Goal: Task Accomplishment & Management: Use online tool/utility

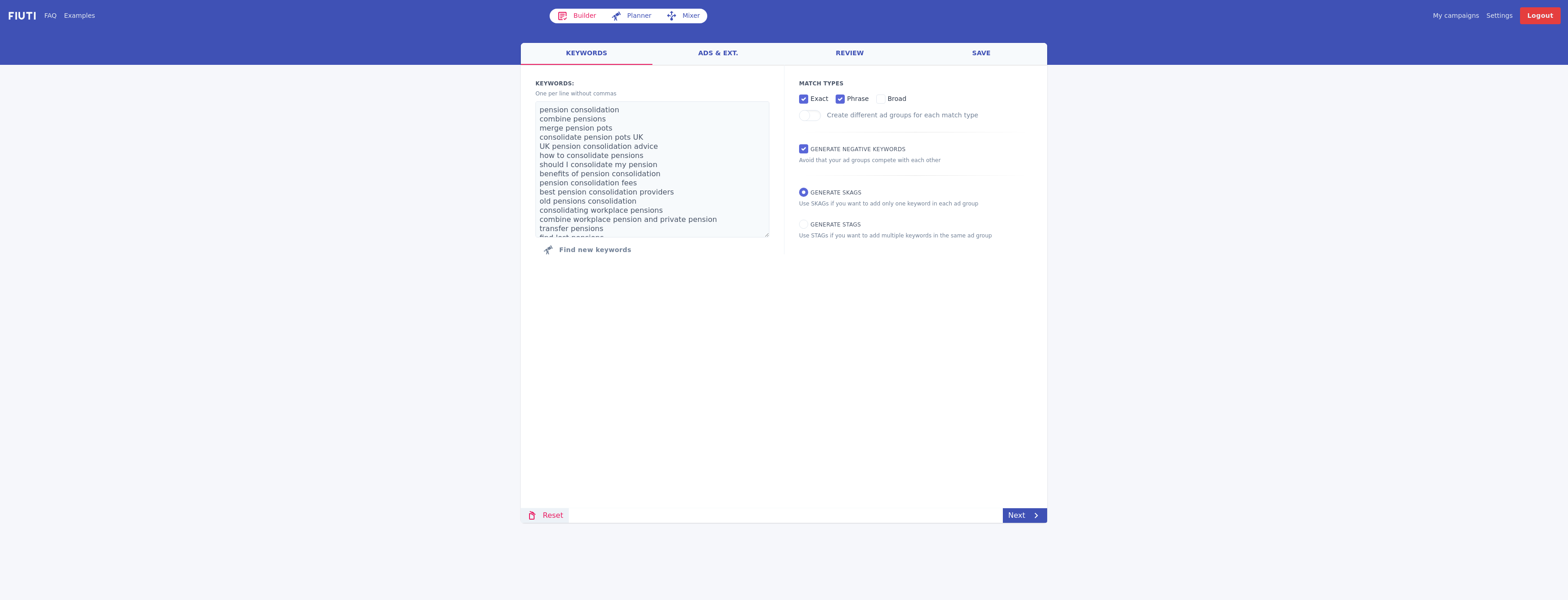
click at [548, 518] on link "Reset" at bounding box center [544, 515] width 48 height 15
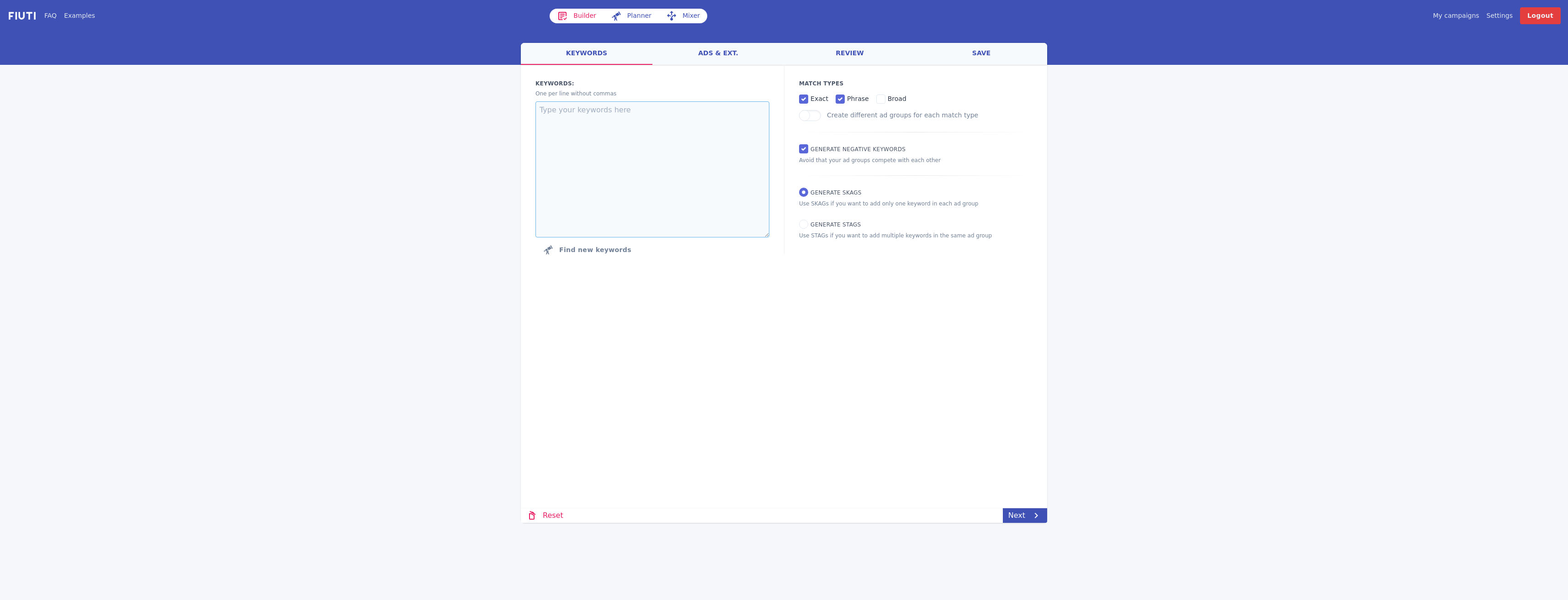
click at [595, 141] on textarea at bounding box center [652, 169] width 234 height 136
click at [567, 121] on textarea at bounding box center [652, 169] width 234 height 136
paste textarea ""best remortgage rates UK" "remortgage deals comparison" "remortgage advice UK"…"
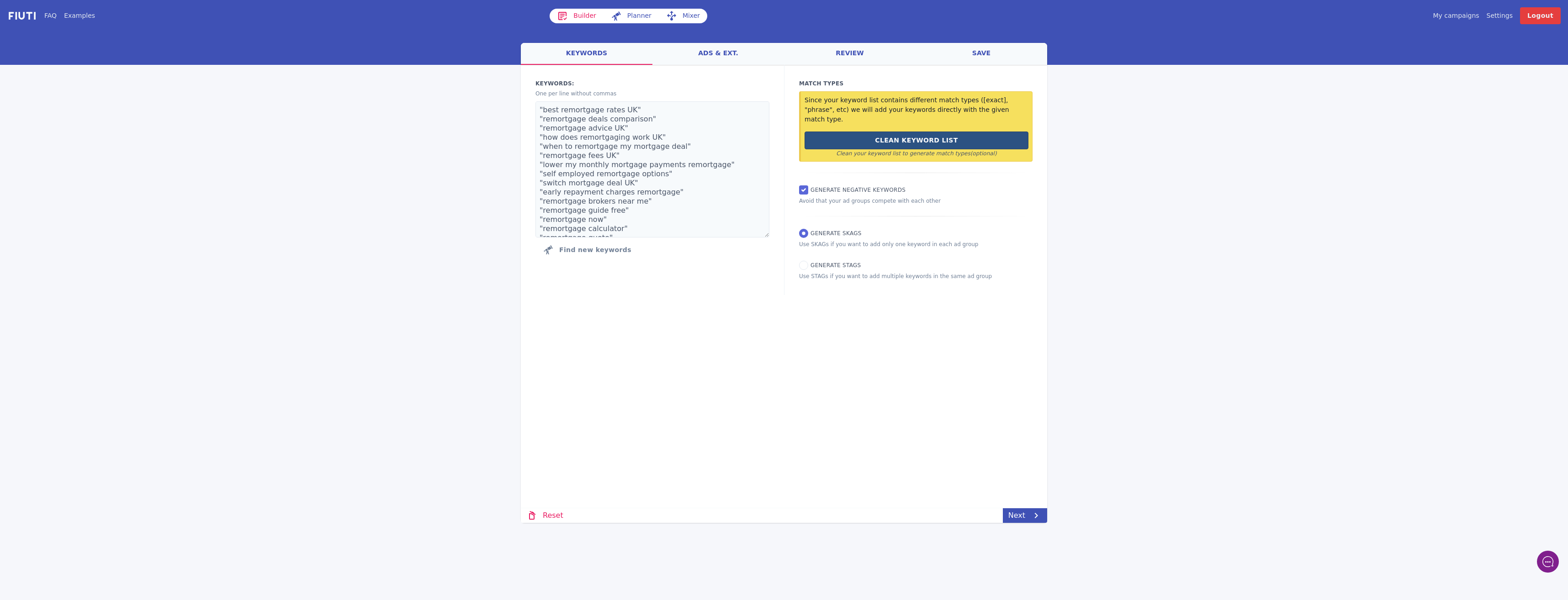
click at [928, 132] on button "Clean Keyword List" at bounding box center [916, 140] width 224 height 18
type textarea "best remortgage rates UK remortgage deals comparison remortgage advice UK how d…"
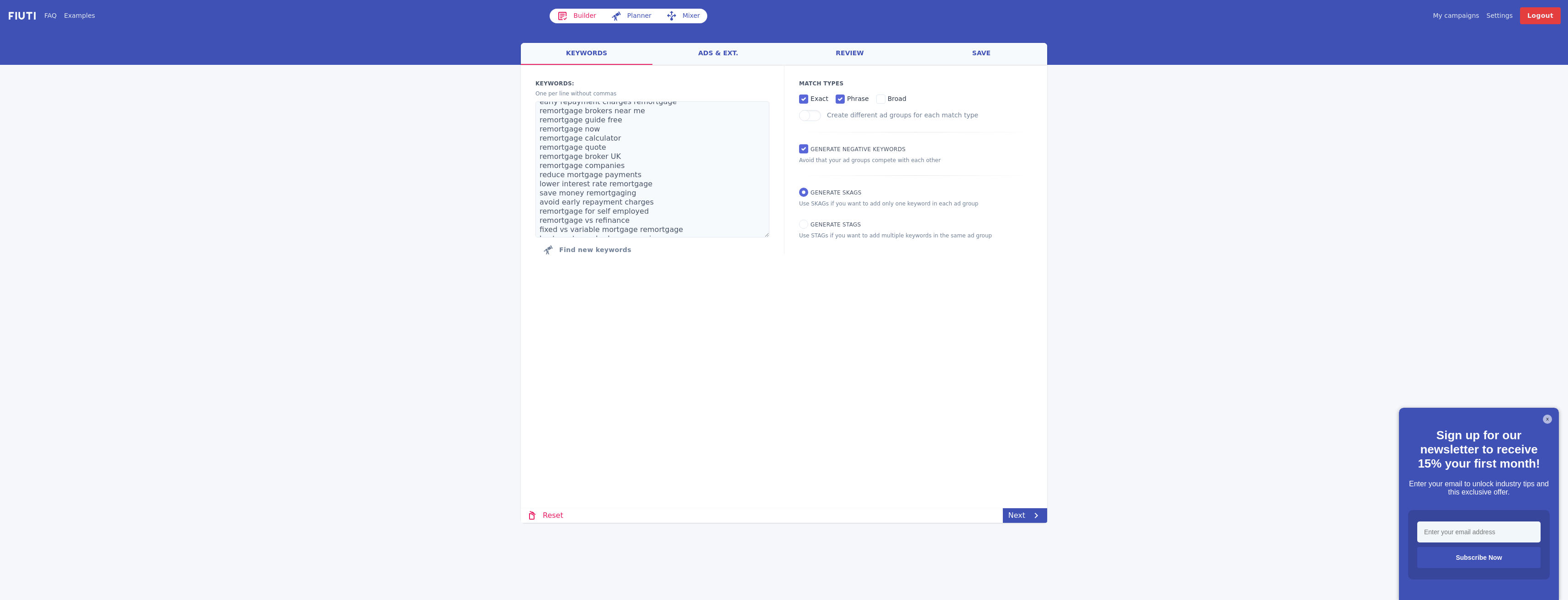
scroll to position [156, 0]
click at [870, 55] on link "review" at bounding box center [849, 53] width 132 height 21
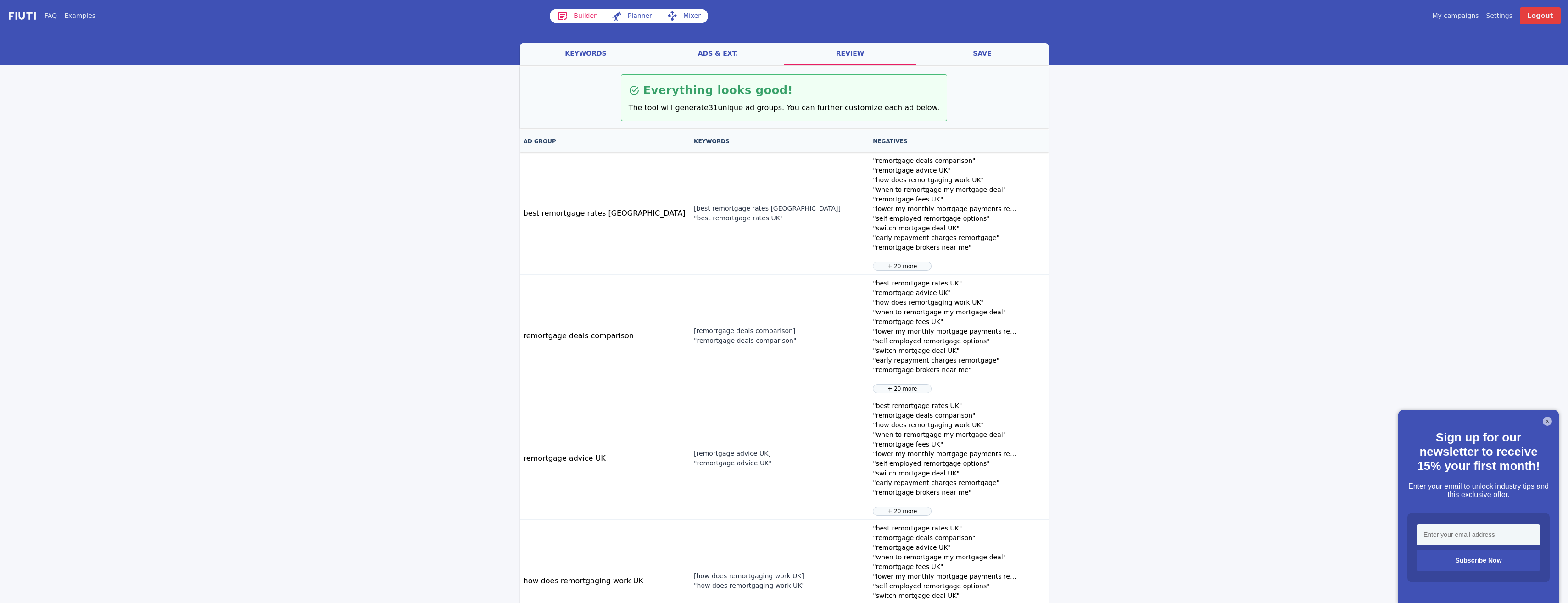
click at [740, 57] on link "ads & ext." at bounding box center [718, 54] width 132 height 22
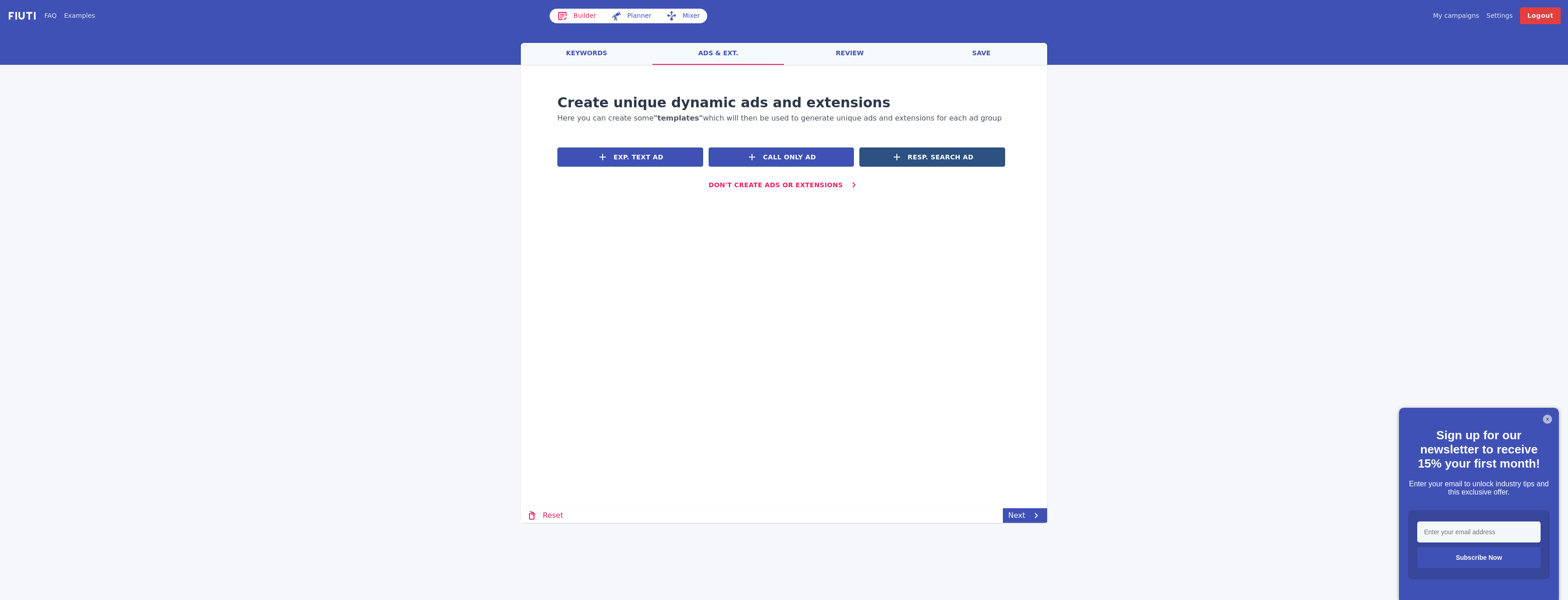
click at [933, 150] on button "Resp. Search Ad" at bounding box center [932, 157] width 145 height 19
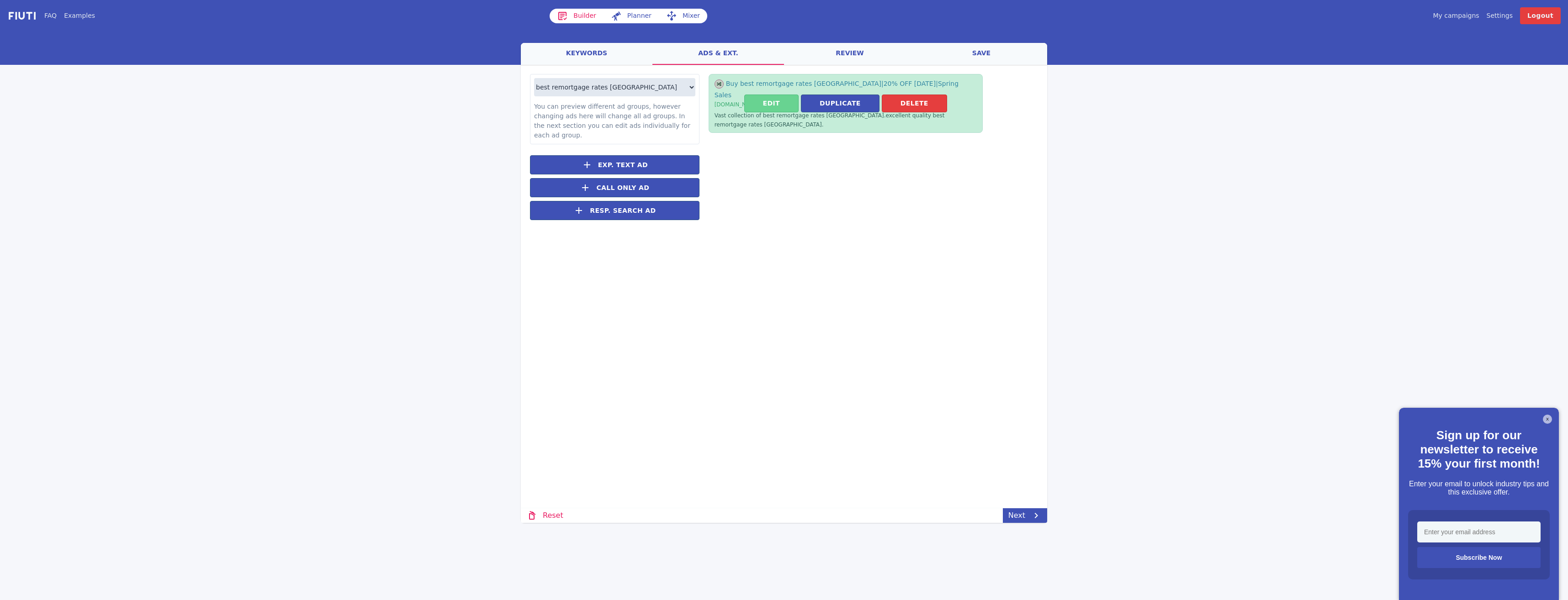
click at [767, 95] on button "Edit" at bounding box center [771, 103] width 54 height 18
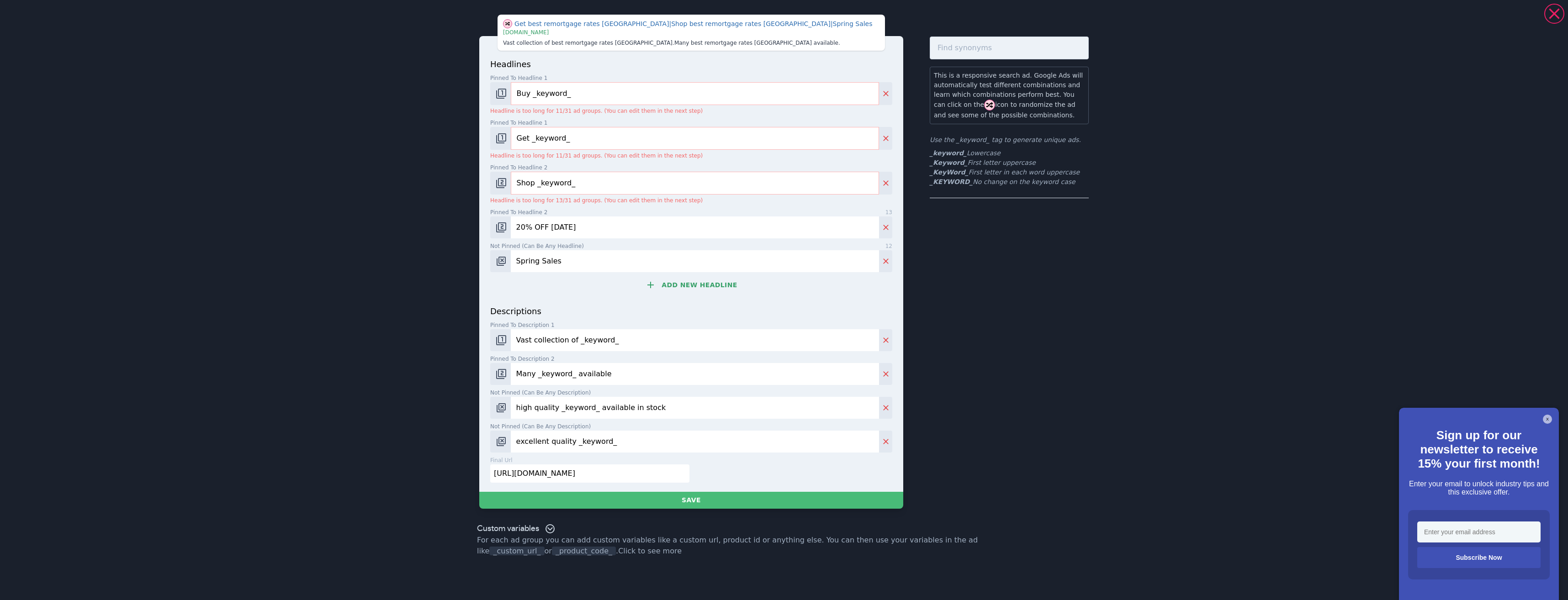
click at [532, 89] on input "Buy _keyword_" at bounding box center [695, 94] width 368 height 23
click at [527, 90] on input "Buy _keyword_" at bounding box center [695, 94] width 368 height 23
click at [530, 89] on input "Buy _keyword_" at bounding box center [695, 94] width 368 height 23
type input "_KeyWord_"
drag, startPoint x: 569, startPoint y: 135, endPoint x: 428, endPoint y: 126, distance: 141.3
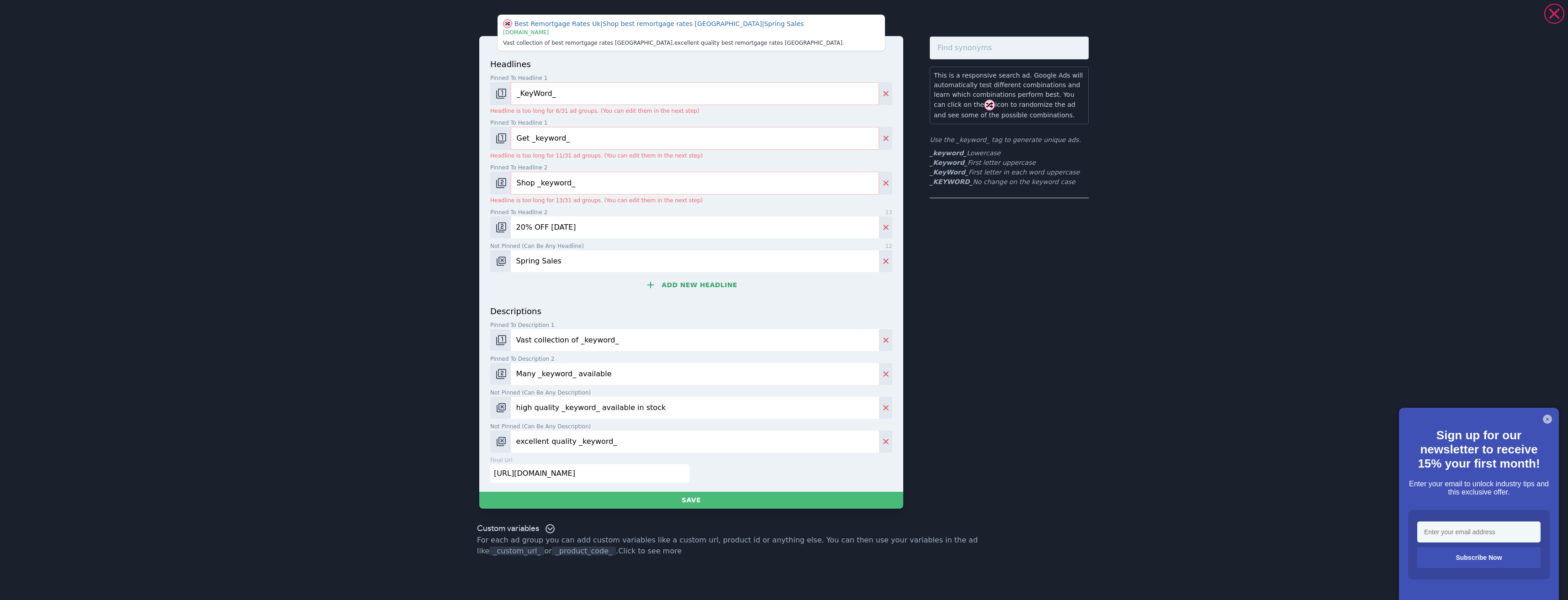
click at [431, 132] on div "Best Remortgage Rates Uk | Shop best remortgage rates uk | Spring Sales | www.b…" at bounding box center [784, 300] width 1568 height 600
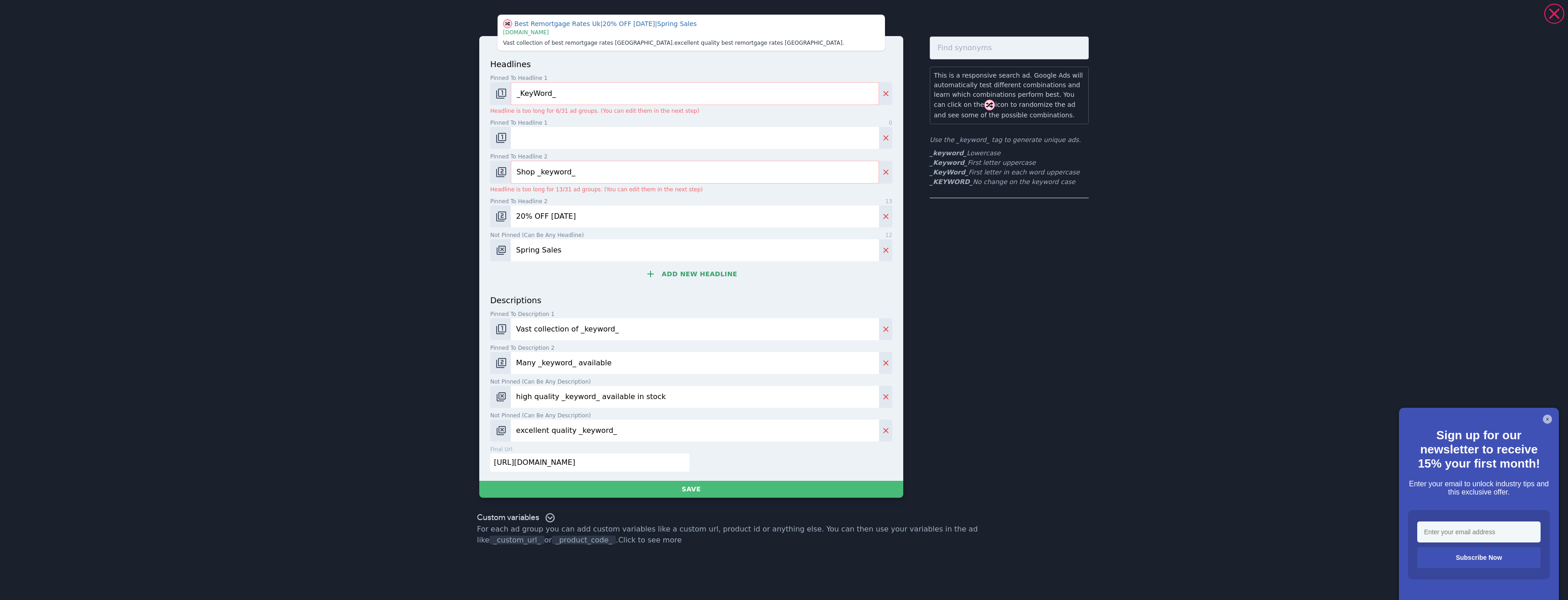
drag, startPoint x: 604, startPoint y: 168, endPoint x: 408, endPoint y: 152, distance: 196.7
click at [407, 153] on div "Best Remortgage Rates Uk | 20% OFF Today | Spring Sales | www.books.com Vast co…" at bounding box center [784, 300] width 1568 height 600
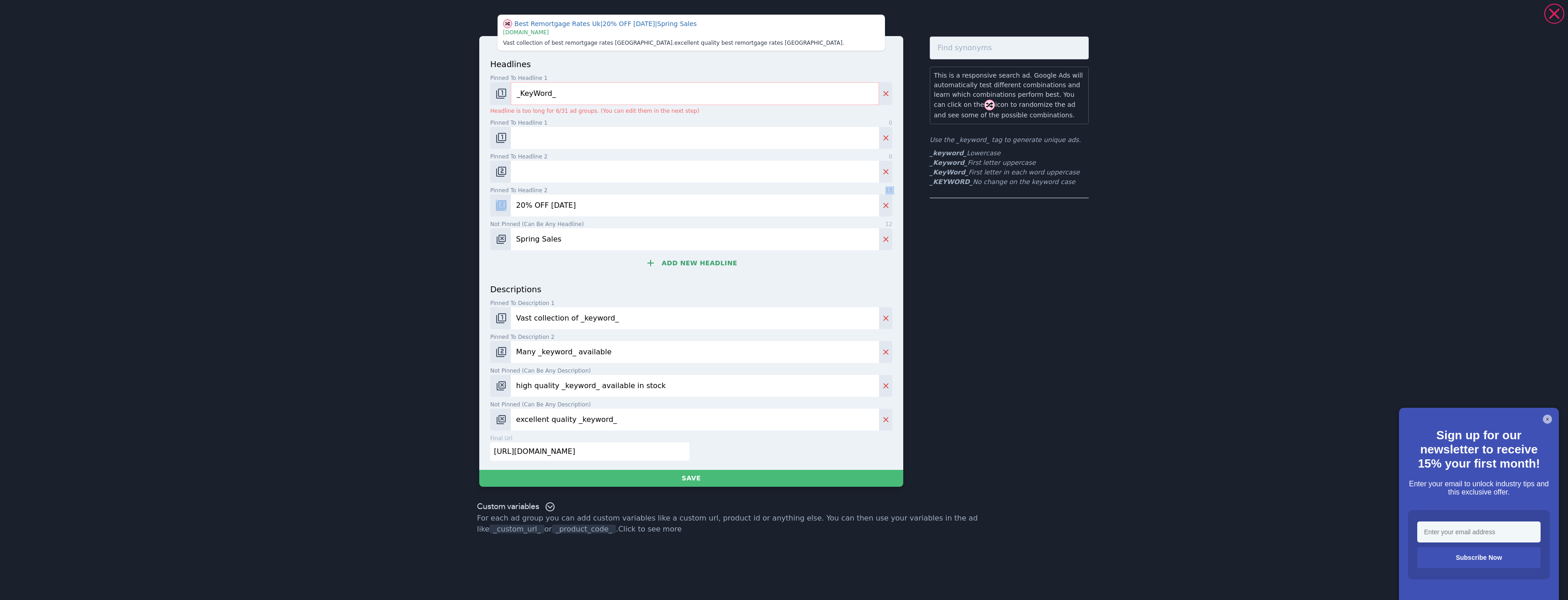
drag, startPoint x: 578, startPoint y: 193, endPoint x: 419, endPoint y: 202, distance: 159.3
click at [419, 202] on div "Best Remortgage Rates Uk | 20% OFF Today | Spring Sales | www.books.com Vast co…" at bounding box center [784, 300] width 1568 height 600
click at [587, 207] on input "20% OFF [DATE]" at bounding box center [695, 205] width 368 height 21
drag, startPoint x: 587, startPoint y: 207, endPoint x: 588, endPoint y: 202, distance: 5.1
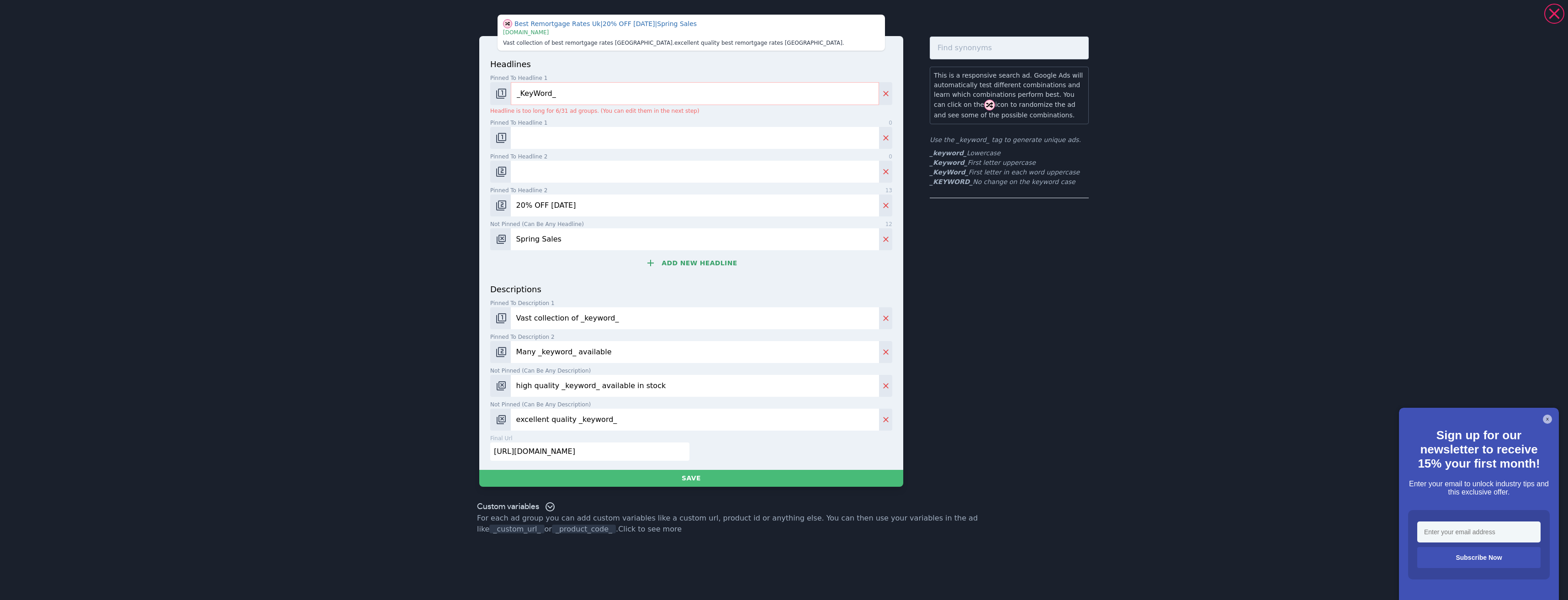
click at [587, 204] on input "20% OFF [DATE]" at bounding box center [695, 205] width 368 height 21
click at [581, 239] on input "Spring Sales" at bounding box center [695, 239] width 368 height 21
click at [629, 325] on input "Vast collection of _keyword_" at bounding box center [695, 317] width 368 height 21
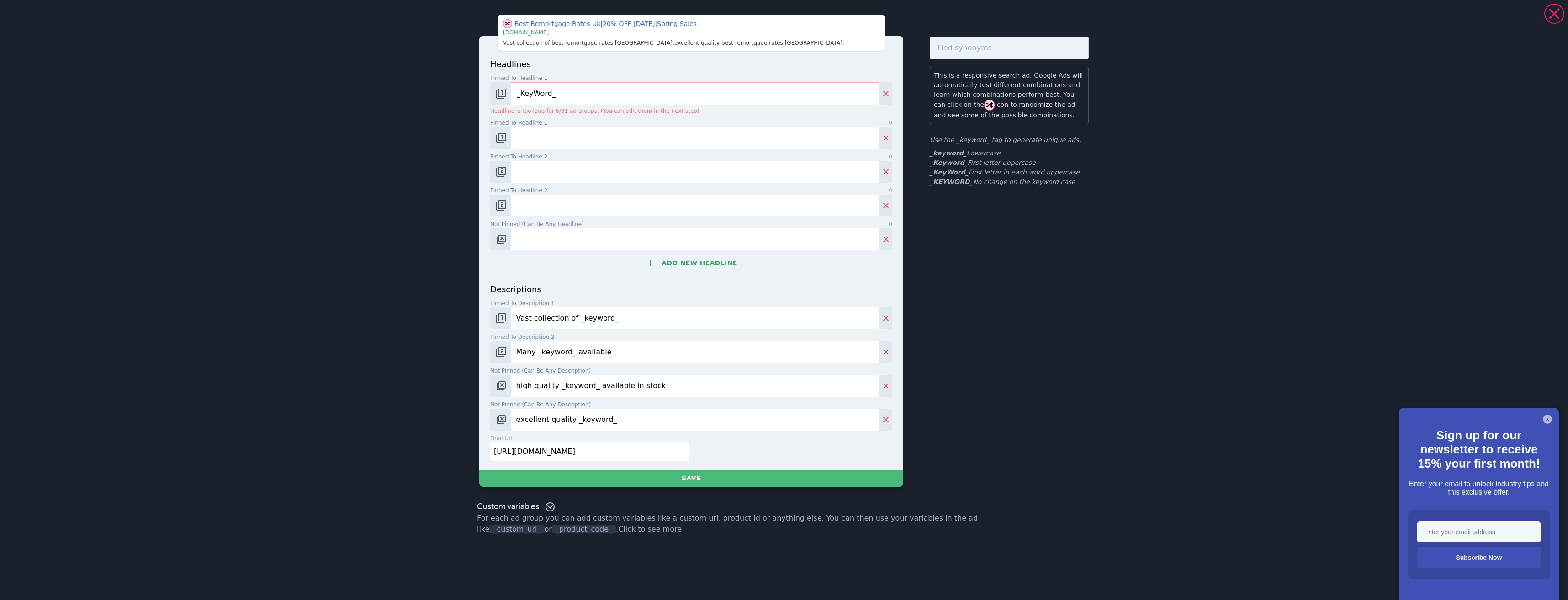
click at [629, 323] on input "Vast collection of _keyword_" at bounding box center [695, 317] width 368 height 21
click at [628, 322] on input "Vast collection of _keyword_" at bounding box center [695, 317] width 368 height 21
click at [626, 320] on input "Vast collection of _keyword_" at bounding box center [695, 317] width 368 height 21
click at [625, 319] on input "Vast collection of _keyword_" at bounding box center [695, 317] width 368 height 21
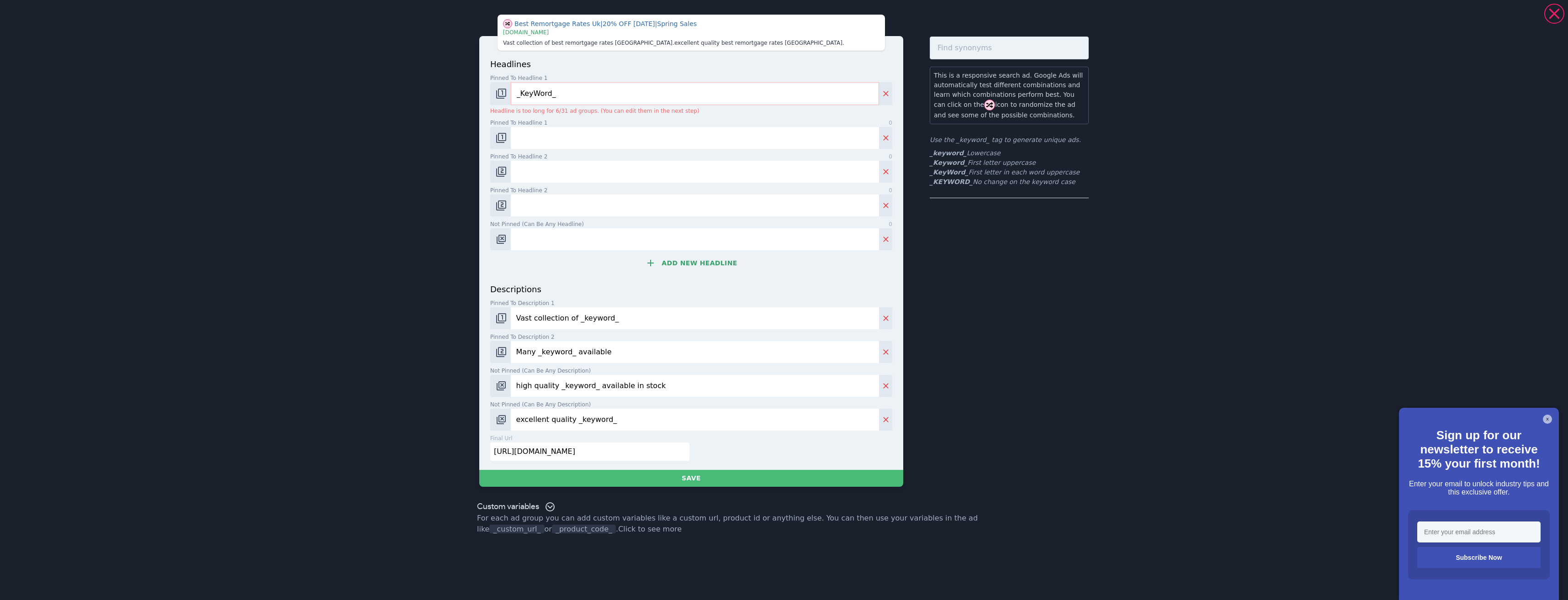
click at [625, 318] on input "Vast collection of _keyword_" at bounding box center [695, 317] width 368 height 21
click at [620, 349] on input "Many _keyword_ available" at bounding box center [695, 352] width 368 height 21
click at [621, 349] on input "Many _keyword_ available" at bounding box center [695, 352] width 368 height 21
click at [620, 349] on input "Many _keyword_ available" at bounding box center [695, 352] width 368 height 21
click at [619, 349] on input "Many _keyword_ available" at bounding box center [695, 352] width 368 height 21
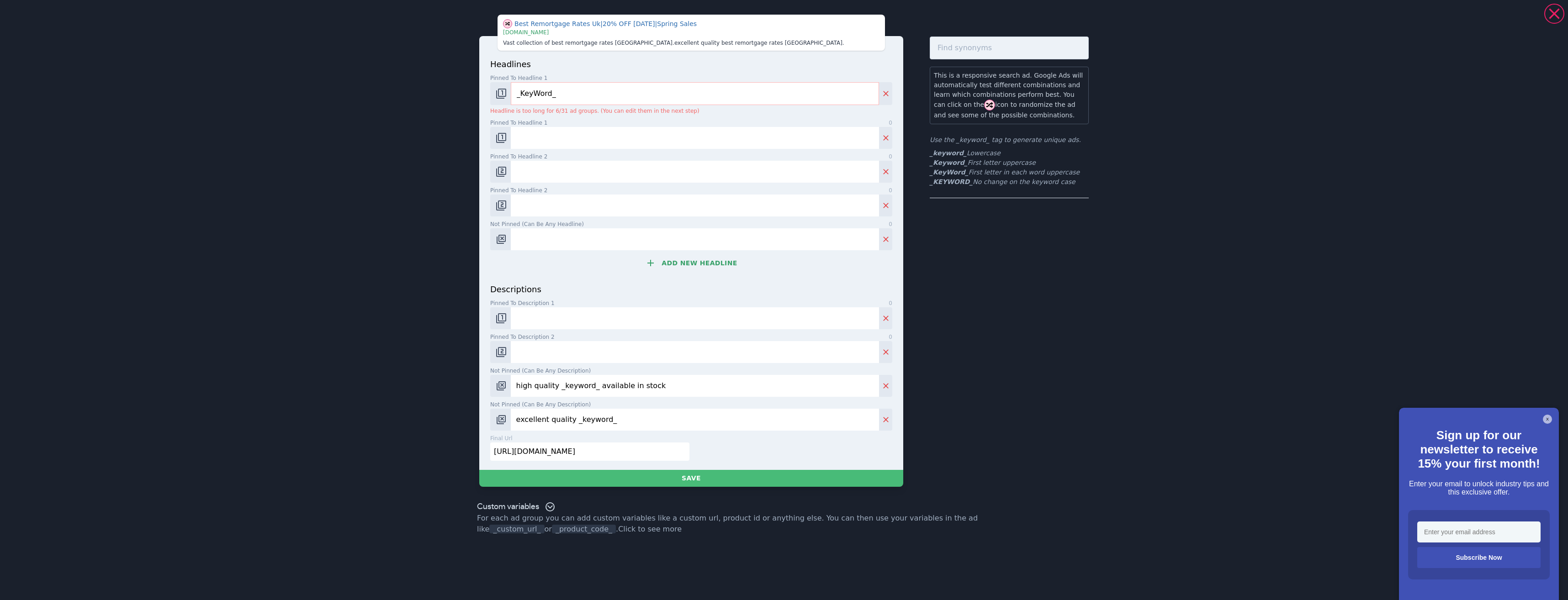
click at [653, 390] on input "high quality _keyword_ available in stock" at bounding box center [695, 385] width 368 height 21
click at [654, 389] on input "high quality _keyword_ available in stock" at bounding box center [695, 385] width 368 height 21
click at [654, 387] on input "high quality _keyword_ available in stock" at bounding box center [695, 385] width 368 height 21
click at [651, 385] on input "high quality _keyword_ available in stock" at bounding box center [695, 385] width 368 height 21
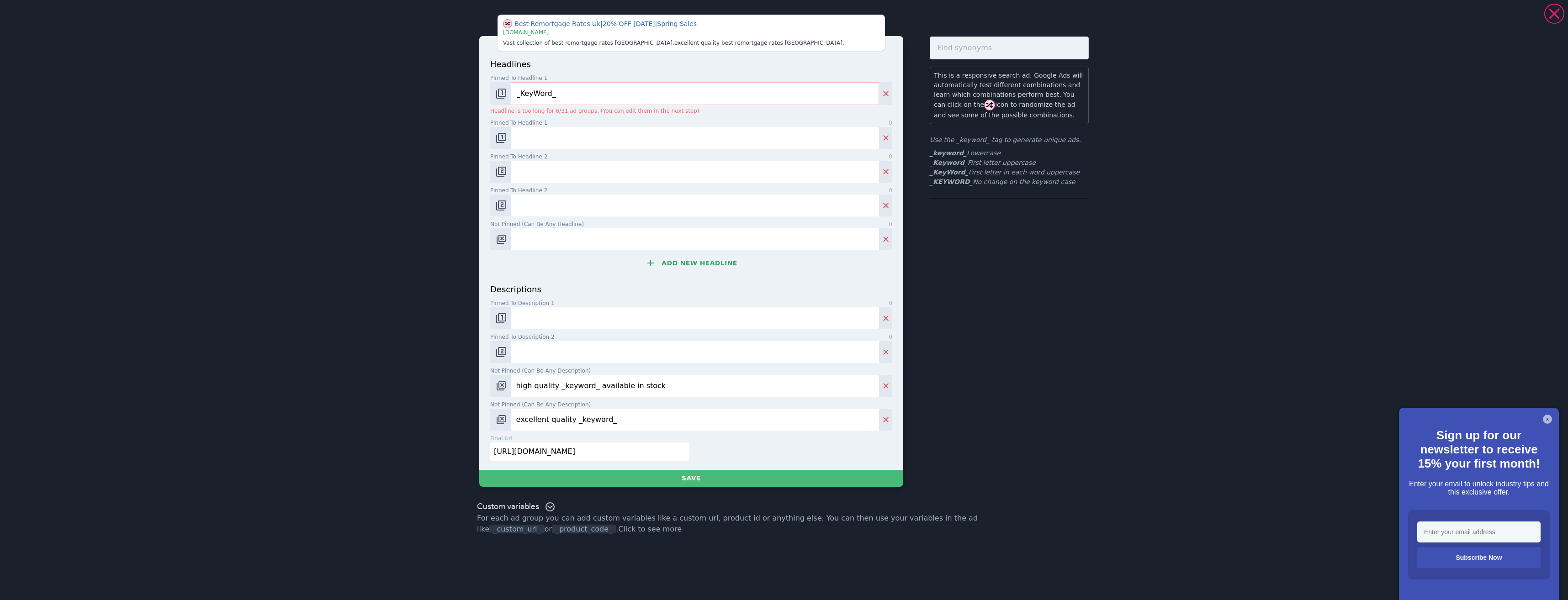
drag, startPoint x: 650, startPoint y: 384, endPoint x: 645, endPoint y: 383, distance: 5.1
click at [646, 384] on input "high quality _keyword_ available in stock" at bounding box center [695, 385] width 368 height 21
click at [645, 384] on input "high quality _keyword_ available in stock" at bounding box center [695, 385] width 368 height 21
click at [653, 385] on input "high quality _keyword_ available in stock" at bounding box center [695, 385] width 368 height 21
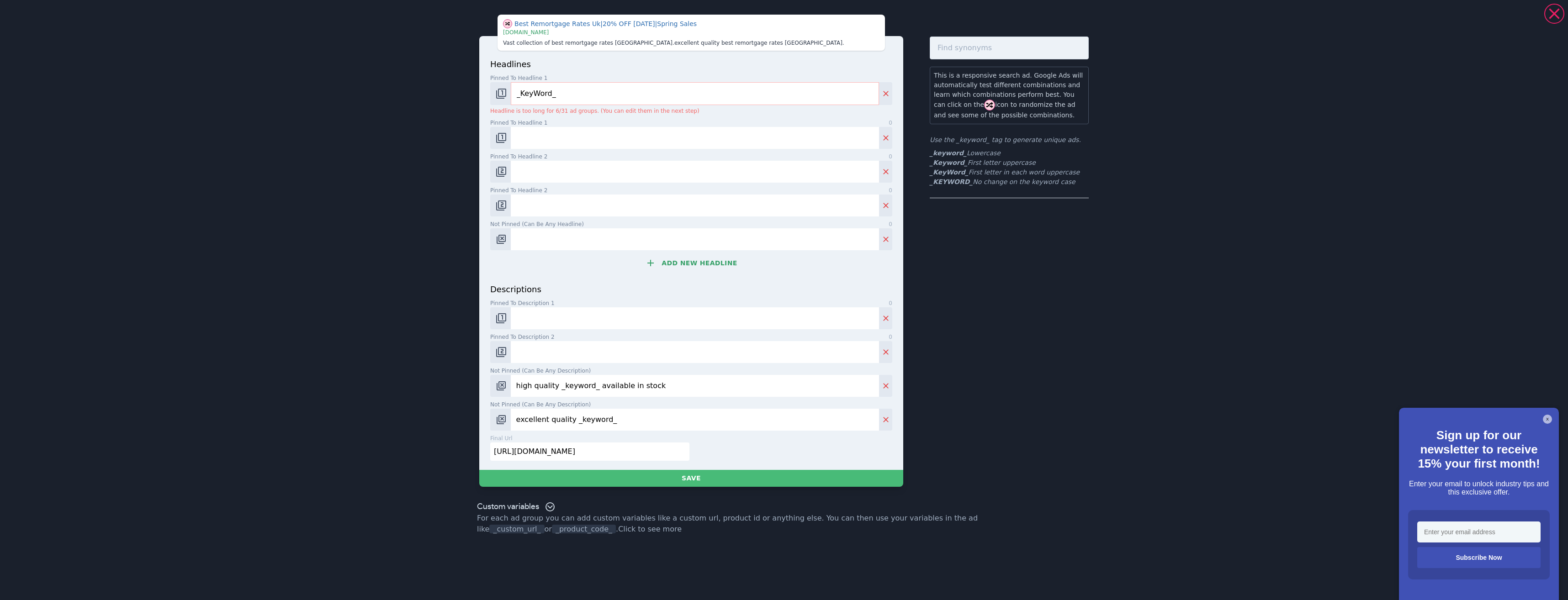
click at [653, 385] on input "high quality _keyword_ available in stock" at bounding box center [695, 385] width 368 height 21
click at [636, 414] on input "excellent quality _keyword_" at bounding box center [695, 419] width 368 height 21
click at [637, 415] on input "excellent quality _keyword_" at bounding box center [695, 419] width 368 height 21
click at [638, 415] on input "excellent quality _keyword_" at bounding box center [695, 419] width 368 height 21
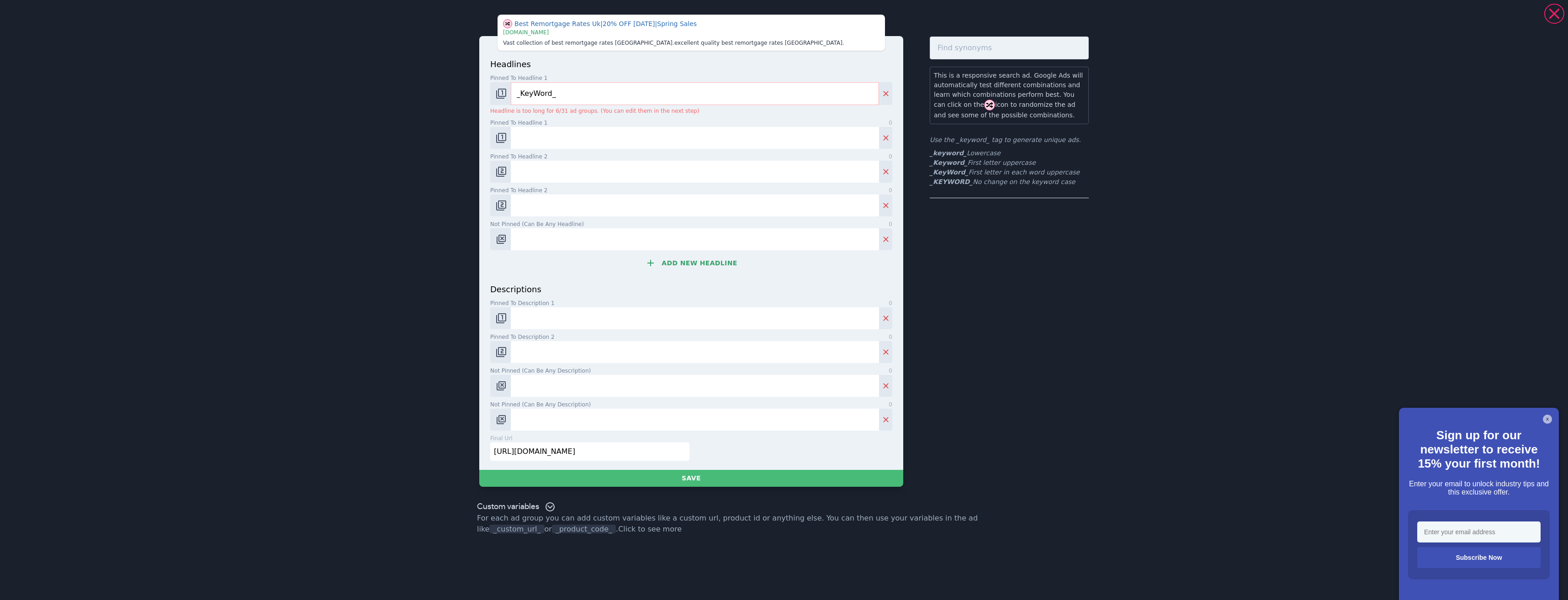
click at [627, 447] on input "[URL][DOMAIN_NAME]" at bounding box center [590, 451] width 200 height 18
click at [628, 449] on input "[URL][DOMAIN_NAME]" at bounding box center [590, 451] width 200 height 18
click at [629, 448] on input "[URL][DOMAIN_NAME]" at bounding box center [590, 451] width 200 height 18
click at [630, 447] on input "[URL][DOMAIN_NAME]" at bounding box center [590, 451] width 200 height 18
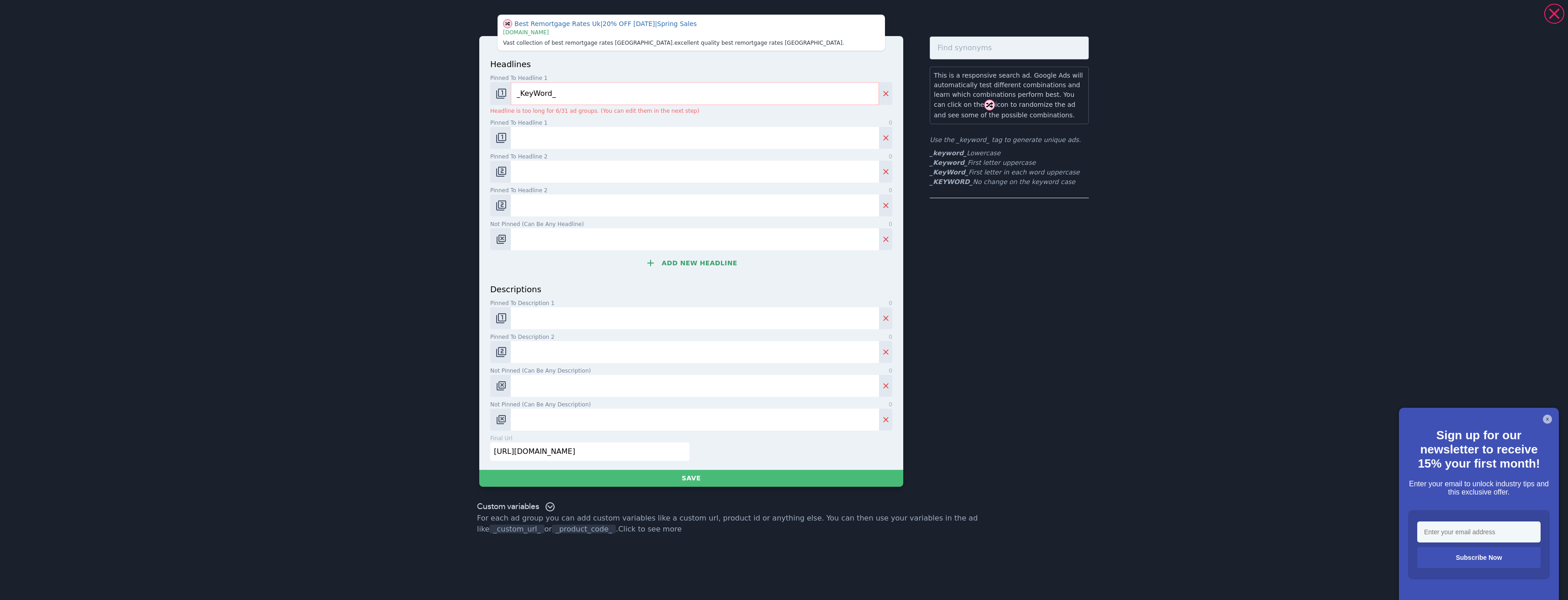
click at [633, 446] on input "[URL][DOMAIN_NAME]" at bounding box center [590, 451] width 200 height 18
click at [502, 307] on button "Change pinned position" at bounding box center [501, 317] width 21 height 21
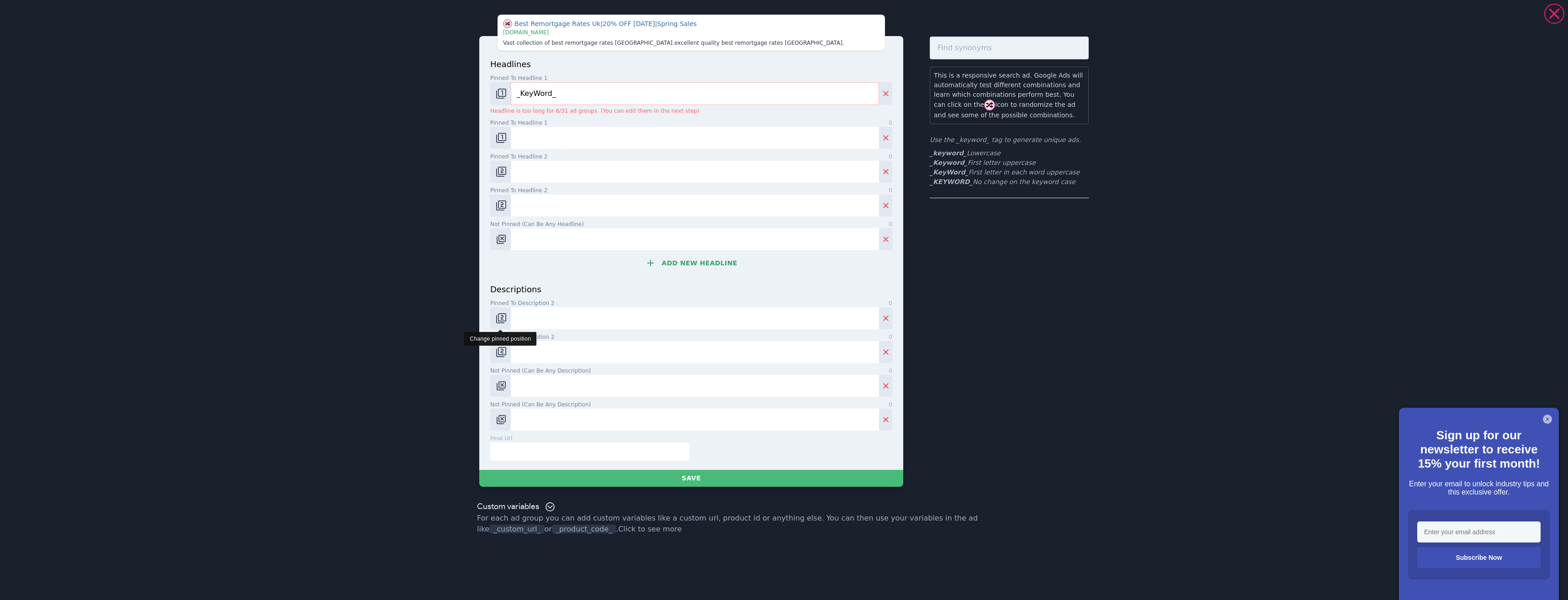
drag, startPoint x: 502, startPoint y: 310, endPoint x: 520, endPoint y: 315, distance: 18.7
click at [504, 311] on button "Change pinned position" at bounding box center [501, 317] width 21 height 21
click at [498, 354] on img "Change pinned position" at bounding box center [501, 352] width 11 height 11
click at [500, 355] on img "Change pinned position" at bounding box center [501, 352] width 11 height 11
click at [501, 356] on img "Change pinned position" at bounding box center [501, 352] width 11 height 11
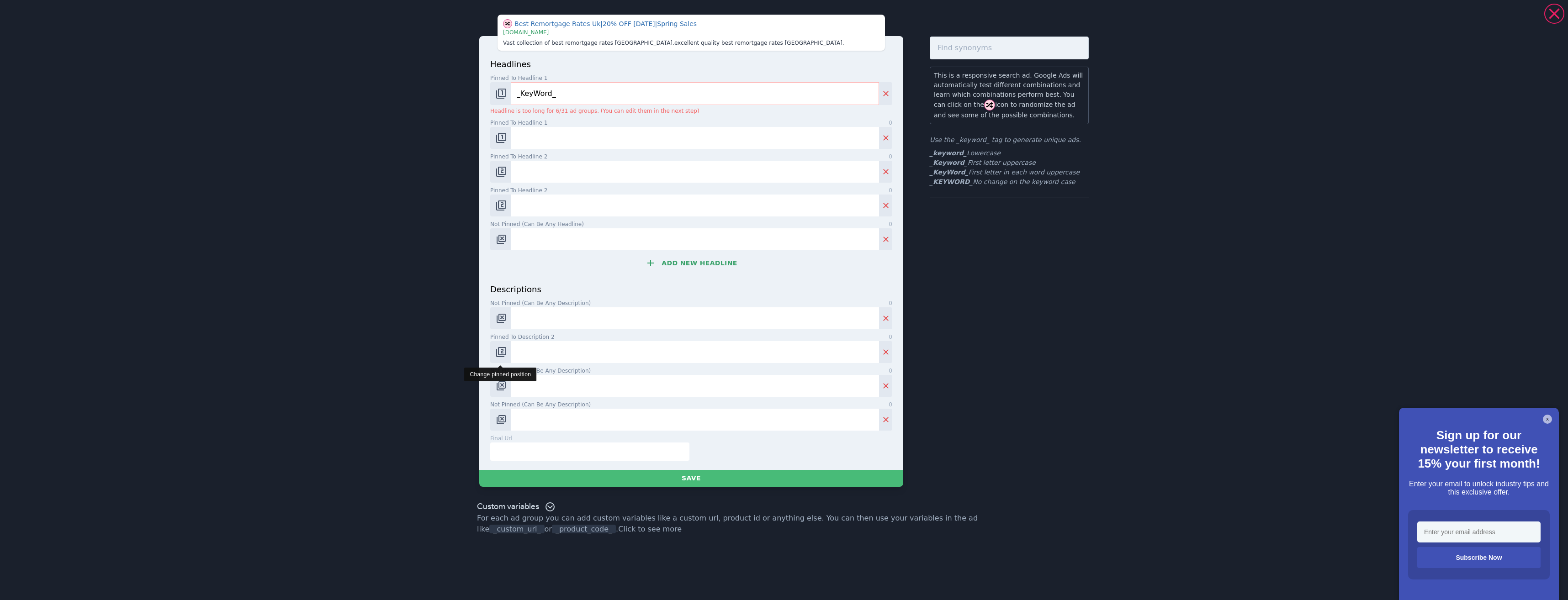
click at [501, 356] on img "Change pinned position" at bounding box center [501, 352] width 11 height 11
click at [501, 193] on span "Pinned to headline 2" at bounding box center [519, 191] width 57 height 9
click at [511, 194] on input "Pinned to headline 2 0" at bounding box center [695, 205] width 368 height 21
click at [505, 198] on button "Change pinned position" at bounding box center [501, 205] width 21 height 21
click at [501, 207] on img "Change pinned position" at bounding box center [501, 205] width 11 height 11
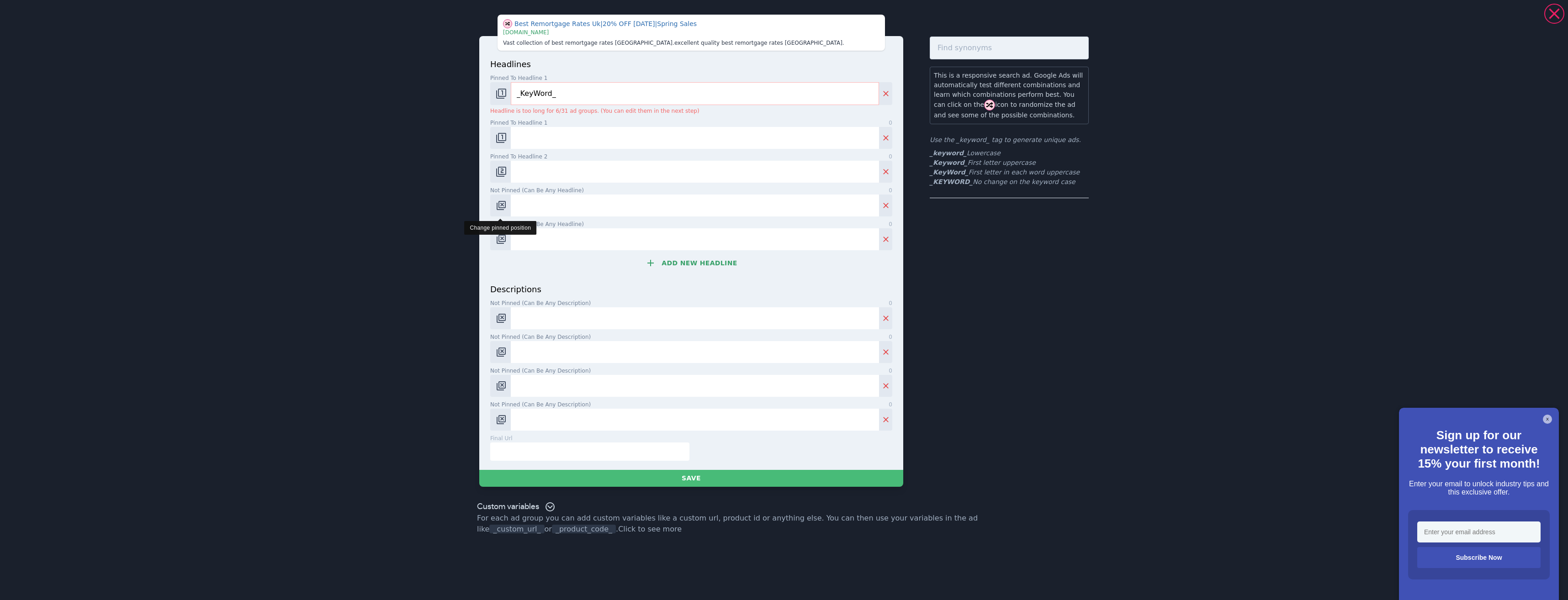
click at [504, 209] on img "Change pinned position" at bounding box center [501, 205] width 11 height 11
click at [496, 168] on img "Change pinned position" at bounding box center [501, 171] width 11 height 11
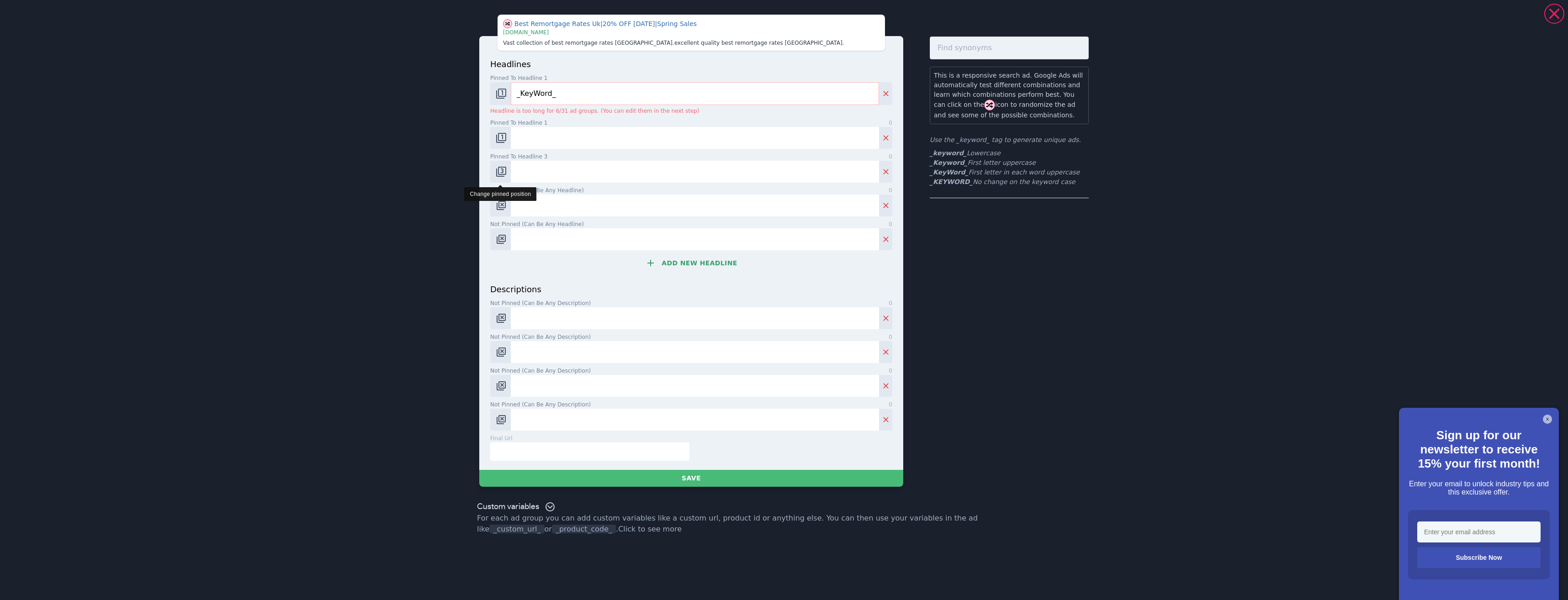
click at [501, 174] on img "Change pinned position" at bounding box center [501, 171] width 11 height 11
click at [506, 144] on button "Change pinned position" at bounding box center [501, 138] width 21 height 21
click at [507, 144] on button "Change pinned position" at bounding box center [501, 138] width 21 height 21
click at [507, 142] on button "Change pinned position" at bounding box center [501, 138] width 21 height 21
click at [526, 137] on input "Not pinned (Can be any headline) 0" at bounding box center [695, 138] width 368 height 21
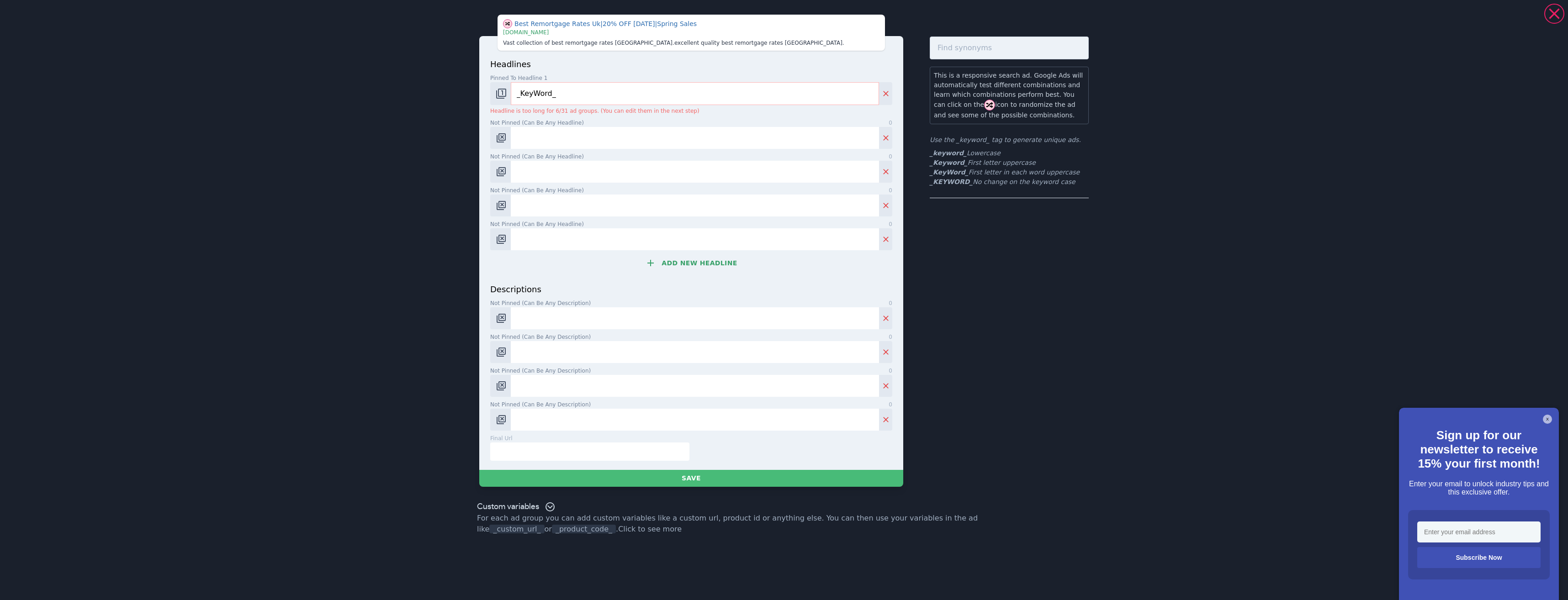
paste input "Read Our Free Guide"
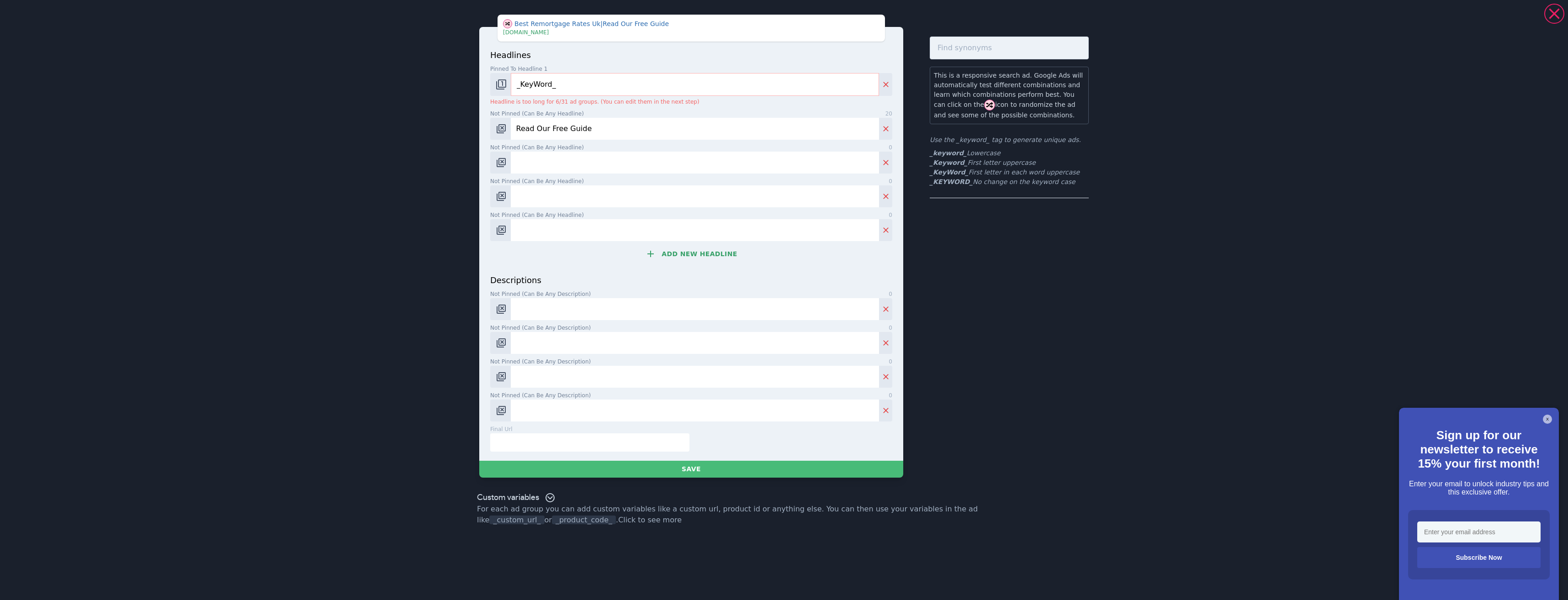
type input "Read Our Free Guide"
click at [541, 164] on input "Not pinned (Can be any headline) 0" at bounding box center [695, 162] width 368 height 21
paste input "Book Your Free Consultation"
type input "Book Your Free Consultation"
click at [549, 199] on input "Not pinned (Can be any headline) 0" at bounding box center [695, 196] width 368 height 21
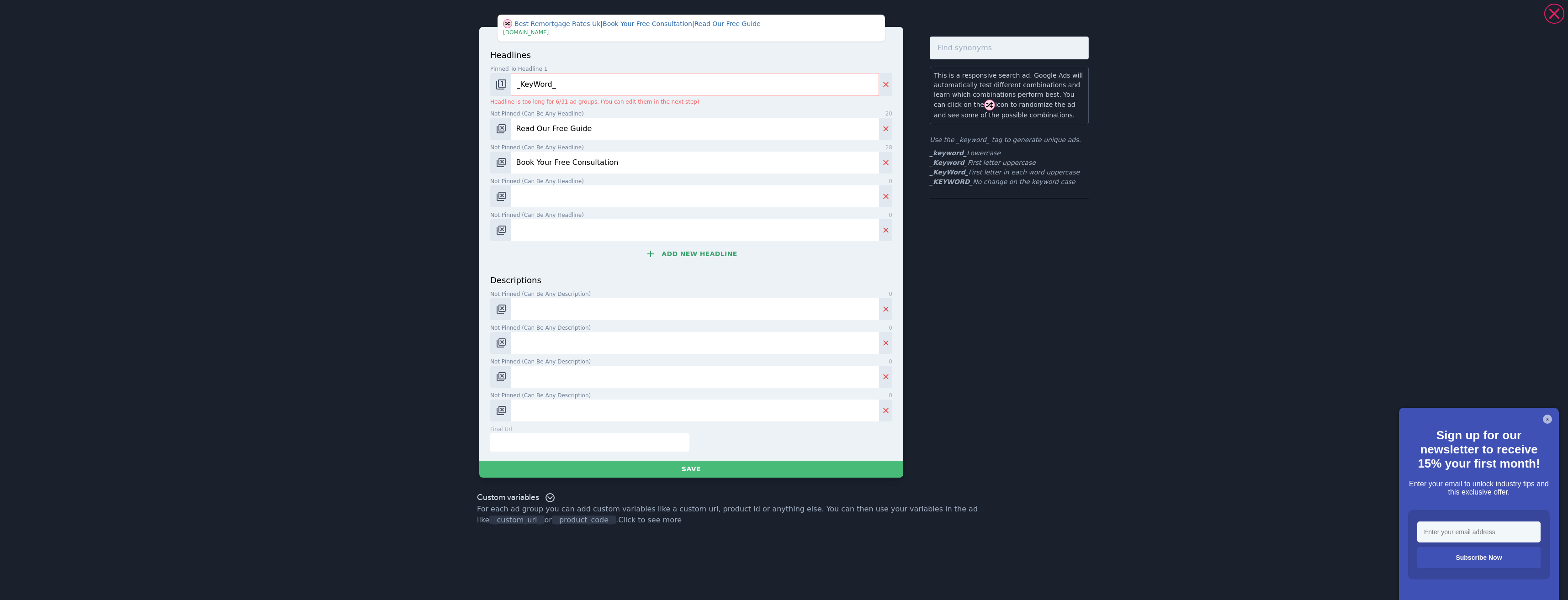
paste input "Is it Time to Remortgage?"
type input "Is it Time to Remortgage?"
click at [606, 233] on input "Not pinned (Can be any headline) 0" at bounding box center [695, 230] width 368 height 21
paste input "Switch & Save on Your Mortgage"
type input "Switch & Save on Your Mortgage"
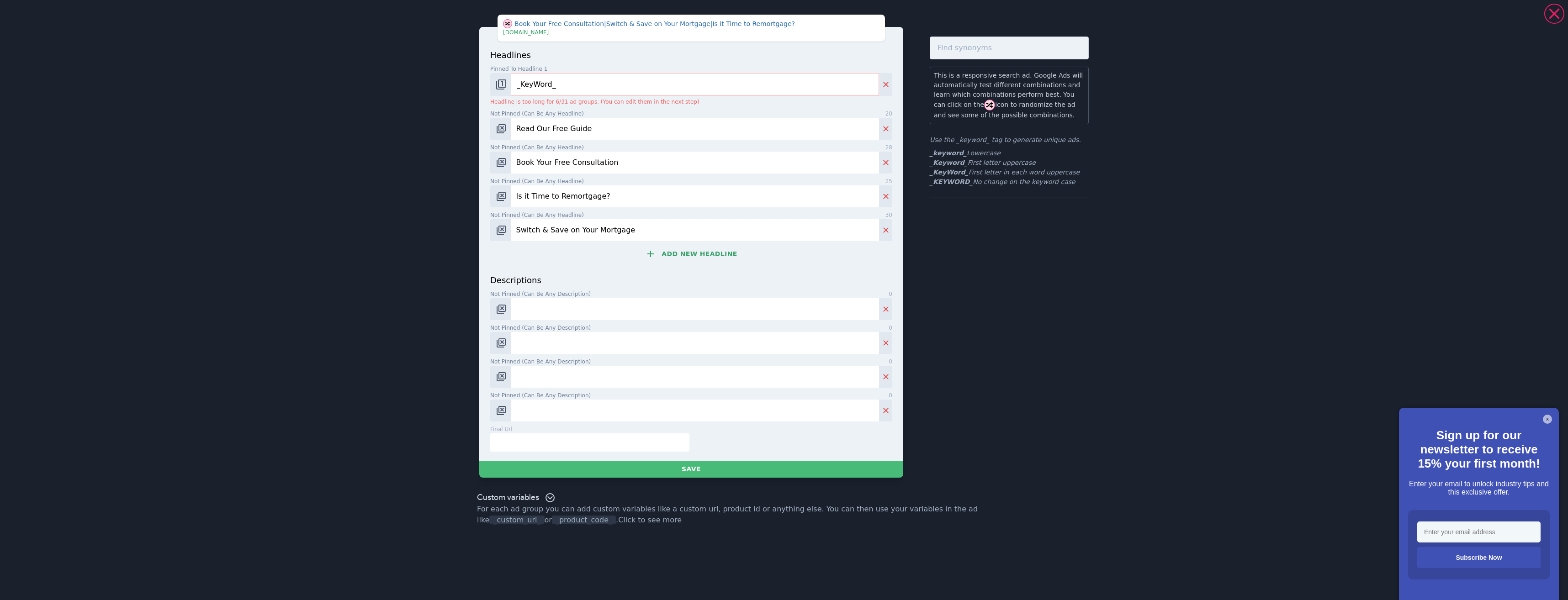
click at [681, 260] on button "Add new headline" at bounding box center [691, 254] width 402 height 18
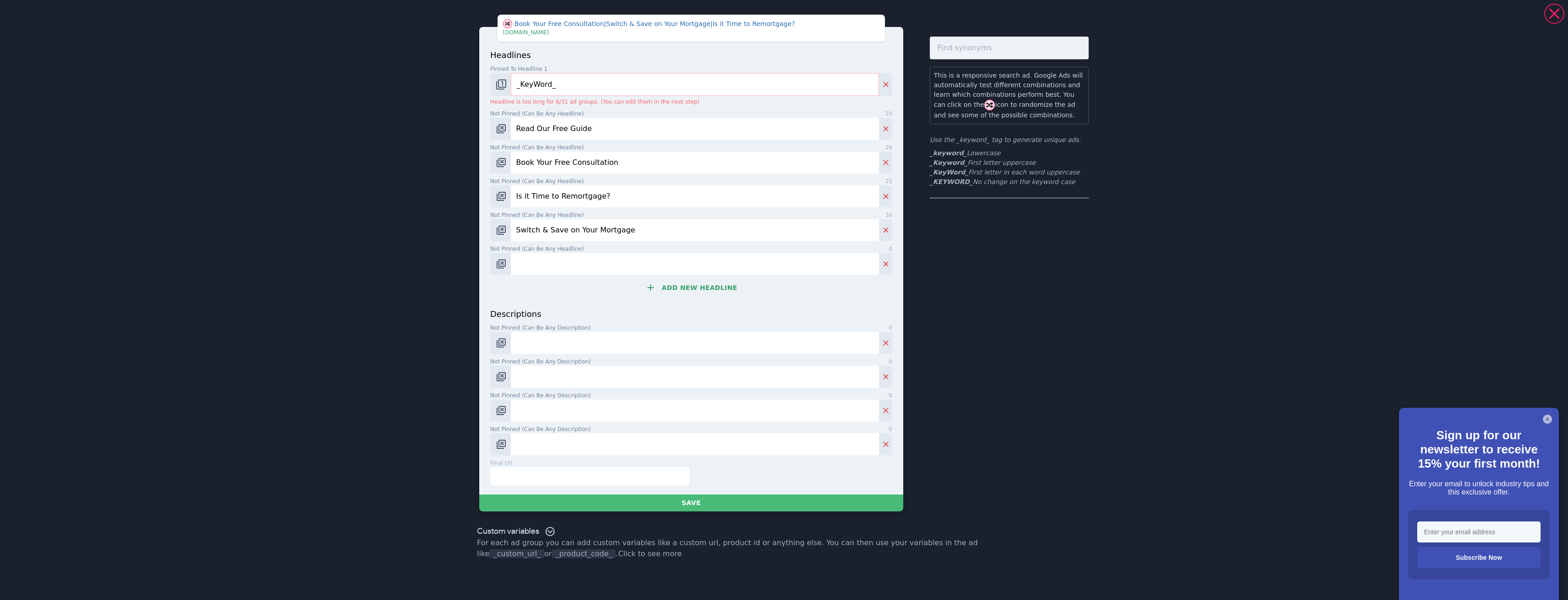
click at [700, 292] on button "Add new headline" at bounding box center [691, 287] width 402 height 18
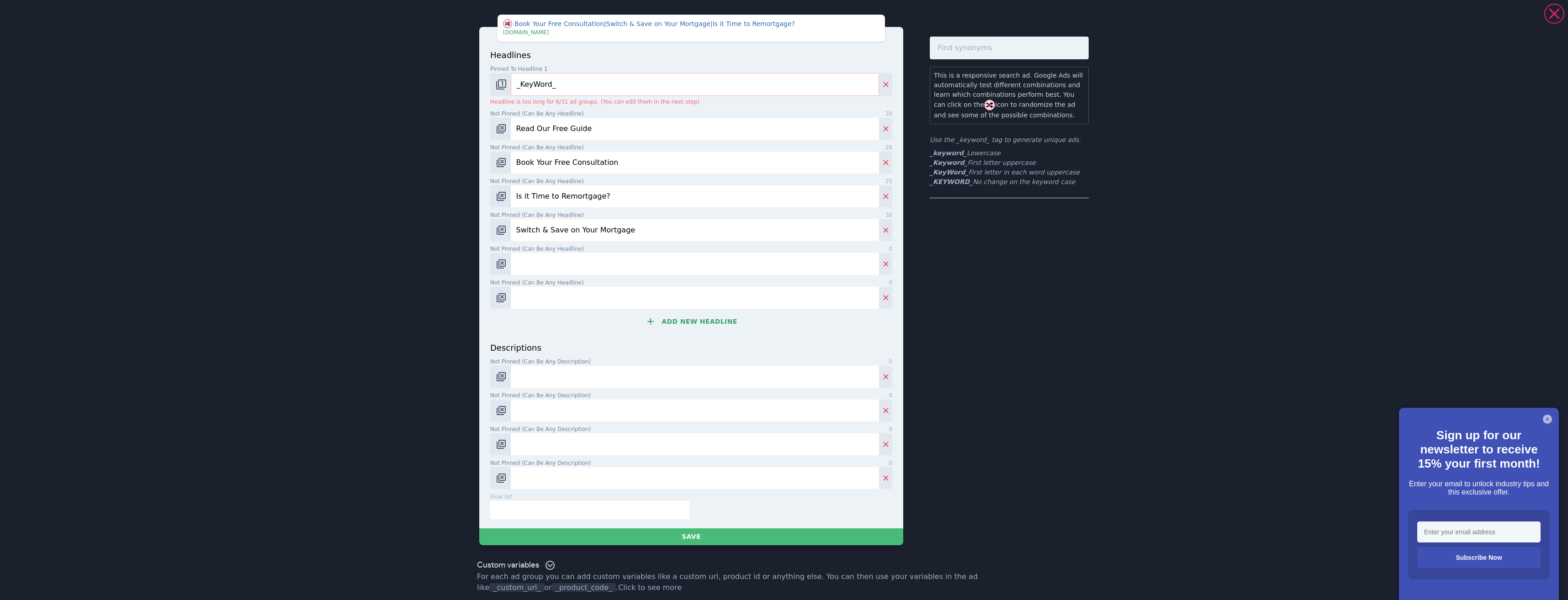
click at [700, 321] on button "Add new headline" at bounding box center [691, 321] width 402 height 18
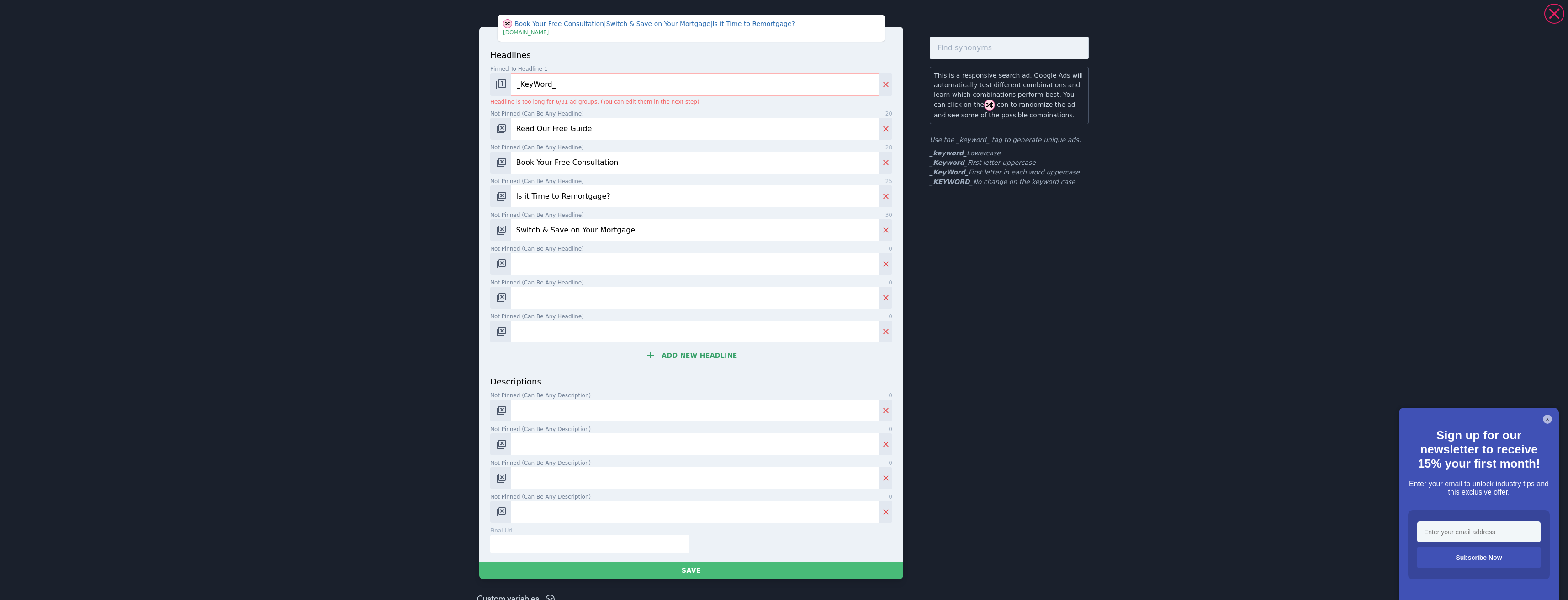
click at [698, 364] on button "Add new headline" at bounding box center [691, 355] width 402 height 18
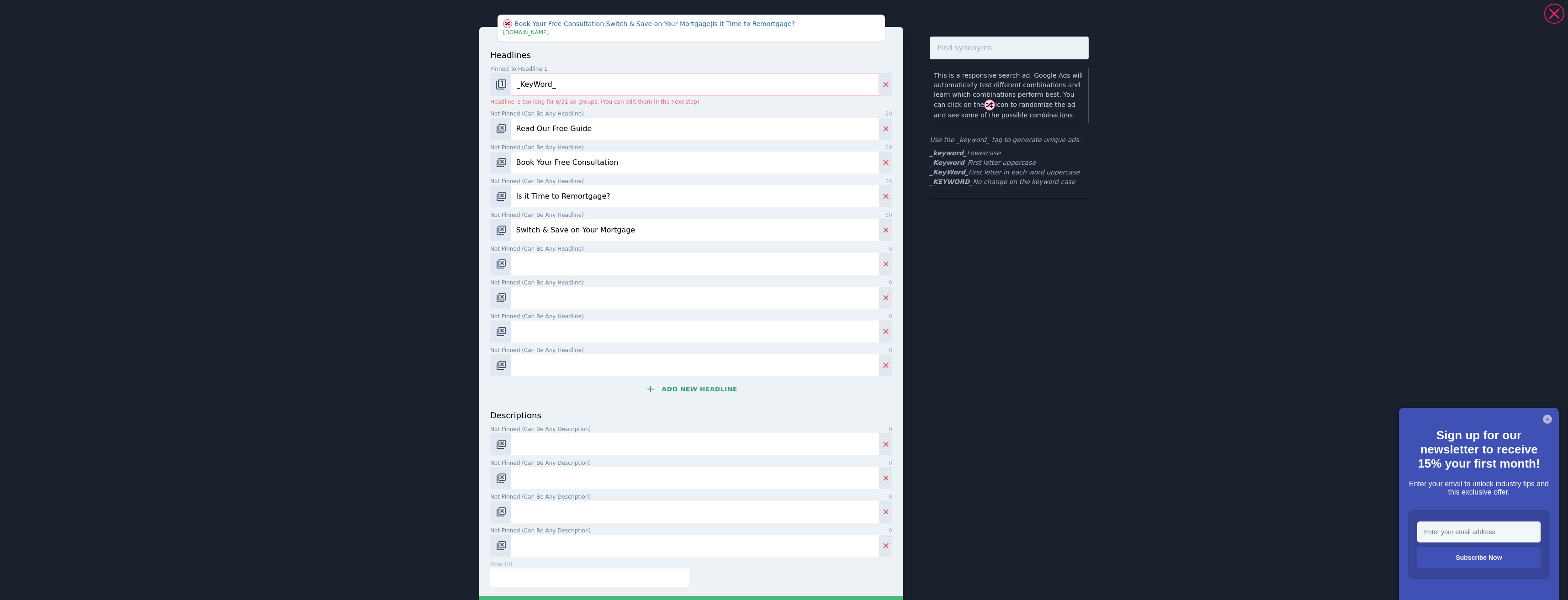
click at [688, 393] on button "Add new headline" at bounding box center [691, 389] width 402 height 18
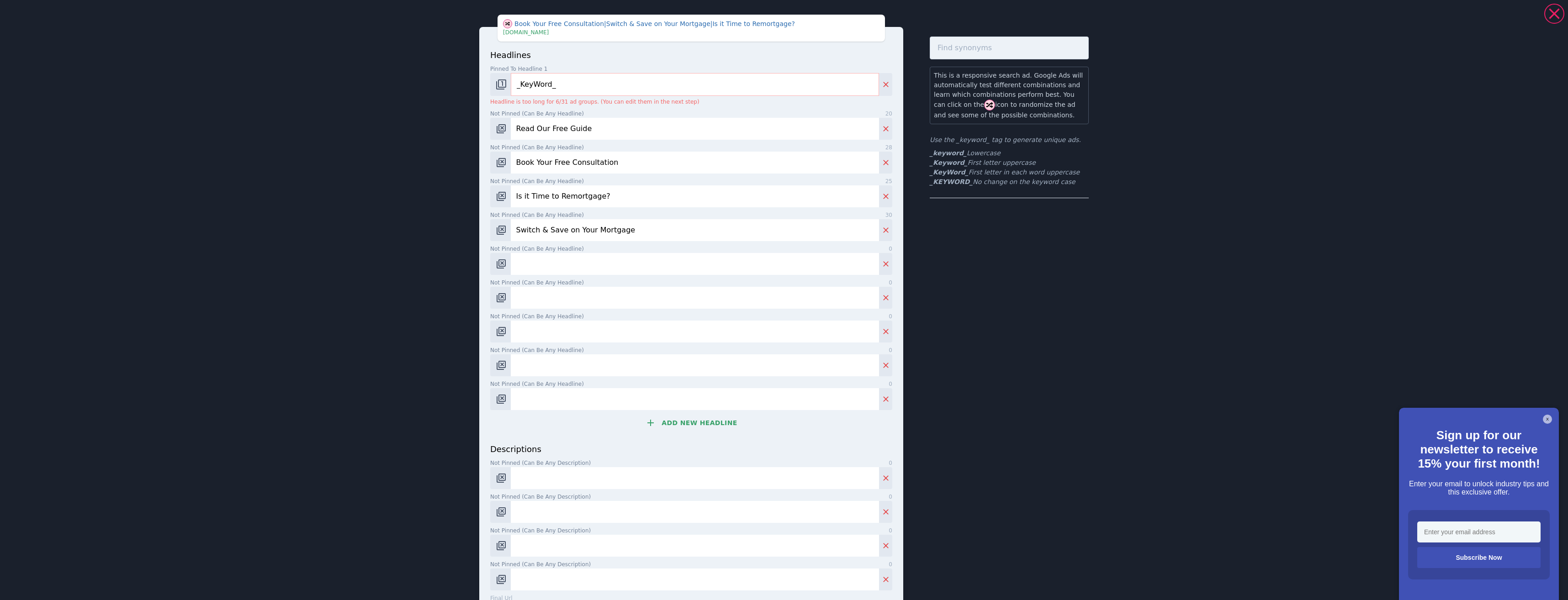
click at [677, 410] on div "headlines Pinned to headline 1 9 _KeyWord_ Headline is too long for 6/31 ad gro…" at bounding box center [691, 246] width 402 height 394
click at [677, 413] on div "headlines Pinned to headline 1 9 _KeyWord_ Headline is too long for 6/31 ad gro…" at bounding box center [691, 246] width 402 height 394
click at [679, 415] on button "Add new headline" at bounding box center [691, 422] width 402 height 18
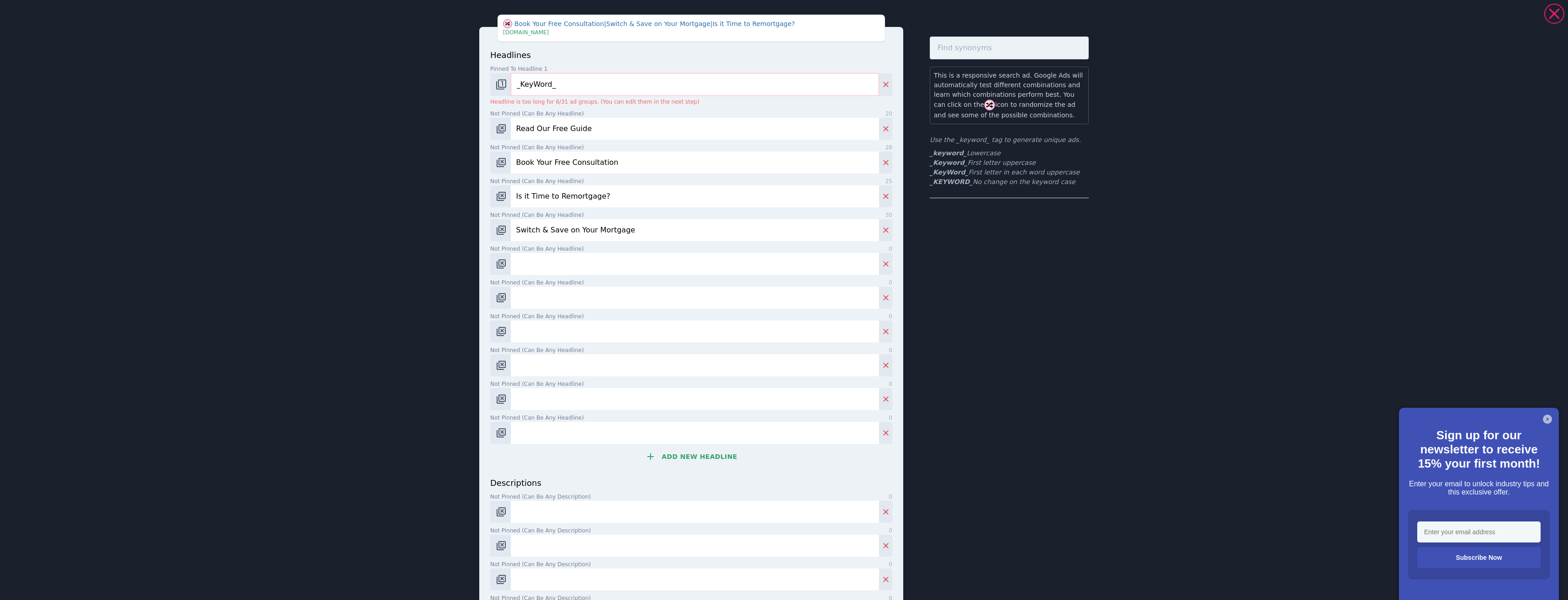
click at [560, 272] on input "Not pinned (Can be any headline) 0" at bounding box center [695, 263] width 368 height 21
paste input "Remortgage for a Better Rate"
type input "Remortgage for a Better Rate"
click at [569, 303] on input "Not pinned (Can be any headline) 0" at bounding box center [695, 297] width 368 height 21
paste input "Time to Review Your Mortgage?"
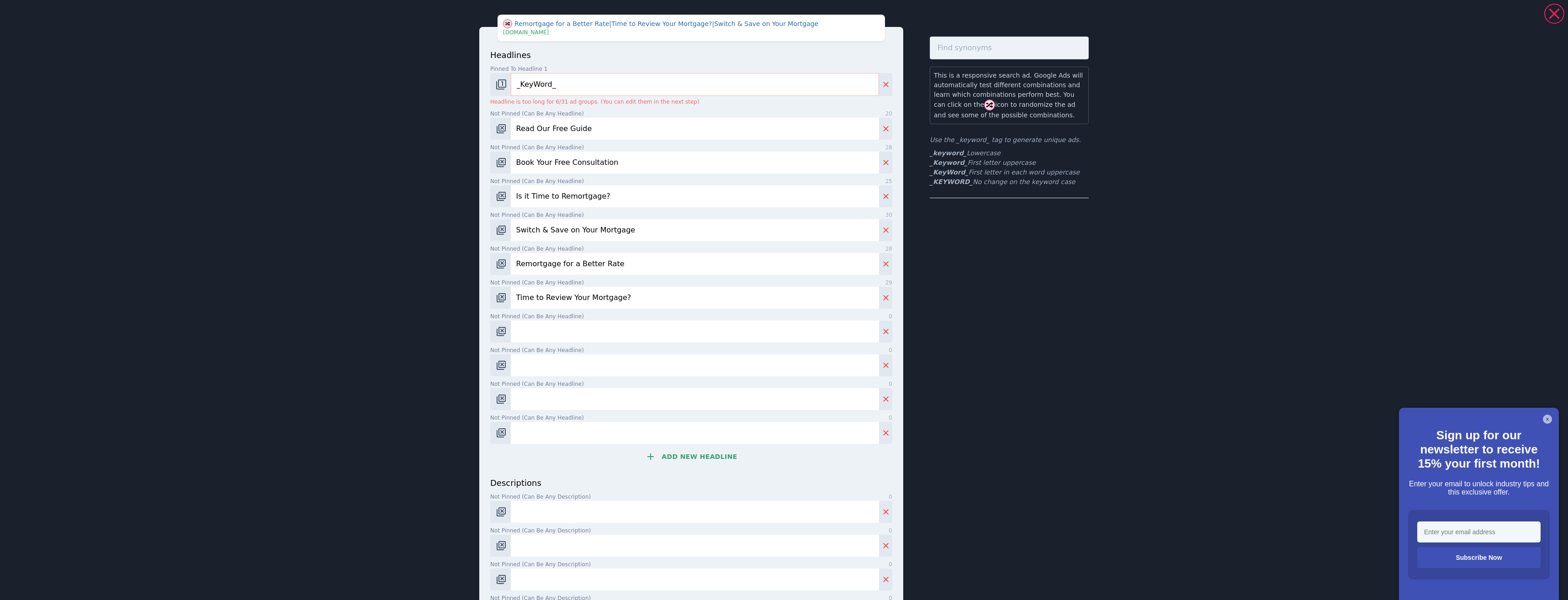
type input "Time to Review Your Mortgage?"
click at [572, 334] on input "Not pinned (Can be any headline) 0" at bounding box center [695, 331] width 368 height 21
paste input "Find Out How Much You Can Save"
type input "Find Out How Much You Can Save"
drag, startPoint x: 548, startPoint y: 371, endPoint x: 542, endPoint y: 364, distance: 9.2
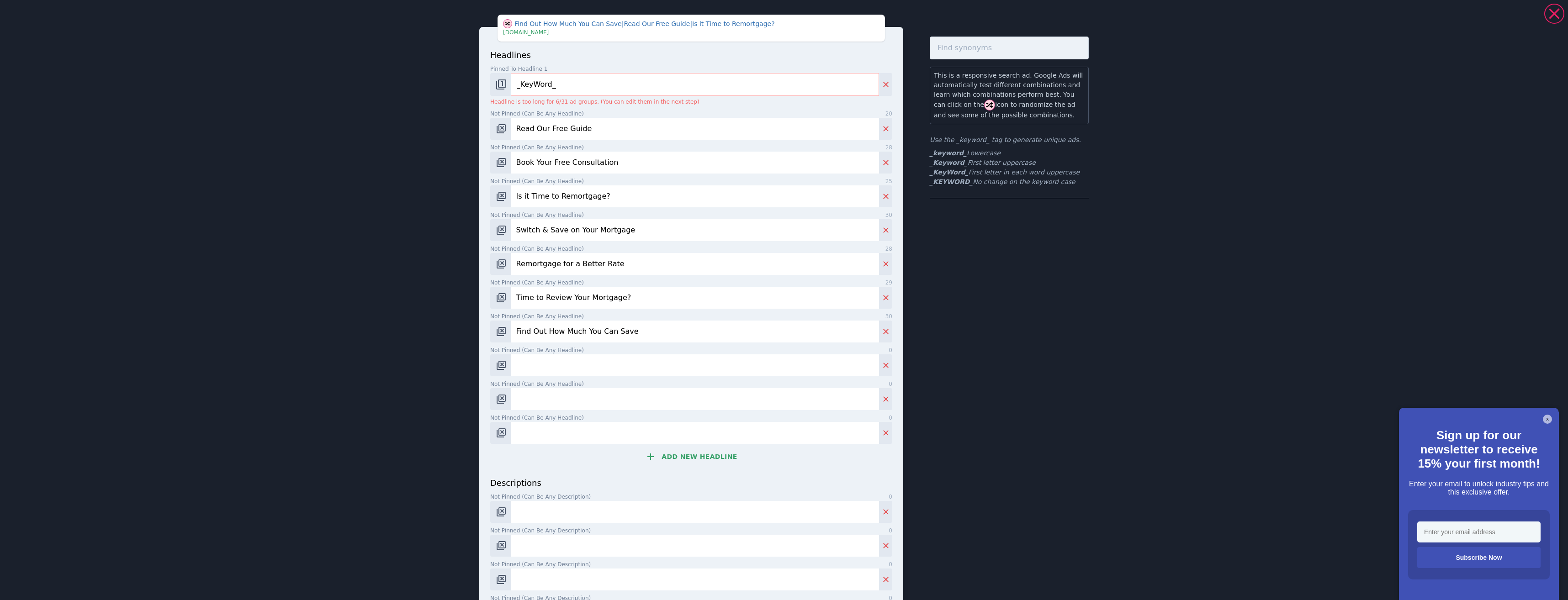
click at [546, 368] on input "Not pinned (Can be any headline) 0" at bounding box center [695, 364] width 368 height 21
paste input "Get Expert Remortgage Advice"
type input "Get Expert Remortgage Advice"
click at [606, 407] on input "Not pinned (Can be any headline) 0" at bounding box center [695, 398] width 368 height 21
paste input "Find a Better Mortgage Deal"
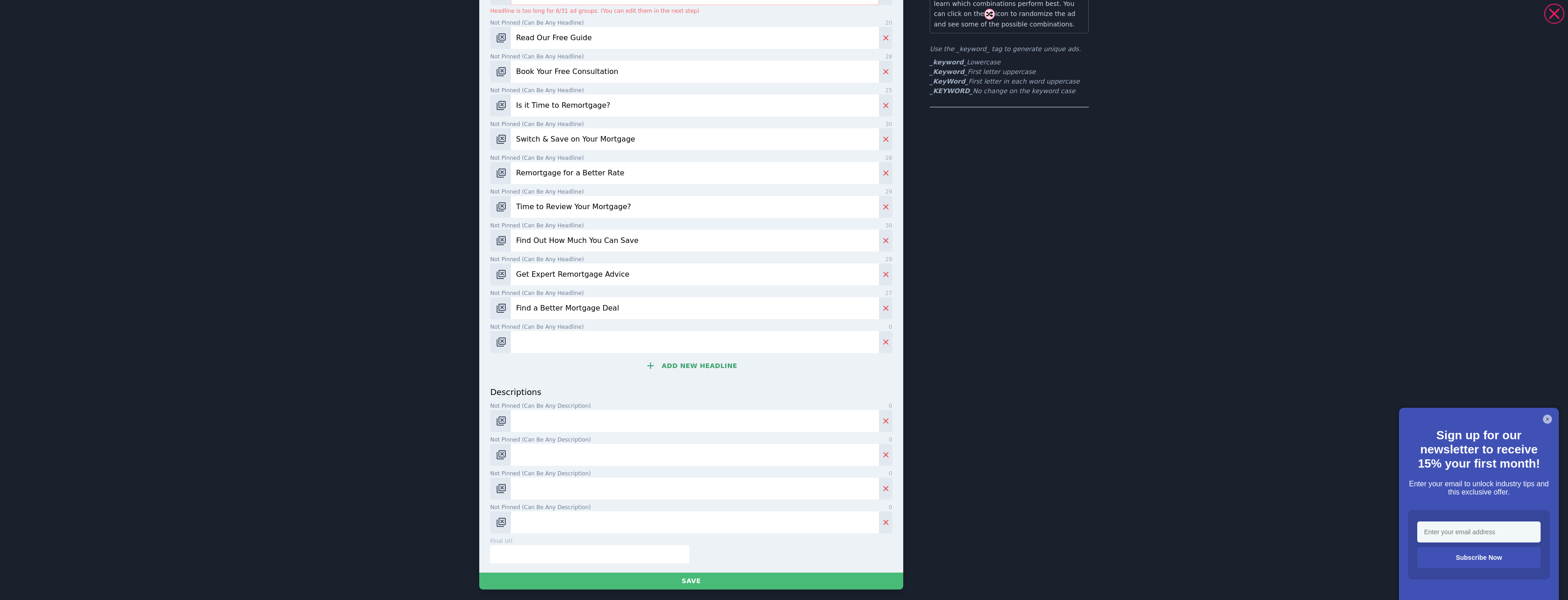
scroll to position [91, 0]
type input "Find a Better Mortgage Deal"
click at [566, 346] on input "Not pinned (Can be any headline) 0" at bounding box center [695, 341] width 368 height 21
paste input "Your Fixed Rate Ending Soon?"
type input "Your Fixed Rate Ending Soon?"
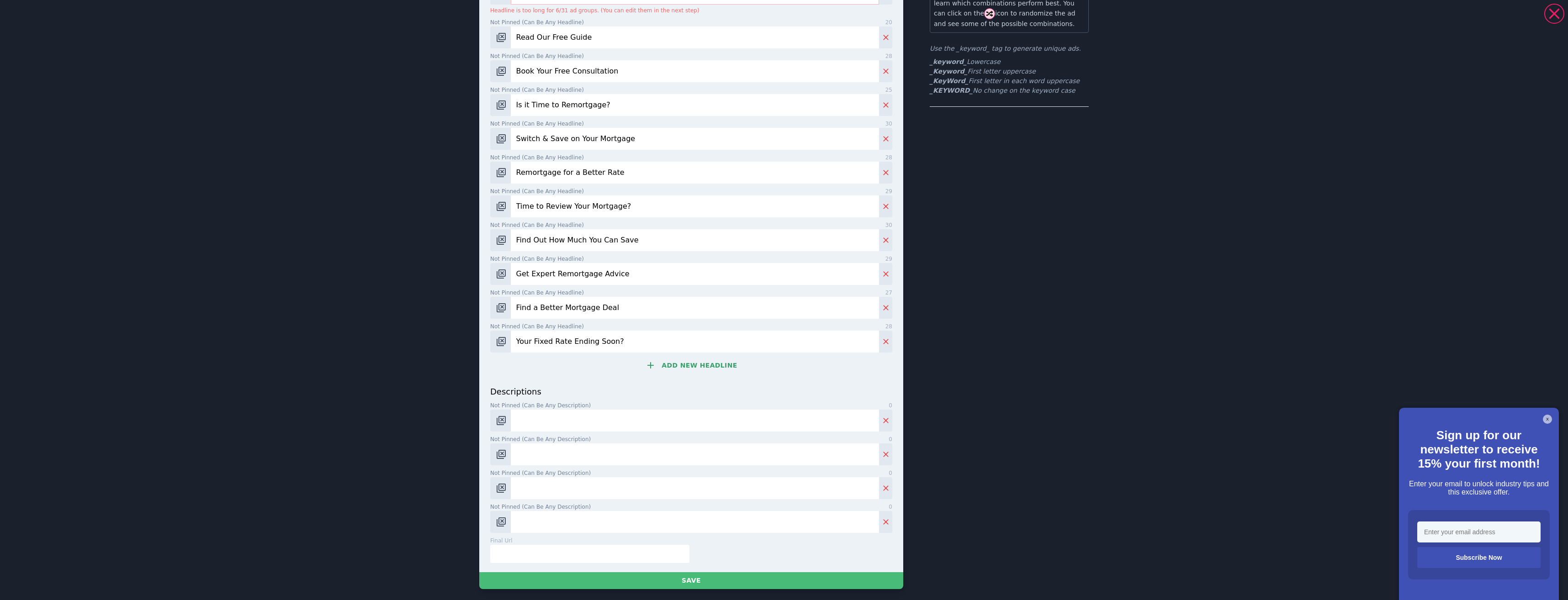
click at [618, 428] on input "Not pinned (Can be any description) 0" at bounding box center [695, 419] width 368 height 21
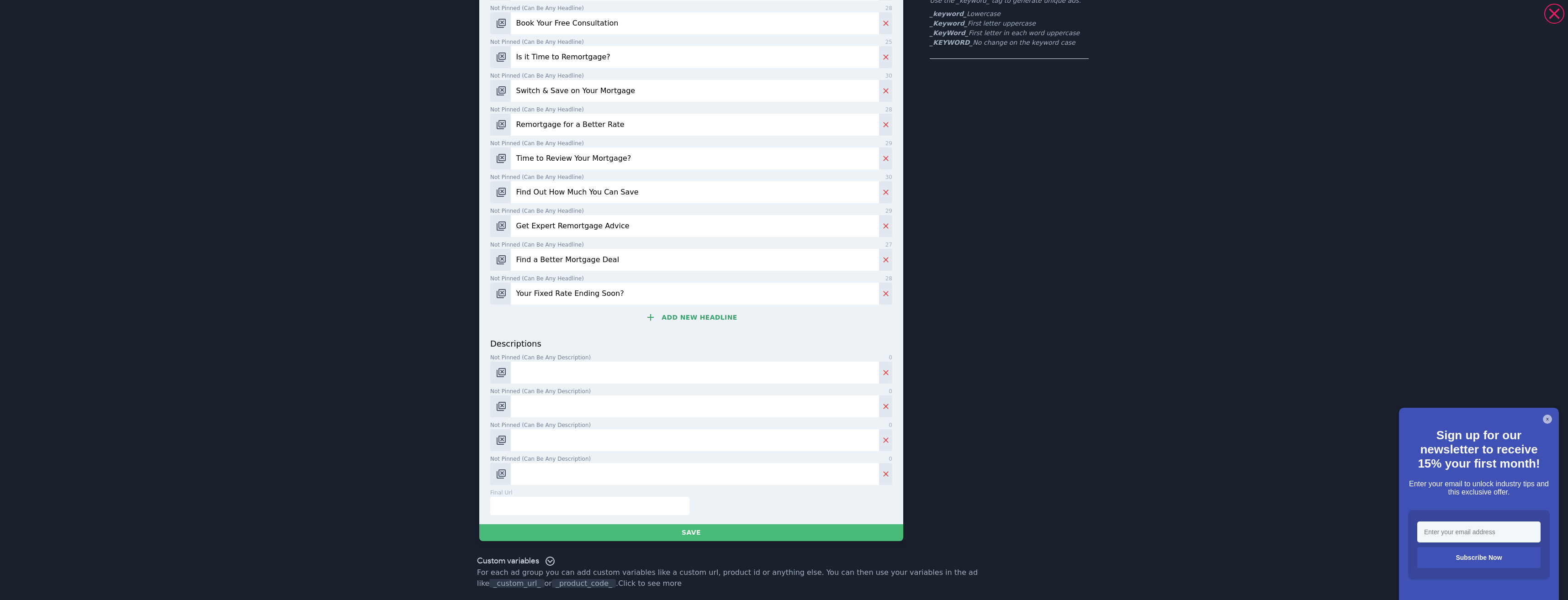
click at [595, 376] on input "Not pinned (Can be any description) 0" at bounding box center [695, 372] width 368 height 21
paste input "Switch to a better mortgage deal and save on monthly payments."
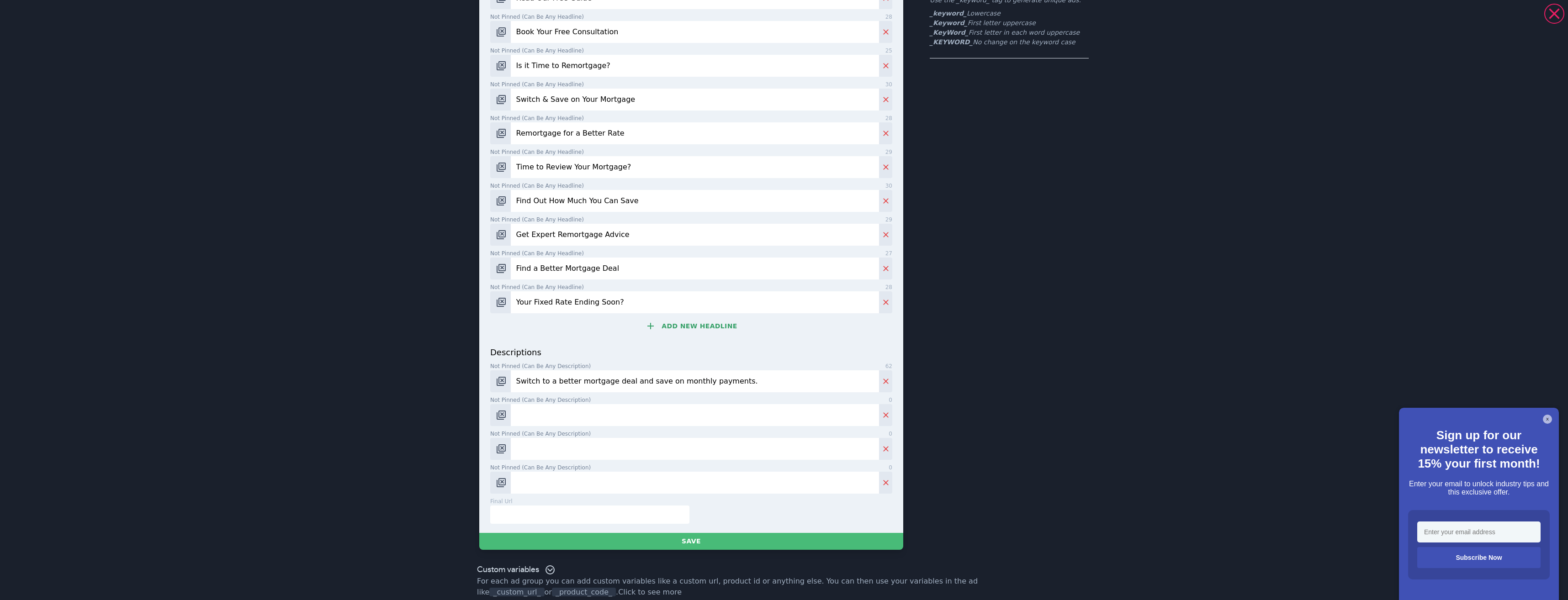
type input "Switch to a better mortgage deal and save on monthly payments."
click at [592, 425] on input "Not pinned (Can be any description) 0" at bounding box center [695, 414] width 368 height 21
click at [571, 423] on input "Not pinned (Can be any description) 0" at bounding box center [695, 414] width 368 height 21
paste input "End of your fixed rate? We’ll help you secure the best remortgage deal for your…"
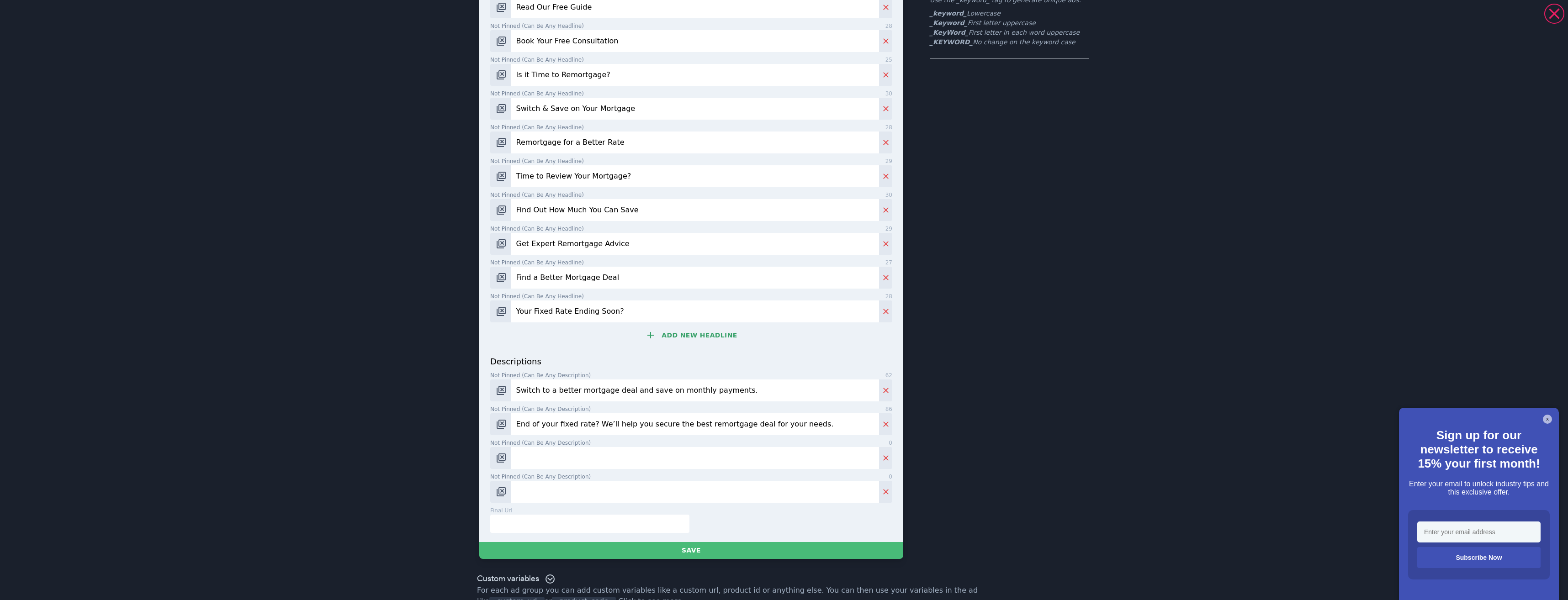
type input "End of your fixed rate? We’ll help you secure the best remortgage deal for your…"
click at [584, 452] on input "Not pinned (Can be any description) 0" at bounding box center [695, 457] width 368 height 21
paste input "Save money, consolidate debts, or raise funds – remortgaging can help you achie…"
type input "Save money, consolidate debts, or raise funds – remortgaging can help you achie…"
click at [669, 482] on input "Not pinned (Can be any description) 0" at bounding box center [695, 491] width 368 height 21
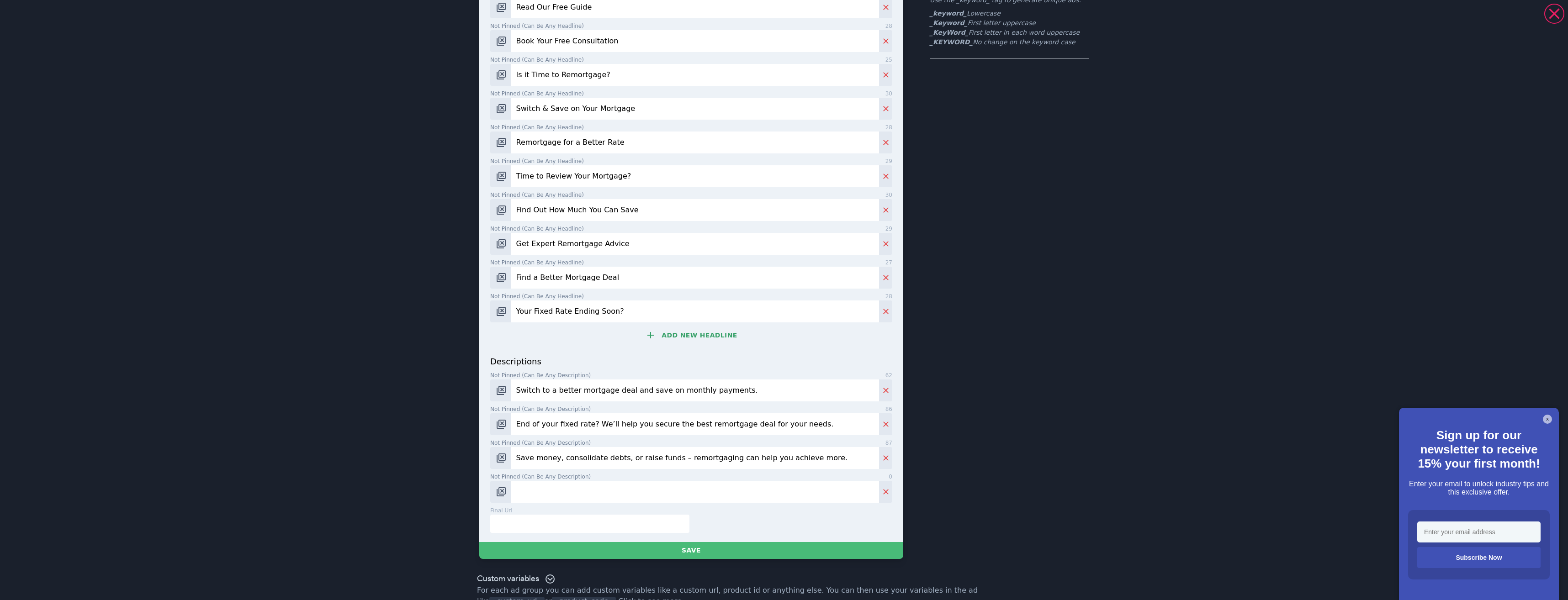
paste input "Fixed-rate ending? Don’t miss out on a better deal. We’re here to guide you thr…"
type input "Fixed-rate ending? Don’t miss out on a better deal. We’re here to guide you thr…"
click at [585, 522] on input "text" at bounding box center [590, 523] width 200 height 18
paste input "https://where-can-i-find-a-mortgage.ubpages.com/remortgages/"
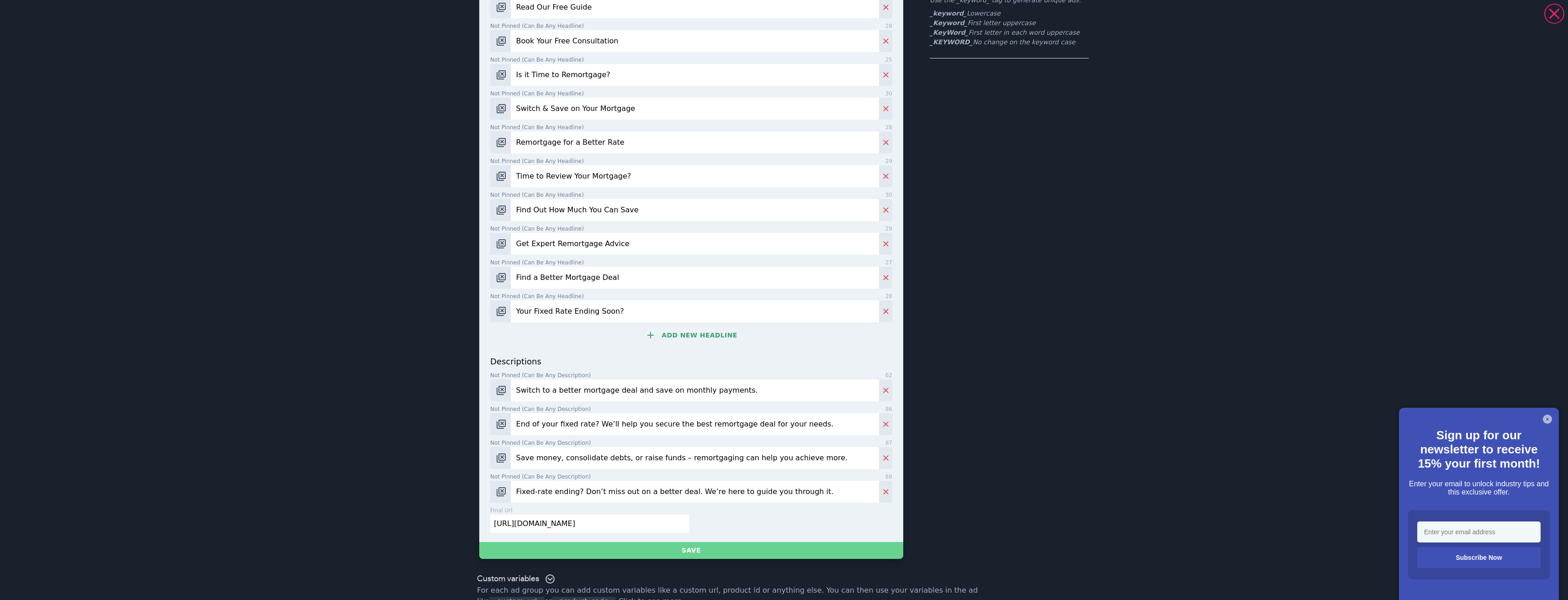
type input "https://where-can-i-find-a-mortgage.ubpages.com/remortgages/"
click at [699, 552] on button "Save" at bounding box center [691, 550] width 424 height 17
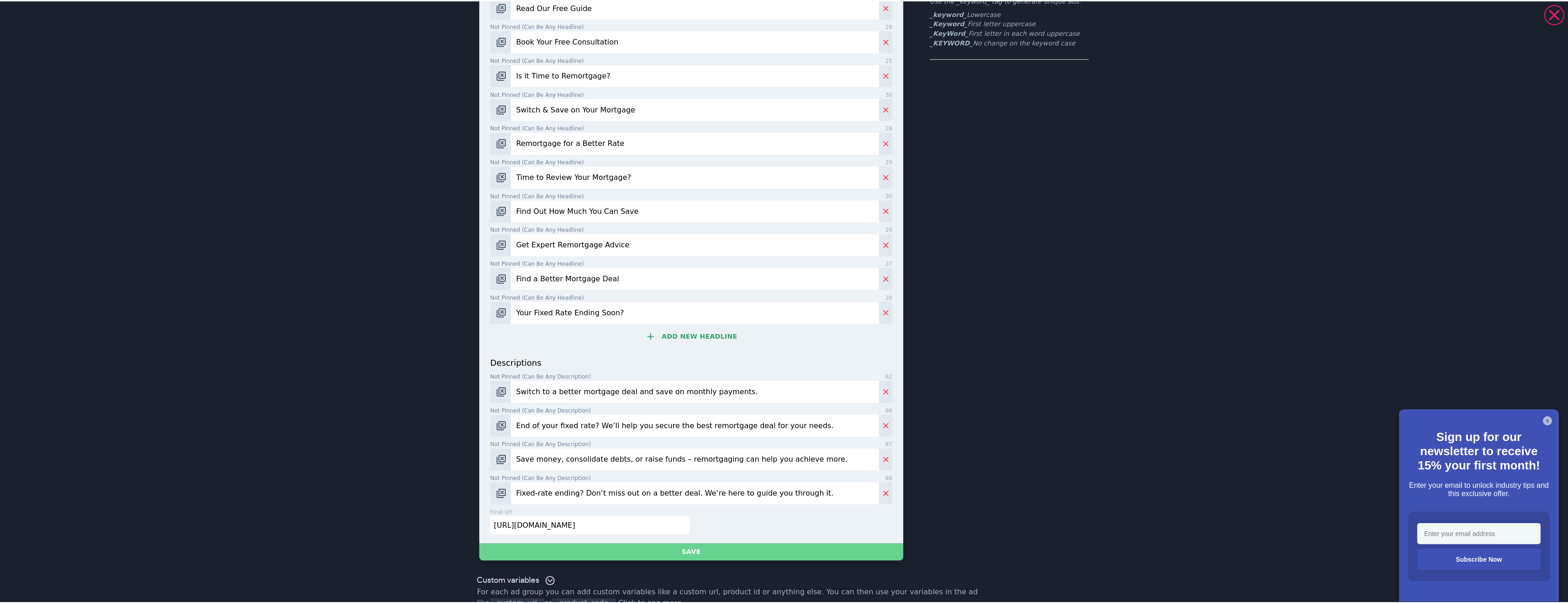
scroll to position [0, 0]
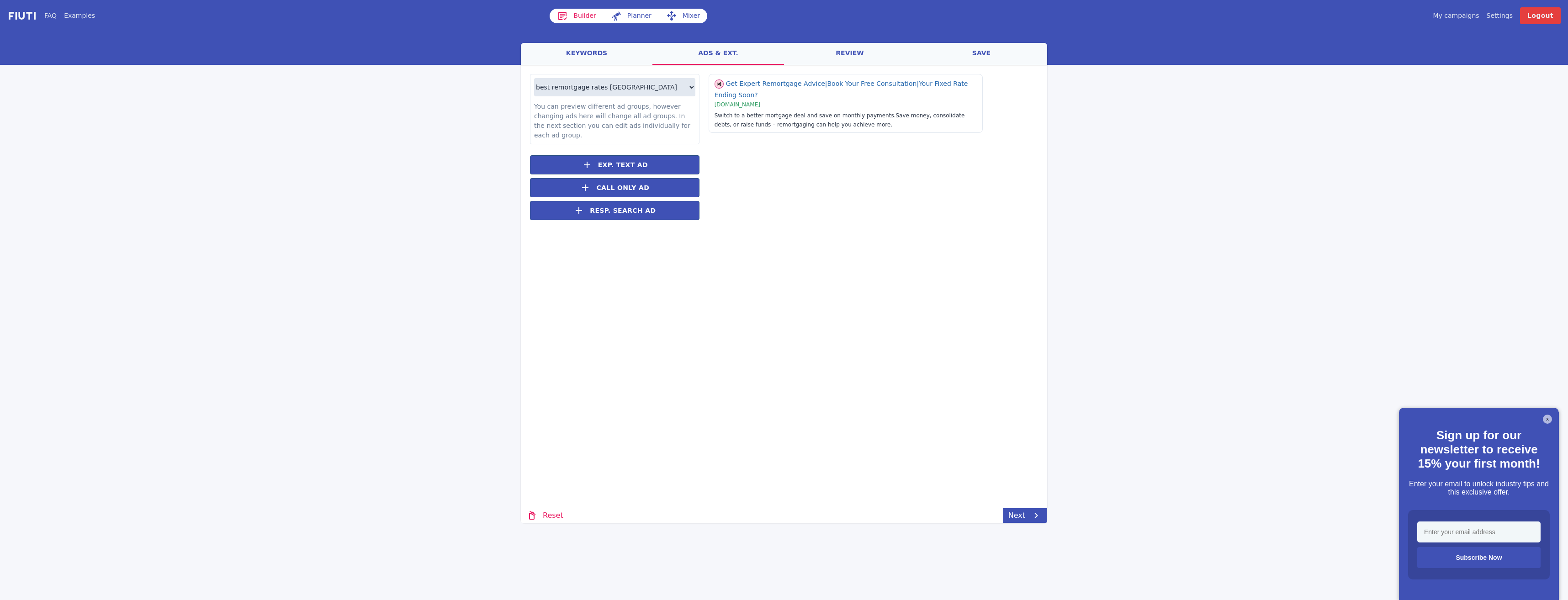
click at [821, 39] on div at bounding box center [784, 46] width 1568 height 35
click at [831, 48] on link "review" at bounding box center [849, 53] width 132 height 21
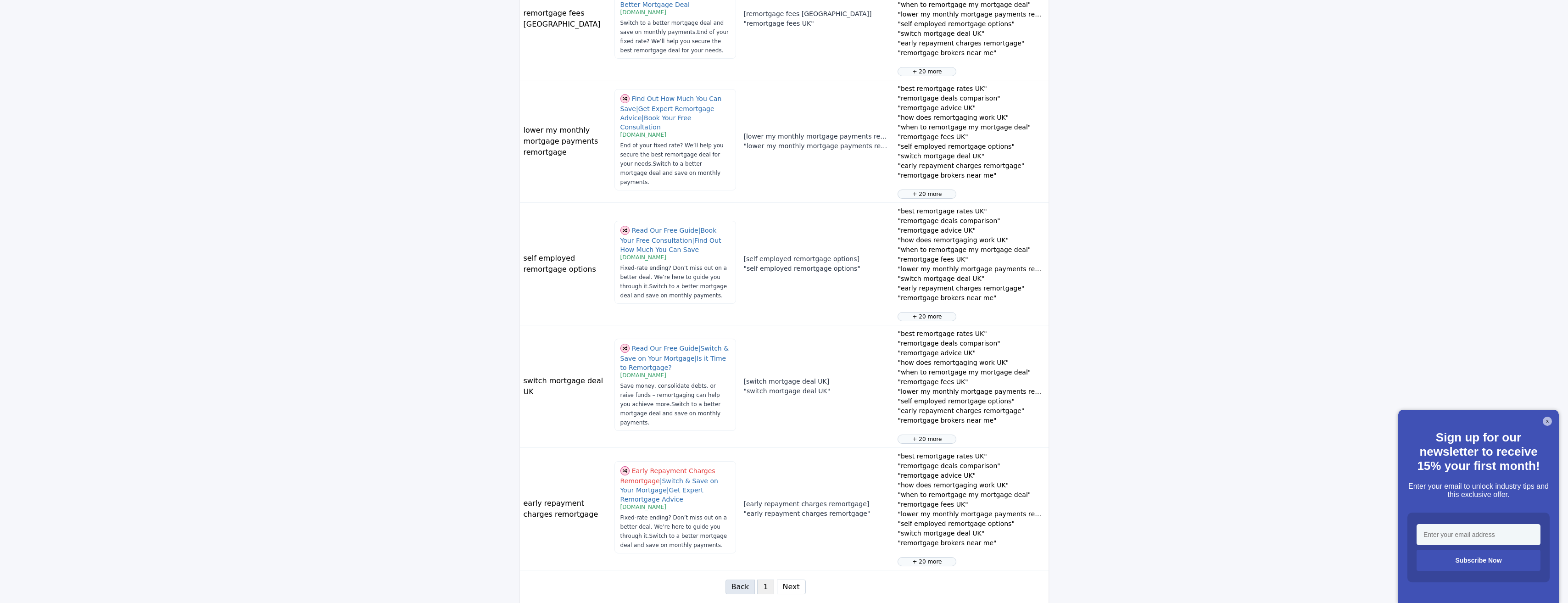
scroll to position [833, 0]
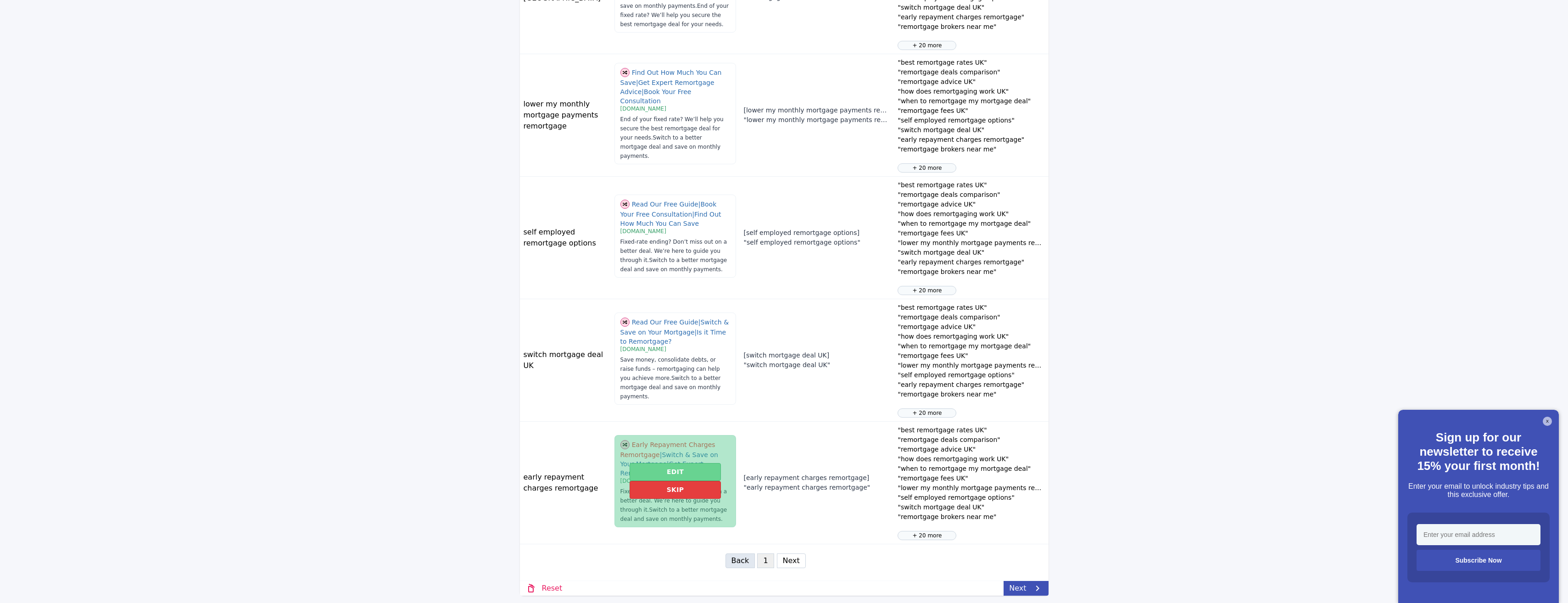
click at [660, 471] on button "Edit" at bounding box center [676, 472] width 92 height 18
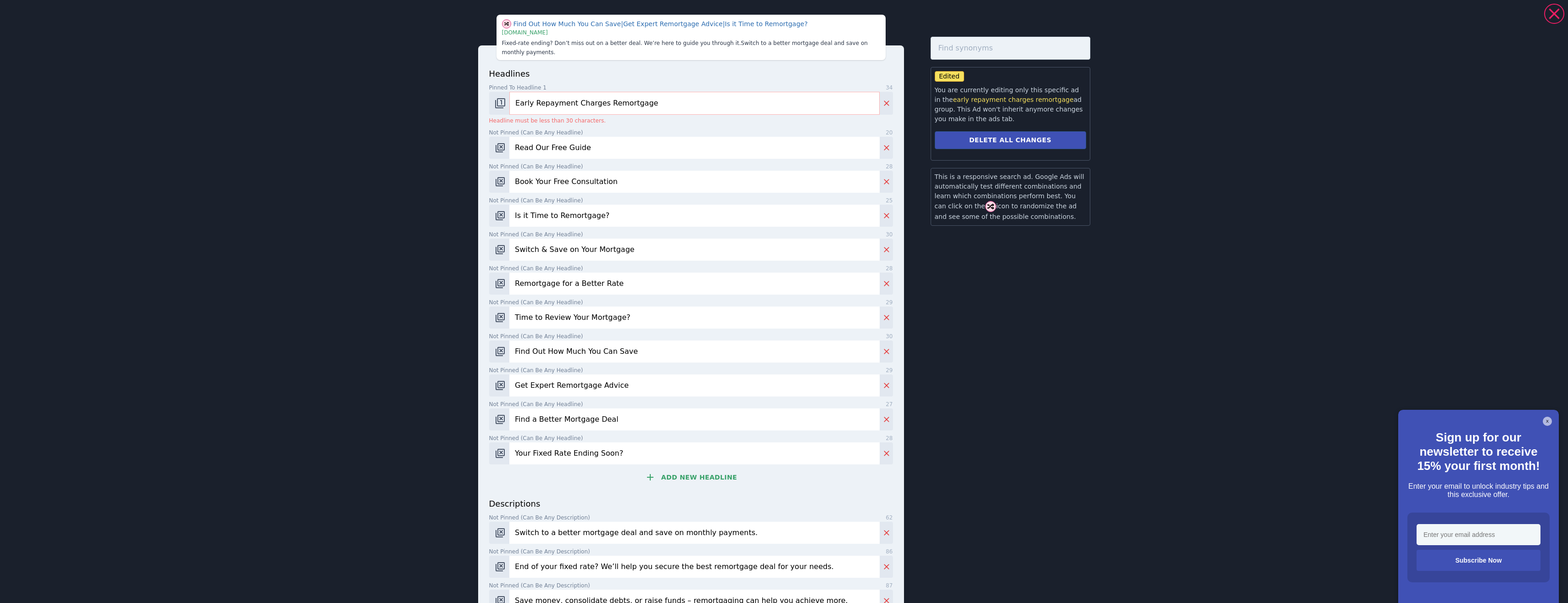
click at [626, 95] on input "Early Repayment Charges Remortgage" at bounding box center [695, 103] width 370 height 23
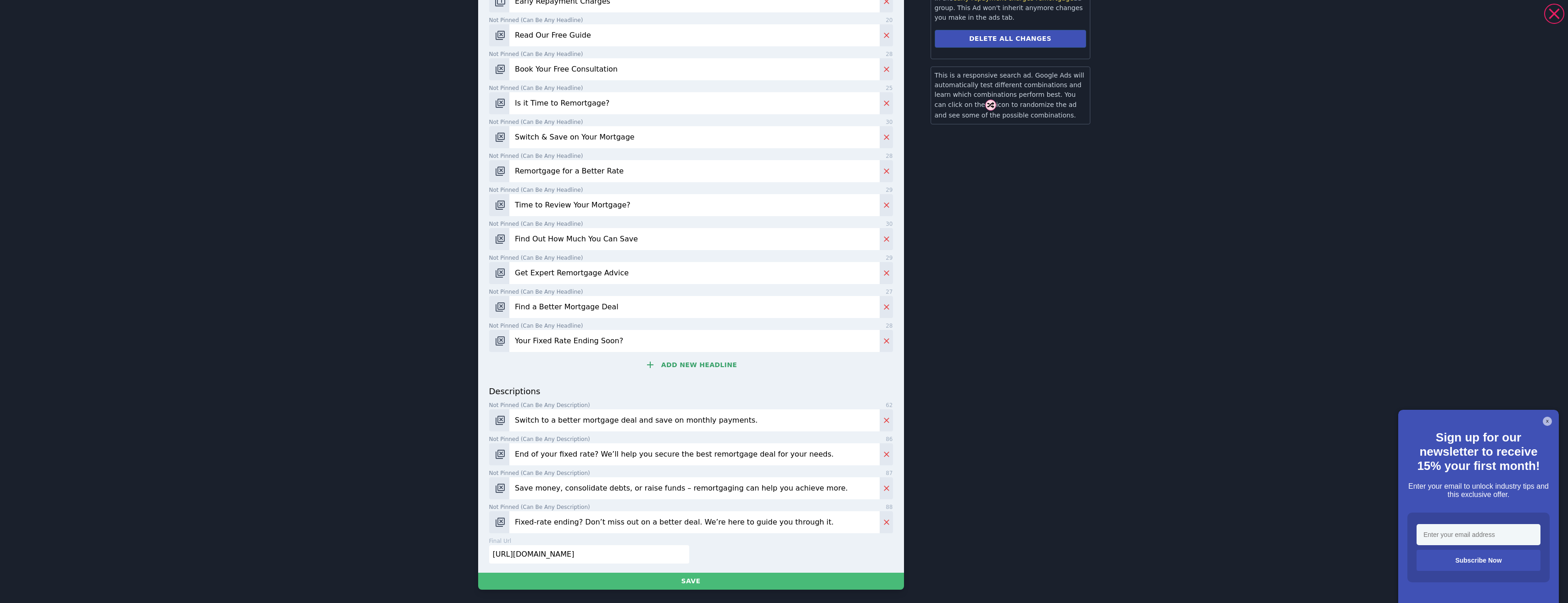
scroll to position [103, 0]
type input "Early Repayment Charges"
click at [690, 578] on button "Save" at bounding box center [690, 580] width 426 height 17
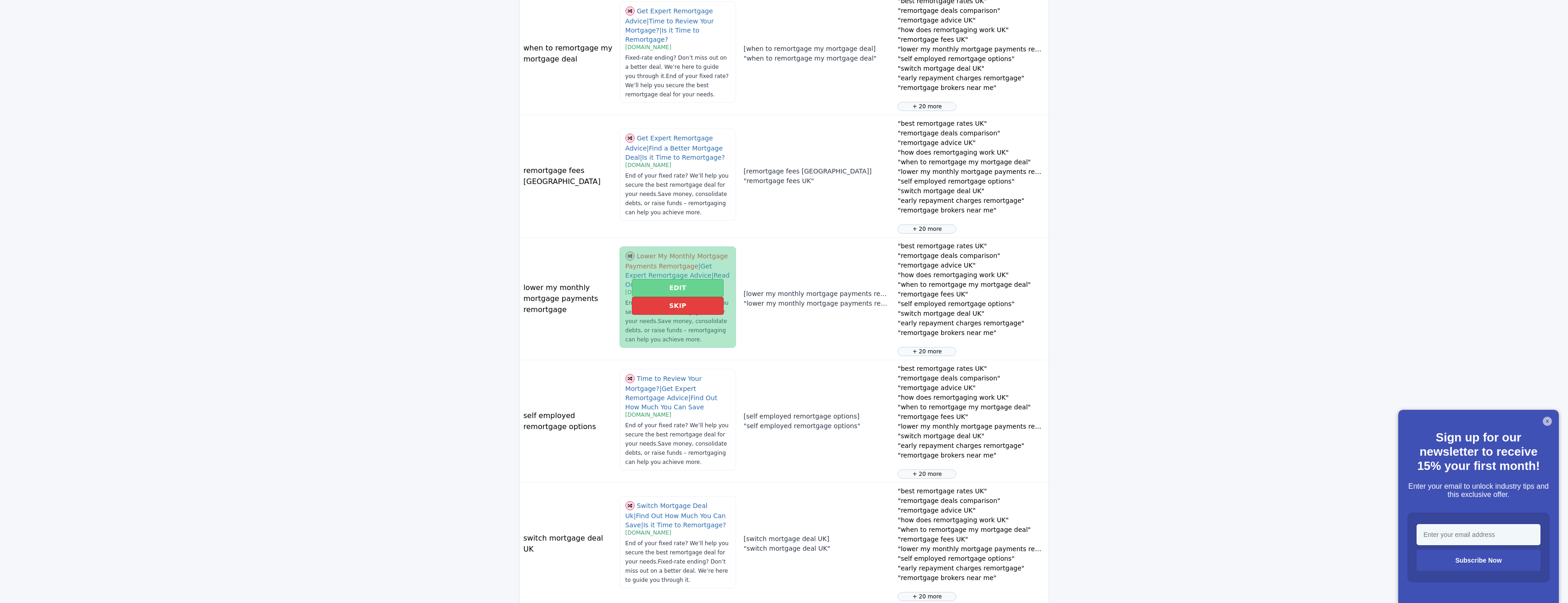
click at [666, 282] on button "Edit" at bounding box center [677, 288] width 92 height 18
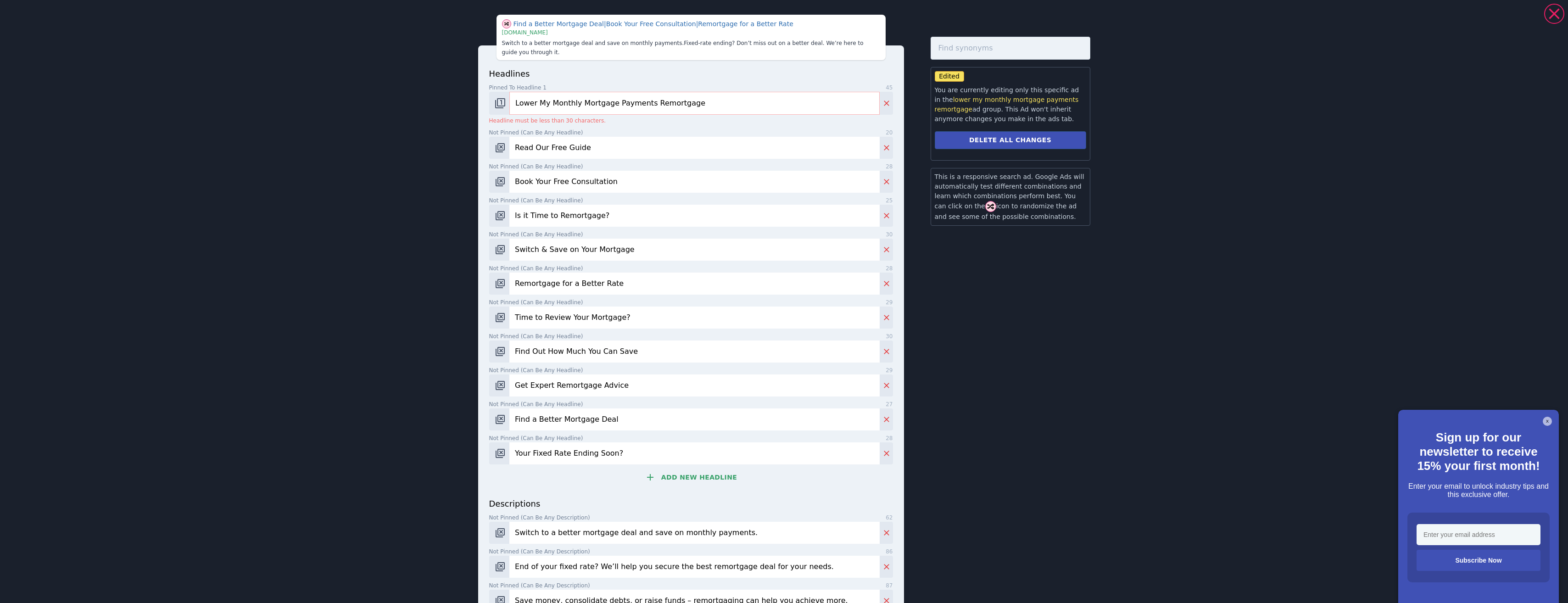
click at [670, 92] on input "Lower My Monthly Mortgage Payments Remortgage" at bounding box center [695, 103] width 370 height 23
drag, startPoint x: 547, startPoint y: 92, endPoint x: 555, endPoint y: 92, distance: 8.0
click at [550, 92] on input "Lower My Monthly Mortgage Payments" at bounding box center [695, 103] width 370 height 23
click at [551, 92] on input "Lower My Monthly Mortgage Payments" at bounding box center [695, 103] width 370 height 23
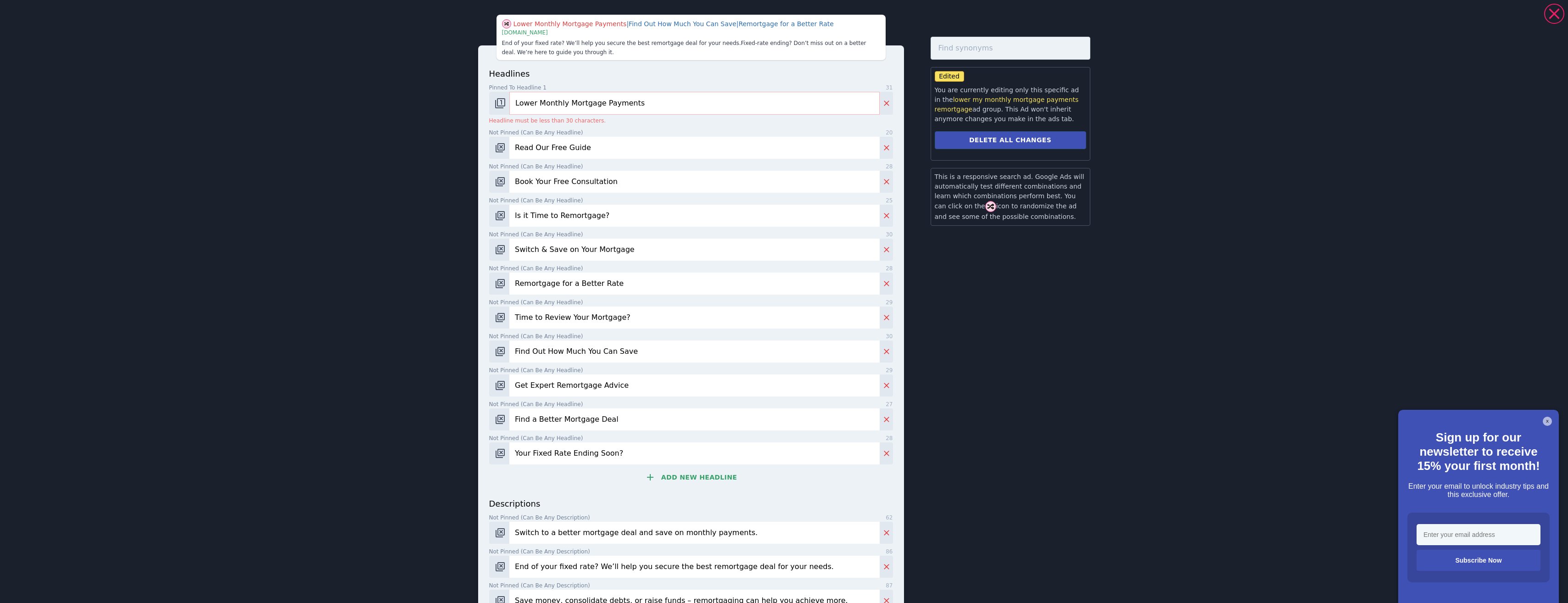
click at [642, 105] on input "Lower Monthly Mortgage Payments" at bounding box center [695, 103] width 370 height 23
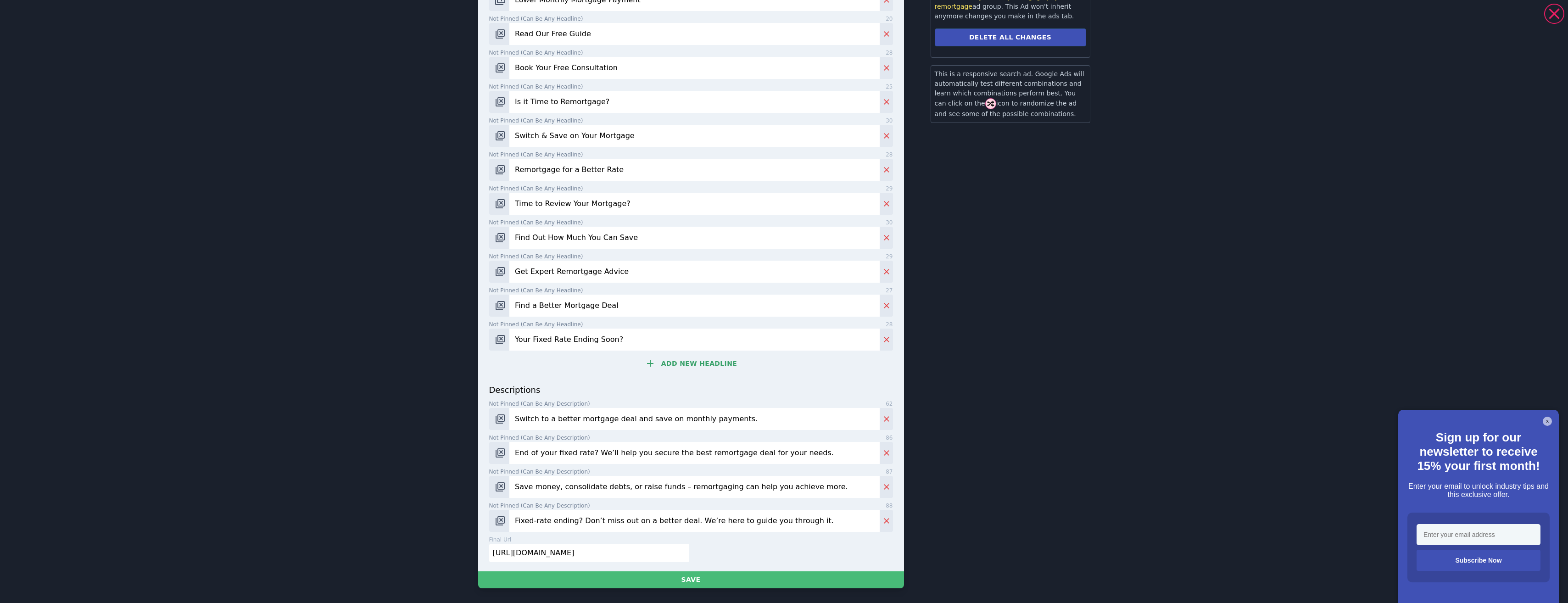
scroll to position [833, 0]
type input "Lower Monthly Mortgage Payment"
click at [743, 578] on button "Save" at bounding box center [690, 580] width 426 height 17
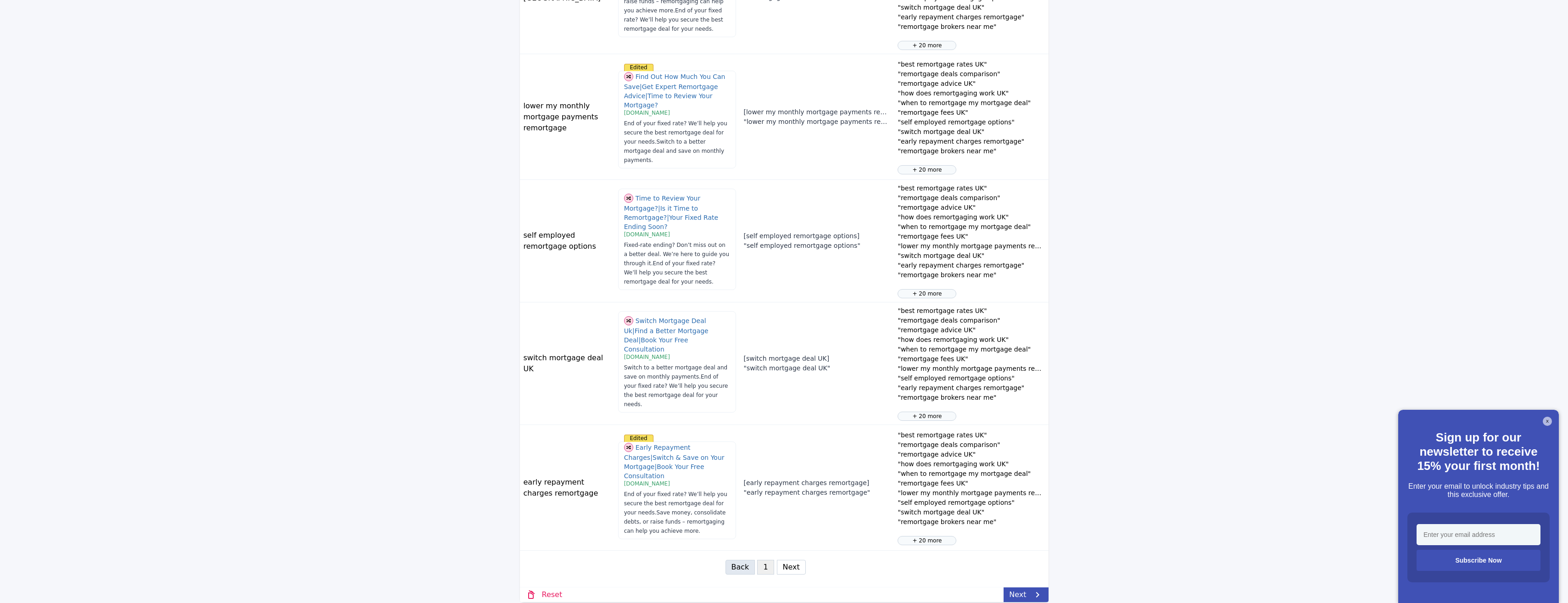
click at [801, 563] on div "Back 1 2 3 4 Next" at bounding box center [784, 567] width 117 height 15
click at [788, 560] on button "Next" at bounding box center [790, 567] width 29 height 15
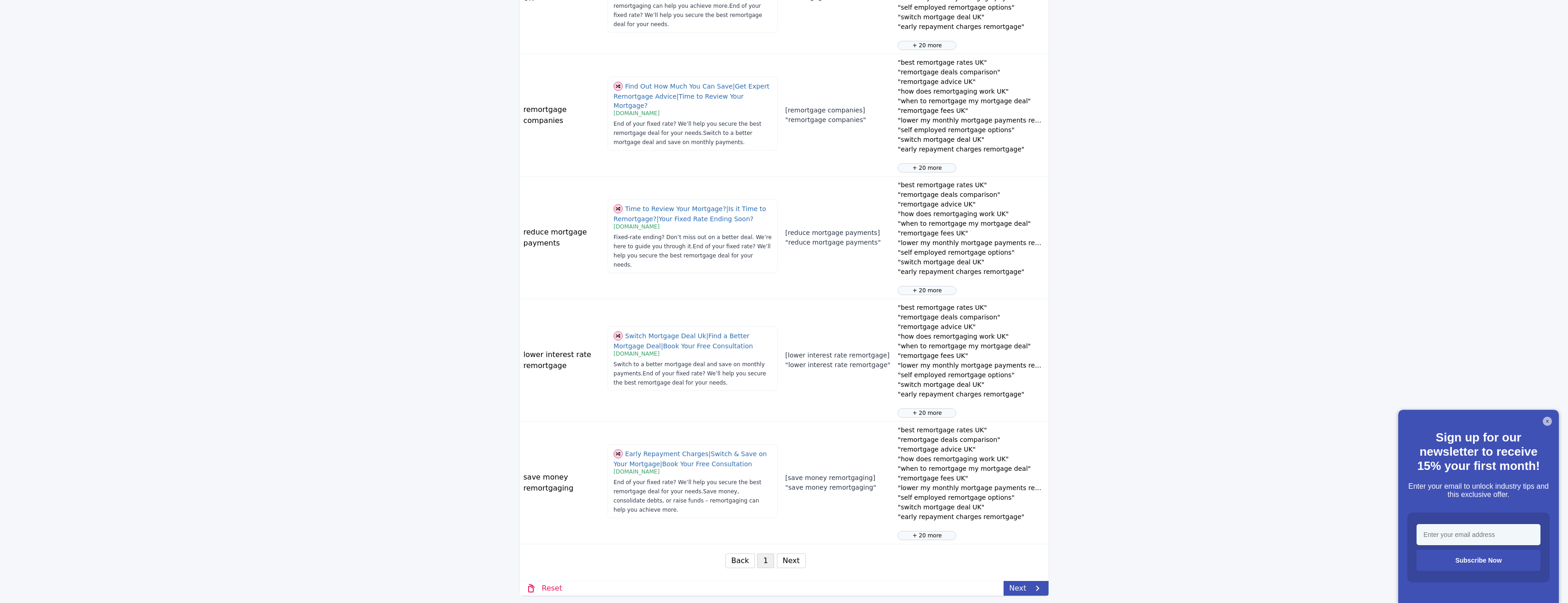
click at [787, 562] on button "Next" at bounding box center [790, 561] width 29 height 15
select select "3"
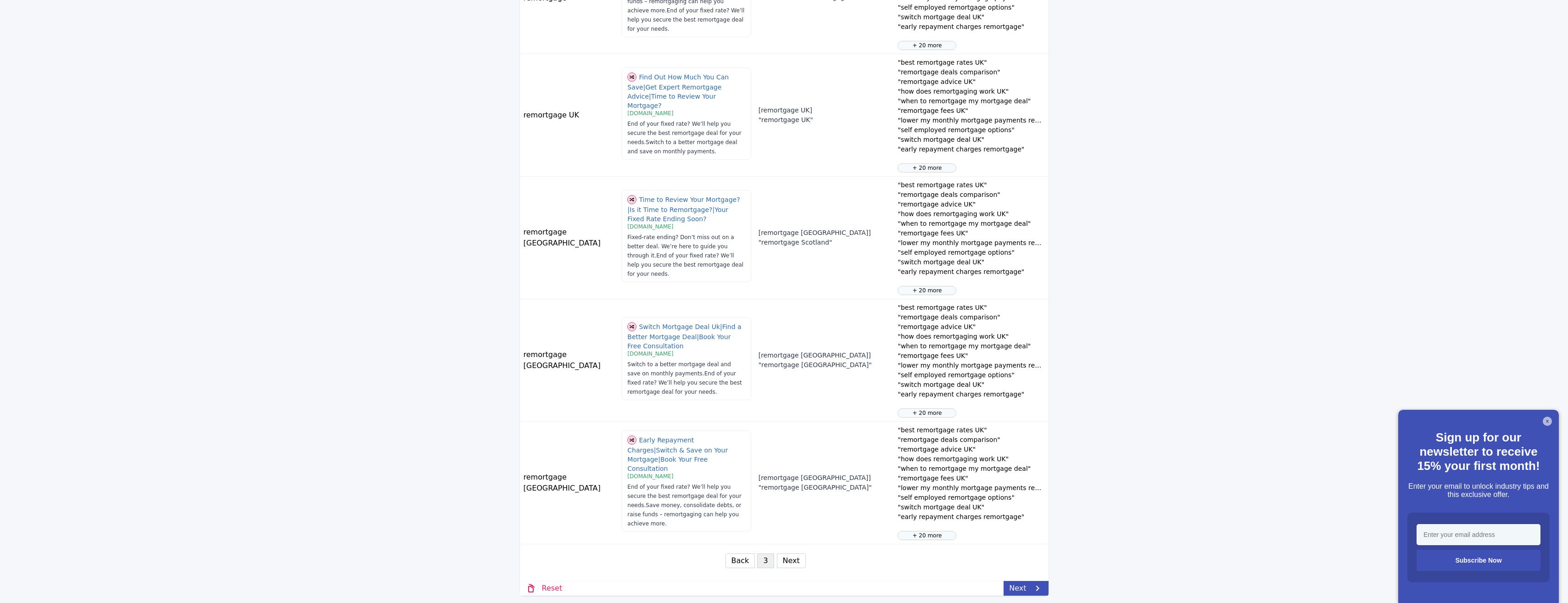
click at [790, 555] on button "Next" at bounding box center [790, 561] width 29 height 15
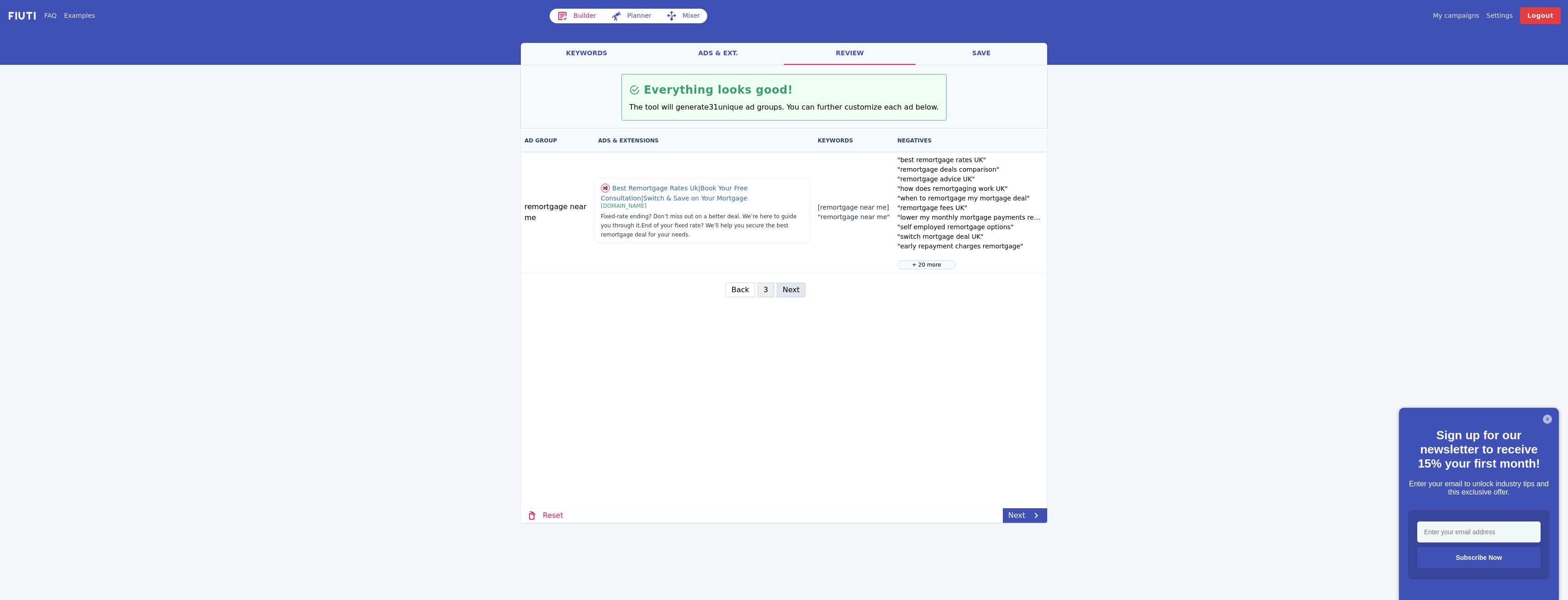
click at [1022, 511] on link "Next" at bounding box center [1025, 515] width 45 height 15
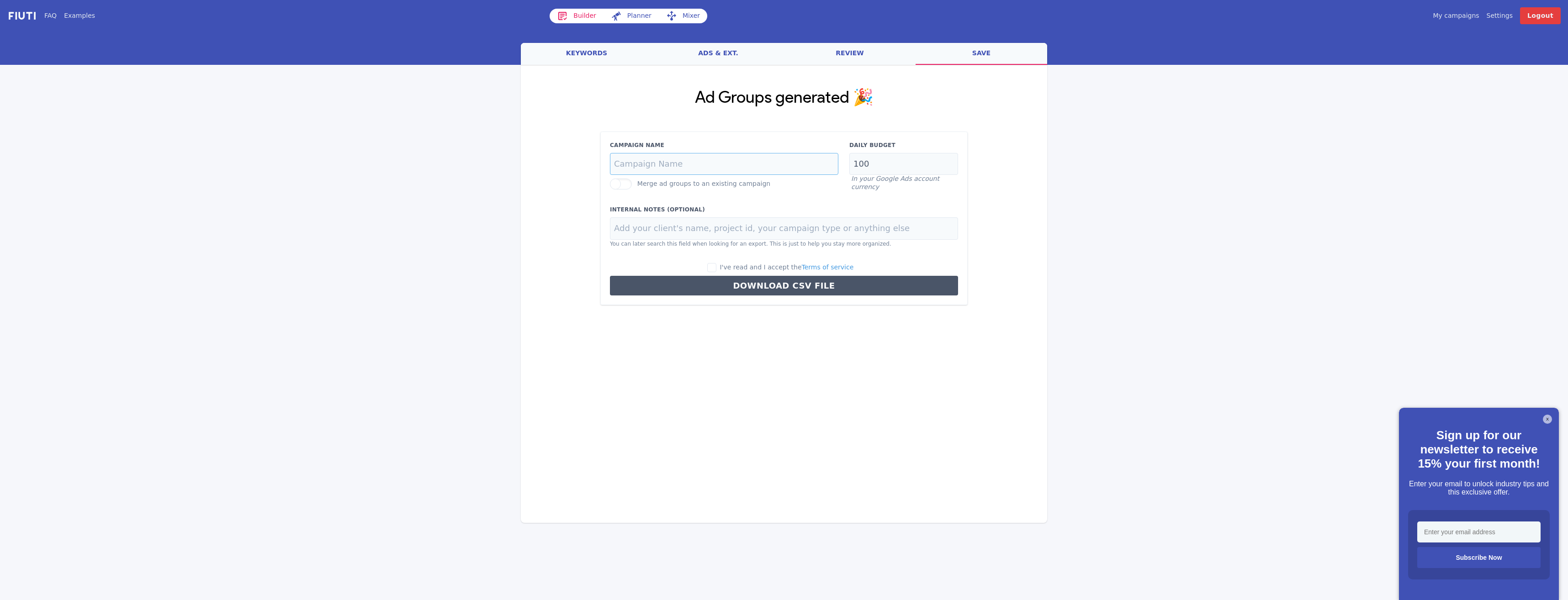
click at [703, 170] on input "Campaign Name" at bounding box center [724, 164] width 229 height 22
click at [722, 169] on input "Where casn" at bounding box center [724, 164] width 229 height 22
click at [759, 168] on input "Where Can I Find A Mortgage -- Remortgage" at bounding box center [724, 164] width 229 height 22
click at [754, 167] on input "Where Can I Find A Mortgage -- Remortgage" at bounding box center [724, 164] width 229 height 22
click at [755, 167] on input "Where Can I Find A Mortgage -- Remortgage" at bounding box center [724, 164] width 229 height 22
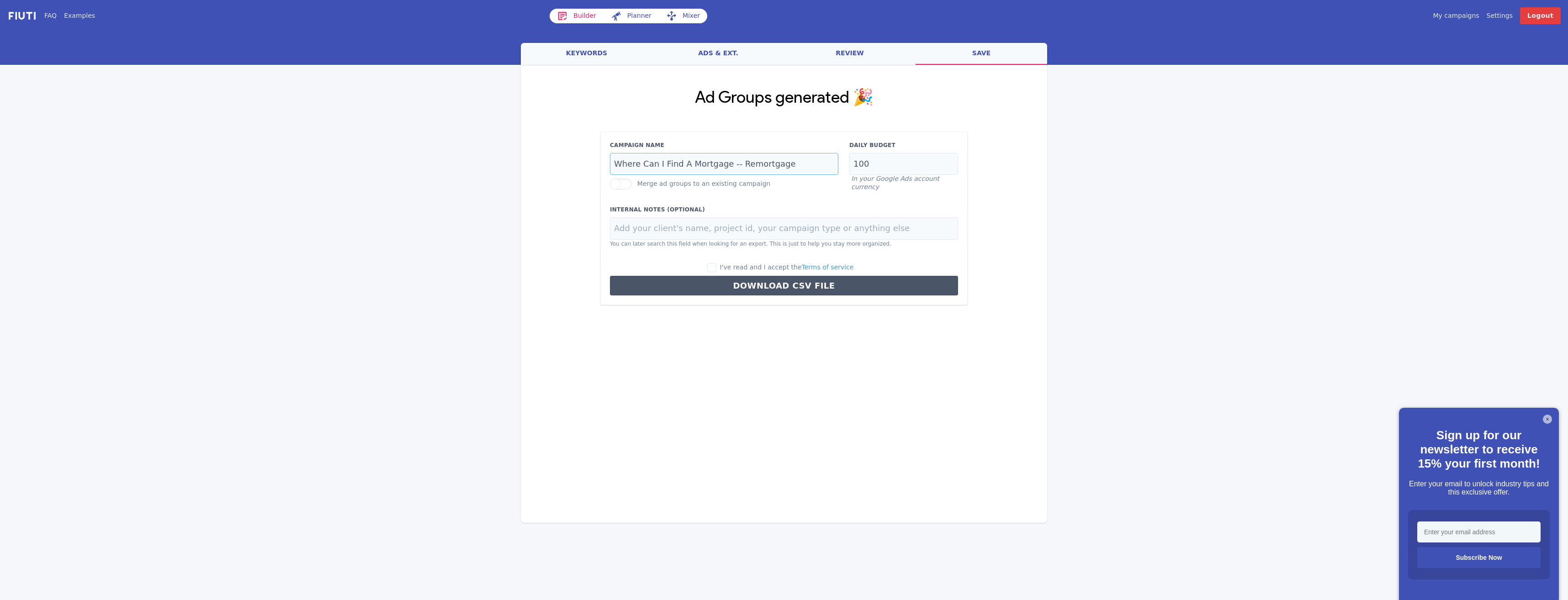
type input "Where Can I Find A Mortgage -- Remortgage"
drag, startPoint x: 759, startPoint y: 168, endPoint x: 750, endPoint y: 208, distance: 41.0
click at [750, 208] on label "Internal Notes (Optional)" at bounding box center [784, 210] width 348 height 9
click at [790, 168] on input "Where Can I Find A Mortgage -- Remortgage" at bounding box center [724, 164] width 229 height 22
click at [757, 168] on input "Where Can I Find A Mortgage -- Remortgage" at bounding box center [724, 164] width 229 height 22
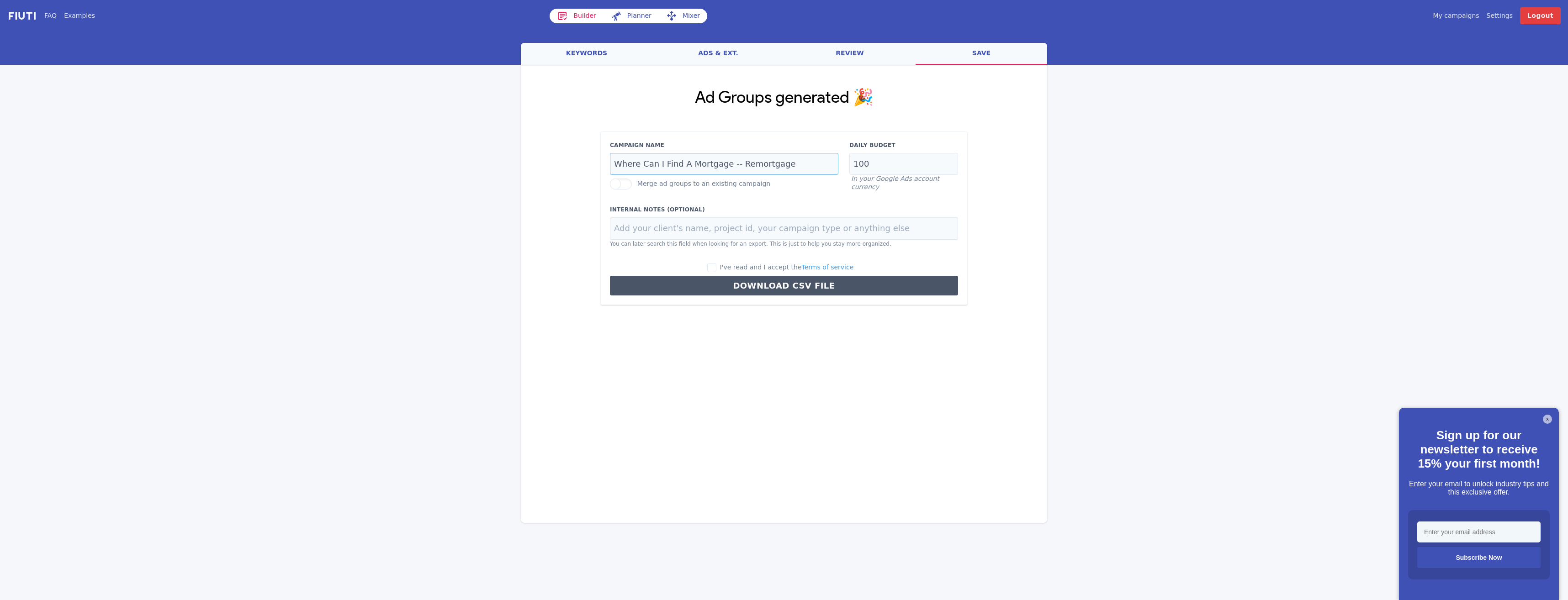
click at [756, 168] on input "Where Can I Find A Mortgage -- Remortgage" at bounding box center [724, 164] width 229 height 22
click at [882, 164] on input "100" at bounding box center [903, 164] width 108 height 22
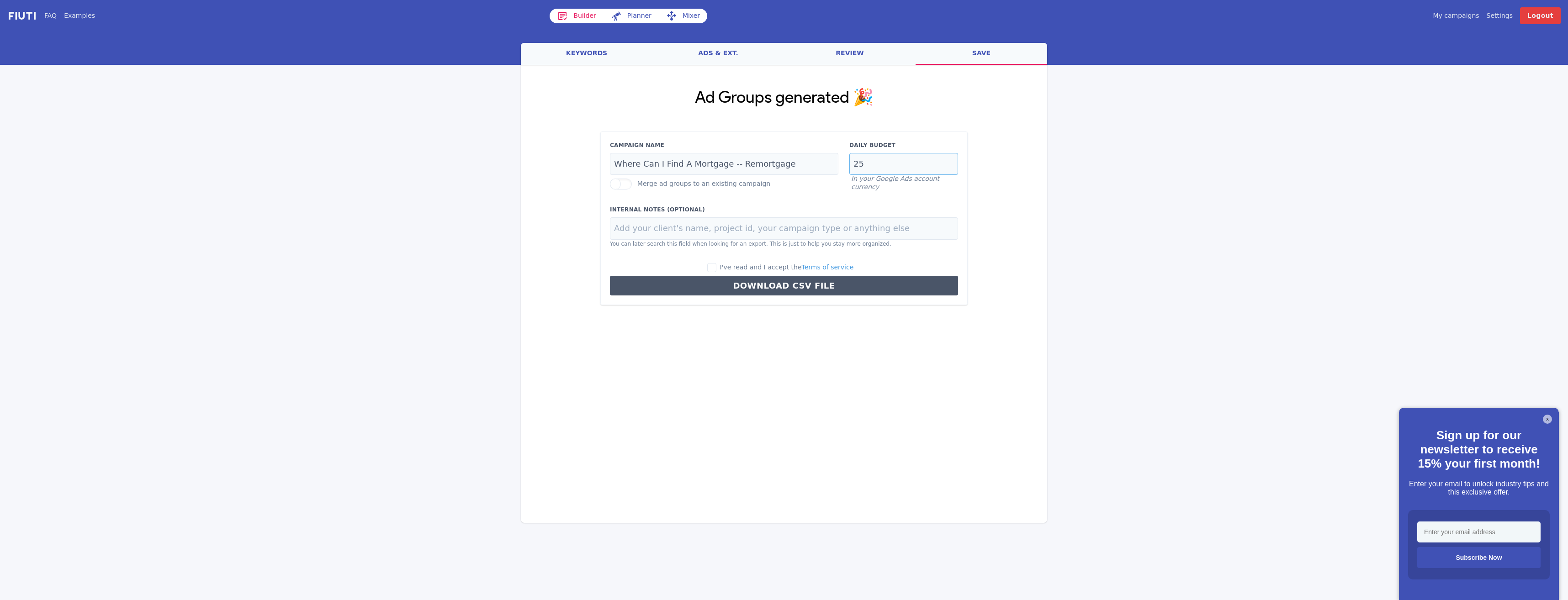
type input "25"
drag, startPoint x: 721, startPoint y: 265, endPoint x: 730, endPoint y: 266, distance: 9.1
click at [716, 266] on input "I've read and I accept the Terms of service" at bounding box center [711, 267] width 9 height 9
checkbox input "true"
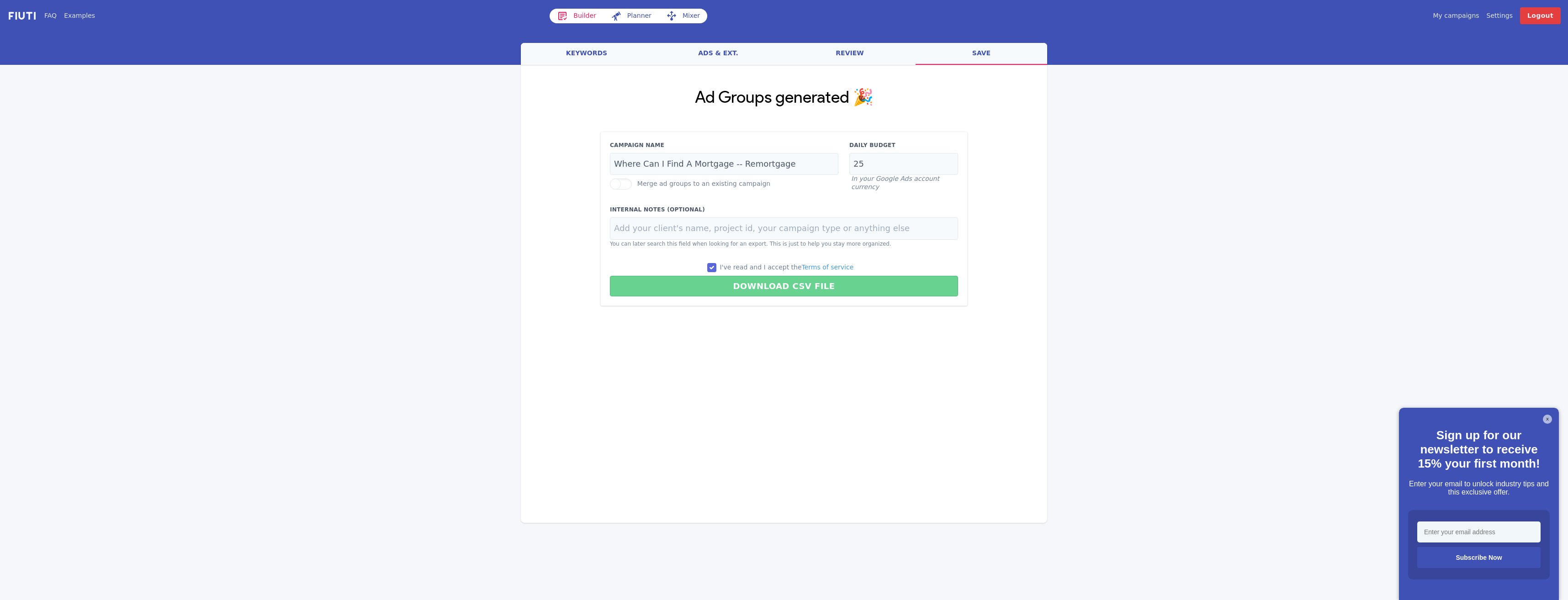
click at [737, 282] on button "Download CSV File" at bounding box center [784, 286] width 348 height 21
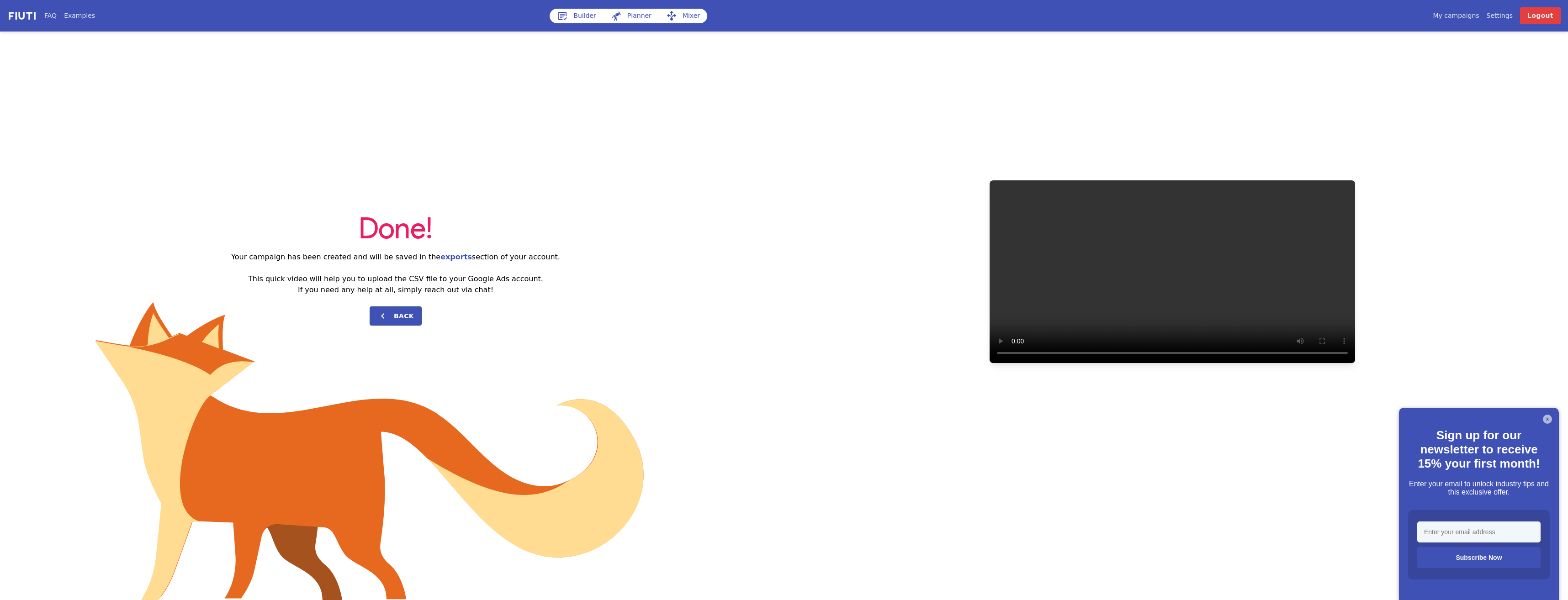
click at [570, 12] on link "Builder" at bounding box center [576, 15] width 54 height 15
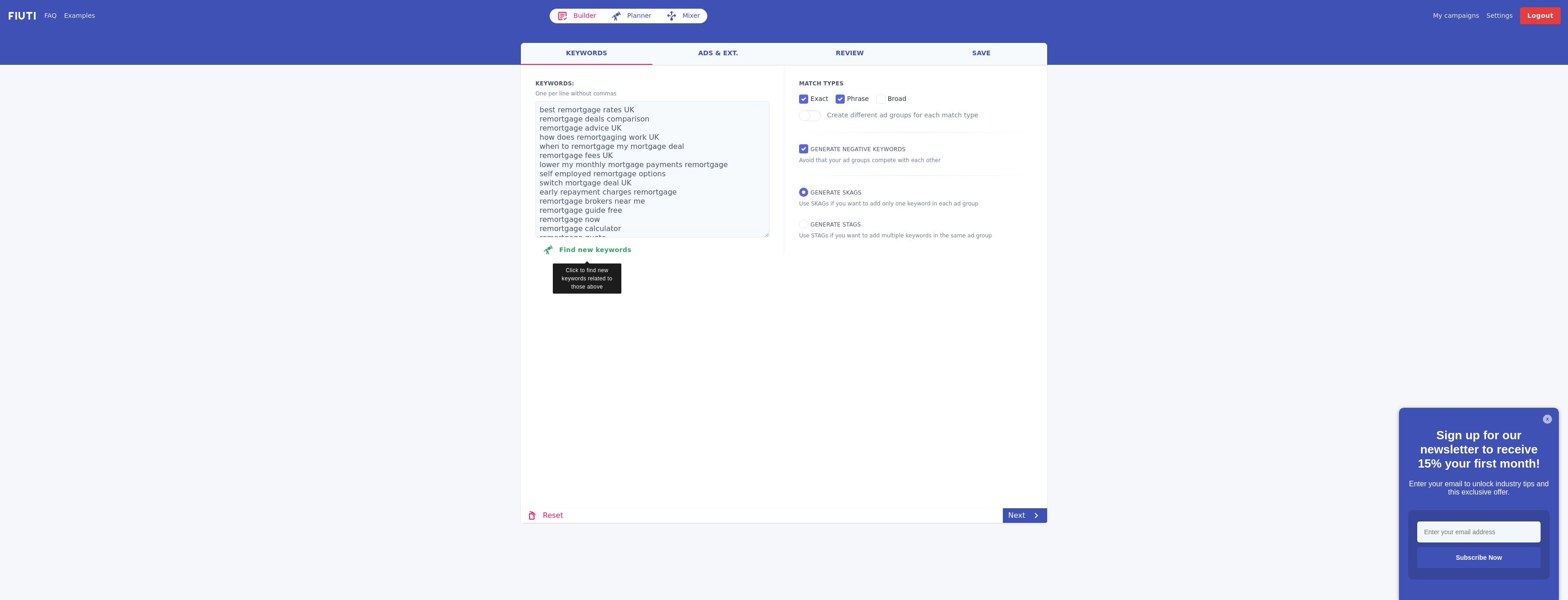
click at [567, 246] on button "Find new keywords" at bounding box center [587, 249] width 103 height 18
select select "2840"
select select "1000"
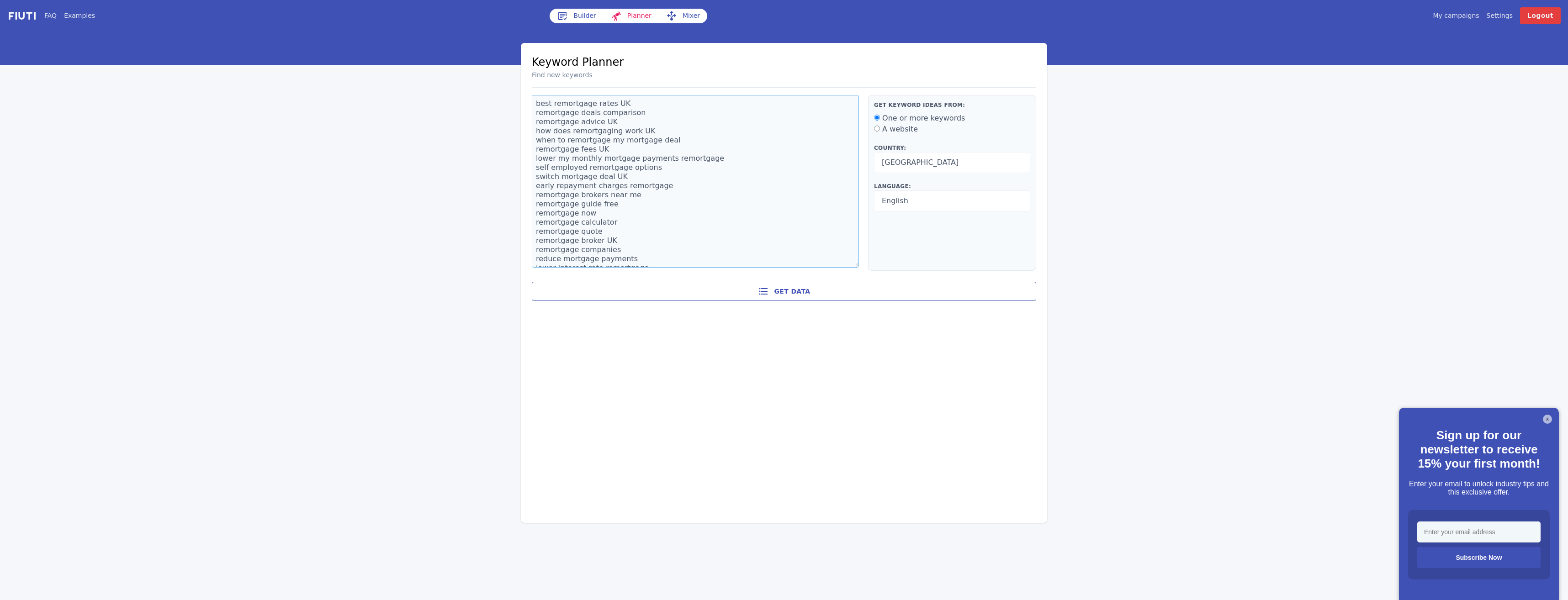
click at [767, 253] on textarea "best remortgage rates UK remortgage deals comparison remortgage advice UK how d…" at bounding box center [695, 181] width 327 height 173
click at [583, 19] on link "Builder" at bounding box center [576, 15] width 54 height 15
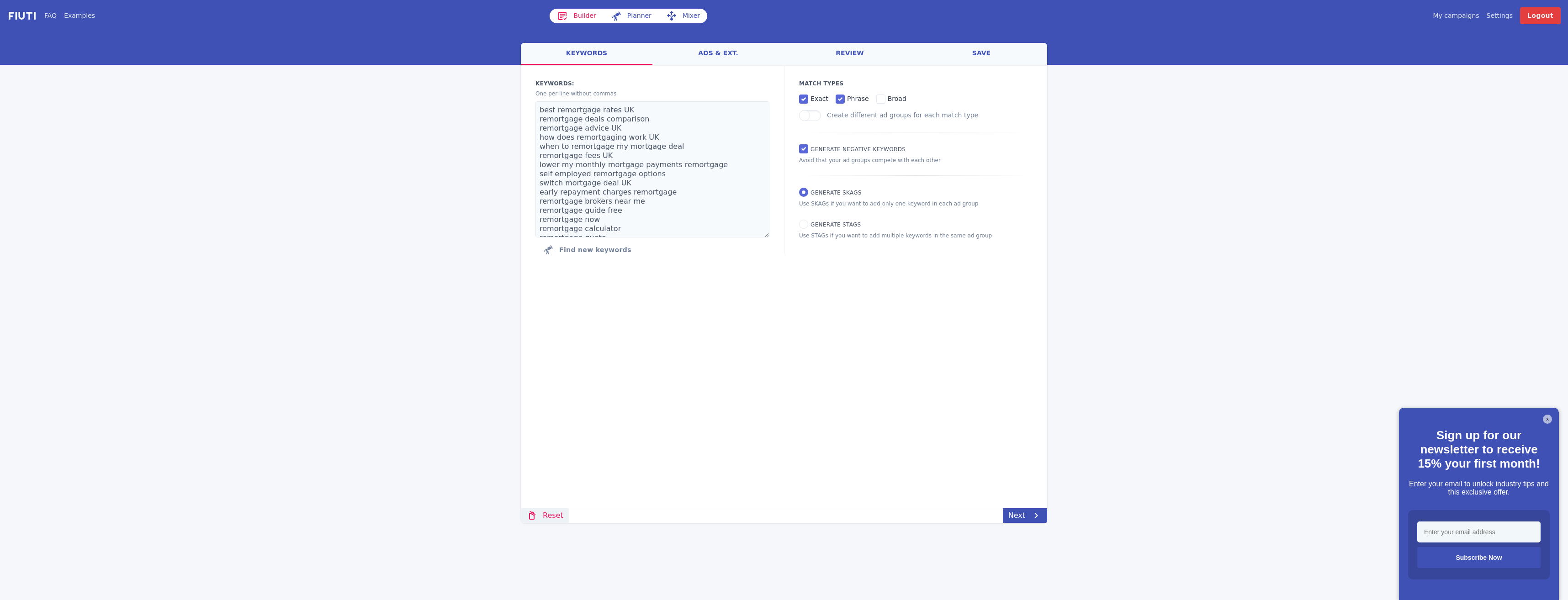
click at [546, 518] on link "Reset" at bounding box center [544, 515] width 48 height 15
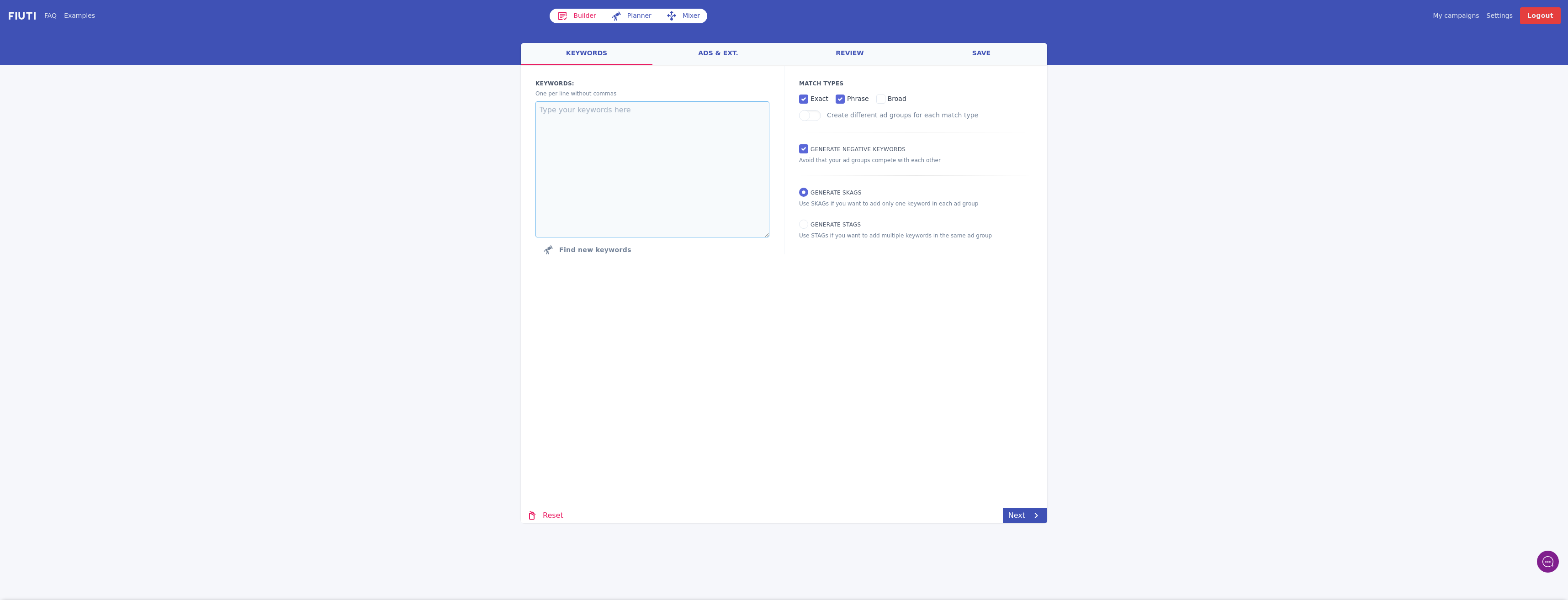
click at [625, 133] on textarea at bounding box center [652, 169] width 234 height 136
paste textarea ""mortgage with adverse credit" "bad credit mortgage UK" "mortgage for poor cred…"
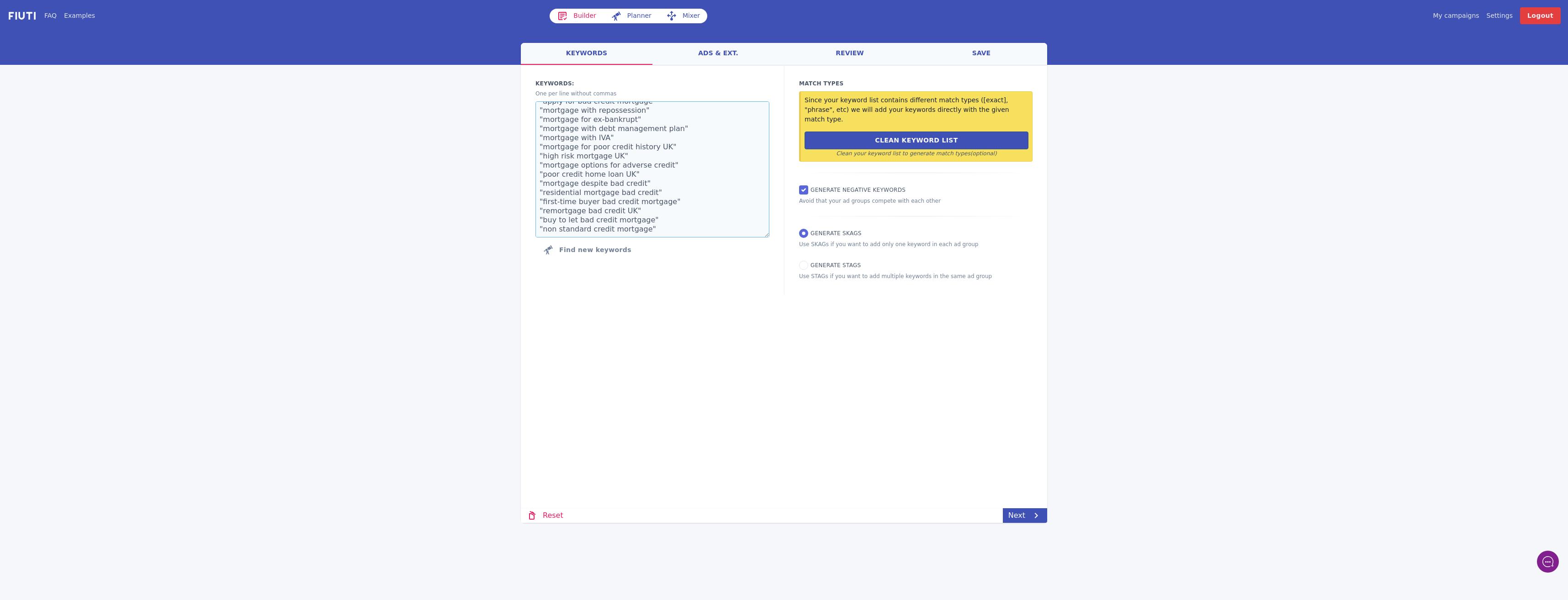
scroll to position [137, 0]
click at [927, 137] on button "Clean Keyword List" at bounding box center [916, 140] width 224 height 18
type textarea "mortgage with adverse credit bad credit mortgage UK mortgage for poor credit mo…"
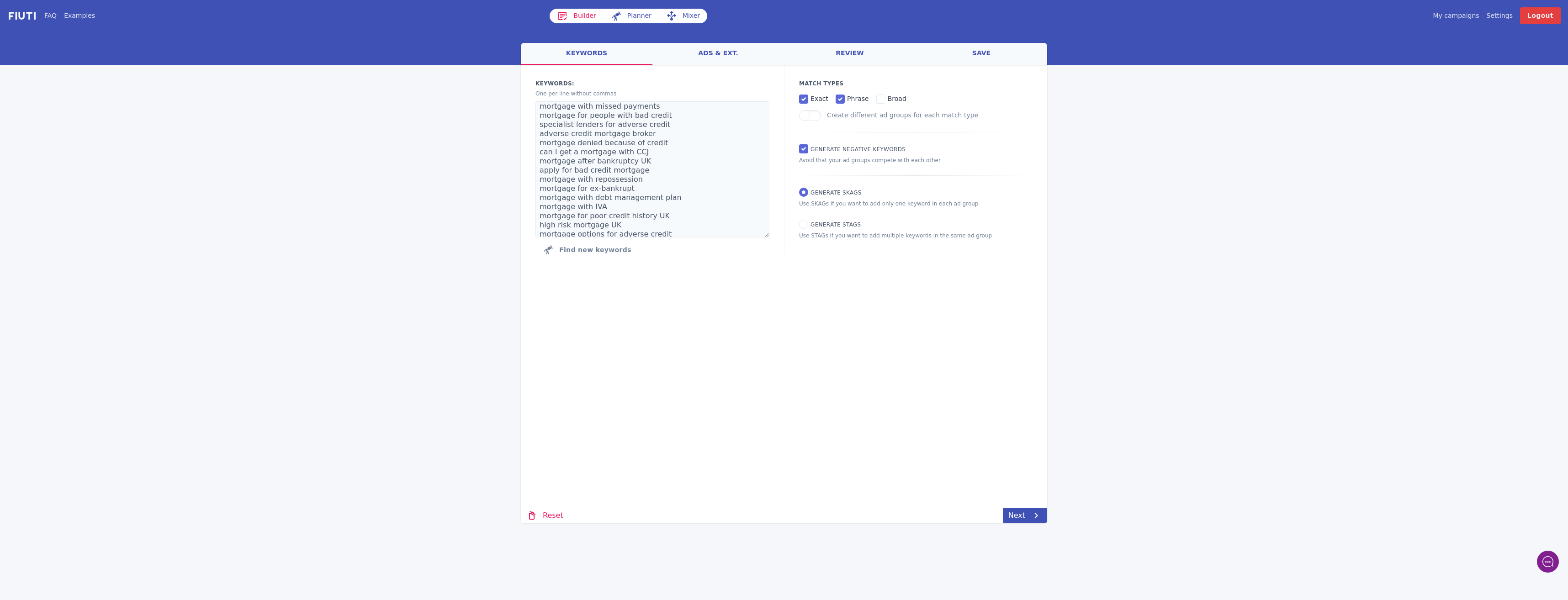
scroll to position [0, 0]
click at [807, 52] on link "review" at bounding box center [849, 53] width 132 height 21
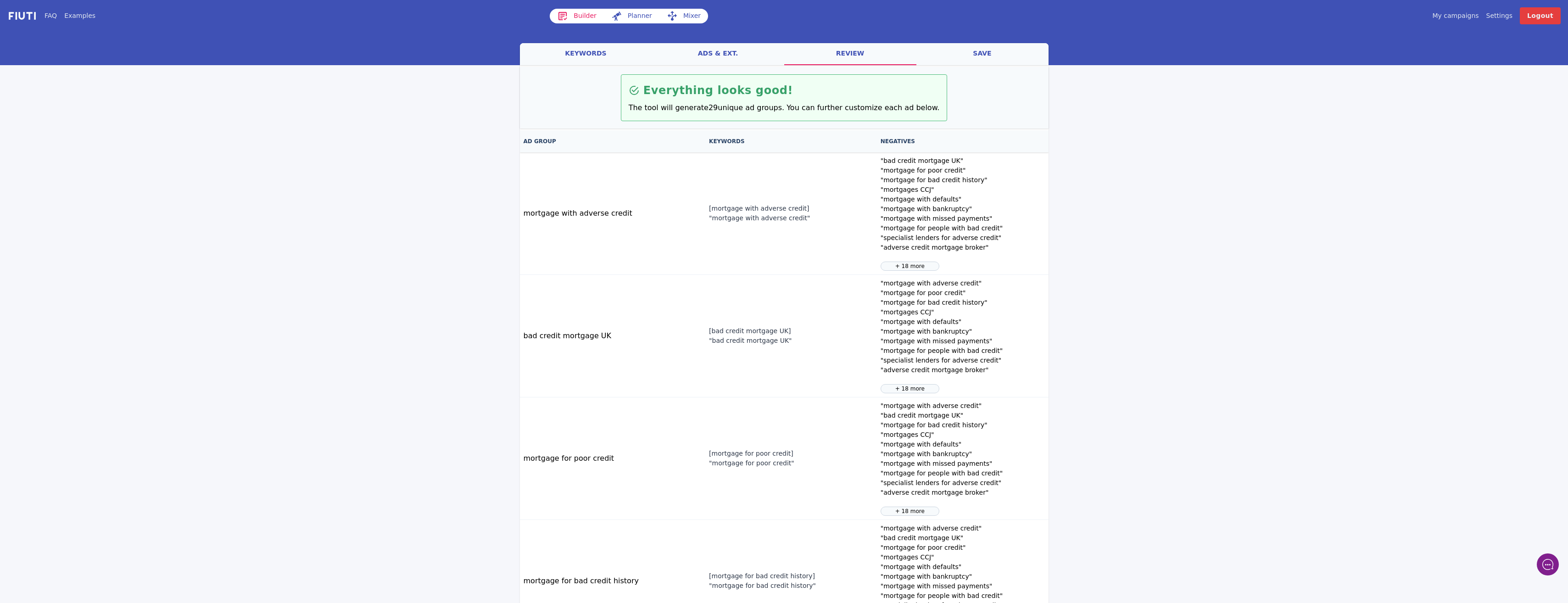
click at [734, 54] on link "ads & ext." at bounding box center [718, 54] width 132 height 22
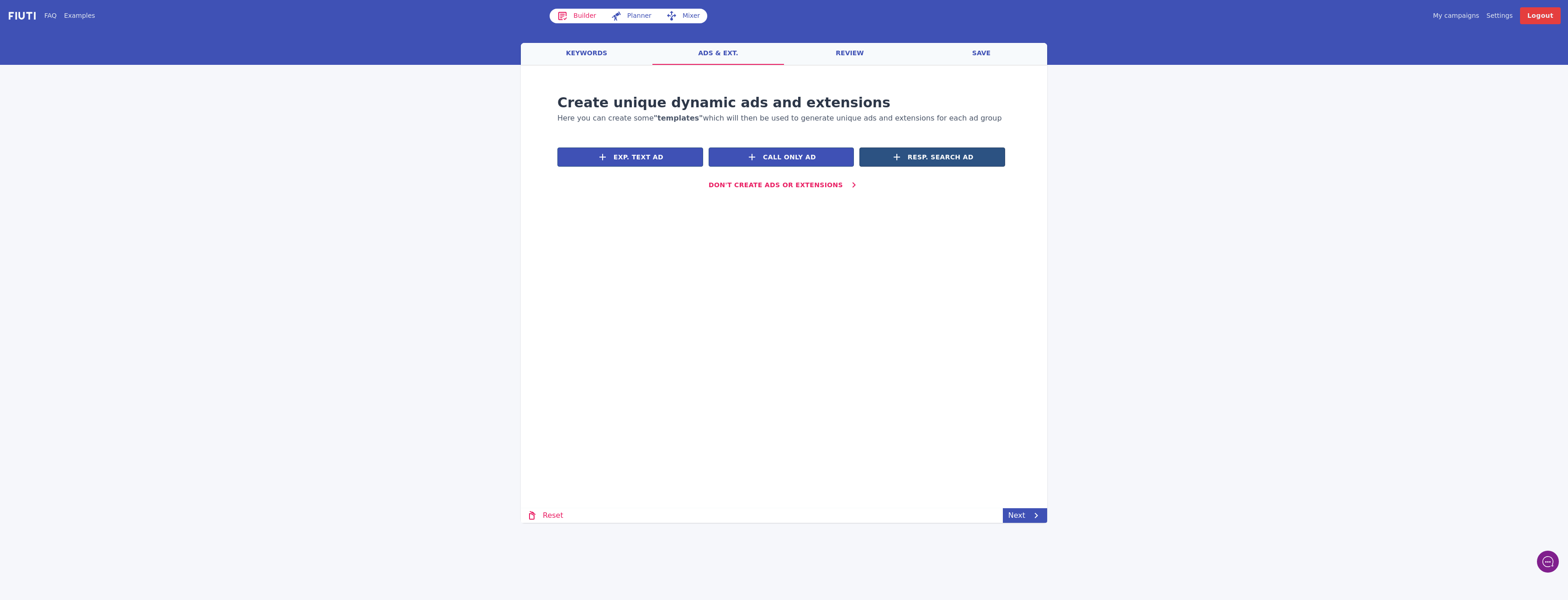
drag, startPoint x: 916, startPoint y: 150, endPoint x: 908, endPoint y: 152, distance: 8.2
click at [913, 150] on button "Resp. Search Ad" at bounding box center [932, 157] width 145 height 19
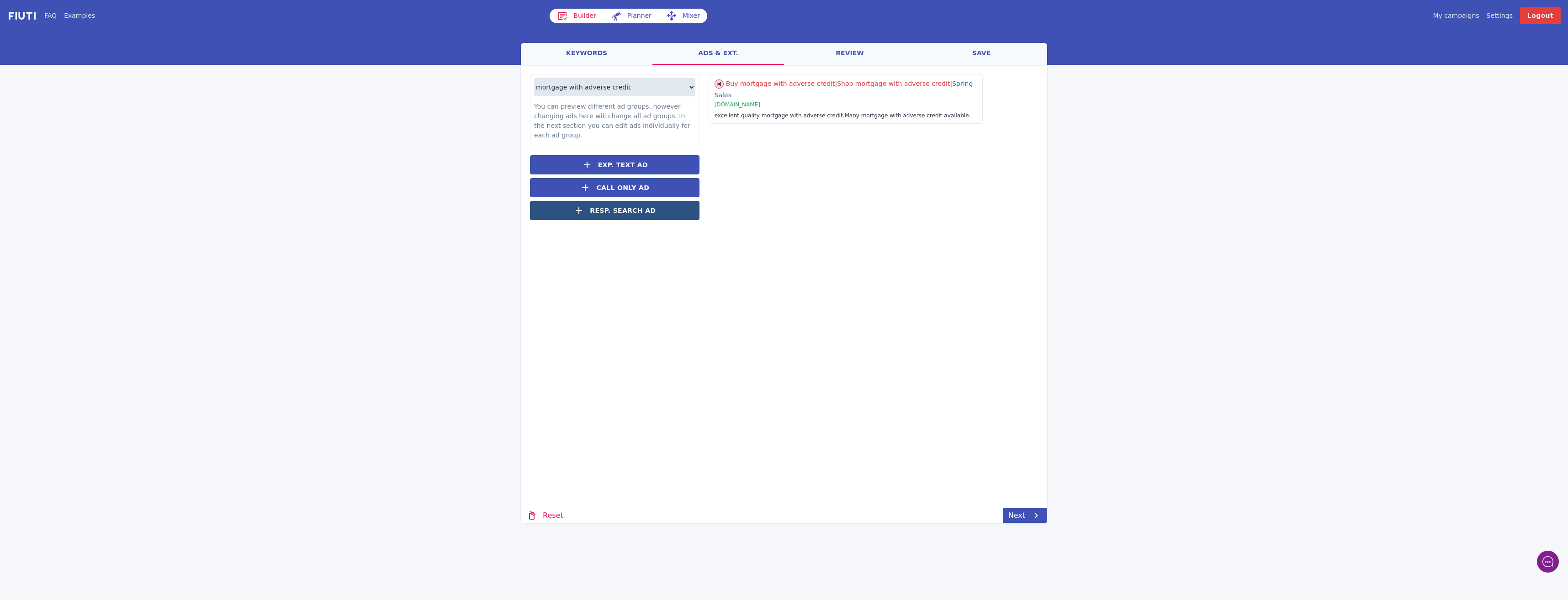
click at [643, 201] on button "Resp. Search Ad" at bounding box center [614, 211] width 169 height 19
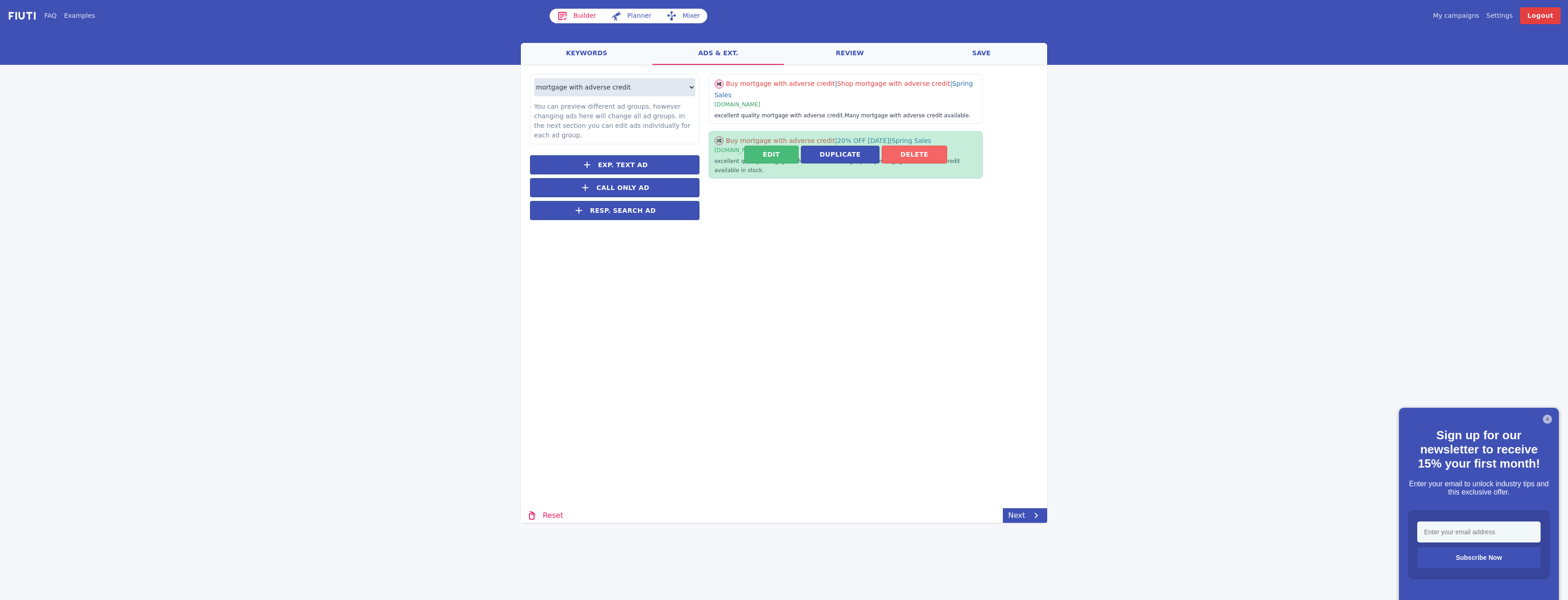
click at [917, 145] on button "Delete" at bounding box center [914, 154] width 65 height 18
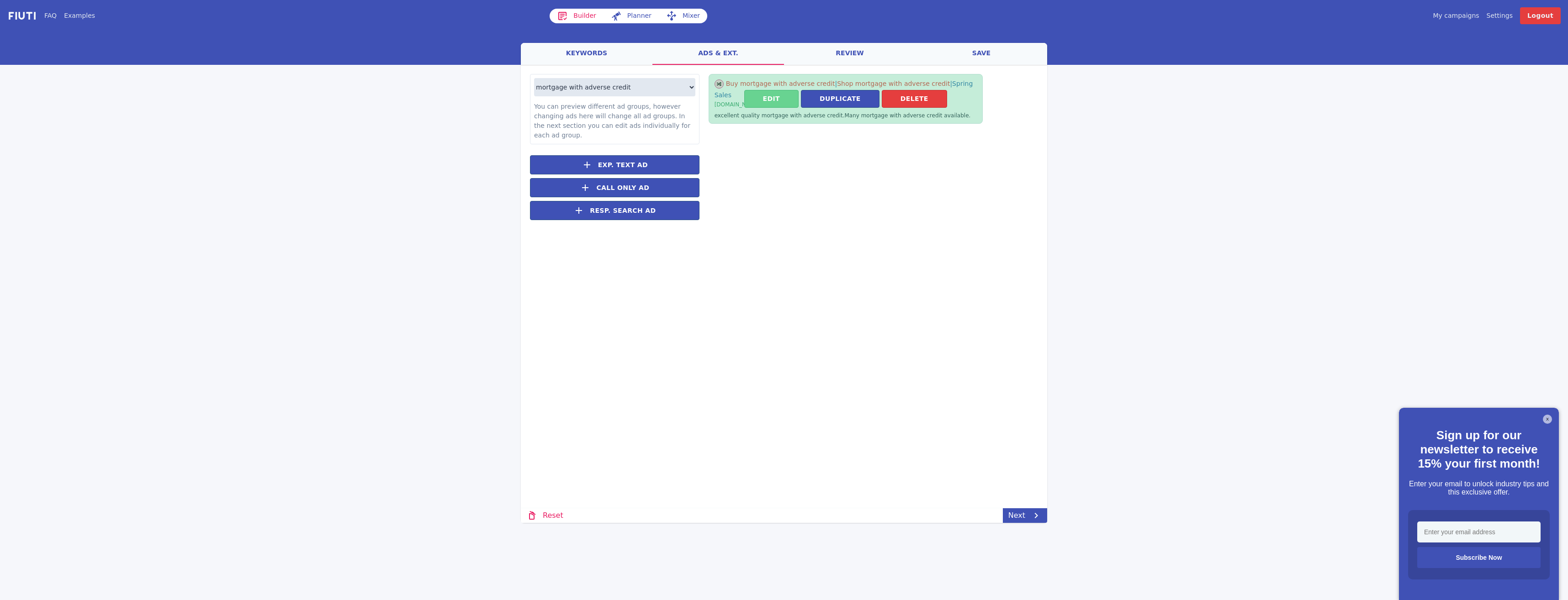
click at [762, 98] on button "Edit" at bounding box center [771, 99] width 54 height 18
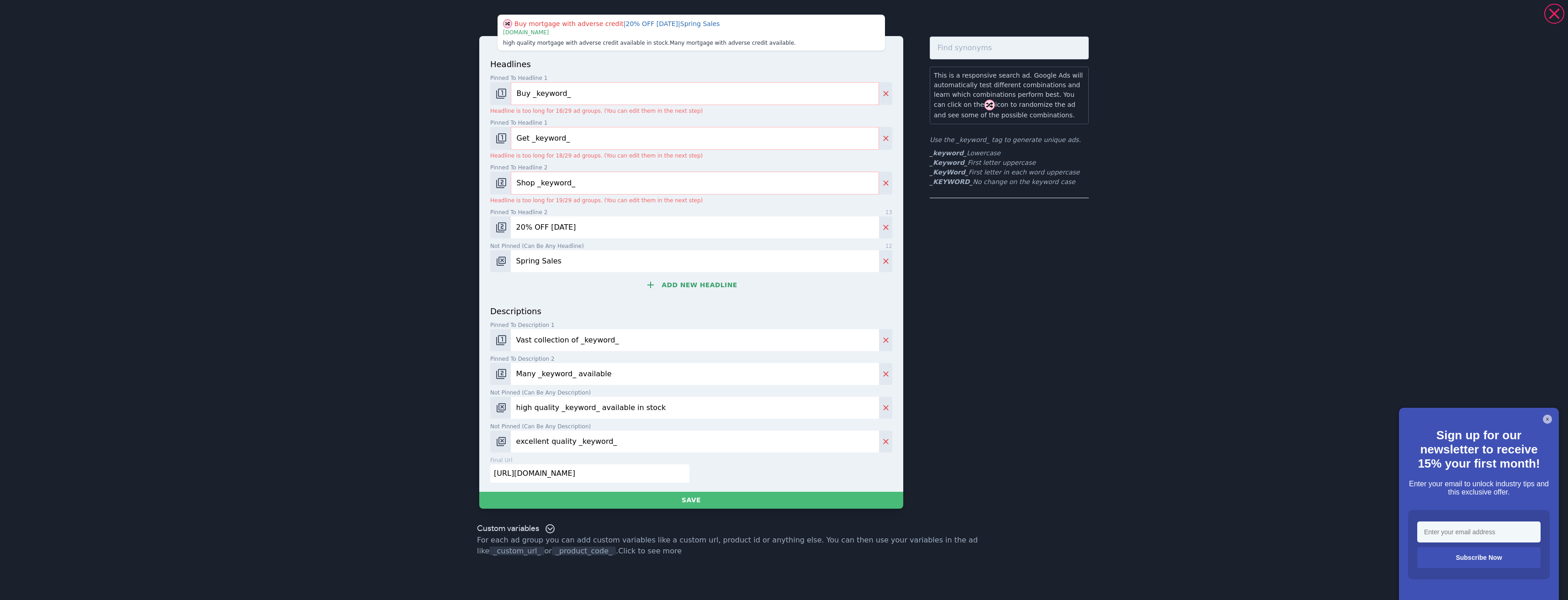
drag, startPoint x: 585, startPoint y: 135, endPoint x: 424, endPoint y: 130, distance: 161.1
click at [427, 131] on div "Buy mortgage with adverse credit | 20% OFF Today | Spring Sales | www.books.com…" at bounding box center [784, 300] width 1568 height 600
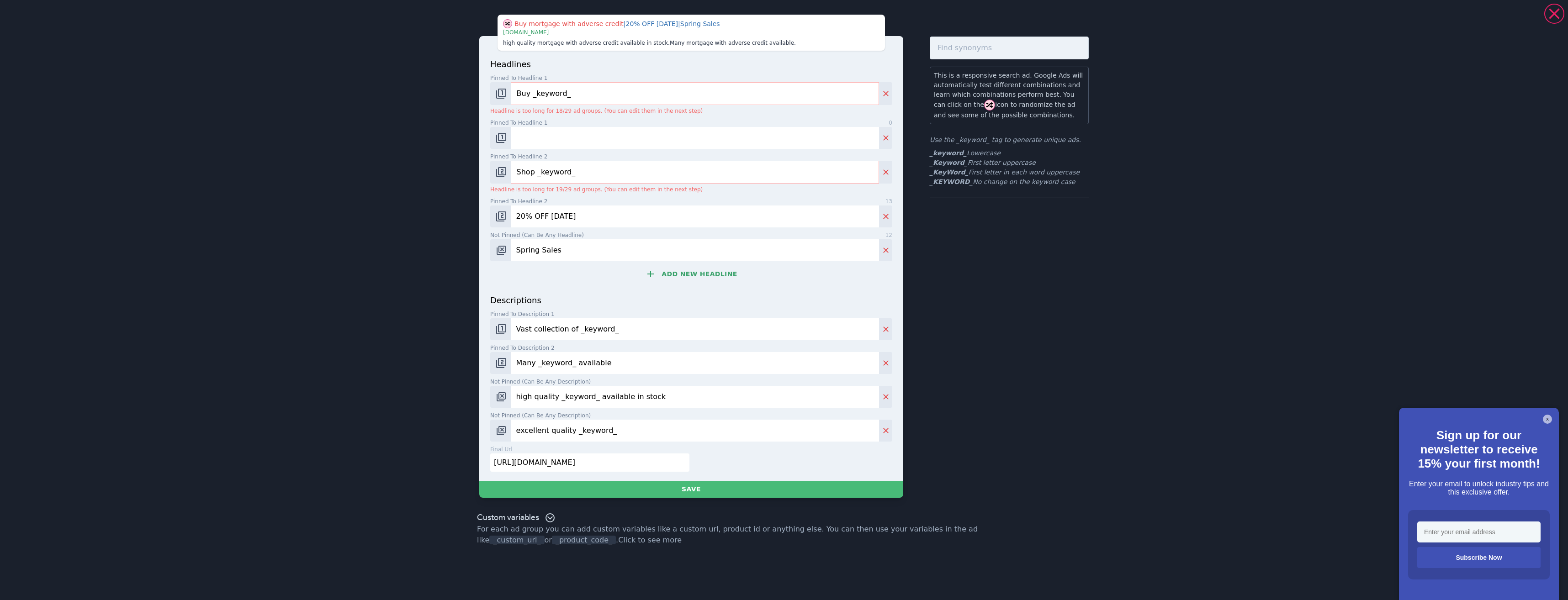
drag, startPoint x: 596, startPoint y: 169, endPoint x: 446, endPoint y: 171, distance: 150.0
click at [418, 159] on div "Buy mortgage with adverse credit | 20% OFF Today | Spring Sales | www.books.com…" at bounding box center [784, 300] width 1568 height 600
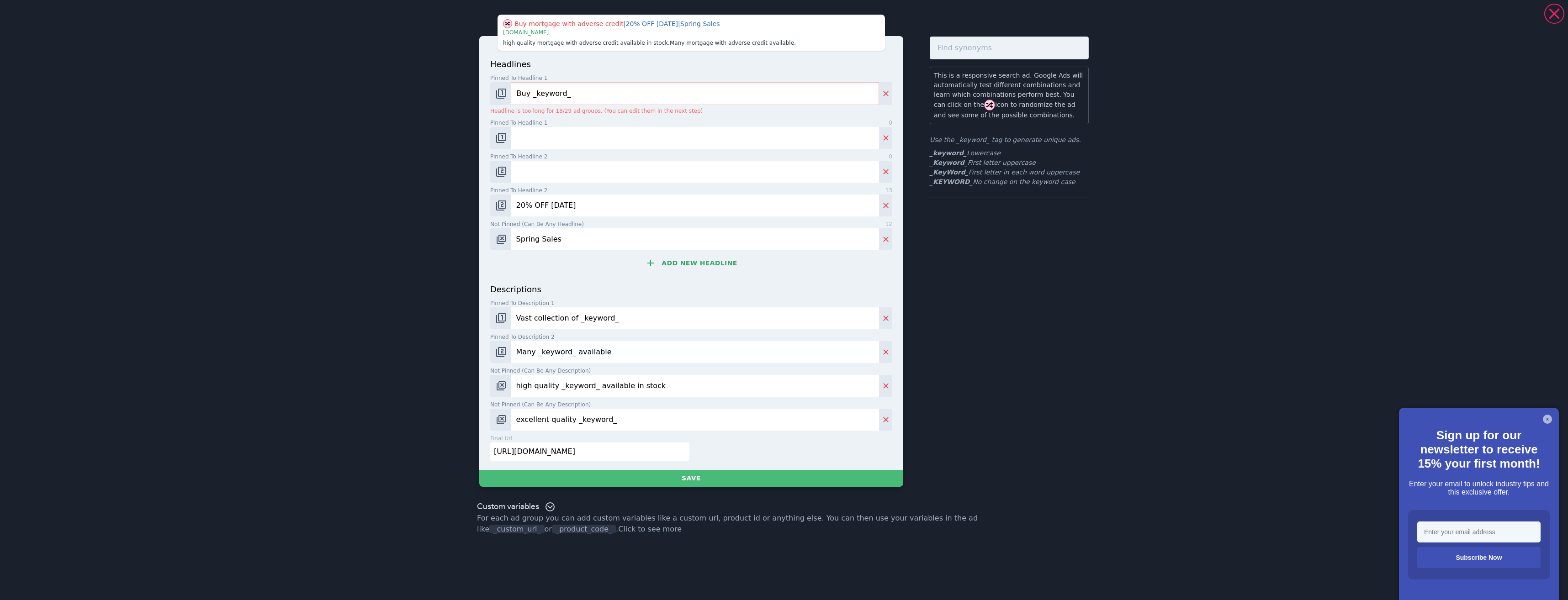
drag, startPoint x: 581, startPoint y: 198, endPoint x: 449, endPoint y: 197, distance: 132.0
click at [449, 197] on div "Buy mortgage with adverse credit | 20% OFF Today | Spring Sales | www.books.com…" at bounding box center [784, 300] width 1568 height 600
drag, startPoint x: 564, startPoint y: 239, endPoint x: 456, endPoint y: 231, distance: 108.3
click at [456, 231] on div "Buy mortgage with adverse credit | 20% OFF Today | Spring Sales | www.books.com…" at bounding box center [784, 250] width 658 height 494
click at [528, 93] on input "Buy _keyword_" at bounding box center [695, 94] width 368 height 23
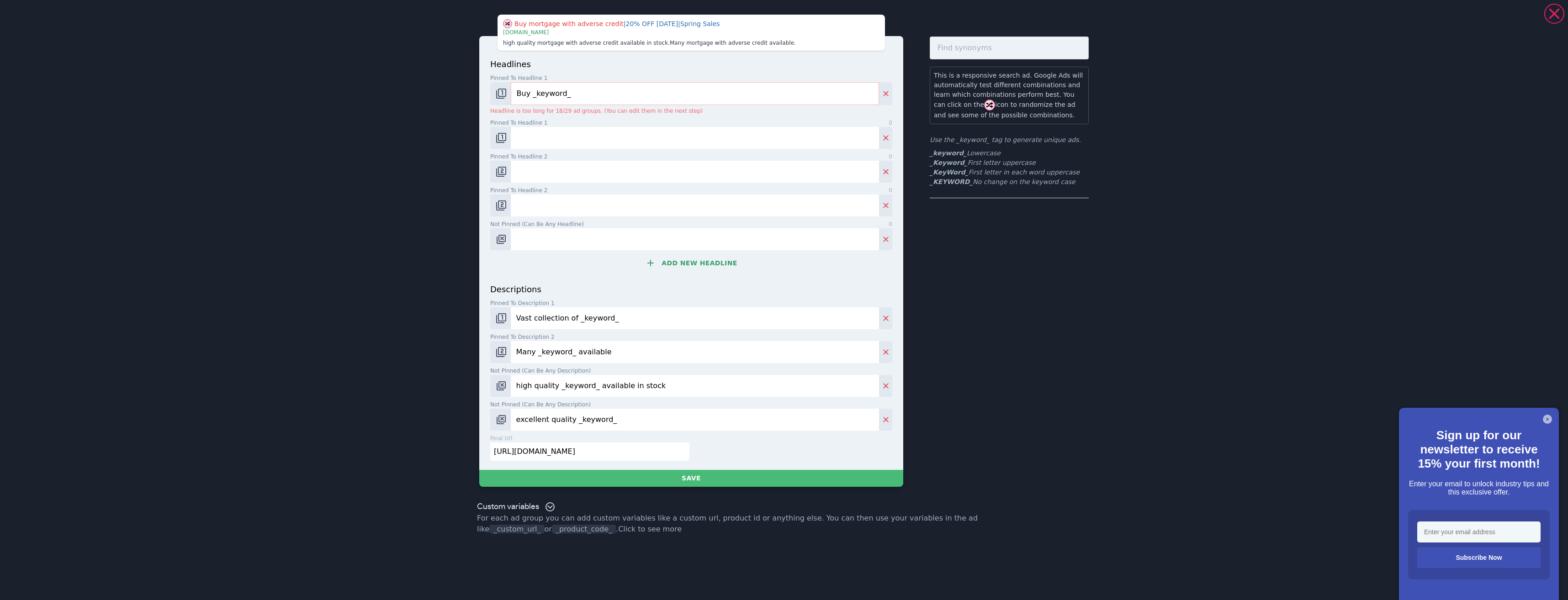
click at [530, 90] on input "Buy _keyword_" at bounding box center [695, 94] width 368 height 23
type input "_KeyWord_"
click at [501, 141] on img "Change pinned position" at bounding box center [501, 138] width 11 height 11
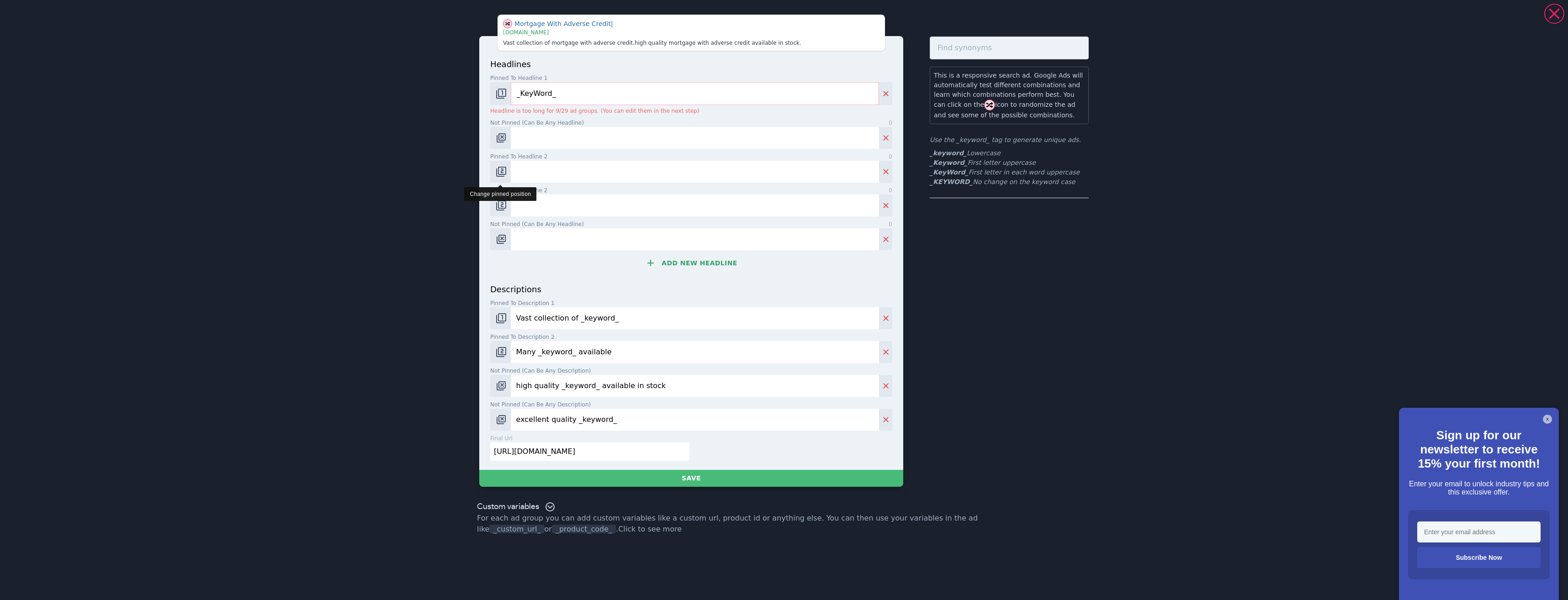
click at [495, 168] on img "Change pinned position" at bounding box center [501, 171] width 11 height 11
click at [495, 168] on img "Change pinned position" at bounding box center [501, 171] width 11 height 11
click at [504, 205] on img "Change pinned position" at bounding box center [501, 205] width 11 height 11
click at [507, 205] on button "Change pinned position" at bounding box center [501, 205] width 21 height 21
click at [500, 318] on img "Change pinned position" at bounding box center [501, 318] width 11 height 11
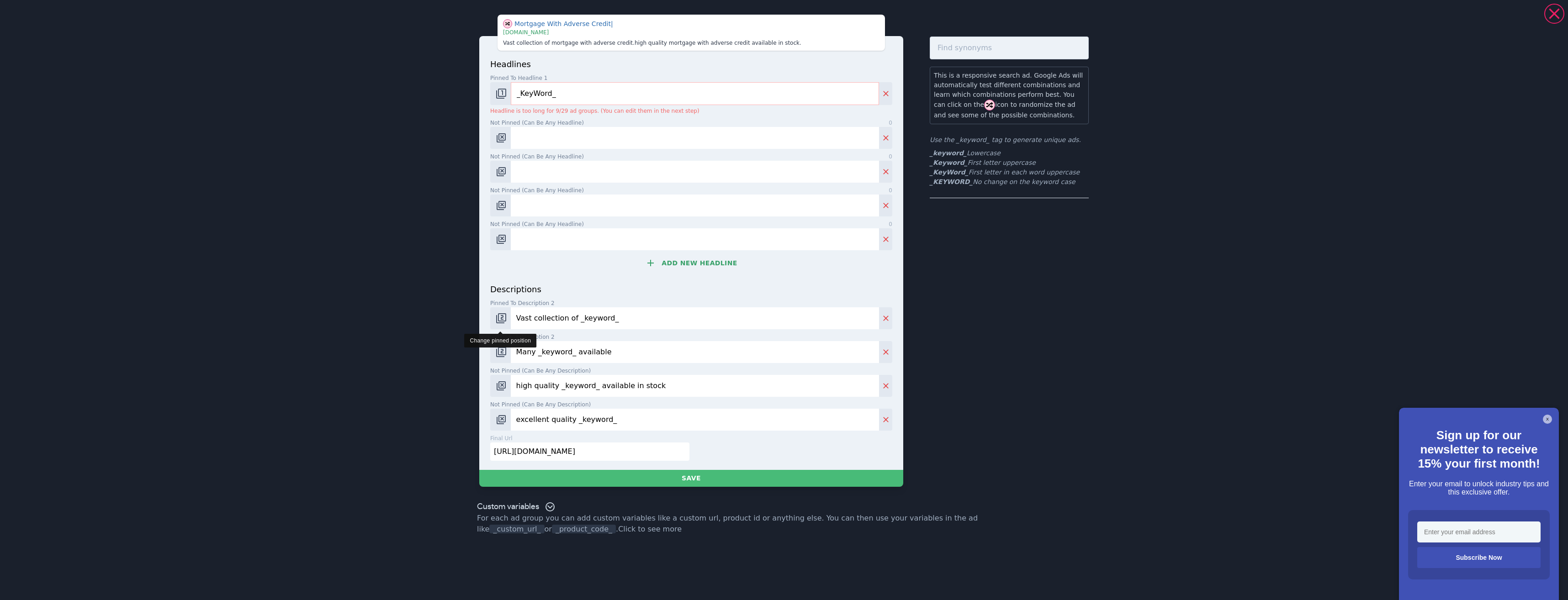
click at [497, 328] on button "Change pinned position" at bounding box center [501, 317] width 21 height 21
click at [503, 349] on img "Change pinned position" at bounding box center [501, 352] width 11 height 11
click at [504, 349] on img "Change pinned position" at bounding box center [501, 352] width 11 height 11
click at [505, 350] on img "Change pinned position" at bounding box center [501, 352] width 11 height 11
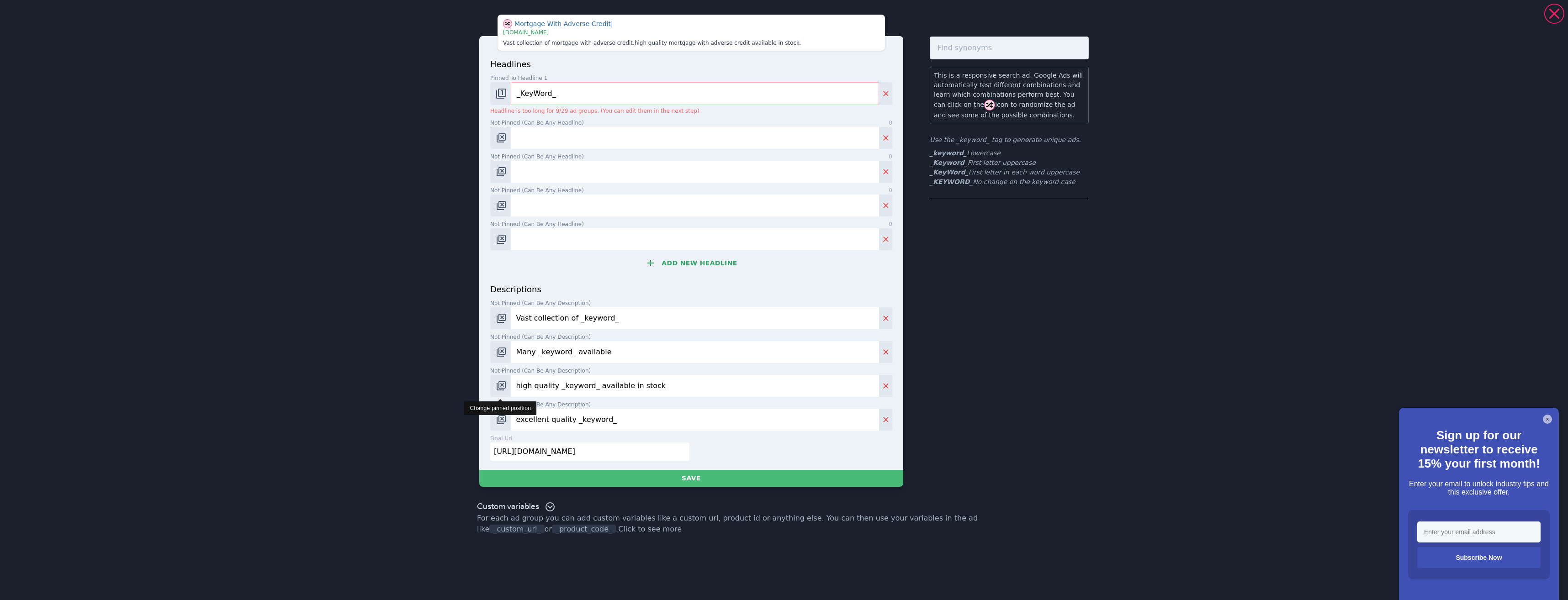
click at [503, 387] on img "Change pinned position" at bounding box center [501, 385] width 11 height 11
click at [502, 387] on img "Change pinned position" at bounding box center [501, 385] width 11 height 11
click at [503, 389] on img "Change pinned position" at bounding box center [501, 385] width 11 height 11
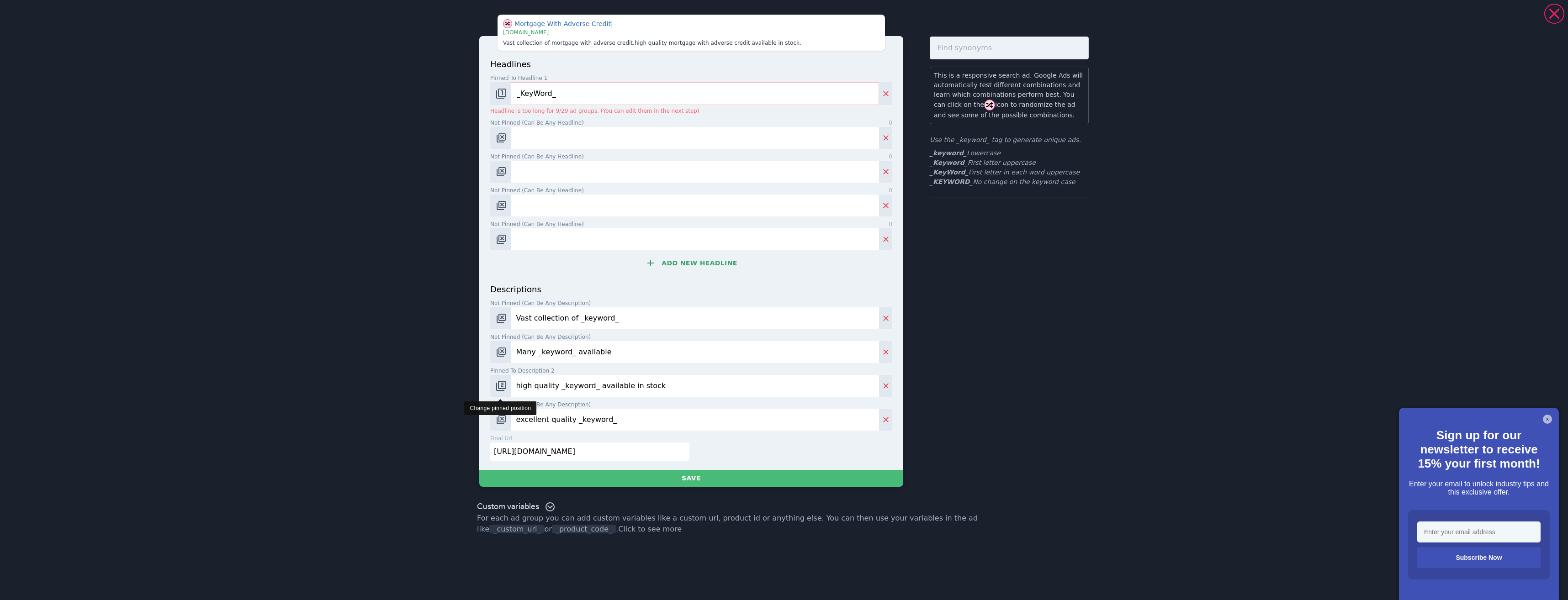
click at [503, 389] on img "Change pinned position" at bounding box center [501, 385] width 11 height 11
drag, startPoint x: 612, startPoint y: 449, endPoint x: 456, endPoint y: 424, distance: 158.0
click at [458, 427] on div "Mortgage With Adverse Credit | | | www.books.com Vast collection of mortgage wi…" at bounding box center [784, 250] width 658 height 494
drag, startPoint x: 639, startPoint y: 417, endPoint x: 488, endPoint y: 356, distance: 162.9
click at [487, 356] on div "headlines Pinned to headline 1 9 _KeyWord_ Headline is too long for 9/29 ad gro…" at bounding box center [691, 253] width 424 height 434
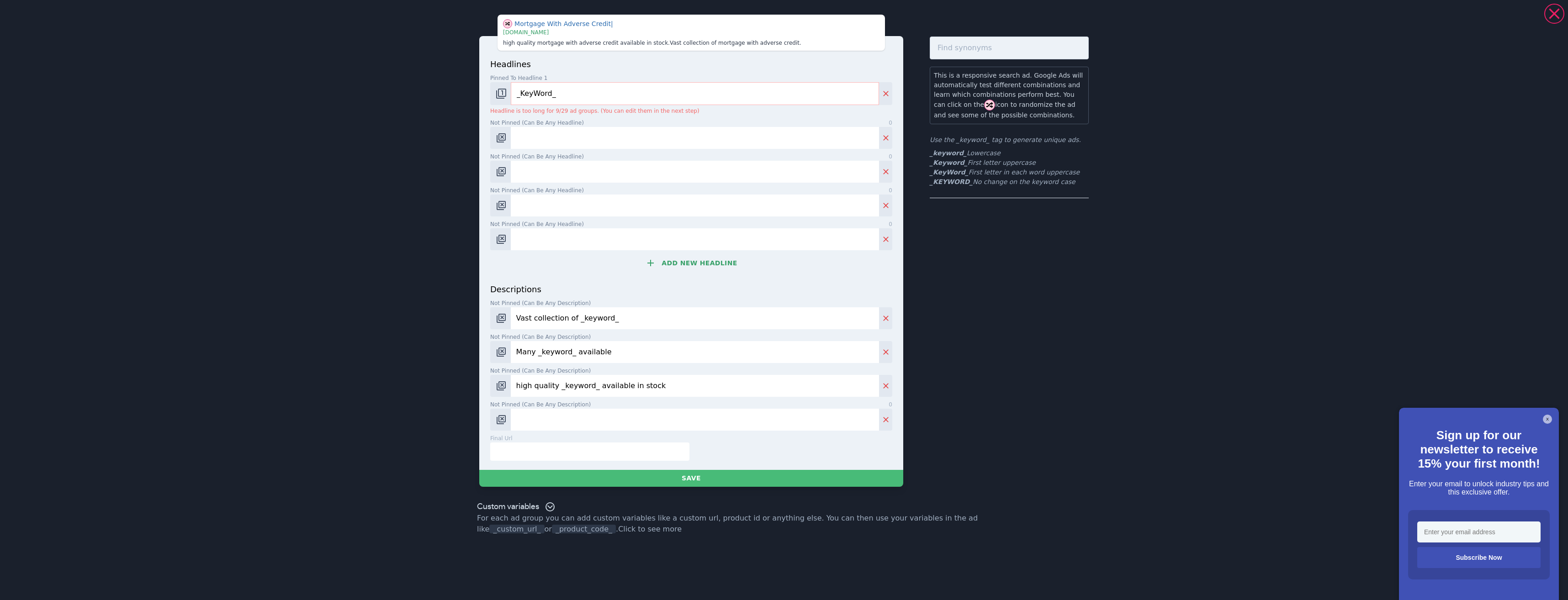
drag, startPoint x: 634, startPoint y: 388, endPoint x: 436, endPoint y: 385, distance: 198.0
click at [434, 386] on div "Mortgage With Adverse Credit | | | www.example.com high quality mortgage with a…" at bounding box center [784, 300] width 1568 height 600
drag, startPoint x: 569, startPoint y: 359, endPoint x: 420, endPoint y: 355, distance: 149.1
click at [416, 356] on div "Mortgage With Adverse Credit | | | www.example.com high quality mortgage with a…" at bounding box center [784, 300] width 1568 height 600
drag, startPoint x: 622, startPoint y: 314, endPoint x: 467, endPoint y: 334, distance: 156.3
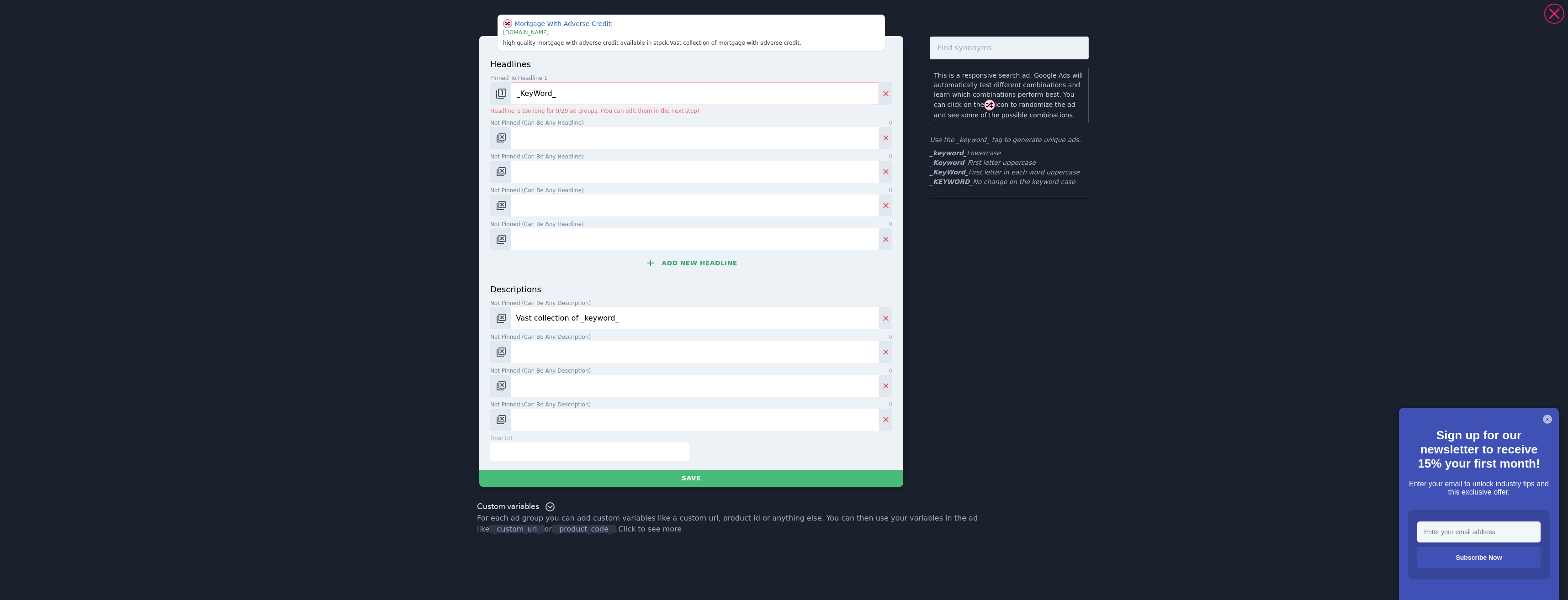
click at [442, 341] on div "Mortgage With Adverse Credit | | | www.example.com high quality mortgage with a…" at bounding box center [784, 300] width 1568 height 600
drag, startPoint x: 578, startPoint y: 92, endPoint x: 569, endPoint y: 94, distance: 9.2
click at [567, 94] on input "_KeyWord_" at bounding box center [695, 94] width 368 height 23
click at [564, 137] on input "Not pinned (Can be any headline) 0" at bounding box center [695, 138] width 368 height 21
click at [498, 260] on button "Add new headline" at bounding box center [691, 262] width 402 height 18
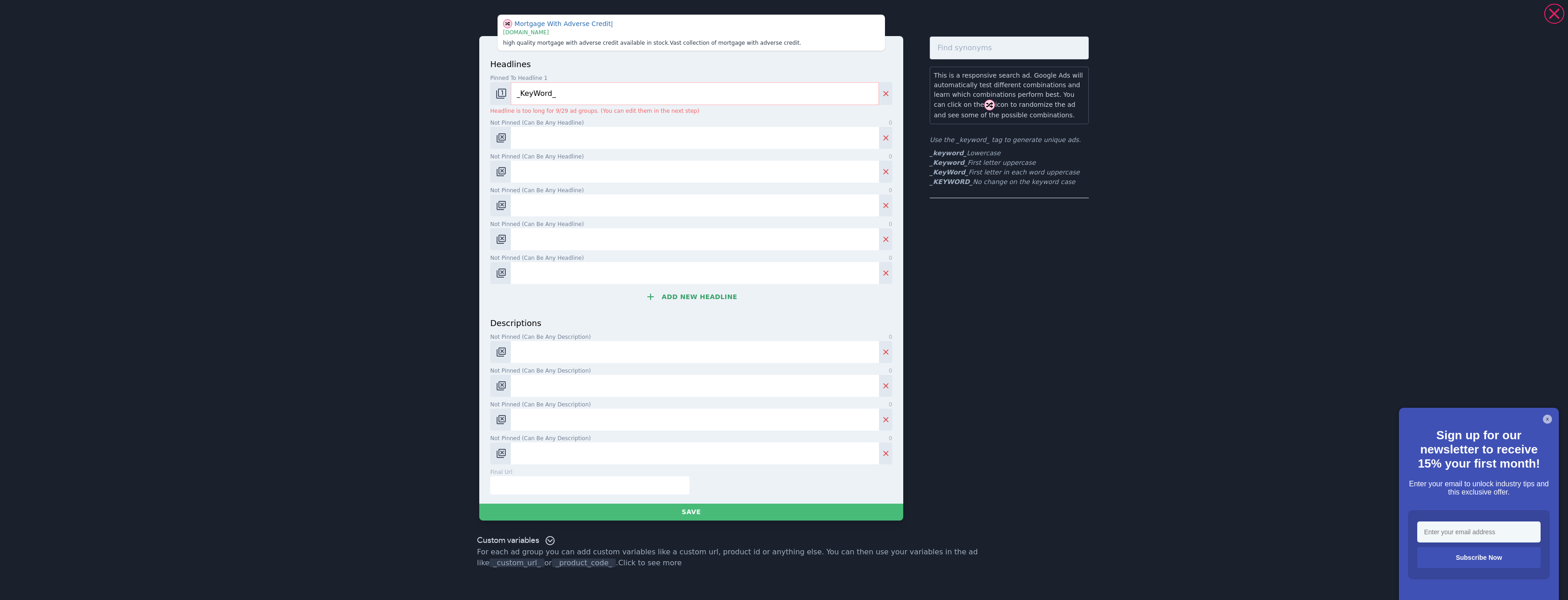
click at [687, 298] on button "Add new headline" at bounding box center [691, 297] width 402 height 18
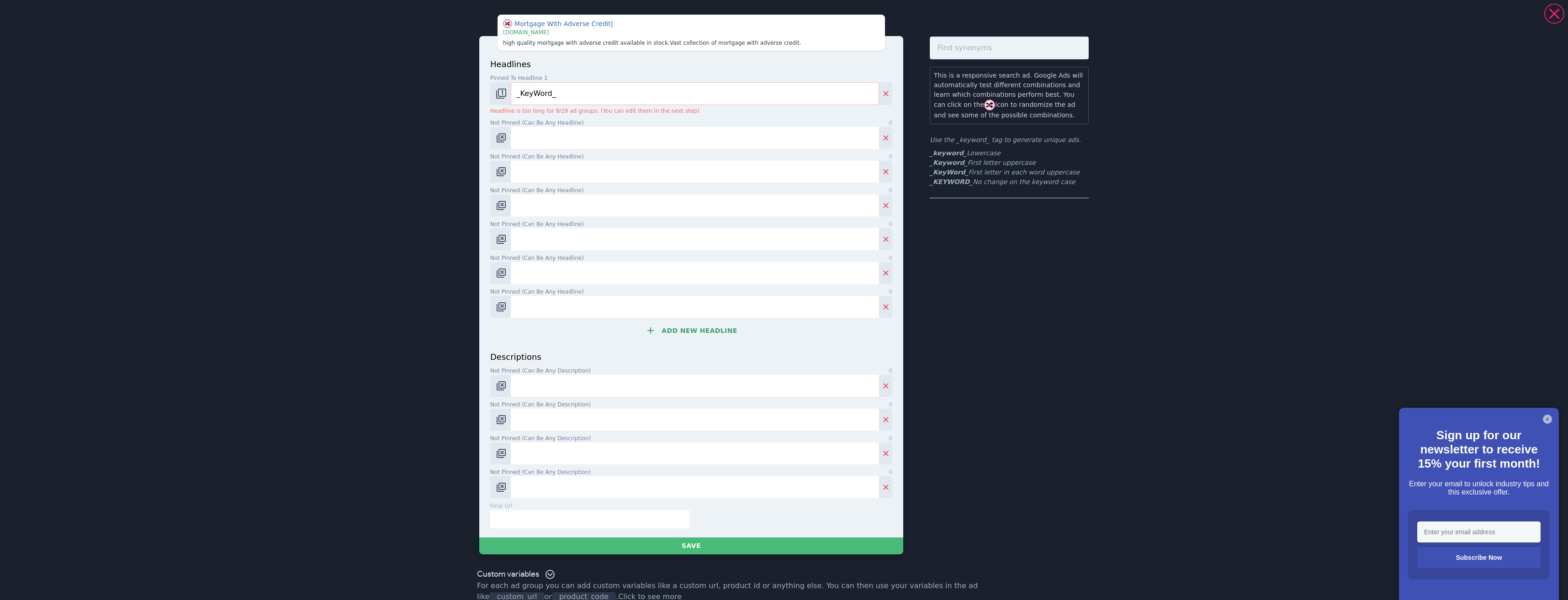
click at [677, 334] on button "Add new headline" at bounding box center [691, 330] width 402 height 18
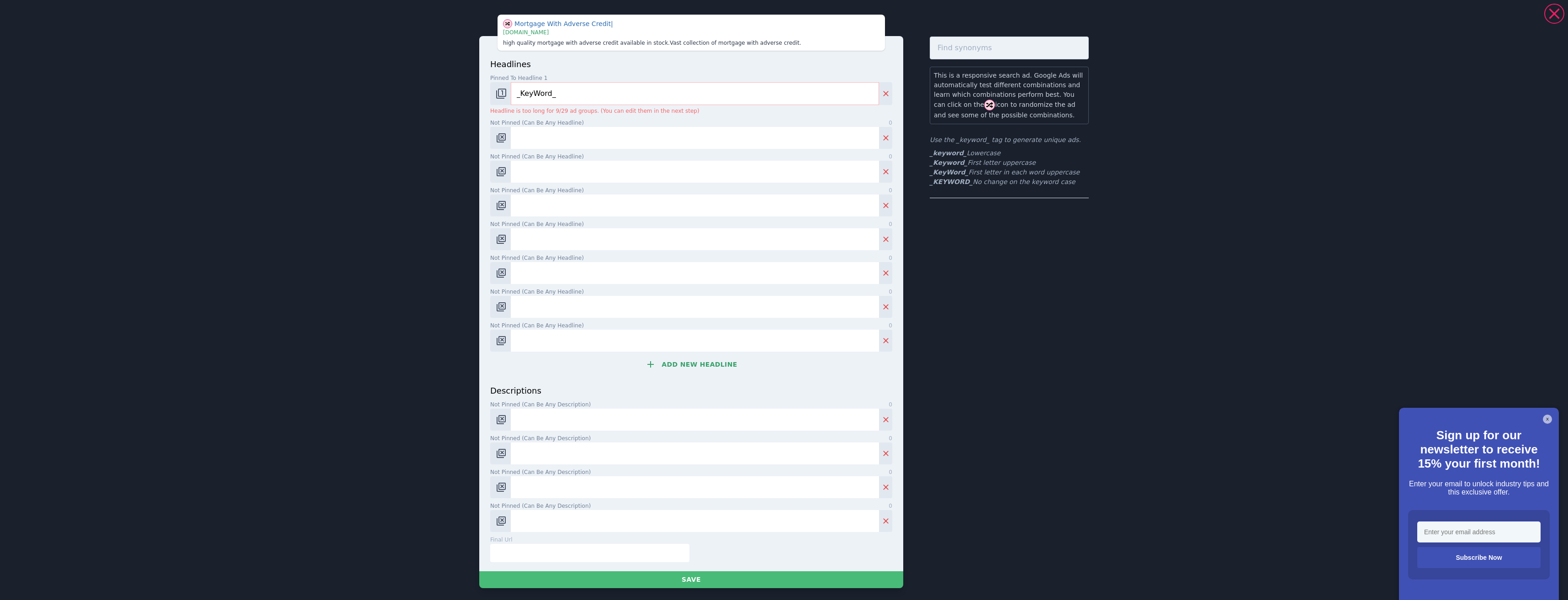
click at [686, 369] on button "Add new headline" at bounding box center [691, 364] width 402 height 18
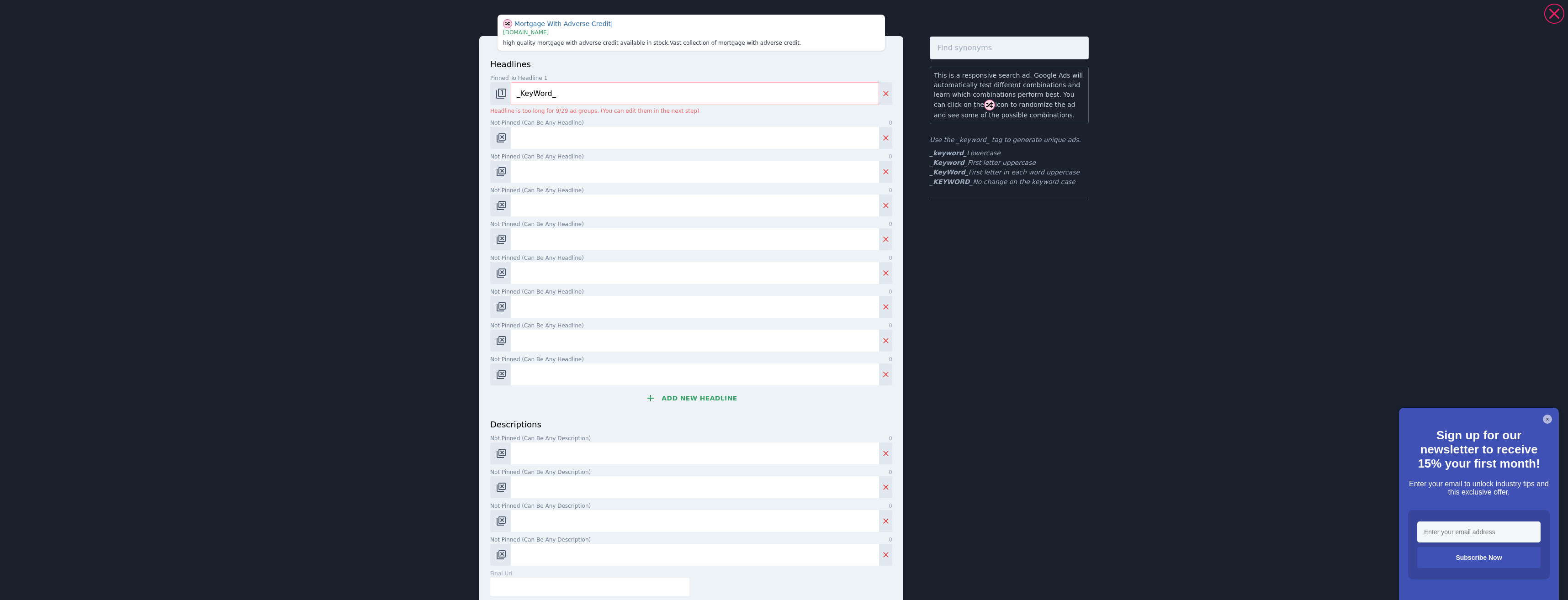
click at [538, 138] on input "Not pinned (Can be any headline) 0" at bounding box center [695, 138] width 368 height 21
paste input "Adverse Credit Mortgage Help"
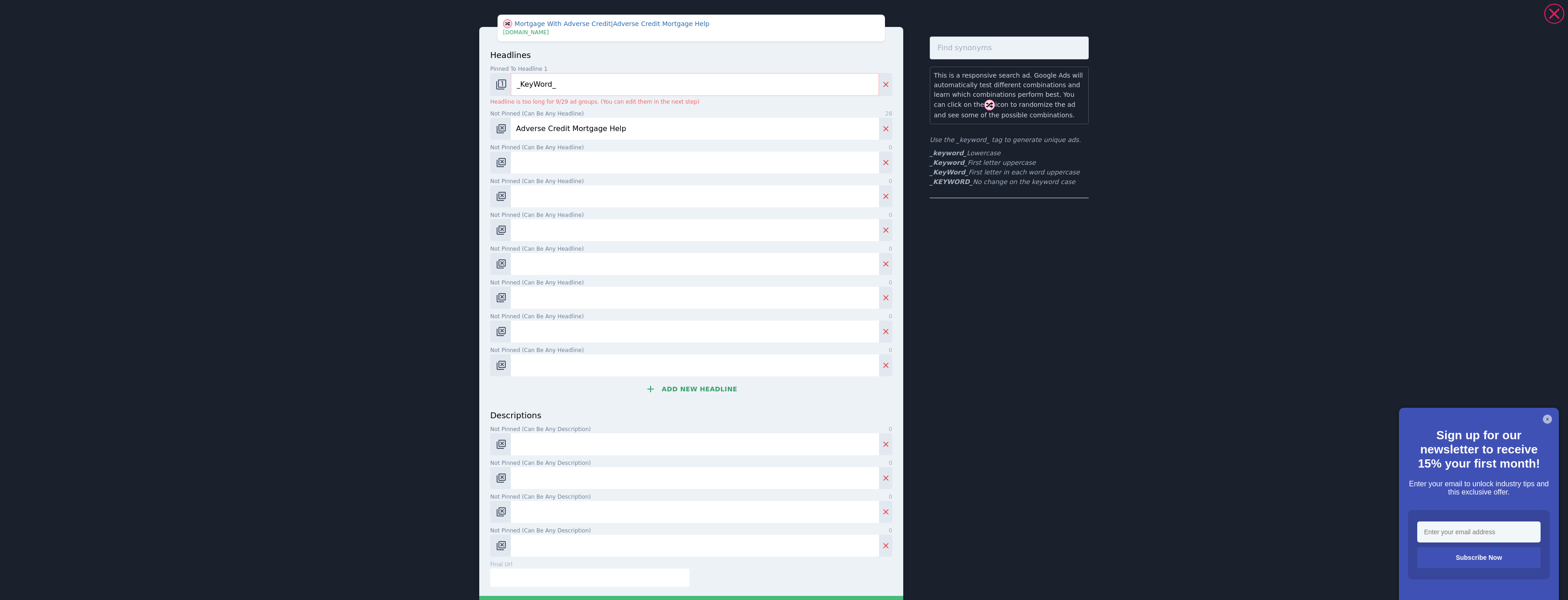
type input "Adverse Credit Mortgage Help"
click at [535, 165] on input "Not pinned (Can be any headline) 0" at bounding box center [695, 162] width 368 height 21
paste input "Bad Credit? Mortgage Solutions"
type input "Bad Credit? Mortgage Solutions"
drag, startPoint x: 550, startPoint y: 204, endPoint x: 540, endPoint y: 200, distance: 10.8
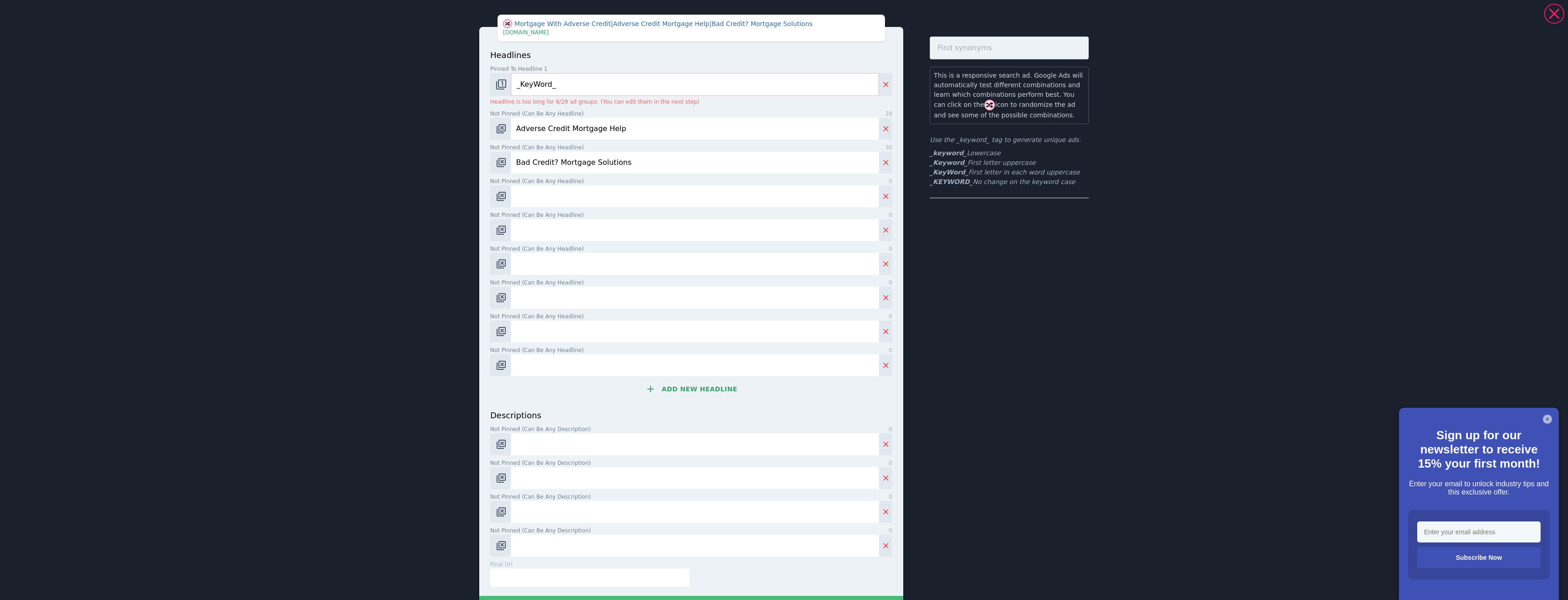
click at [549, 204] on input "Not pinned (Can be any headline) 0" at bounding box center [695, 196] width 368 height 21
paste input "Struggling to Get Approved?"
type input "Struggling to Get Approved?"
drag, startPoint x: 575, startPoint y: 219, endPoint x: 585, endPoint y: 230, distance: 14.9
click at [579, 226] on input "Not pinned (Can be any headline) 0" at bounding box center [695, 230] width 368 height 21
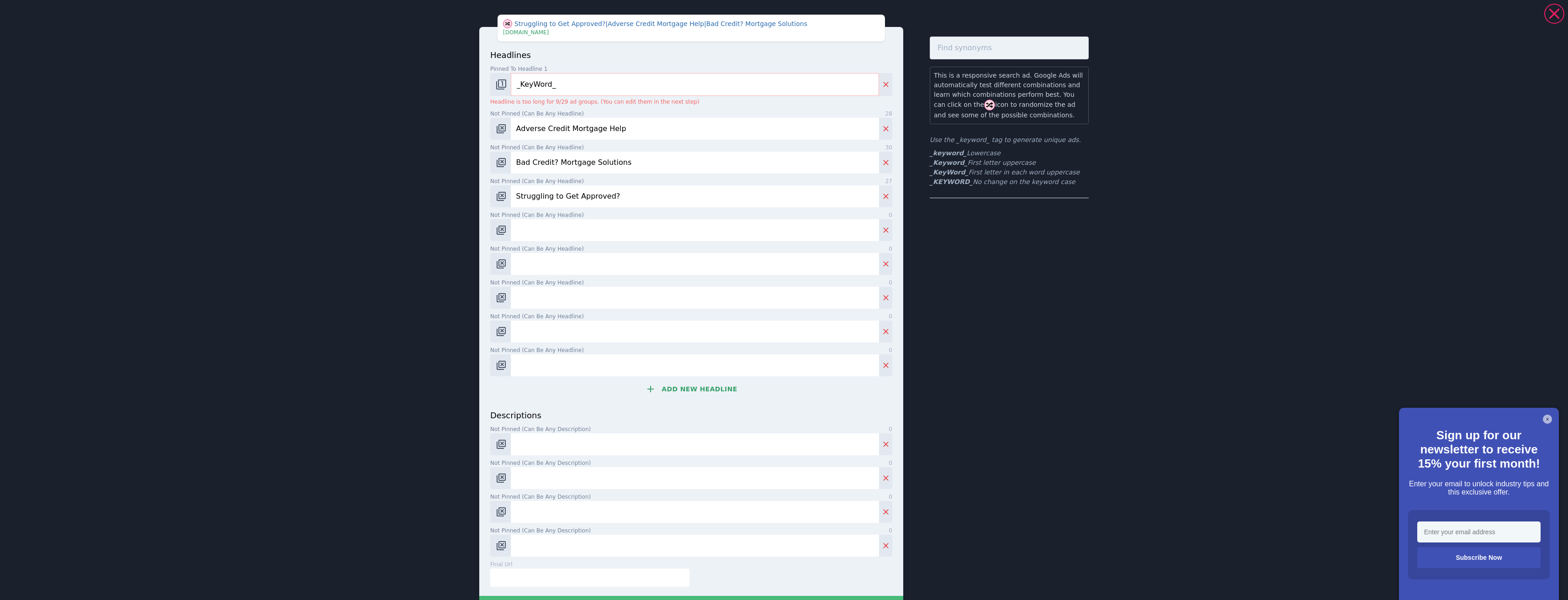
paste input "Mortgages for Poor Credit History"
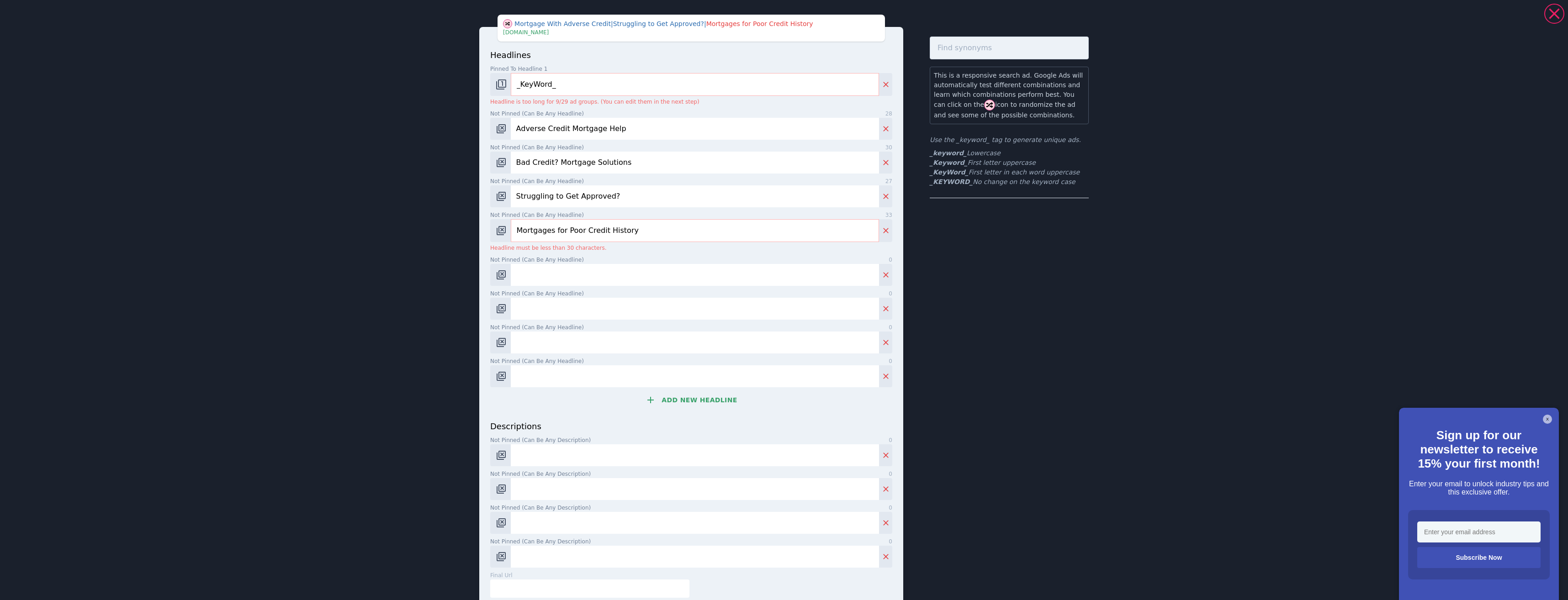
click at [582, 274] on input "Not pinned (Can be any headline) 0" at bounding box center [695, 274] width 368 height 21
click at [513, 228] on input "Mortgages for Poor Credit History" at bounding box center [695, 230] width 368 height 23
click at [548, 231] on input "Mortgages for Poor Credit History" at bounding box center [695, 230] width 368 height 23
click at [556, 233] on input "Mortgages for Poor Credit History" at bounding box center [695, 230] width 368 height 23
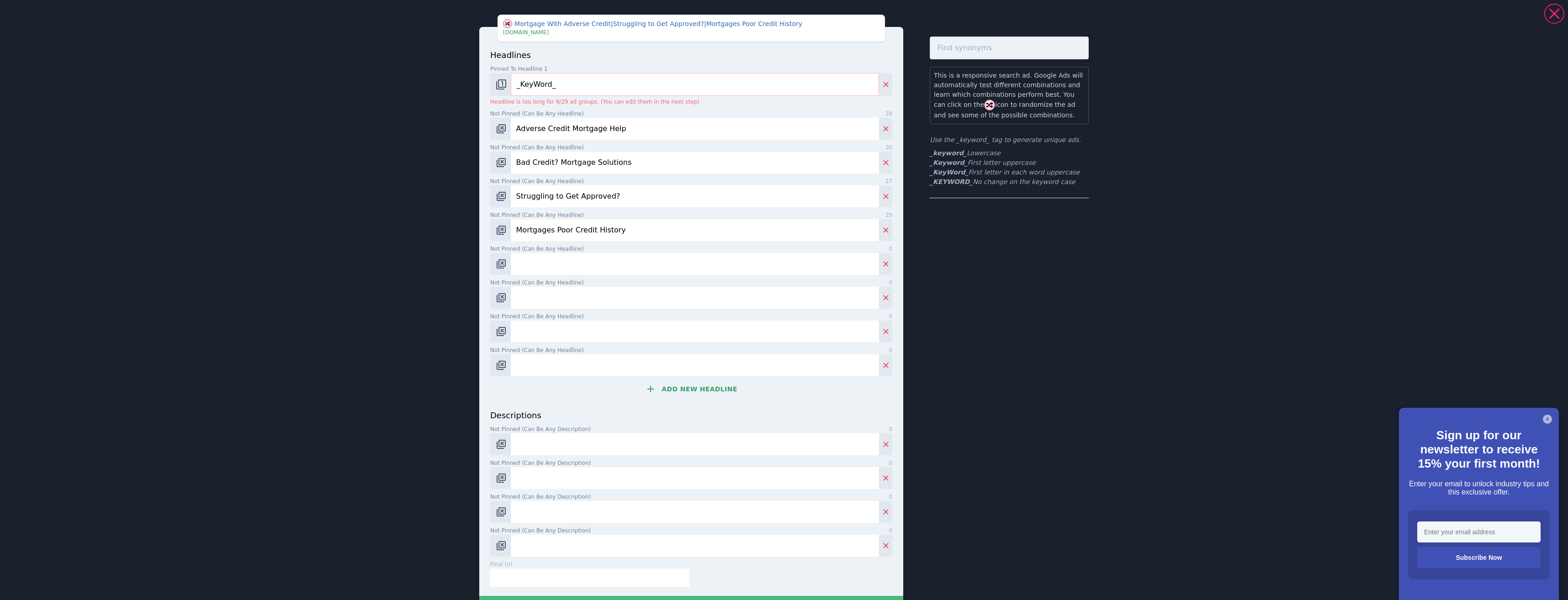
type input "Mortgages Poor Credit History"
drag, startPoint x: 549, startPoint y: 260, endPoint x: 543, endPoint y: 261, distance: 6.1
click at [548, 260] on input "Not pinned (Can be any headline) 0" at bounding box center [695, 263] width 368 height 21
paste input "Expert Adverse Credit Brokers"
type input "Expert Adverse Credit Brokers"
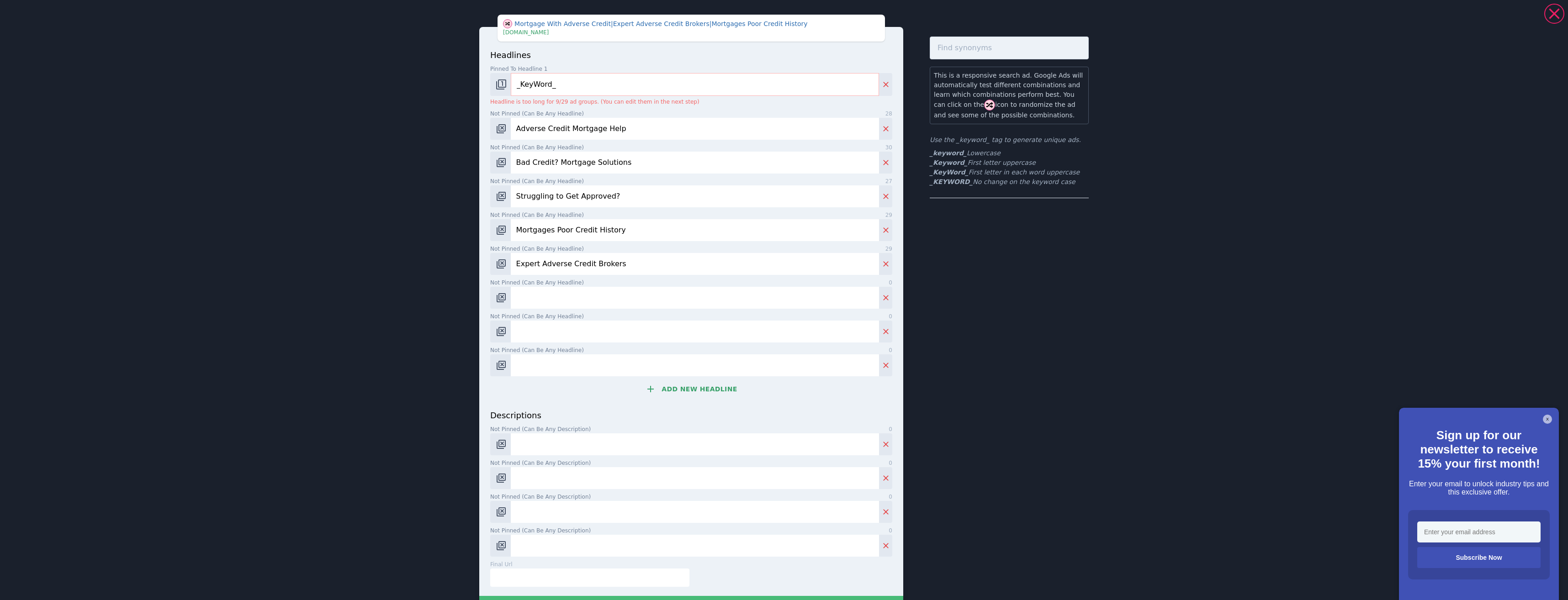
click at [582, 303] on input "Not pinned (Can be any headline) 0" at bounding box center [695, 297] width 368 height 21
paste input "Declined Before? Try Us"
type input "Declined Before? Try Us"
click at [583, 331] on input "Not pinned (Can be any headline) 0" at bounding box center [695, 331] width 368 height 21
paste input "Mortgage Options with Bad Credit"
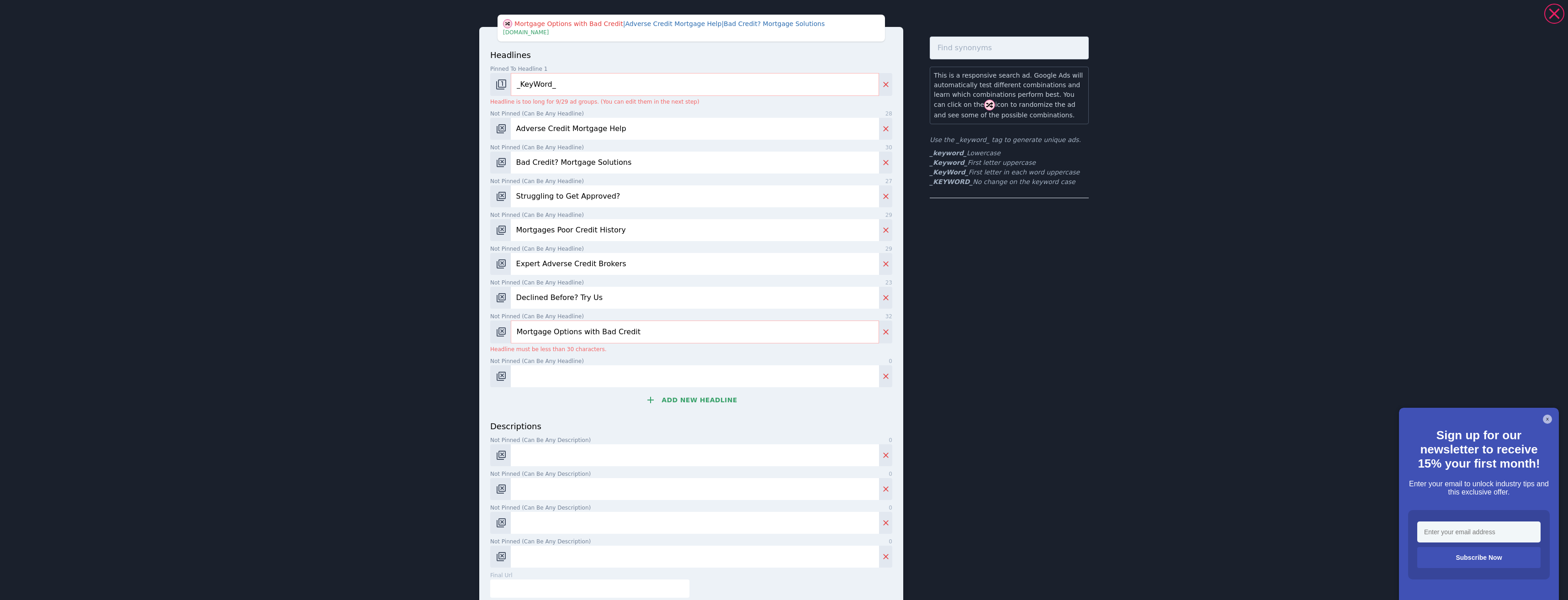
click at [582, 334] on input "Mortgage Options with Bad Credit" at bounding box center [695, 332] width 368 height 23
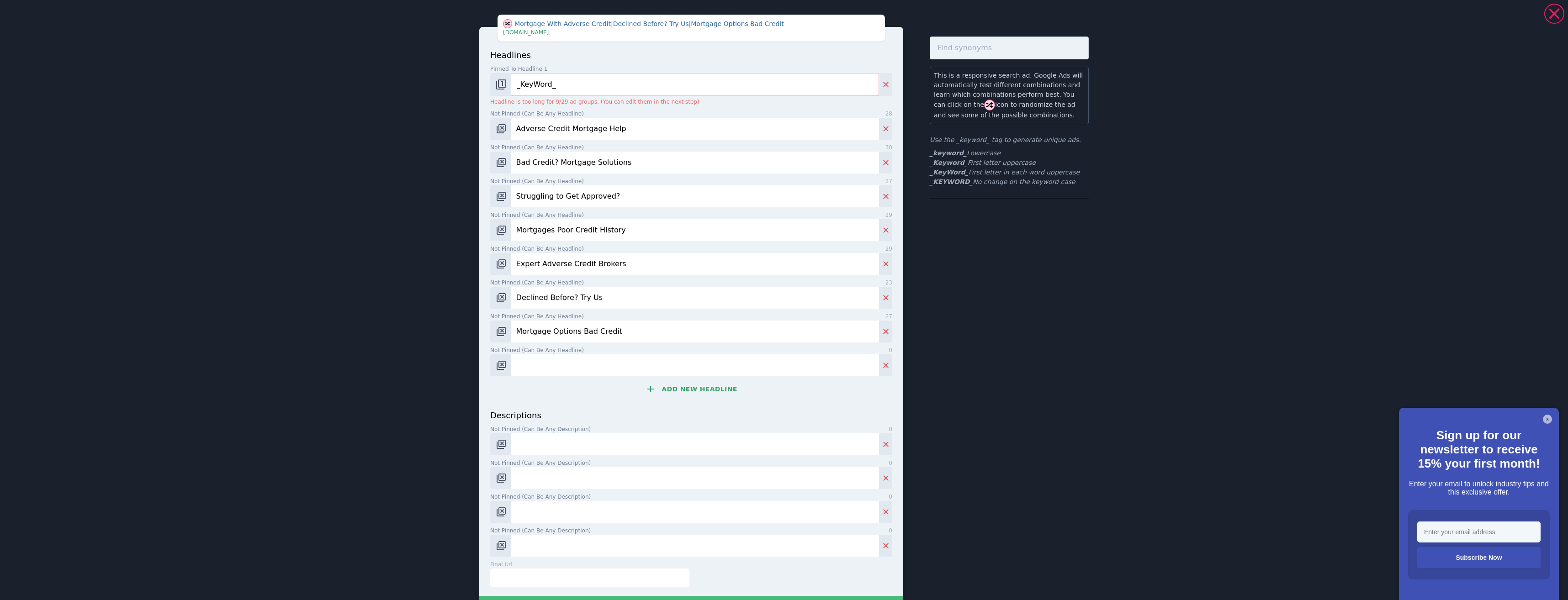
type input "Mortgage Options Bad Credit"
drag, startPoint x: 583, startPoint y: 368, endPoint x: 578, endPoint y: 364, distance: 6.4
click at [582, 368] on input "Not pinned (Can be any headline) 0" at bounding box center [695, 364] width 368 height 21
paste input "Bad Credit Mortgage Advice"
type input "Bad Credit Mortgage Advice"
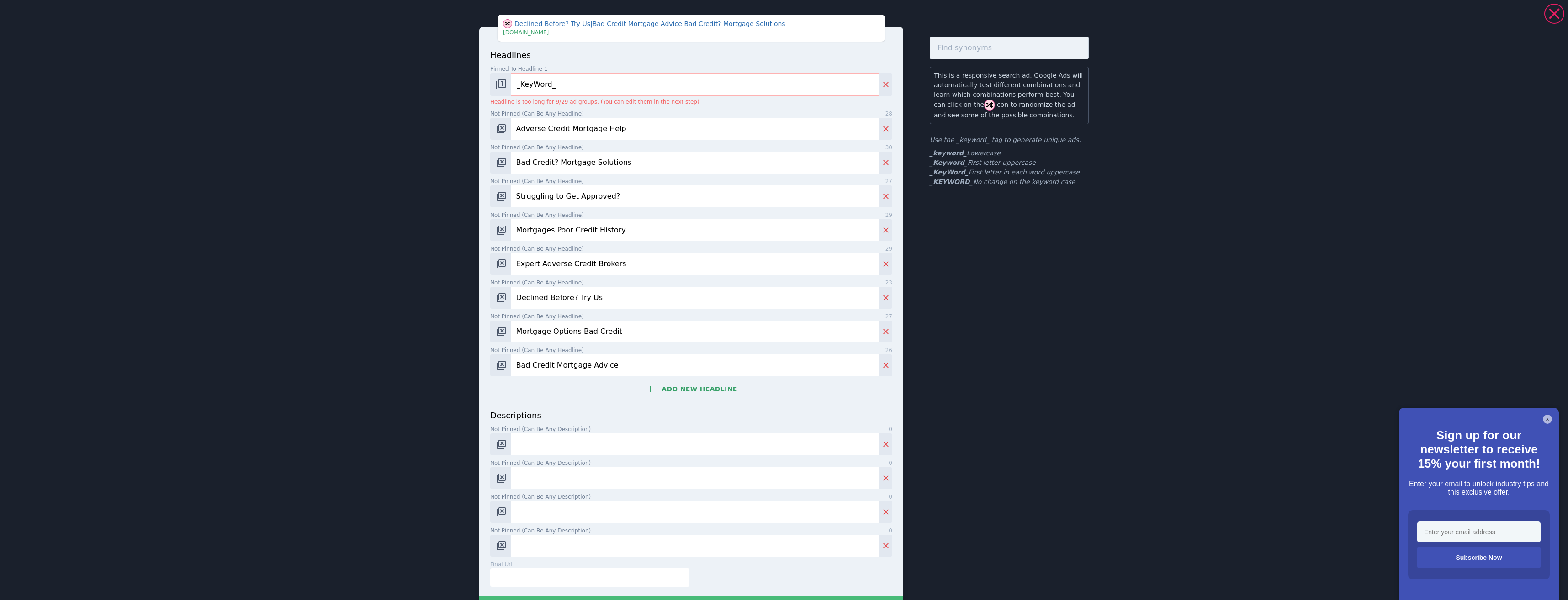
click at [603, 437] on input "Not pinned (Can be any description) 0" at bounding box center [695, 444] width 368 height 21
paste input "Adverse credit? We specialise in finding mortgage solutions when banks say no."
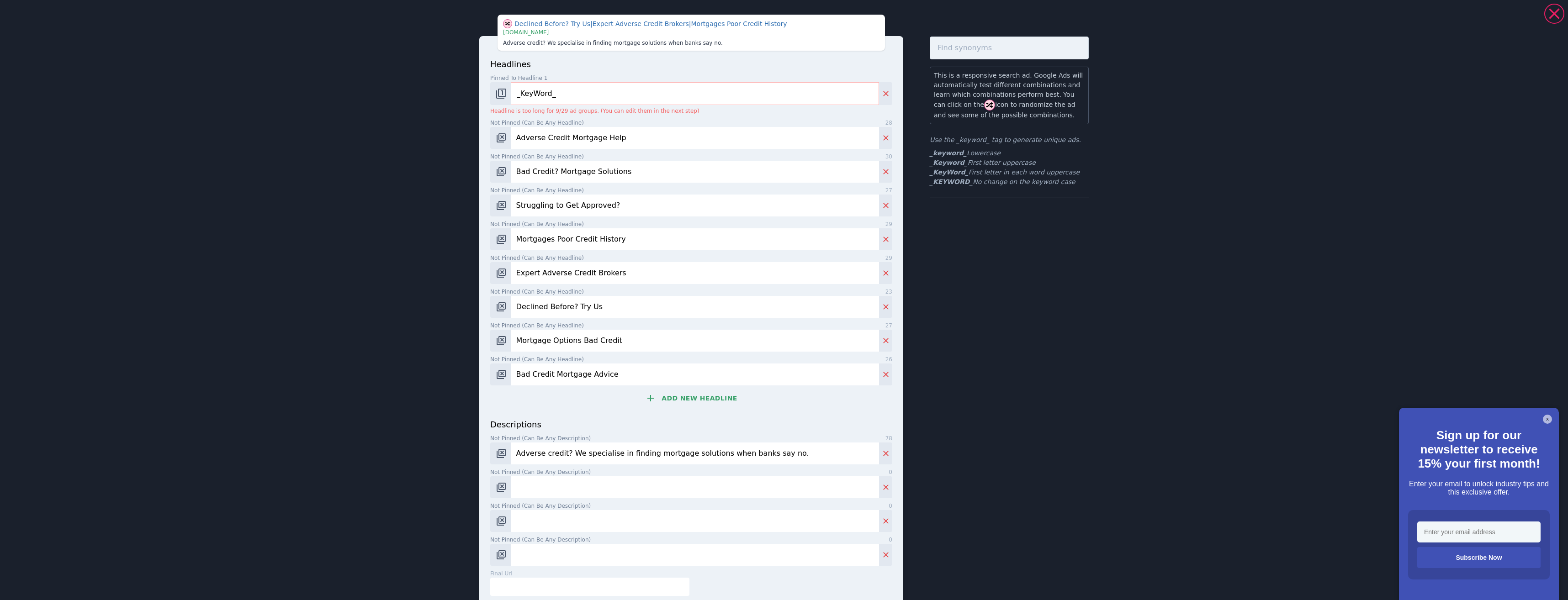
type input "Adverse credit? We specialise in finding mortgage solutions when banks say no."
click at [574, 485] on input "Not pinned (Can be any description) 0" at bounding box center [695, 487] width 368 height 21
paste input "Bad credit mortgage declined? Get expert advice & a free guide today."
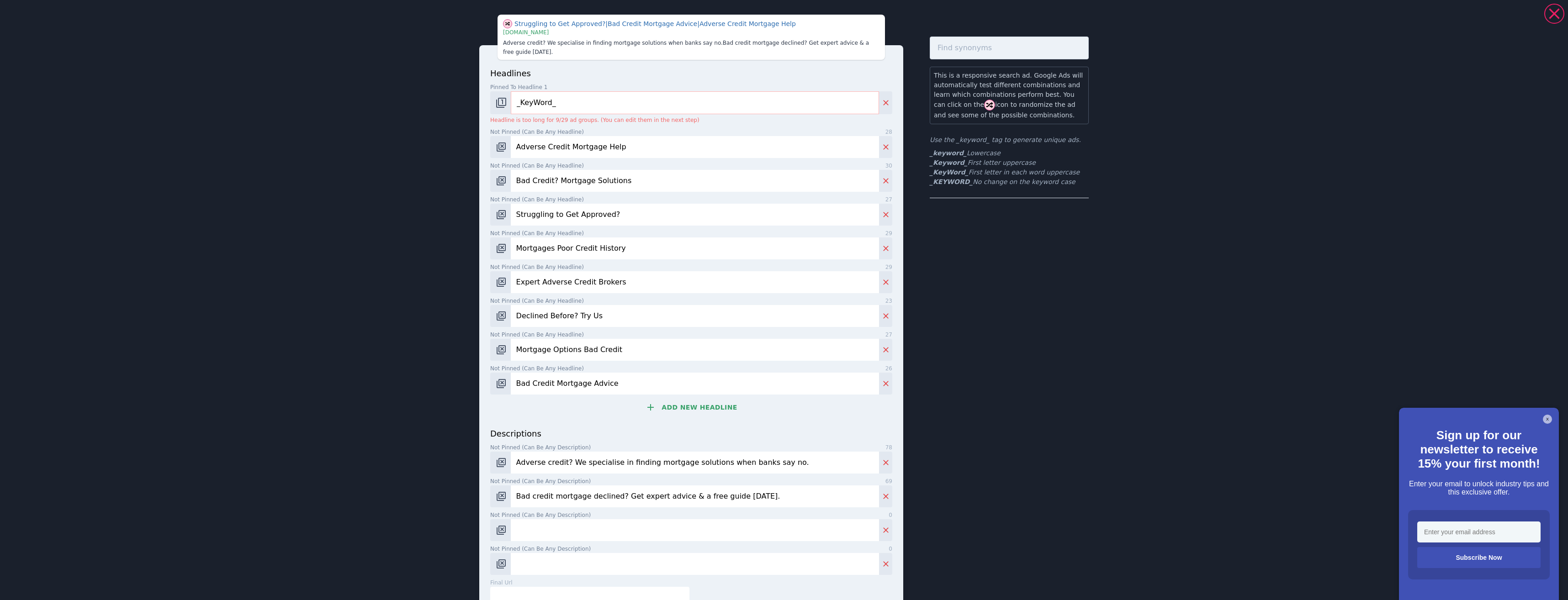
type input "Bad credit mortgage declined? Get expert advice & a free guide today."
click at [562, 519] on input "Not pinned (Can be any description) 0" at bounding box center [695, 530] width 368 height 21
paste input "Poor credit history doesn’t mean no mortgage. Speak to our specialists now."
type input "Poor credit history doesn’t mean no mortgage. Speak to our specialists now."
click at [581, 563] on input "Not pinned (Can be any description) 0" at bounding box center [695, 563] width 368 height 21
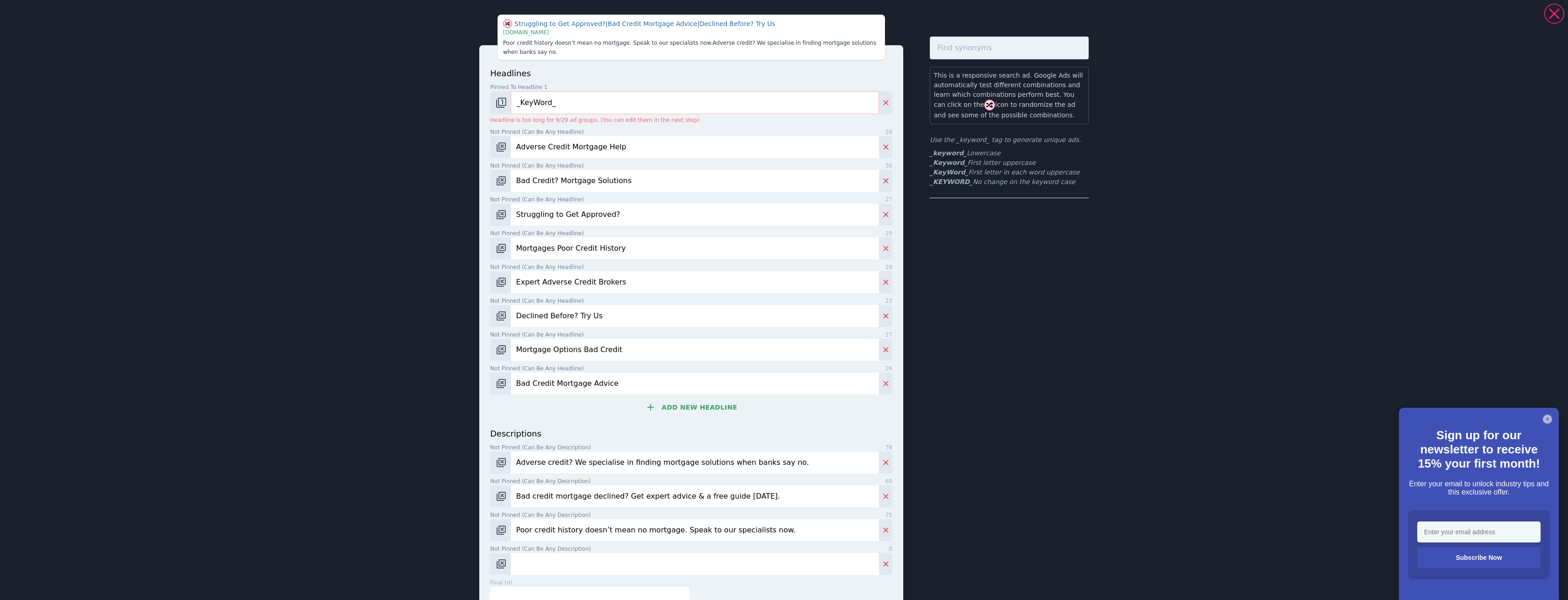
paste input "Struggling with adverse credit? Discover tailored mortgage solutions today."
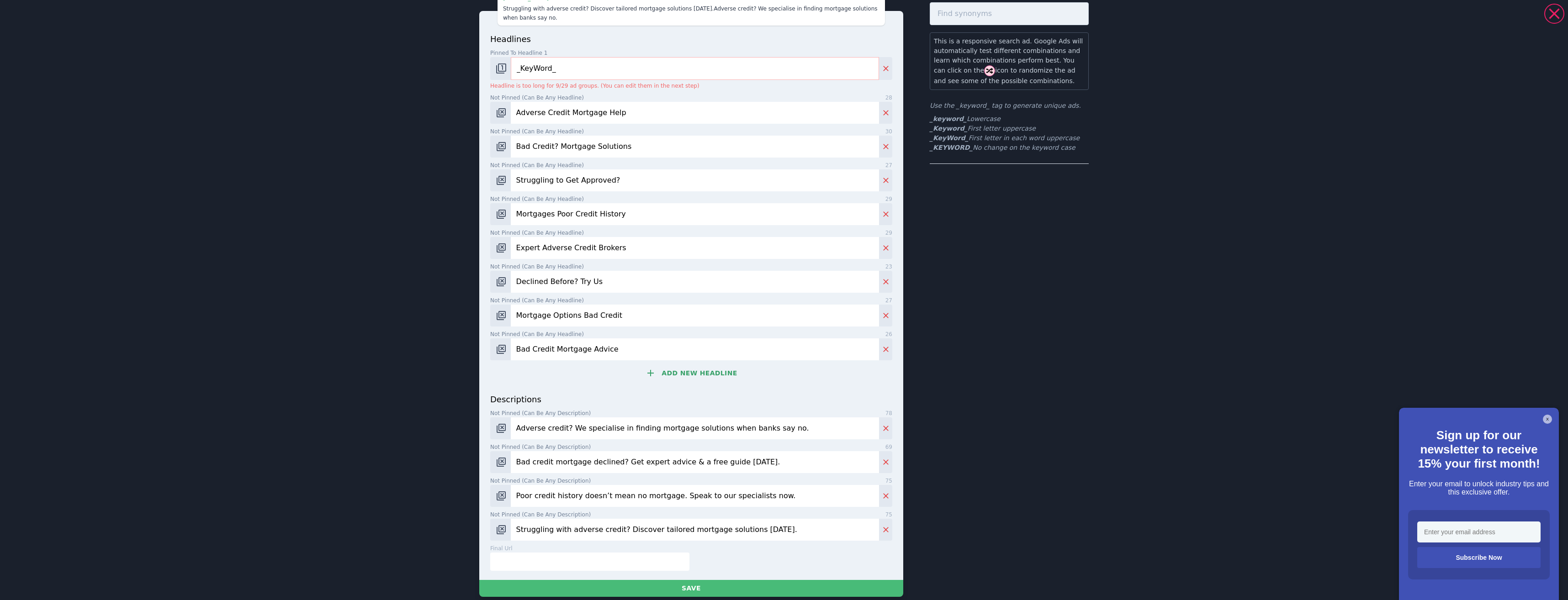
scroll to position [82, 0]
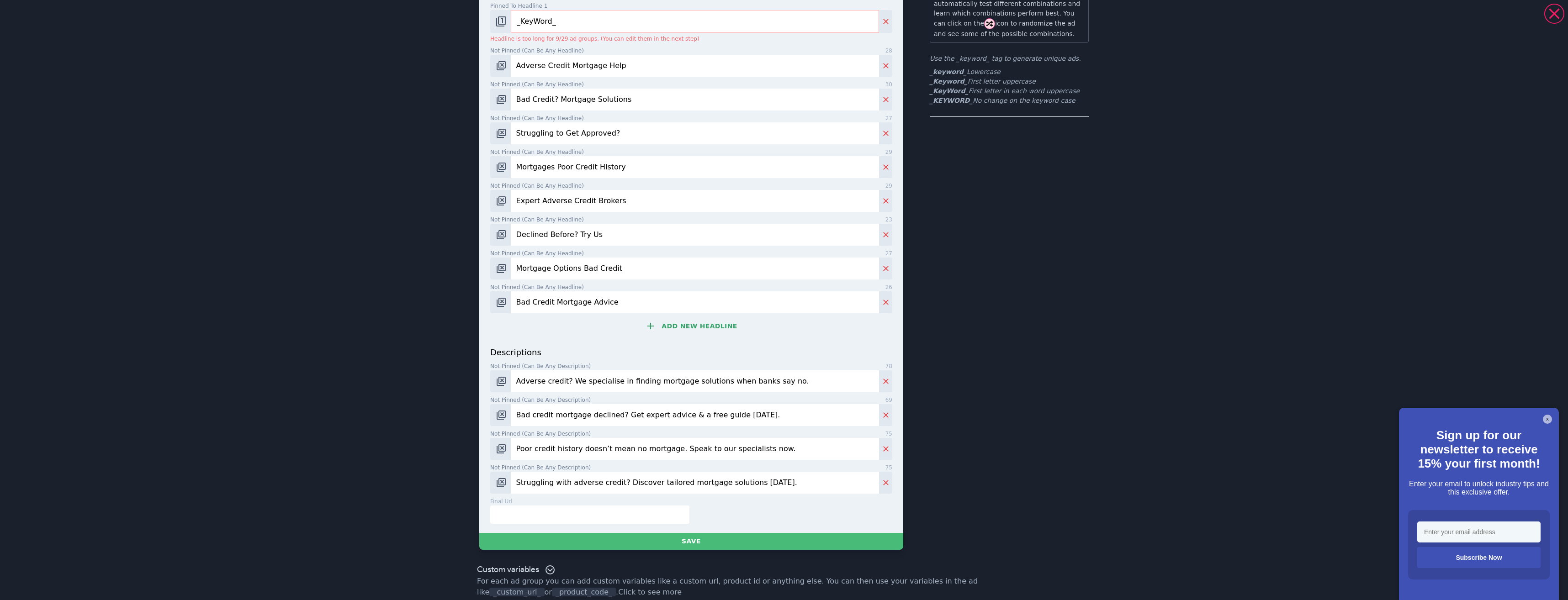
type input "Struggling with adverse credit? Discover tailored mortgage solutions today."
drag, startPoint x: 525, startPoint y: 492, endPoint x: 531, endPoint y: 500, distance: 10.0
click at [526, 497] on div "final url 0" at bounding box center [590, 501] width 200 height 9
drag, startPoint x: 532, startPoint y: 501, endPoint x: 537, endPoint y: 503, distance: 5.4
click at [532, 505] on input "text" at bounding box center [590, 514] width 200 height 18
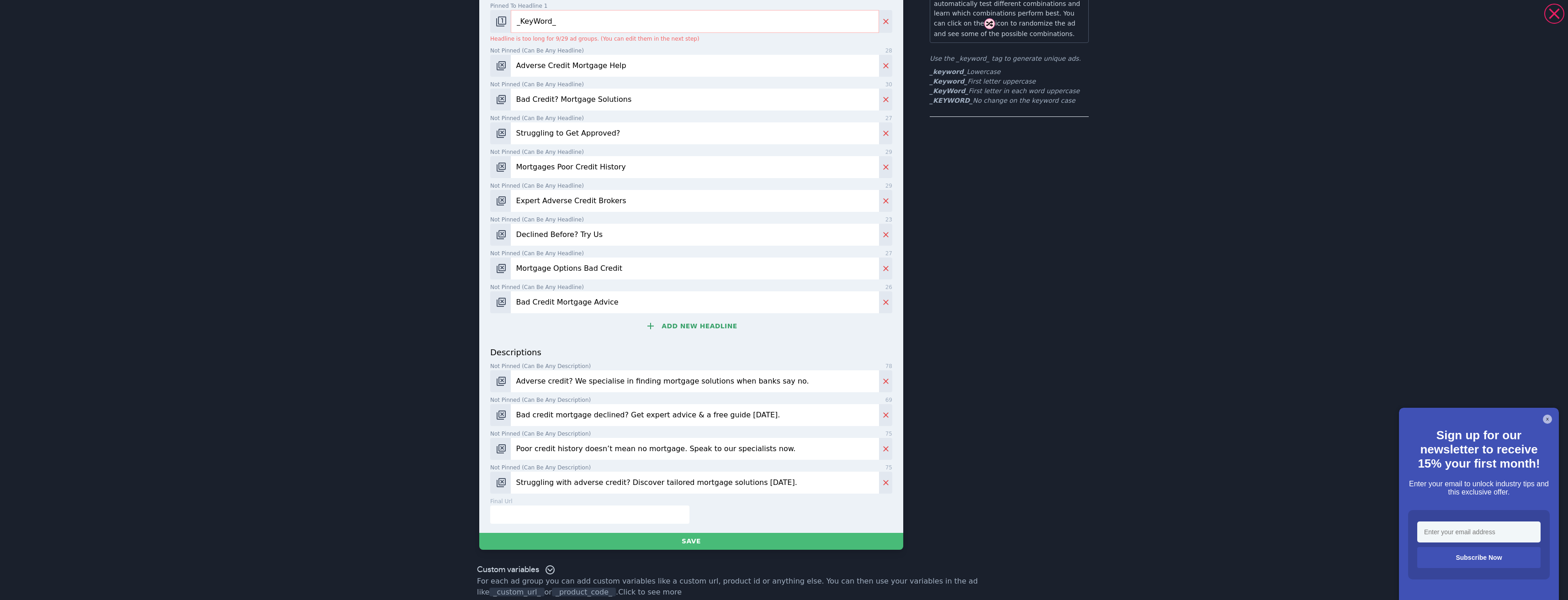
paste input "https://where-can-i-find-a-mortgage.ubpages.com/adverse-credit/"
type input "https://where-can-i-find-a-mortgage.ubpages.com/adverse-credit/"
click at [707, 533] on button "Save" at bounding box center [691, 542] width 424 height 17
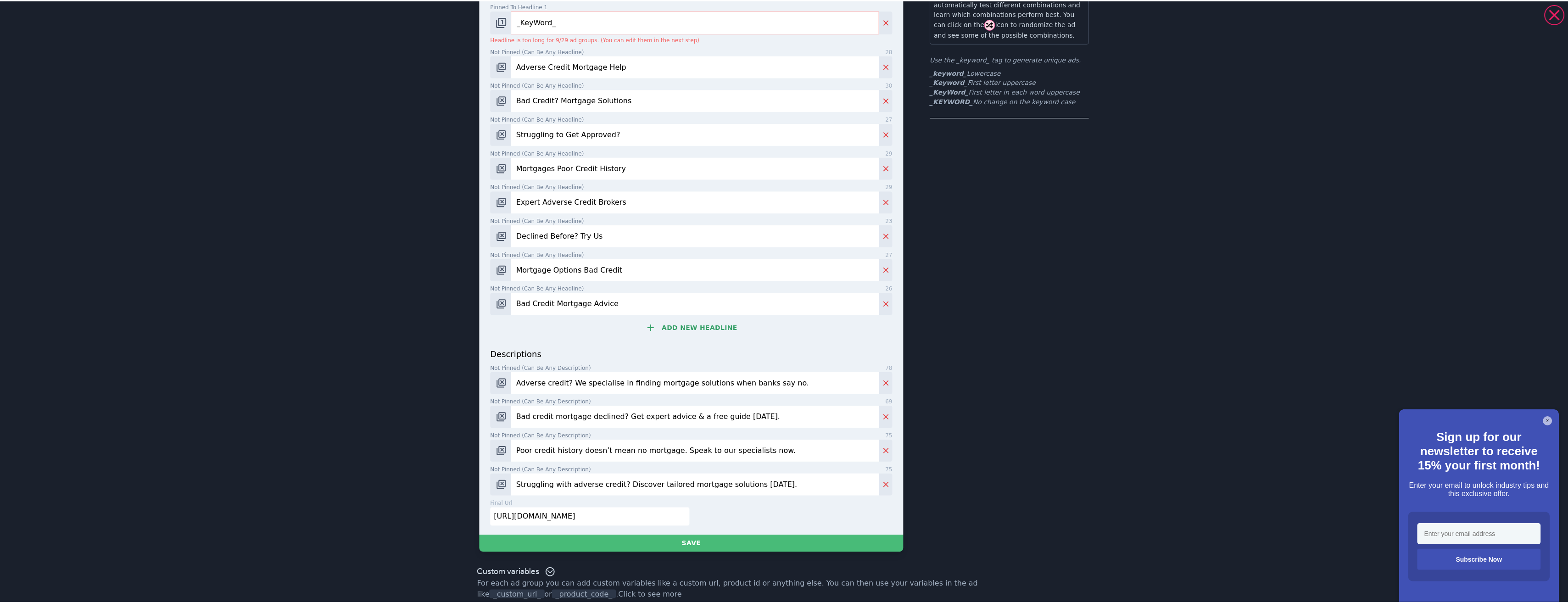
scroll to position [0, 0]
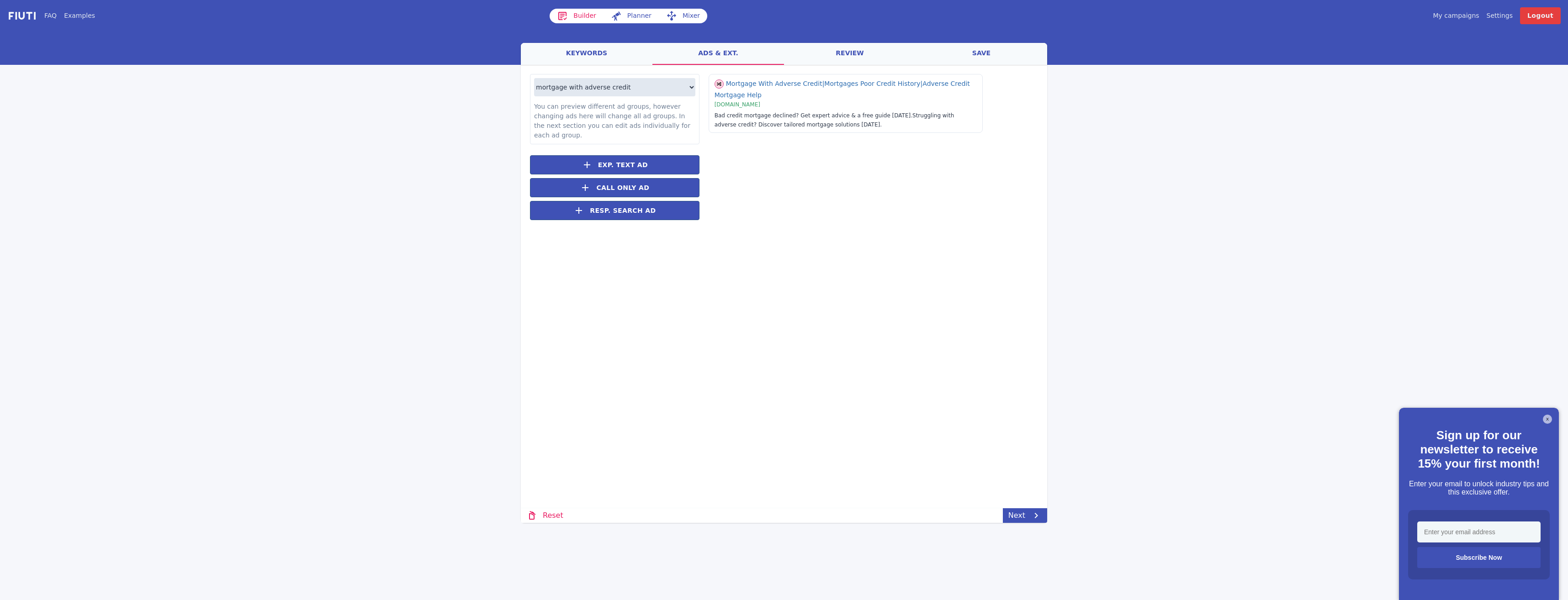
click at [825, 53] on link "review" at bounding box center [849, 53] width 132 height 21
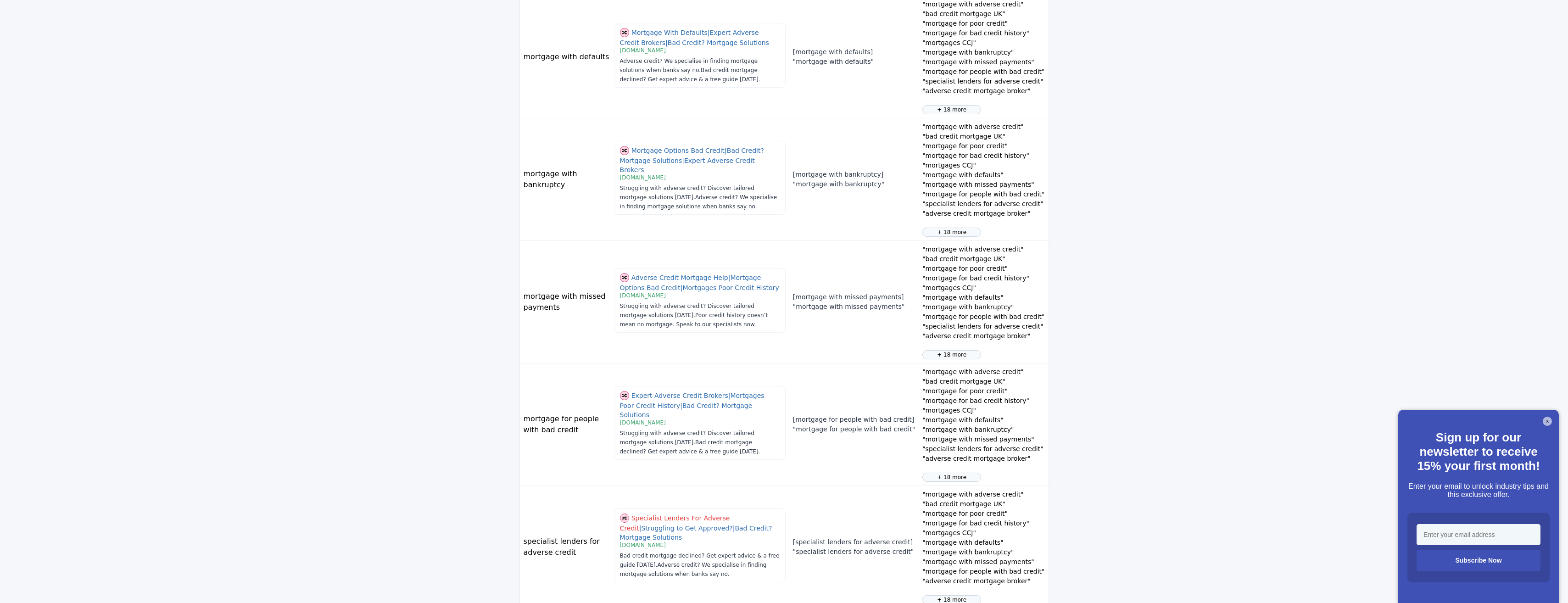
scroll to position [833, 0]
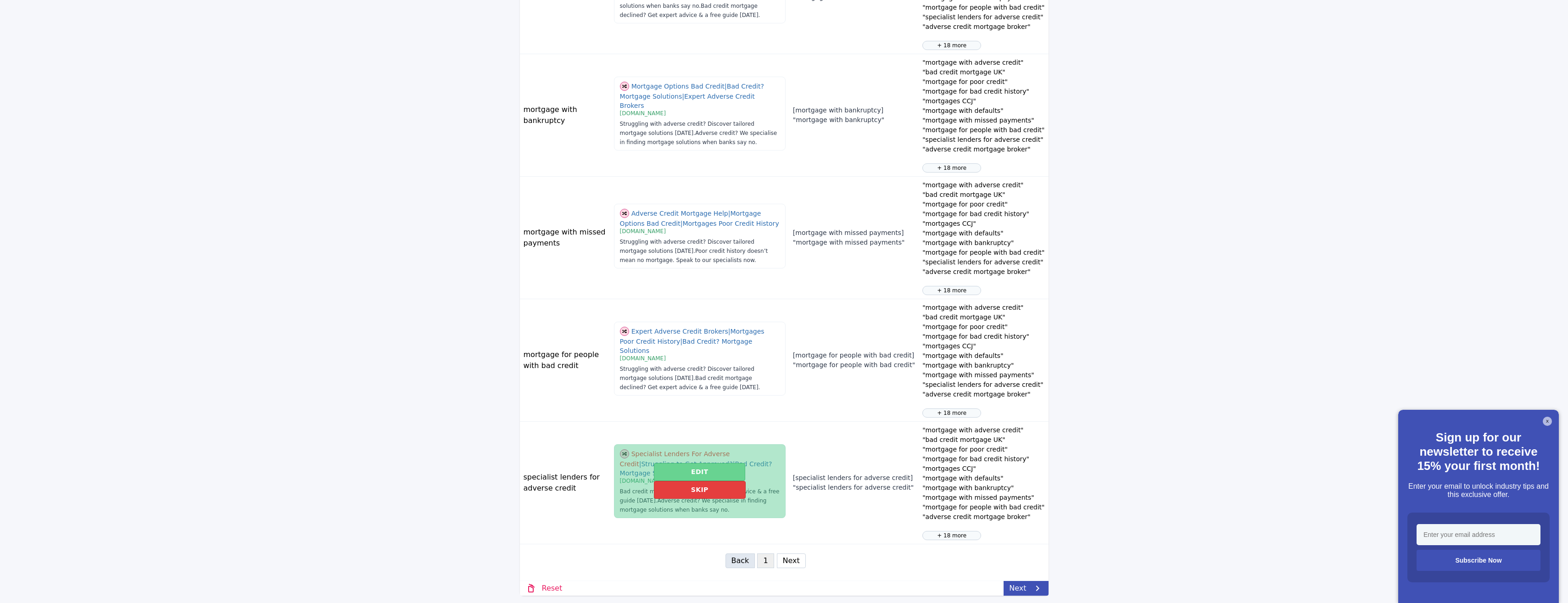
click at [674, 481] on button "Edit" at bounding box center [700, 472] width 92 height 18
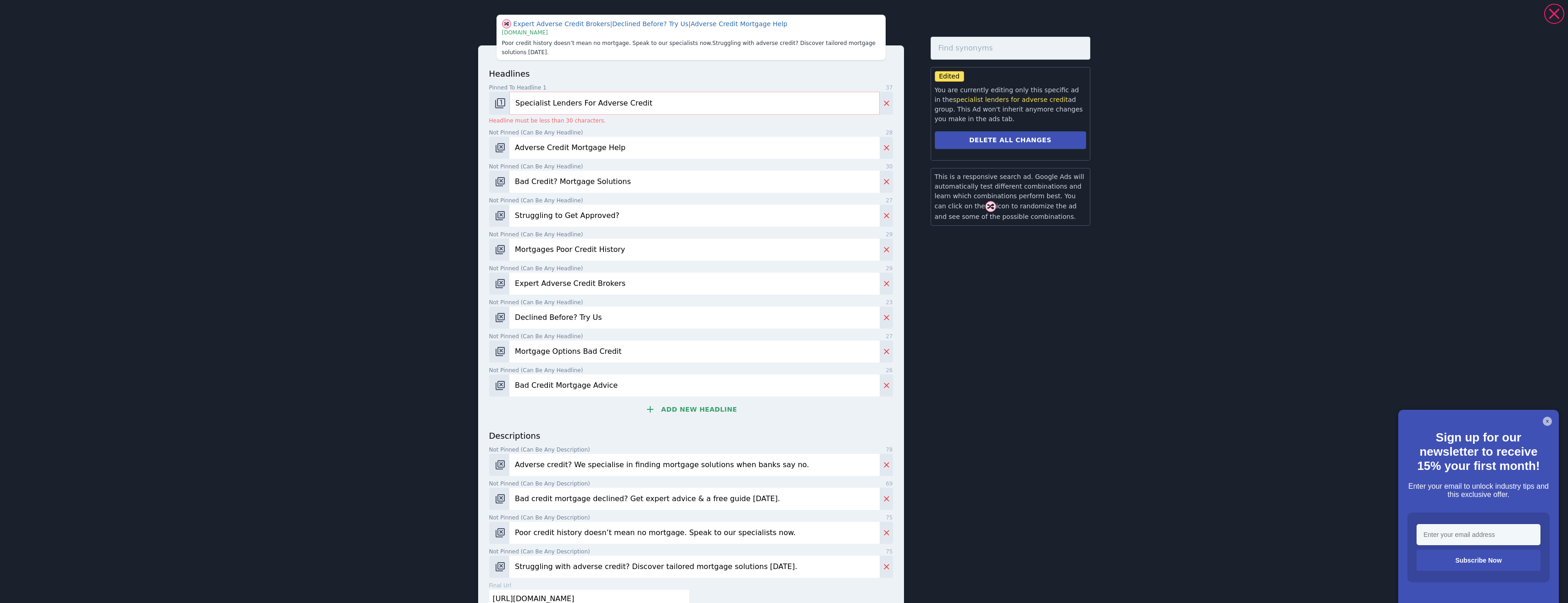
click at [577, 94] on input "Specialist Lenders For Adverse Credit" at bounding box center [695, 103] width 370 height 23
click at [530, 97] on input "Specialist Lenders For Adverse Credit" at bounding box center [695, 103] width 370 height 23
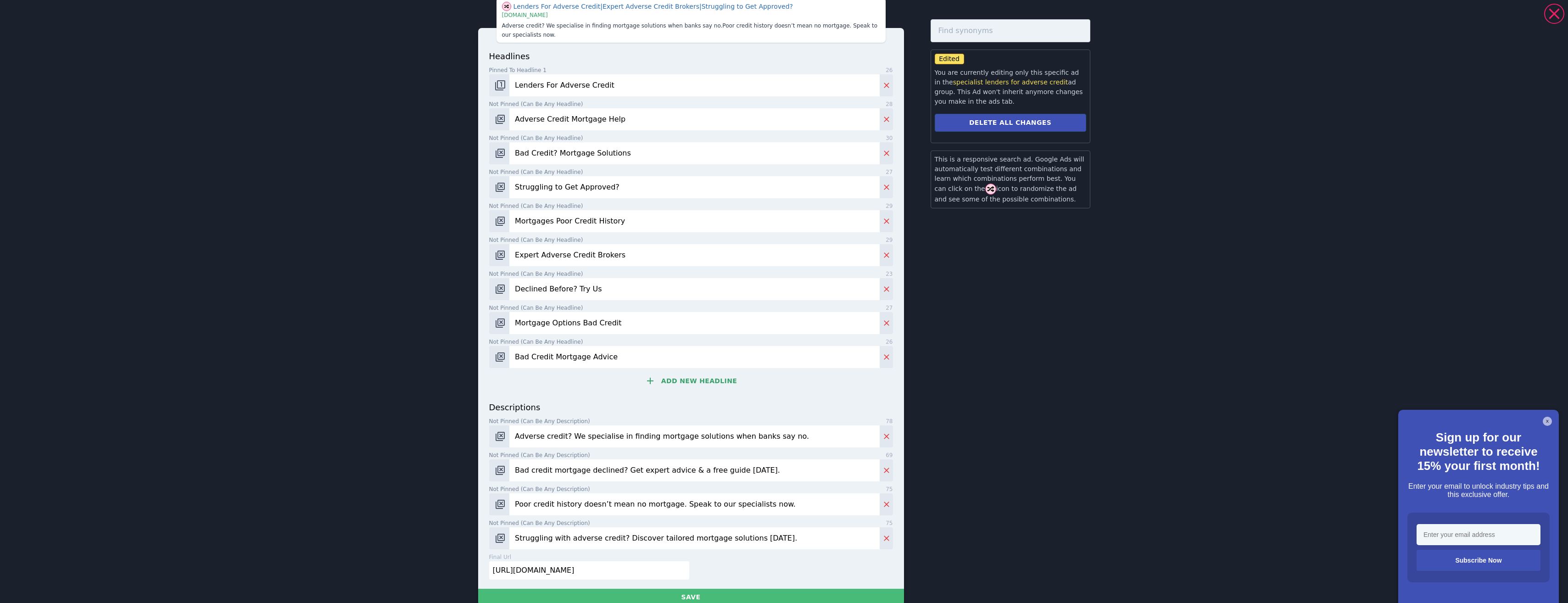
scroll to position [35, 0]
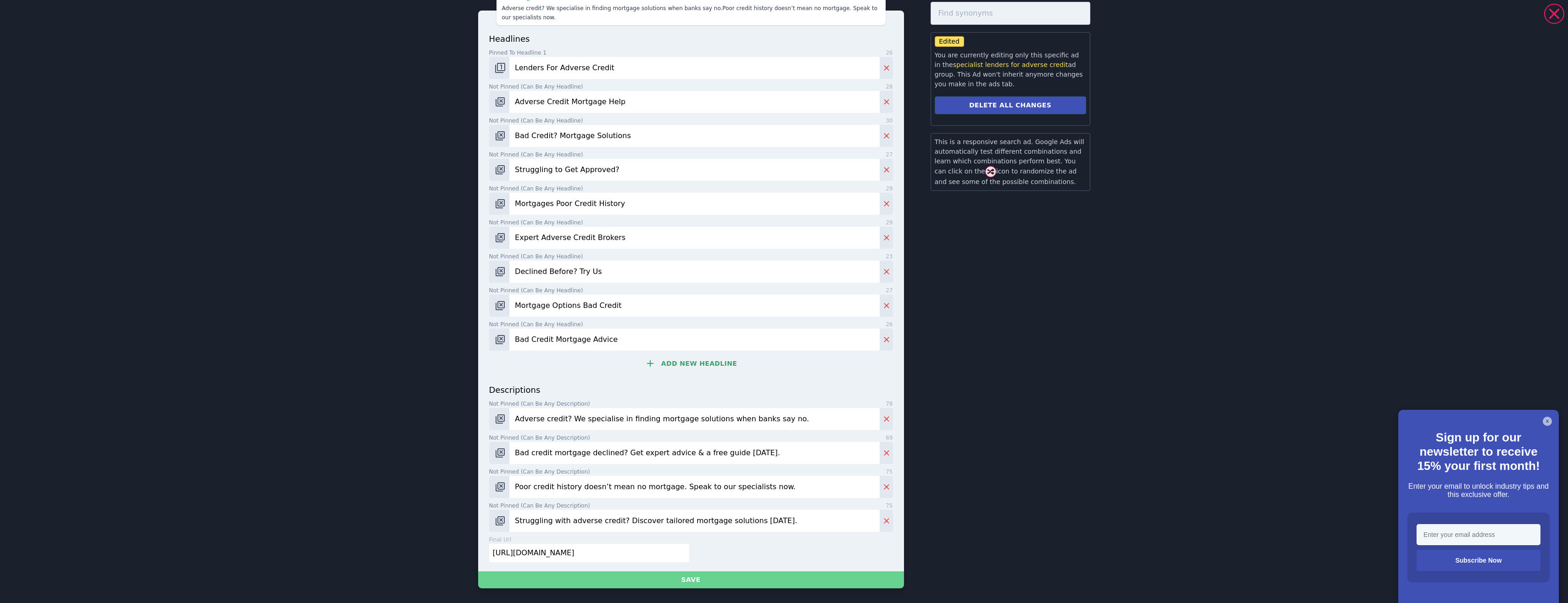
type input "Lenders For Adverse Credit"
click at [696, 577] on button "Save" at bounding box center [690, 580] width 426 height 17
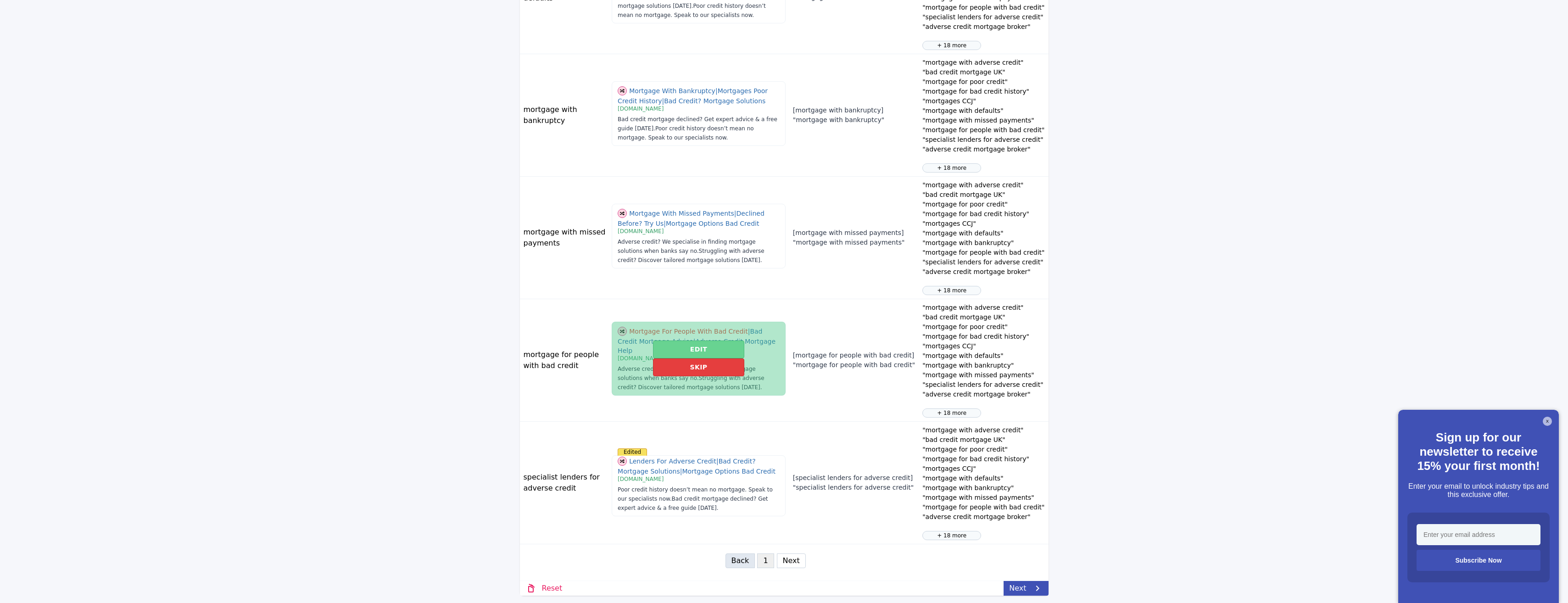
click at [675, 355] on button "Edit" at bounding box center [699, 349] width 92 height 18
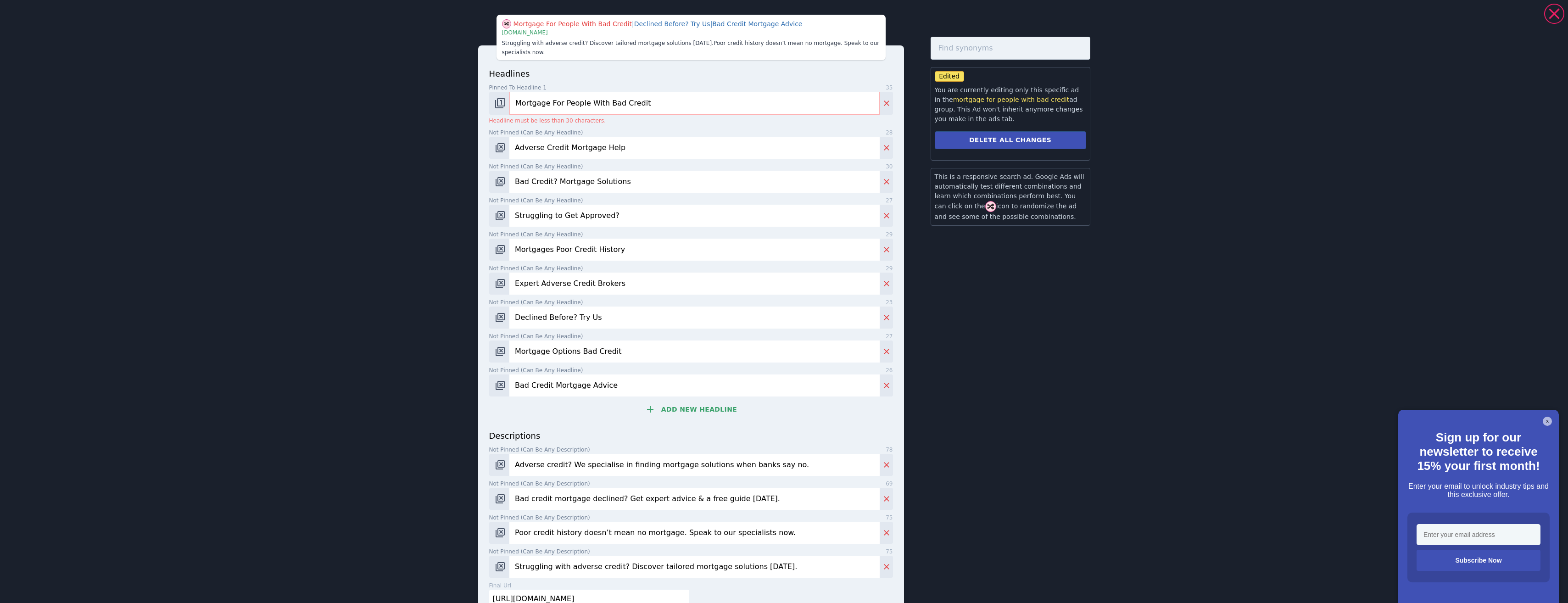
click at [581, 97] on input "Mortgage For People With Bad Credit" at bounding box center [695, 103] width 370 height 23
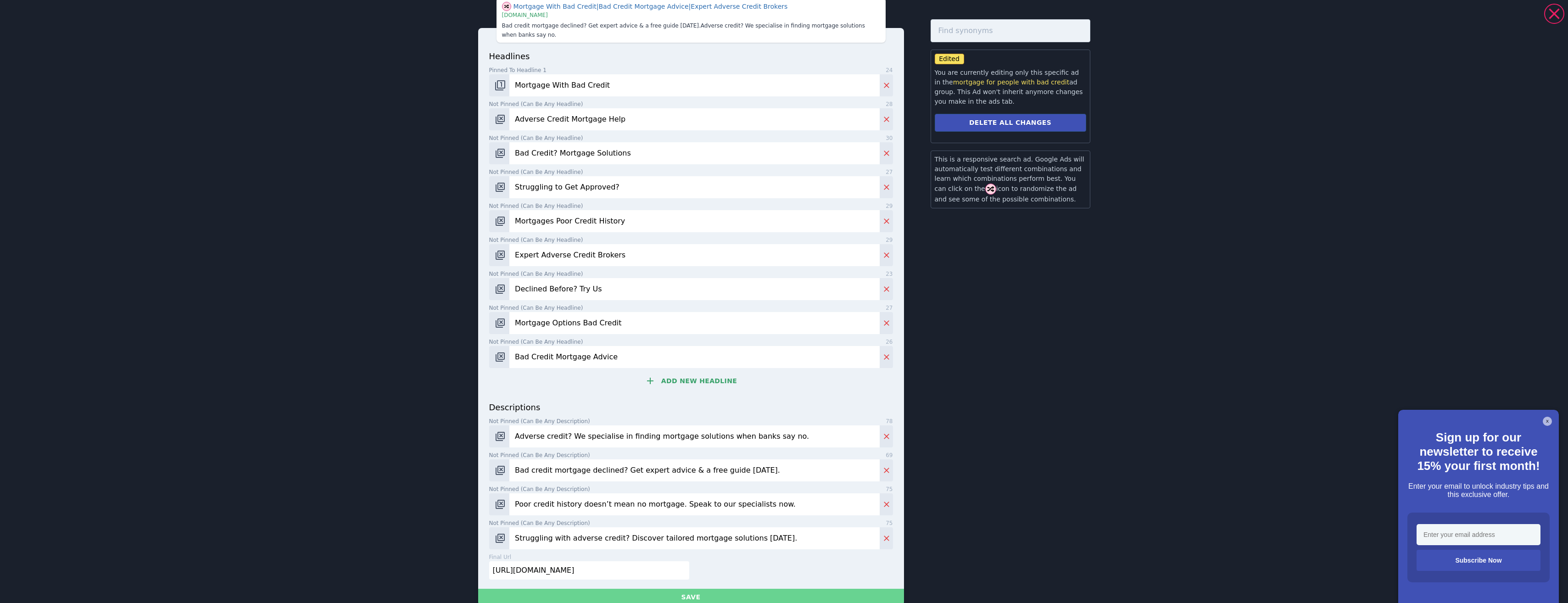
scroll to position [26, 0]
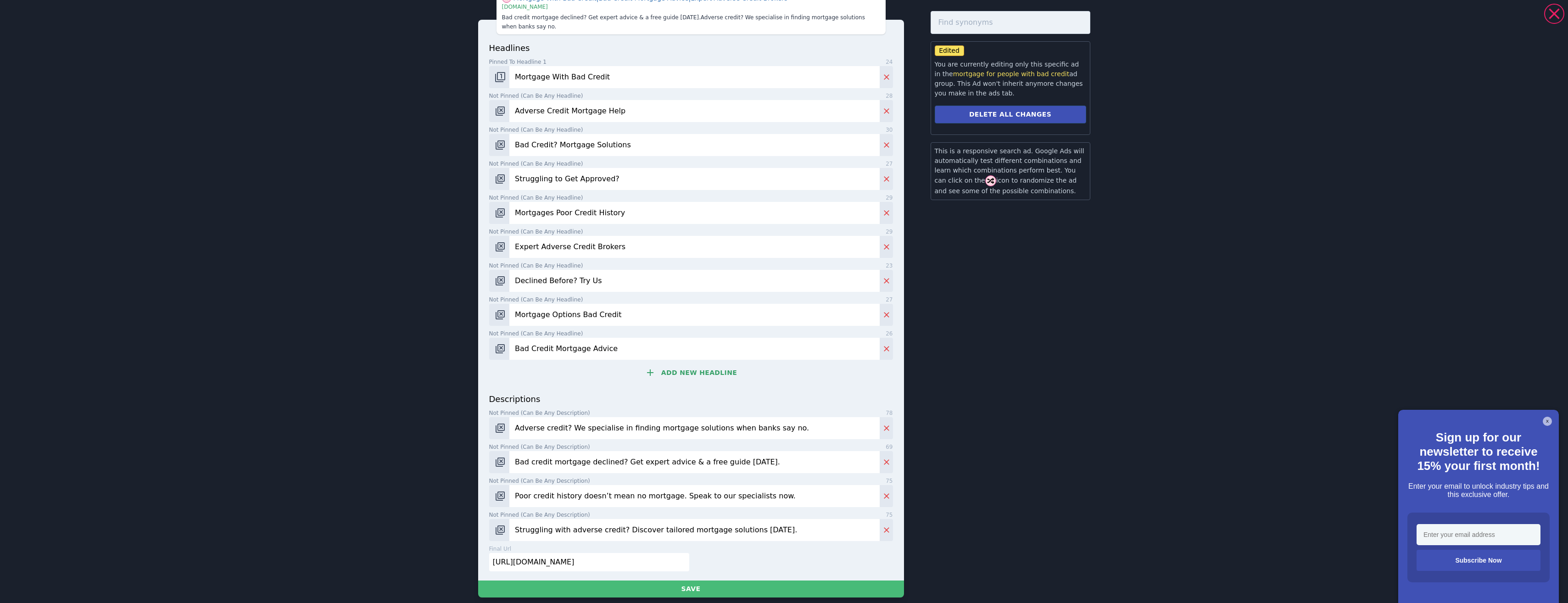
type input "Mortgage With Bad Credit"
click at [707, 570] on div "headlines Pinned to headline 1 24 Mortgage With Bad Credit Not pinned (Can be a…" at bounding box center [690, 300] width 426 height 561
click at [712, 581] on button "Save" at bounding box center [690, 589] width 426 height 17
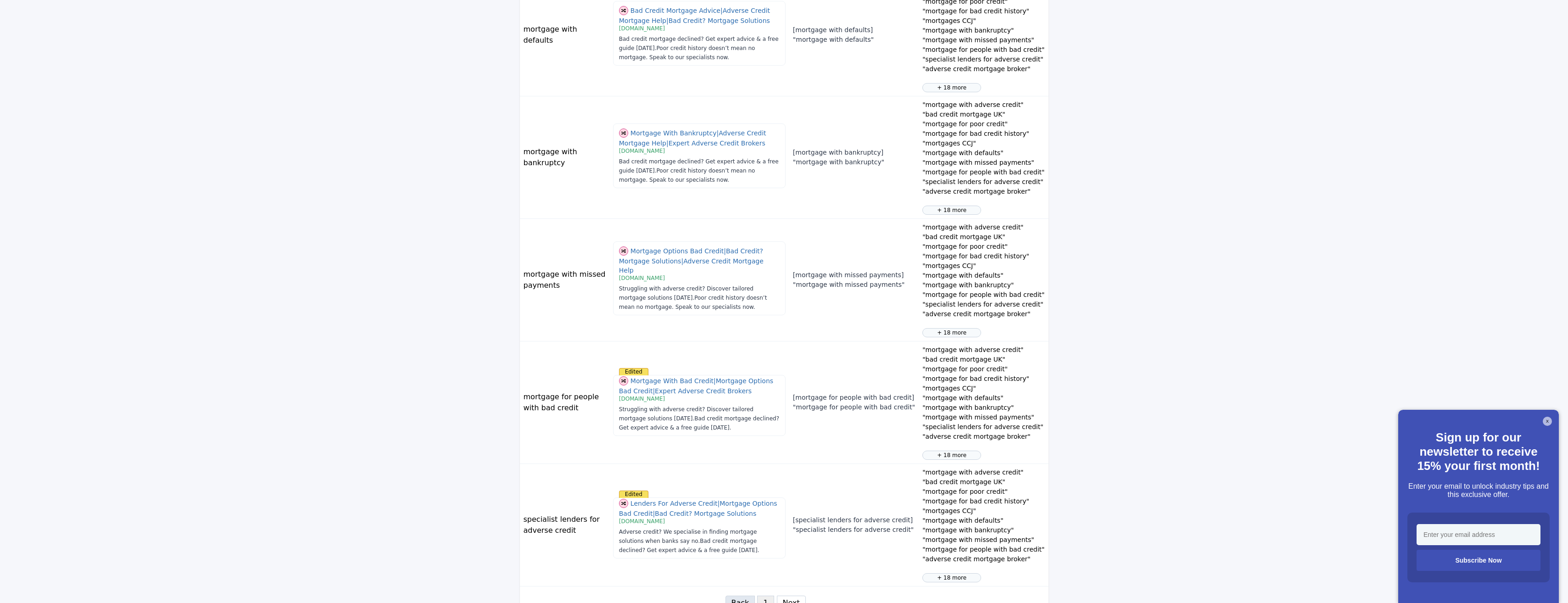
scroll to position [833, 0]
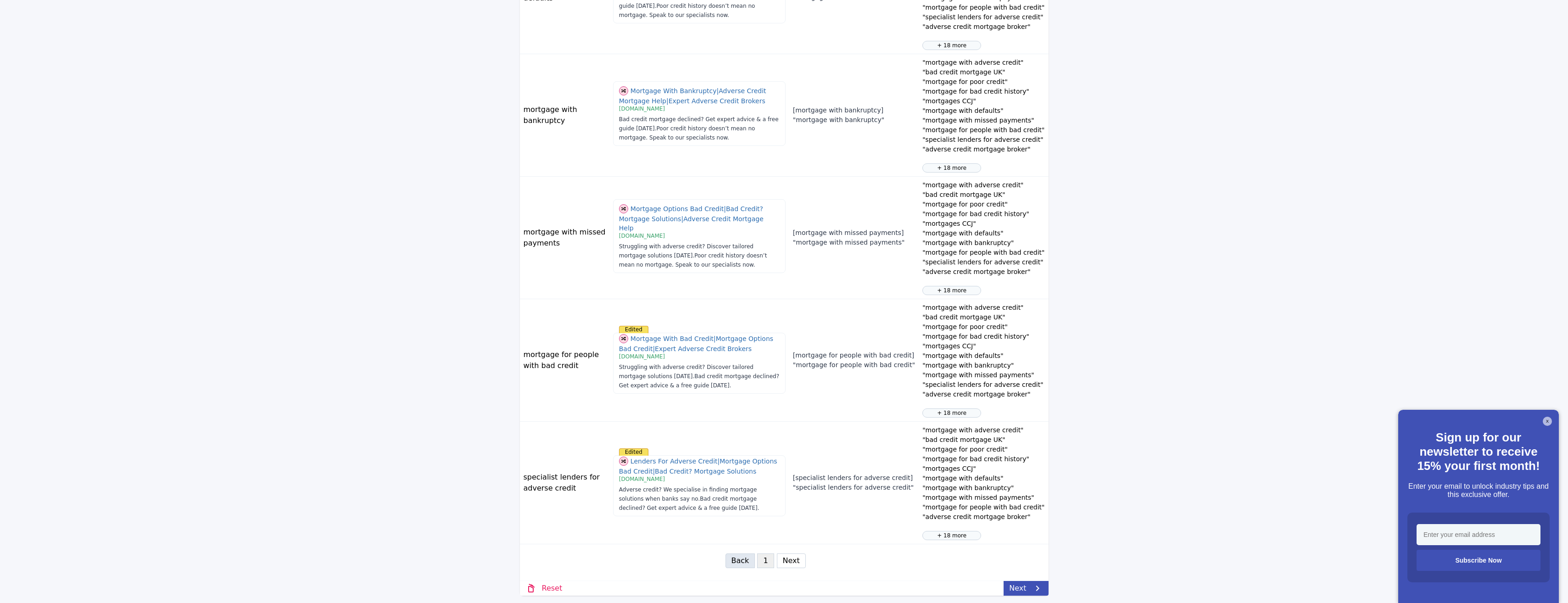
click at [785, 558] on button "Next" at bounding box center [790, 561] width 29 height 15
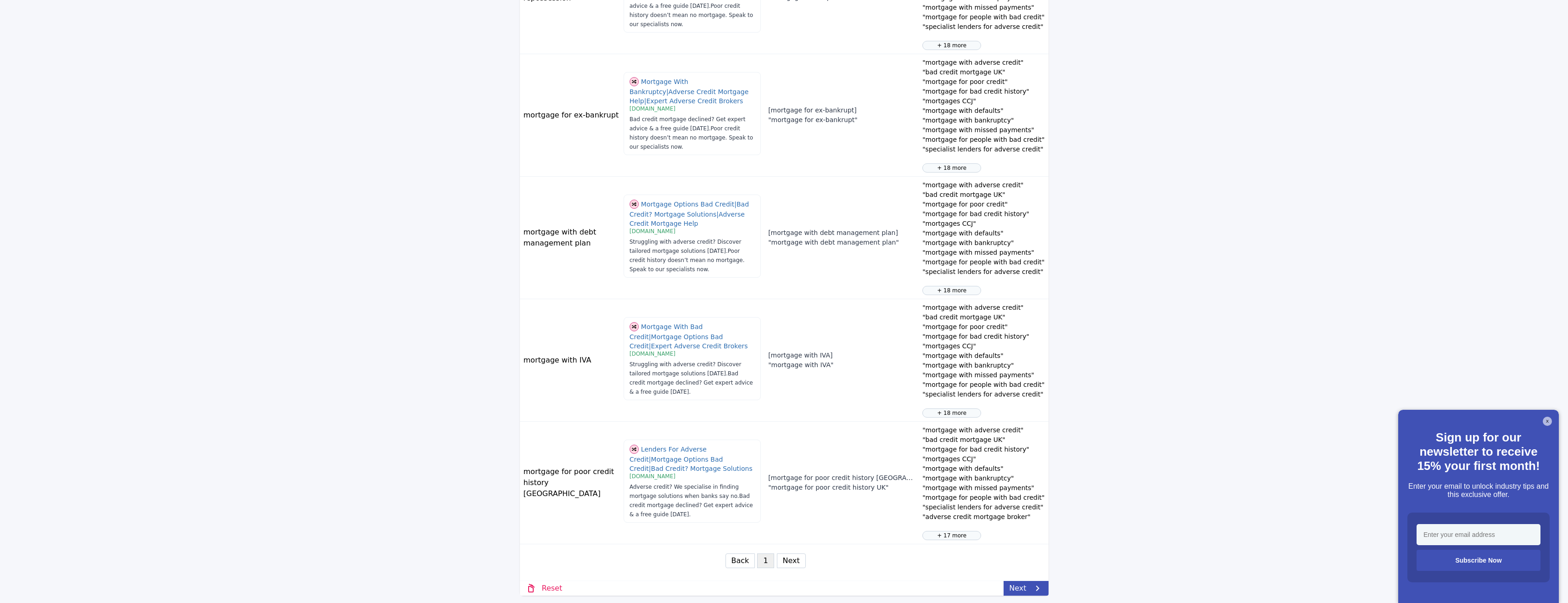
click at [790, 559] on button "Next" at bounding box center [790, 561] width 29 height 15
select select "3"
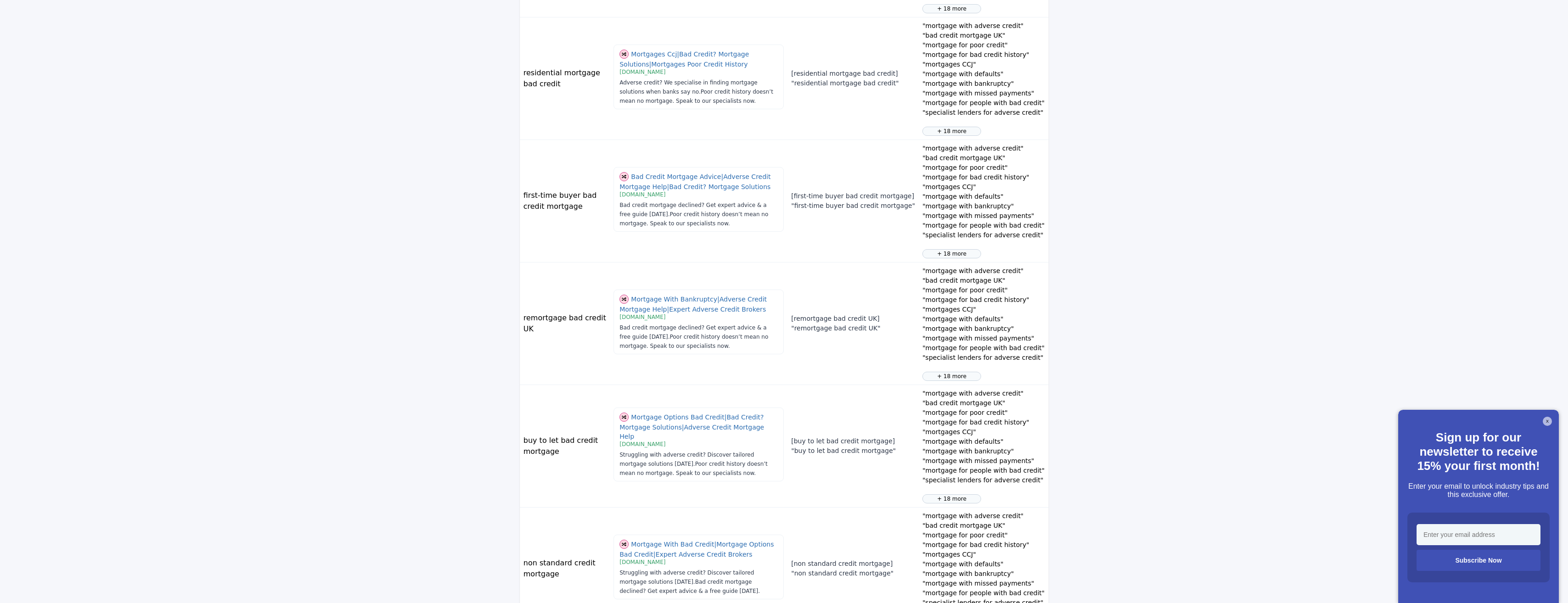
scroll to position [711, 0]
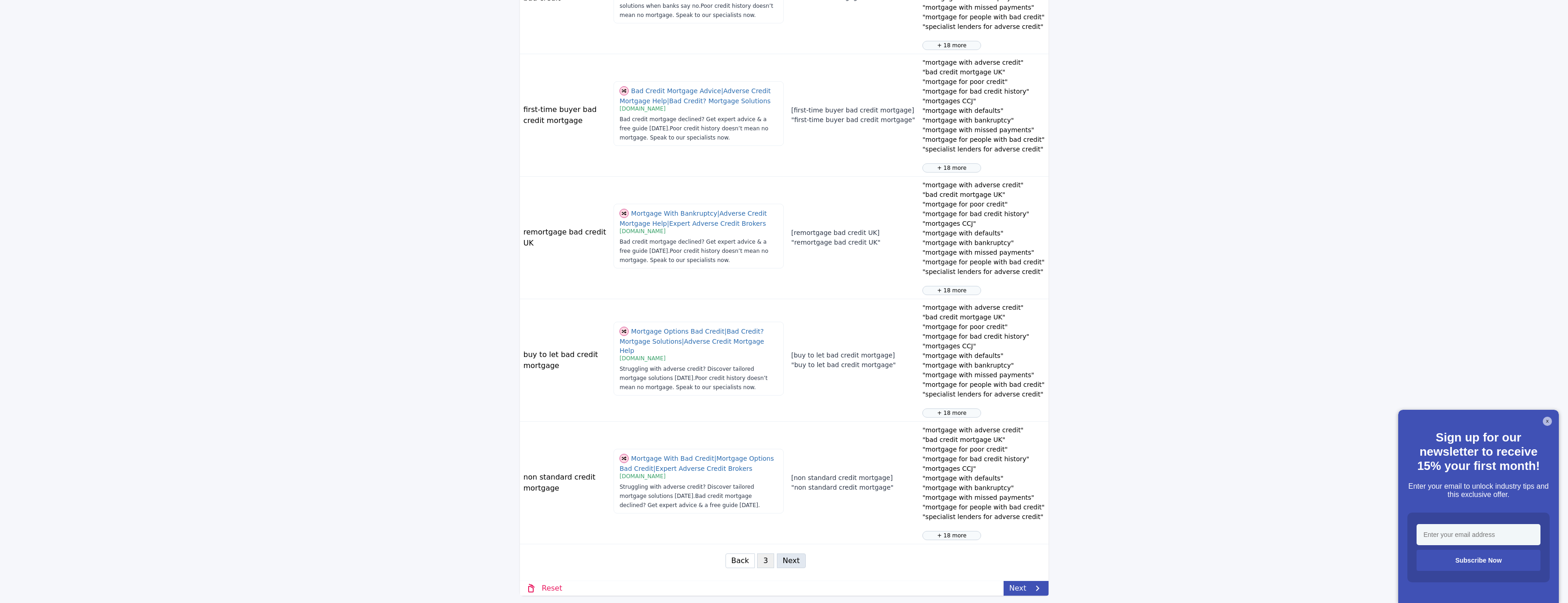
click at [1032, 581] on div "Reset Next" at bounding box center [784, 588] width 529 height 16
click at [1024, 587] on link "Next" at bounding box center [1026, 587] width 45 height 15
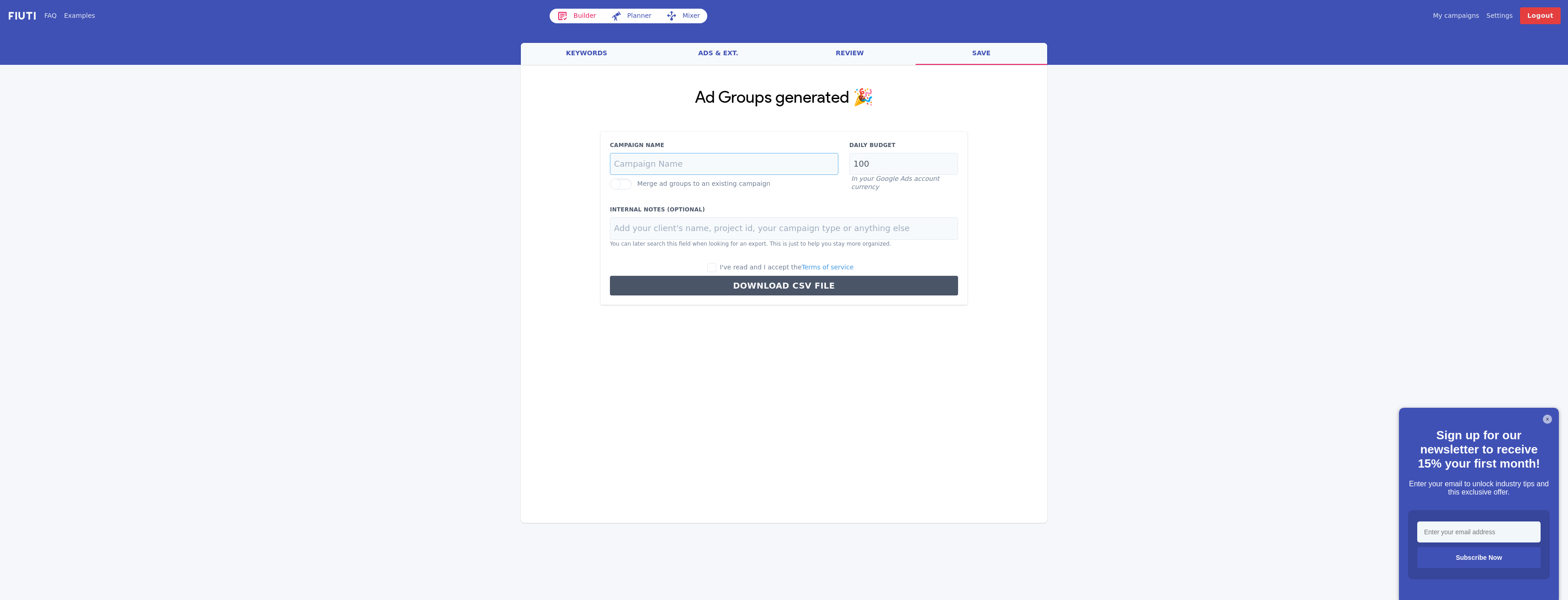
click at [673, 166] on input "Campaign Name" at bounding box center [724, 164] width 229 height 22
click at [747, 162] on input "Where Can I Find A Mortgage -- Remortgage" at bounding box center [724, 164] width 229 height 22
type input "Where Can I Find A Mortgage -- Adverse Credit"
click at [858, 163] on input "100" at bounding box center [903, 164] width 108 height 22
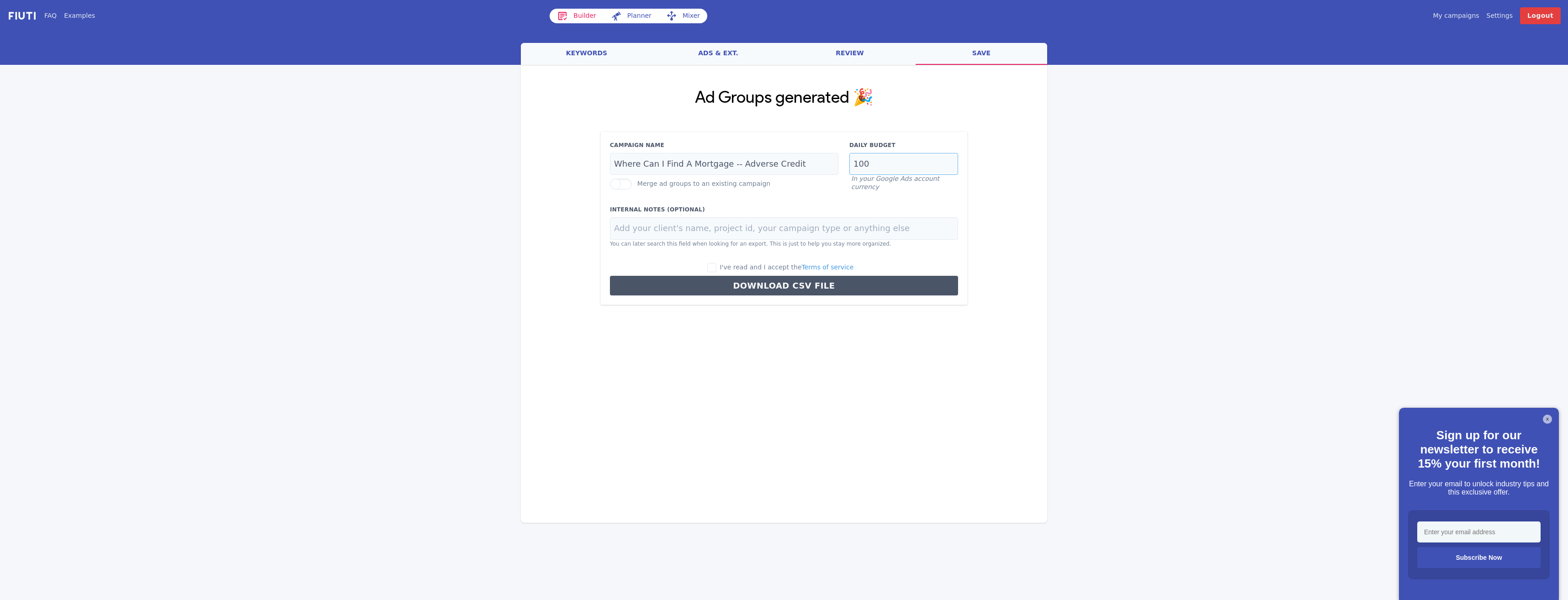
click at [857, 162] on input "100" at bounding box center [903, 164] width 108 height 22
type input "25"
click at [717, 267] on div "I've read and I accept the Terms of service" at bounding box center [784, 267] width 348 height 10
click at [730, 268] on label "I've read and I accept the Terms of service" at bounding box center [780, 267] width 146 height 10
drag, startPoint x: 729, startPoint y: 268, endPoint x: 724, endPoint y: 267, distance: 5.1
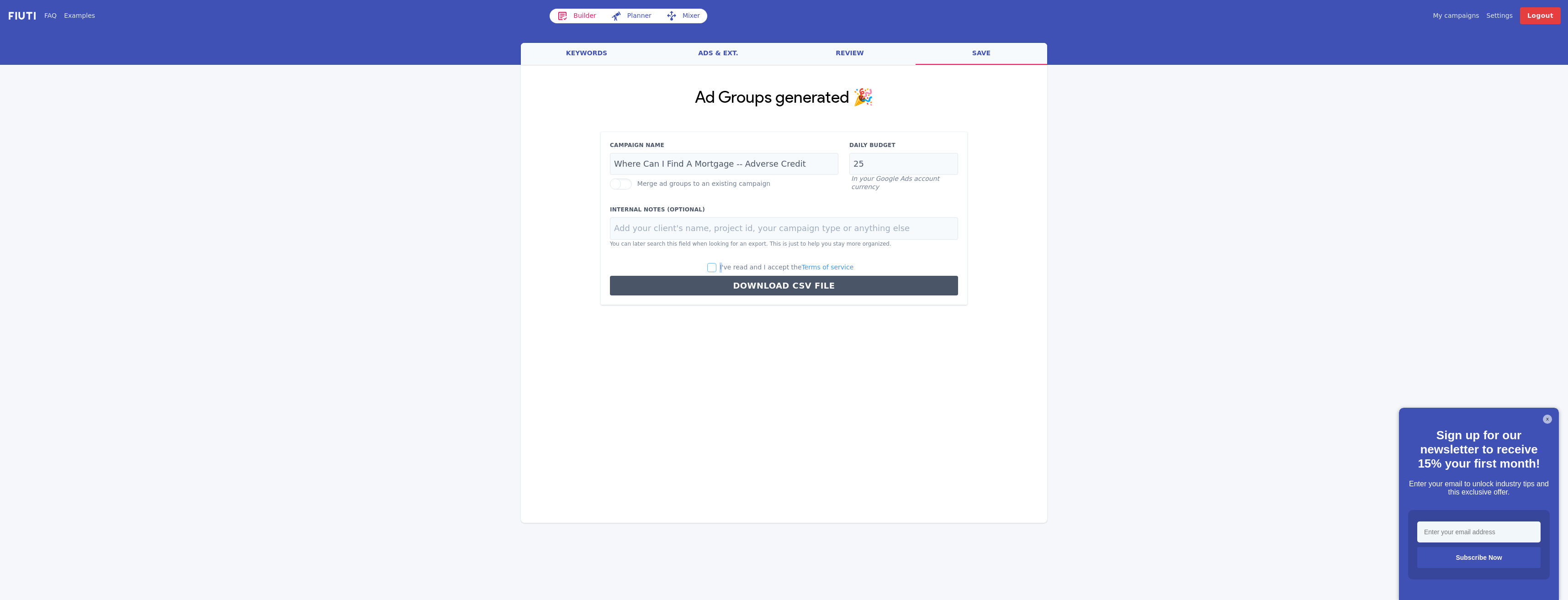
click at [716, 267] on input "I've read and I accept the Terms of service" at bounding box center [711, 267] width 9 height 9
checkbox input "true"
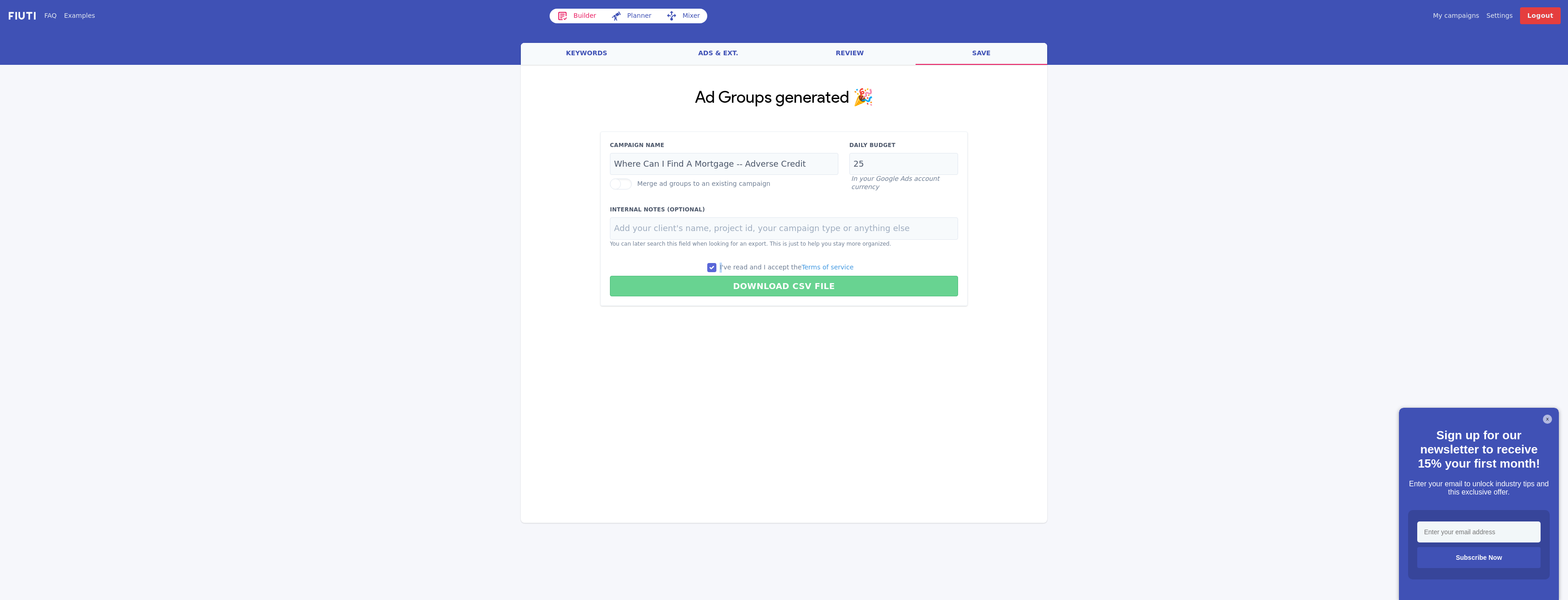
click at [759, 284] on button "Download CSV File" at bounding box center [784, 286] width 348 height 21
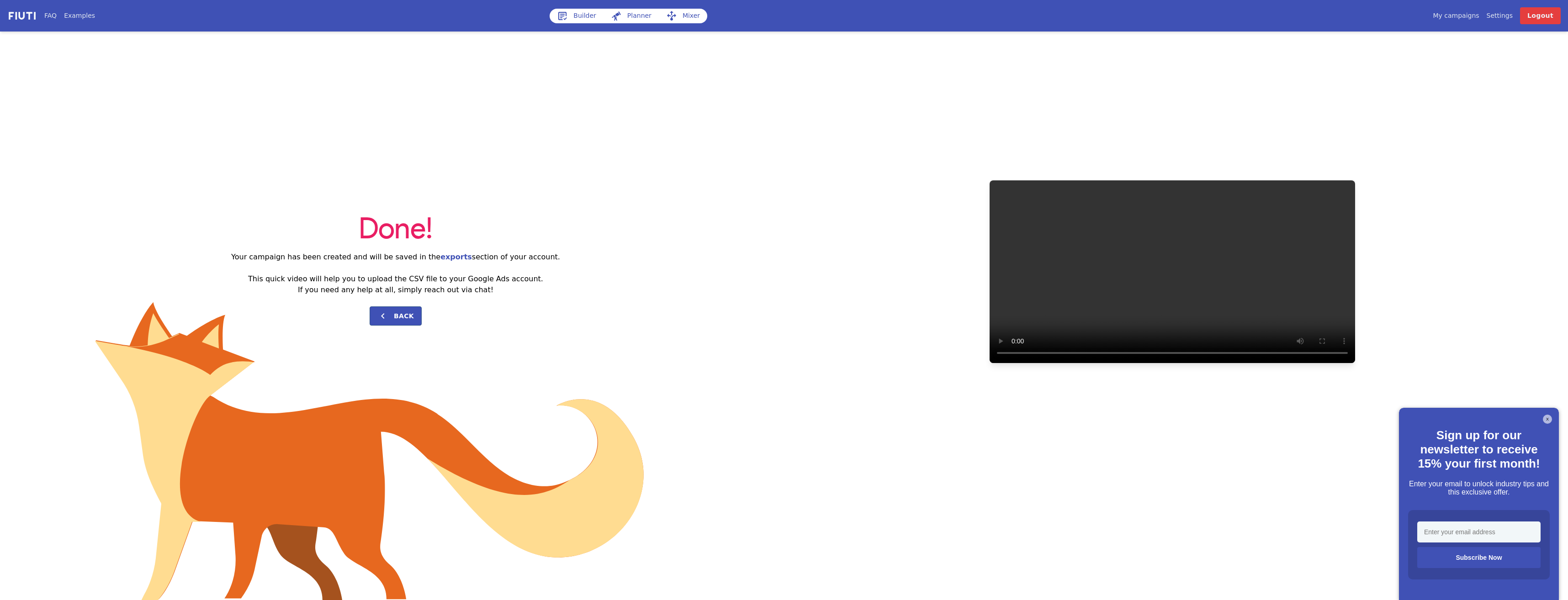
click at [566, 20] on icon at bounding box center [562, 15] width 11 height 11
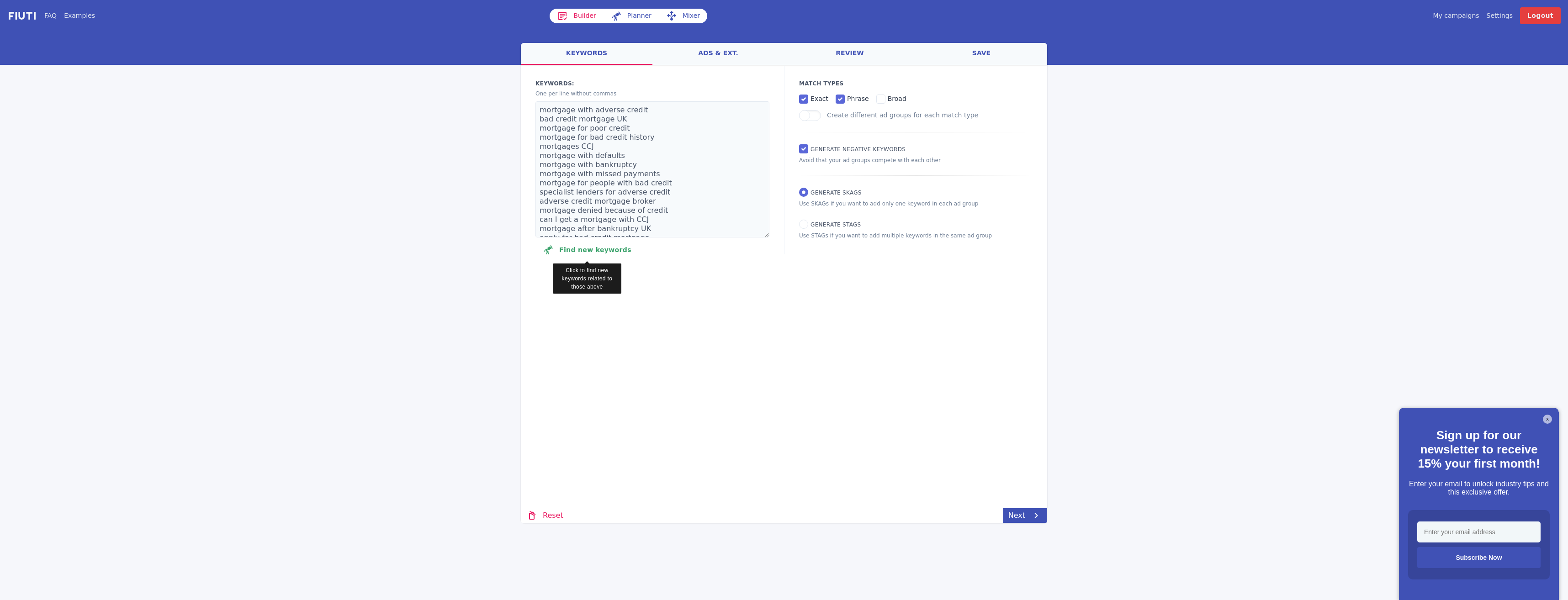
click at [577, 247] on button "Find new keywords" at bounding box center [587, 249] width 103 height 18
select select "2840"
select select "1000"
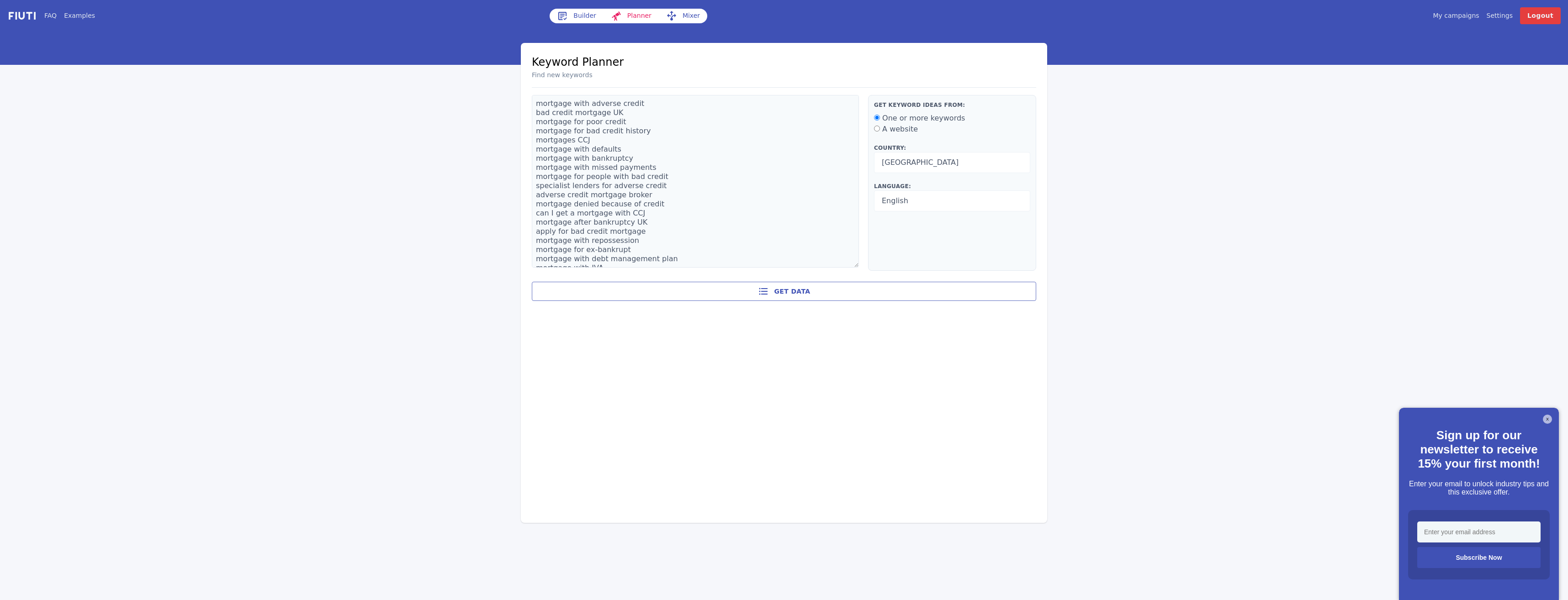
click at [564, 13] on icon at bounding box center [562, 15] width 11 height 11
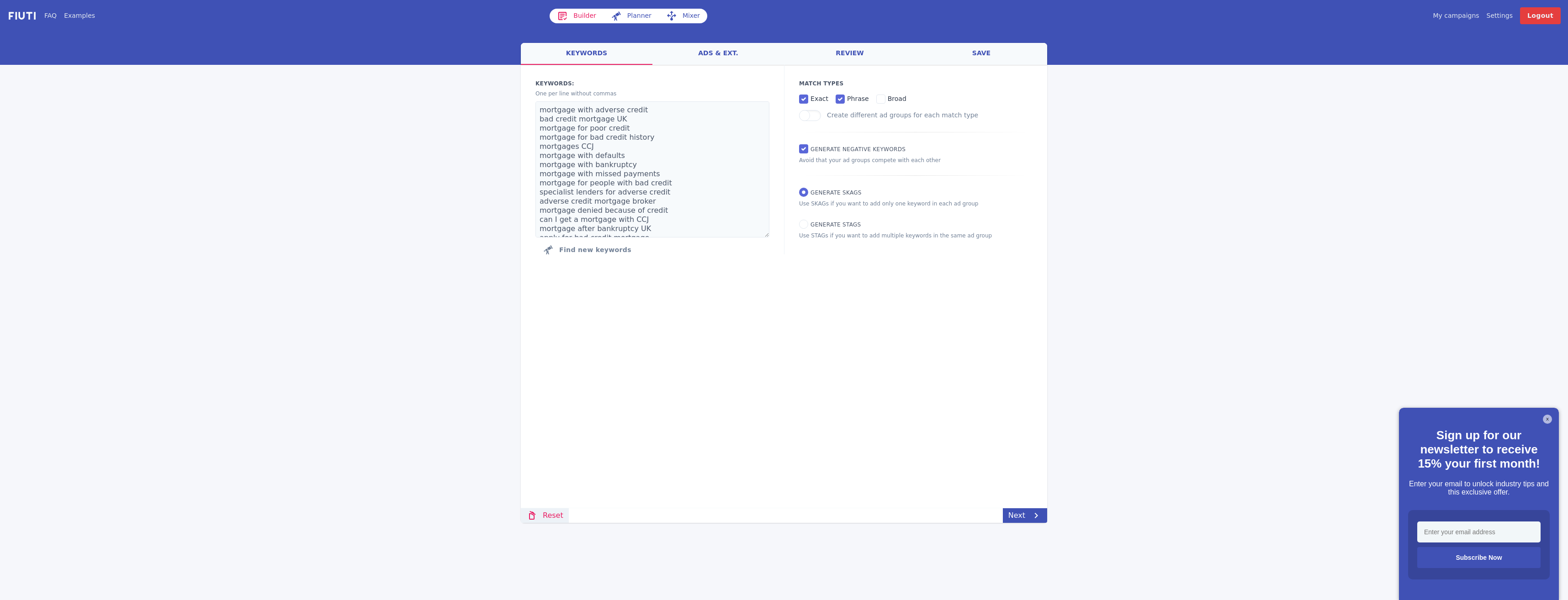
click at [547, 512] on link "Reset" at bounding box center [544, 515] width 48 height 15
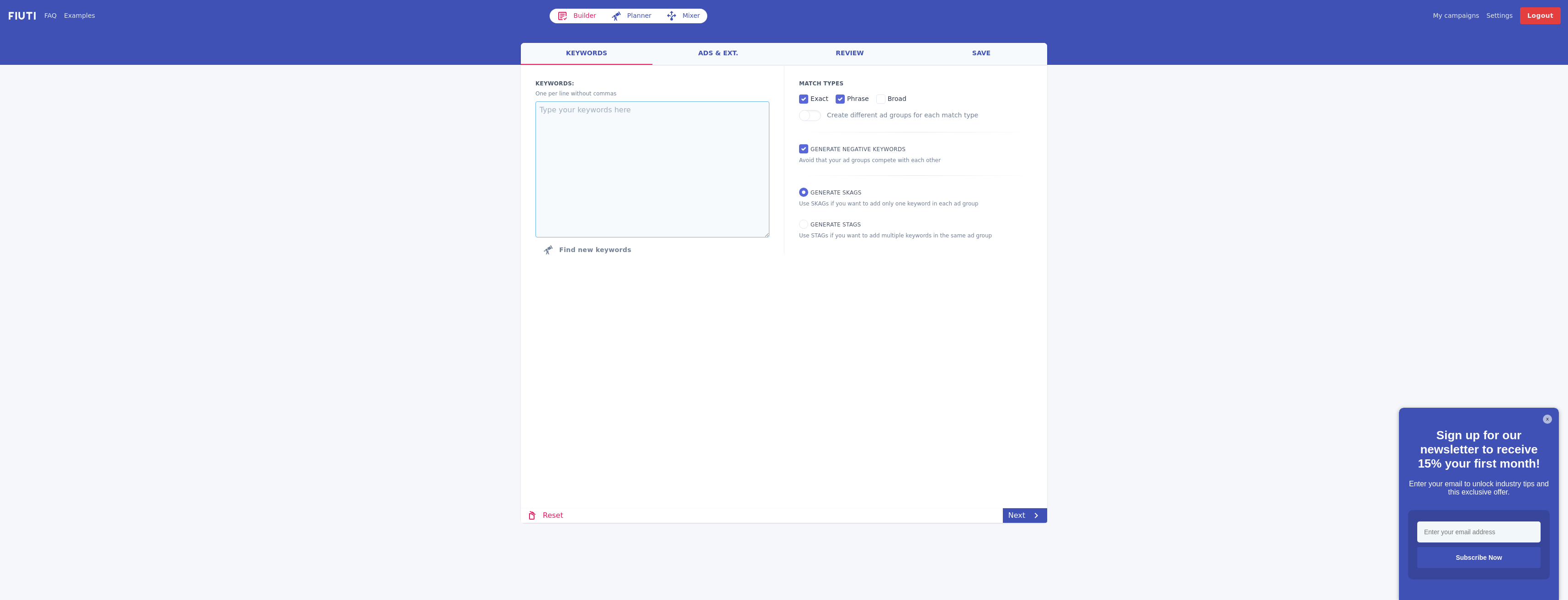
drag, startPoint x: 633, startPoint y: 131, endPoint x: 633, endPoint y: 125, distance: 6.0
click at [633, 128] on textarea at bounding box center [652, 169] width 234 height 136
paste textarea ""first time buyer mortgage" "first time buyers mortgages UK" "mortgage for firs…"
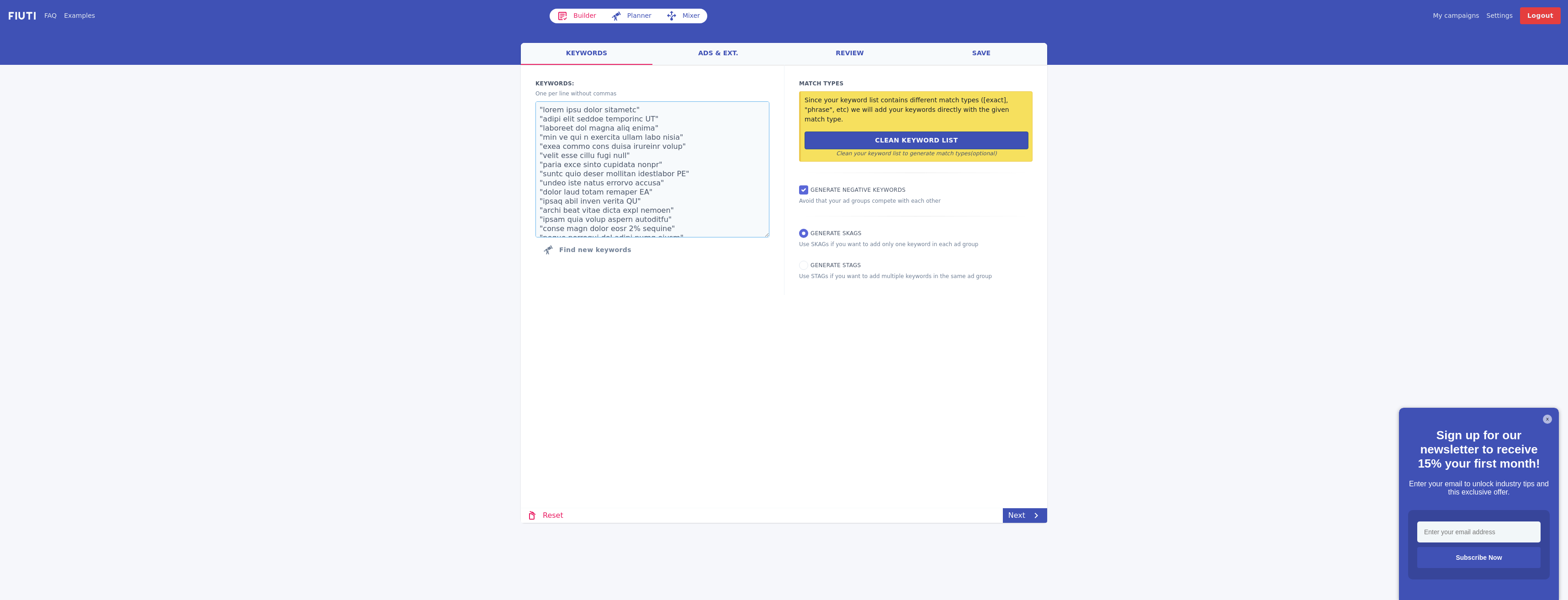
scroll to position [161, 0]
click at [834, 135] on button "Clean Keyword List" at bounding box center [916, 140] width 224 height 18
type textarea "first time buyer mortgage first time buyers mortgages UK mortgage for first tim…"
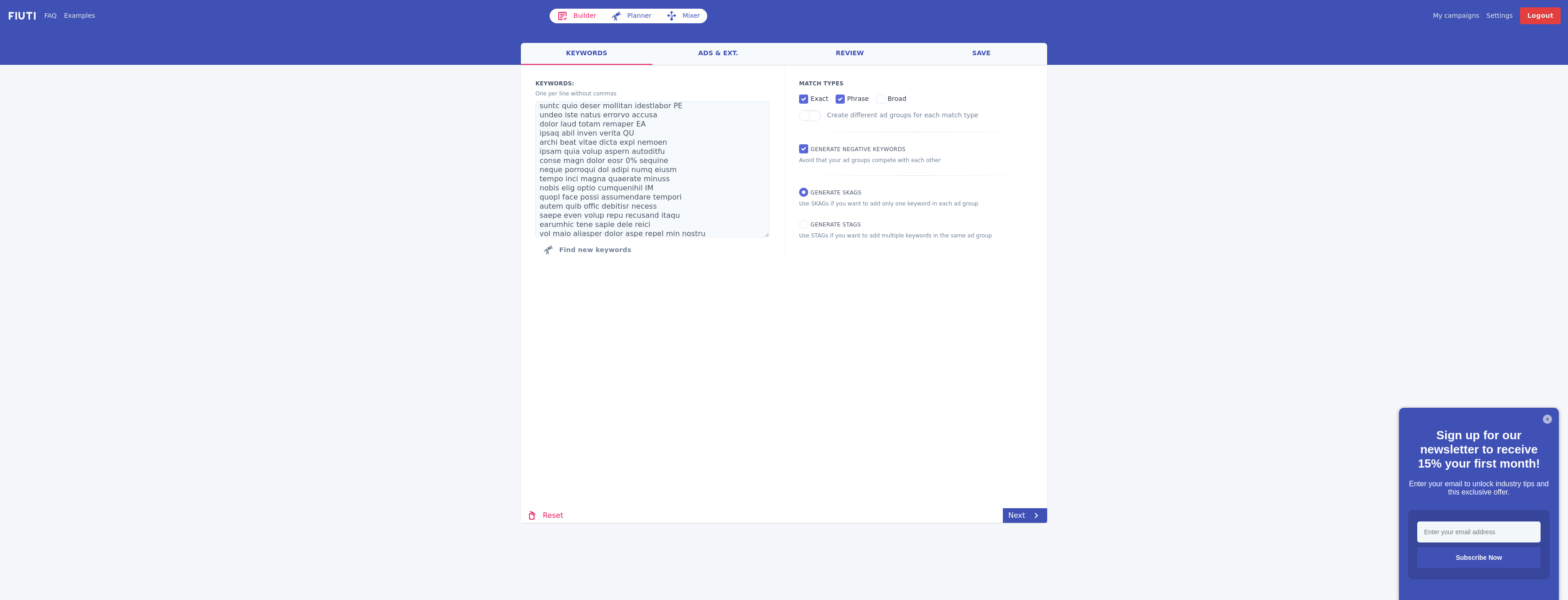
scroll to position [0, 0]
click at [1026, 517] on link "Next" at bounding box center [1025, 515] width 45 height 15
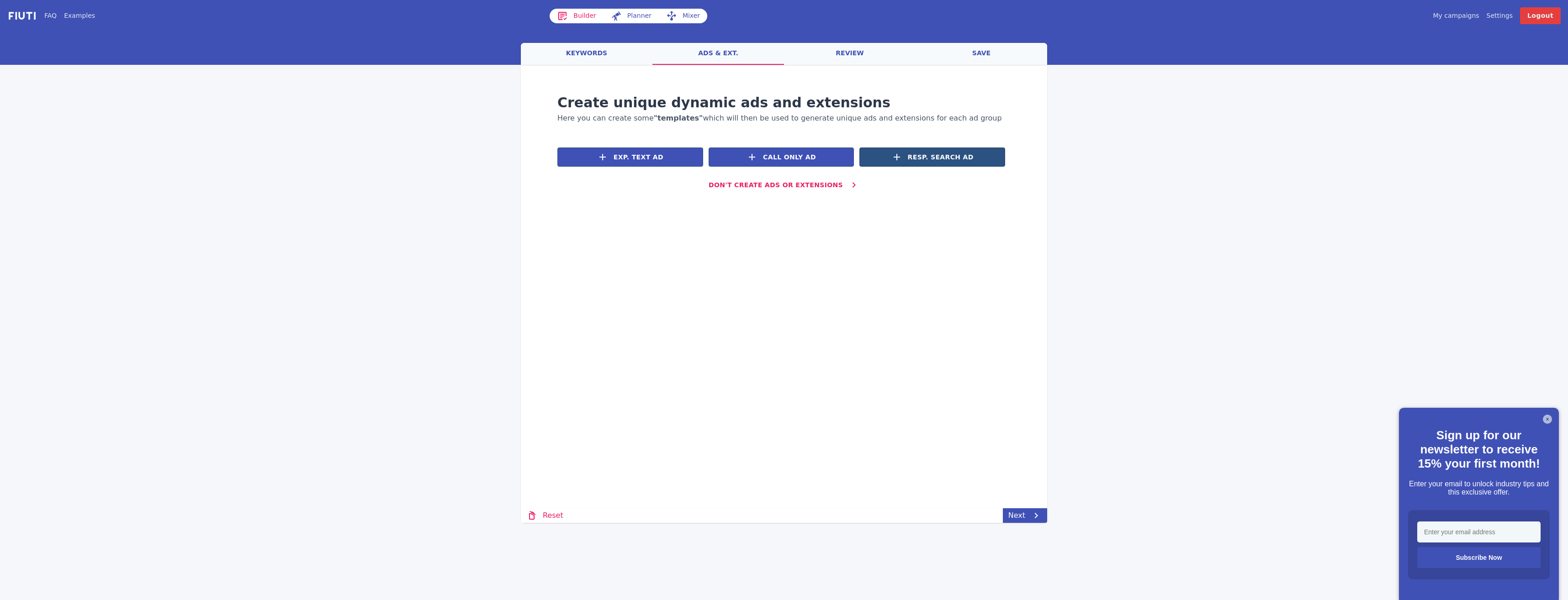
click at [895, 163] on button "Resp. Search Ad" at bounding box center [932, 157] width 145 height 19
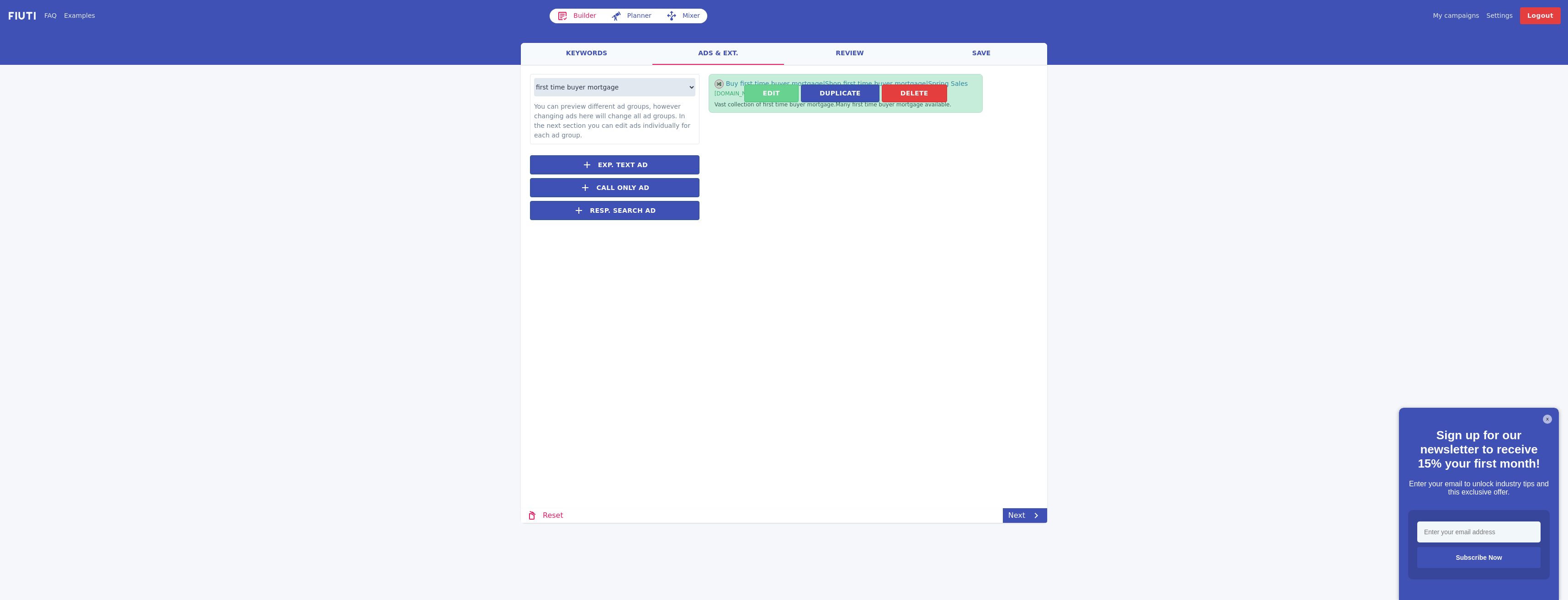
click at [768, 92] on button "Edit" at bounding box center [771, 93] width 54 height 18
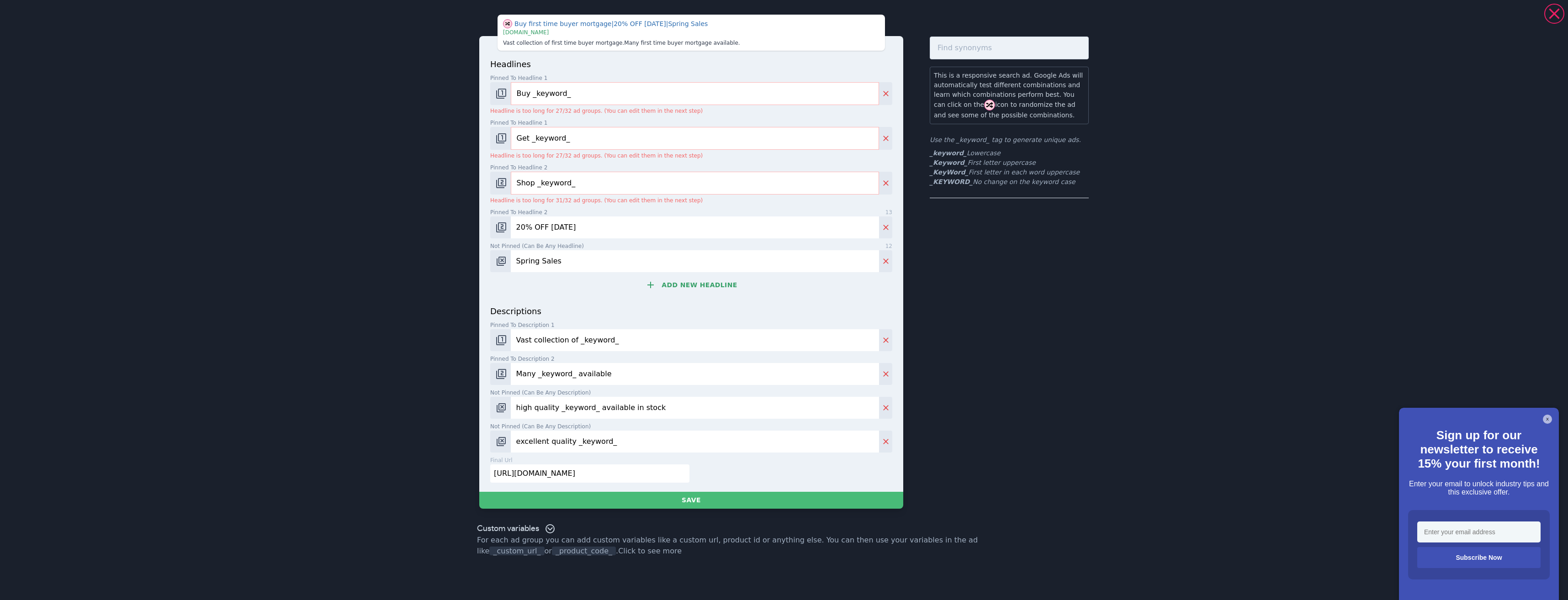
click at [532, 89] on input "Buy _keyword_" at bounding box center [695, 94] width 368 height 23
click at [524, 93] on input "_KeyWord_" at bounding box center [695, 94] width 368 height 23
click at [581, 96] on input "_KeyWord_" at bounding box center [695, 94] width 368 height 23
type input "_KeyWord_"
click at [567, 146] on input "Get _keyword_" at bounding box center [695, 138] width 368 height 23
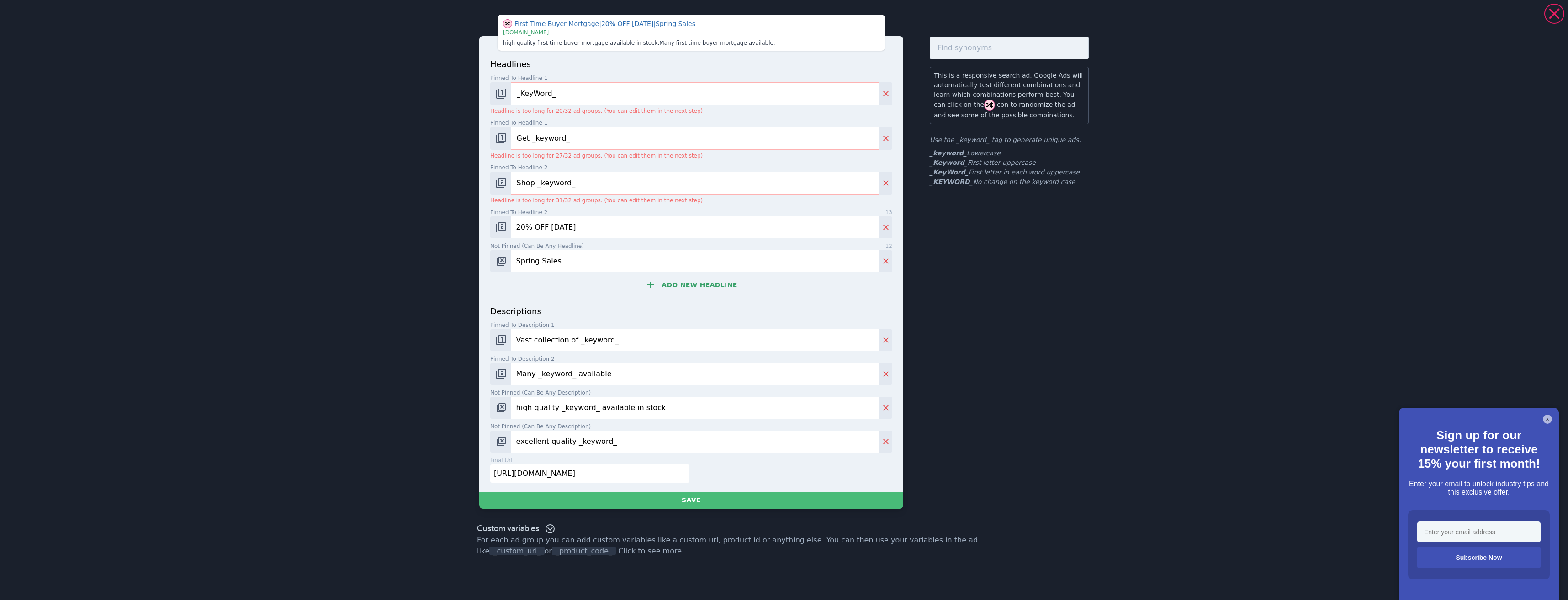
drag, startPoint x: 581, startPoint y: 135, endPoint x: 462, endPoint y: 142, distance: 119.2
click at [462, 142] on div "First Time Buyer Mortgage | 20% OFF [DATE] | Spring Sales | [DOMAIN_NAME] high …" at bounding box center [784, 261] width 658 height 516
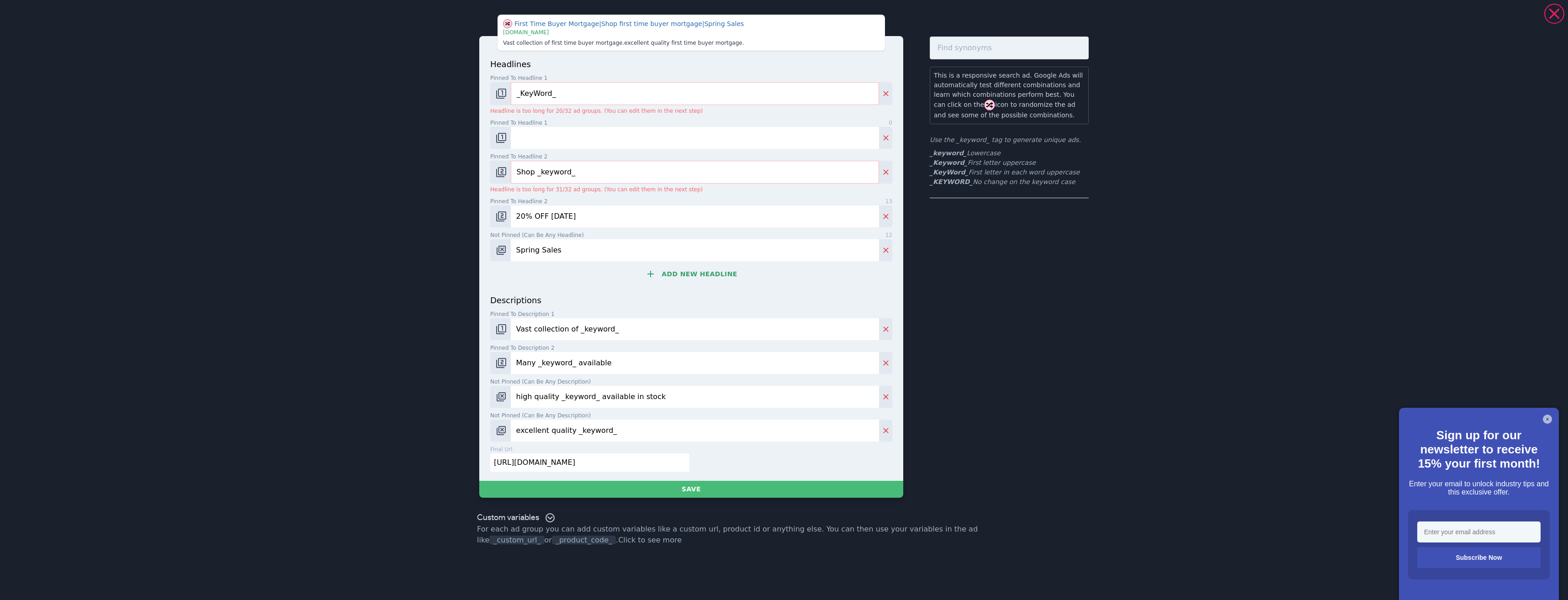
drag, startPoint x: 596, startPoint y: 171, endPoint x: 472, endPoint y: 187, distance: 125.0
click at [470, 188] on div "First Time Buyer Mortgage | Shop first time buyer mortgage | Spring Sales | [DO…" at bounding box center [784, 255] width 658 height 505
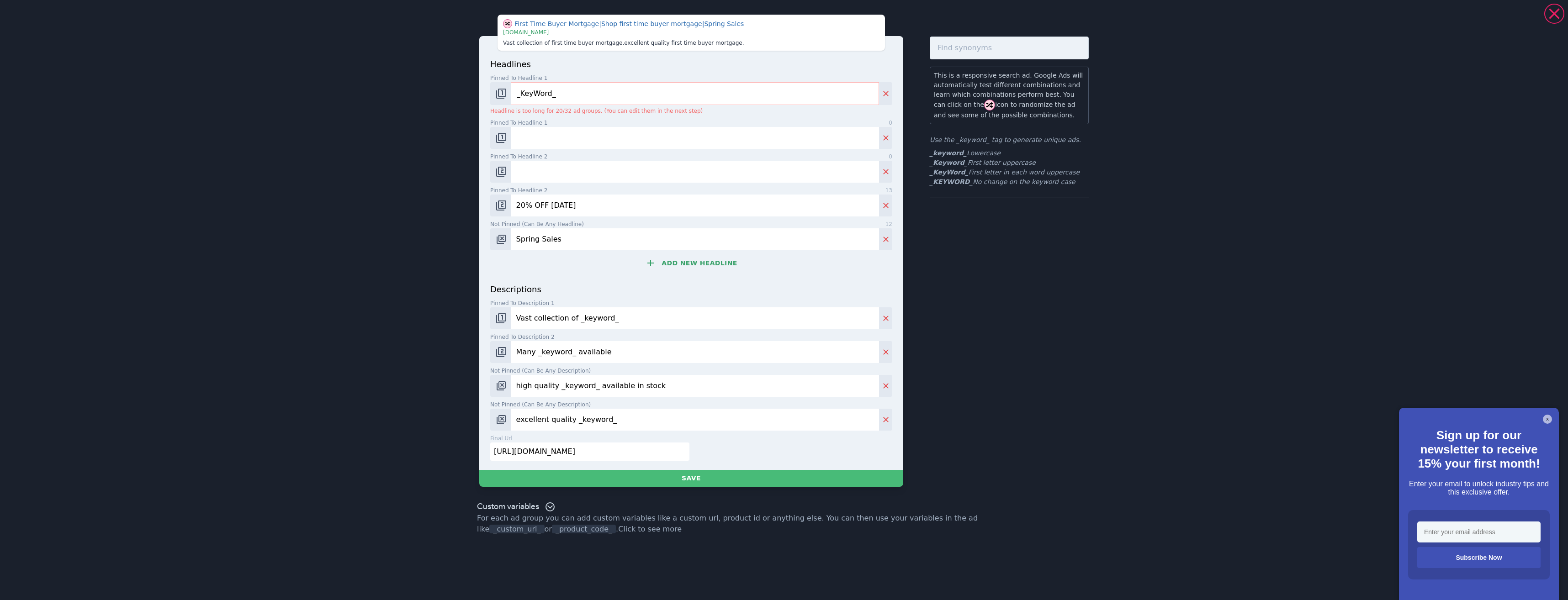
drag, startPoint x: 593, startPoint y: 210, endPoint x: 483, endPoint y: 221, distance: 110.5
click at [473, 223] on div "First Time Buyer Mortgage | Shop first time buyer mortgage | Spring Sales | [DO…" at bounding box center [784, 250] width 658 height 494
drag, startPoint x: 575, startPoint y: 242, endPoint x: 489, endPoint y: 236, distance: 86.2
click at [478, 241] on div "First Time Buyer Mortgage | Shop first time buyer mortgage | Spring Sales | [DO…" at bounding box center [784, 250] width 658 height 494
click at [499, 144] on button "Change pinned position" at bounding box center [501, 138] width 21 height 21
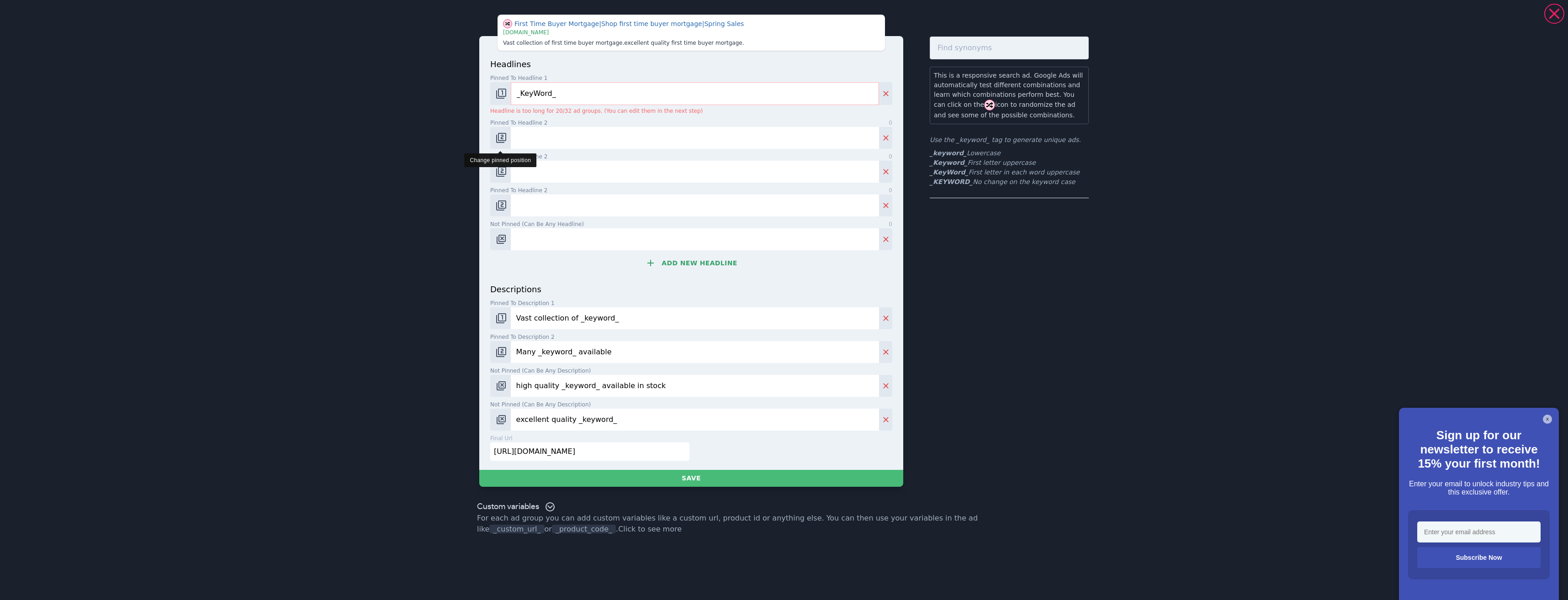
click at [501, 144] on button "Change pinned position" at bounding box center [501, 138] width 21 height 21
click at [504, 139] on img "Change pinned position" at bounding box center [501, 138] width 11 height 11
drag, startPoint x: 502, startPoint y: 165, endPoint x: 505, endPoint y: 171, distance: 6.7
click at [502, 166] on button "Change pinned position" at bounding box center [501, 171] width 21 height 21
click at [504, 174] on img "Change pinned position" at bounding box center [501, 171] width 11 height 11
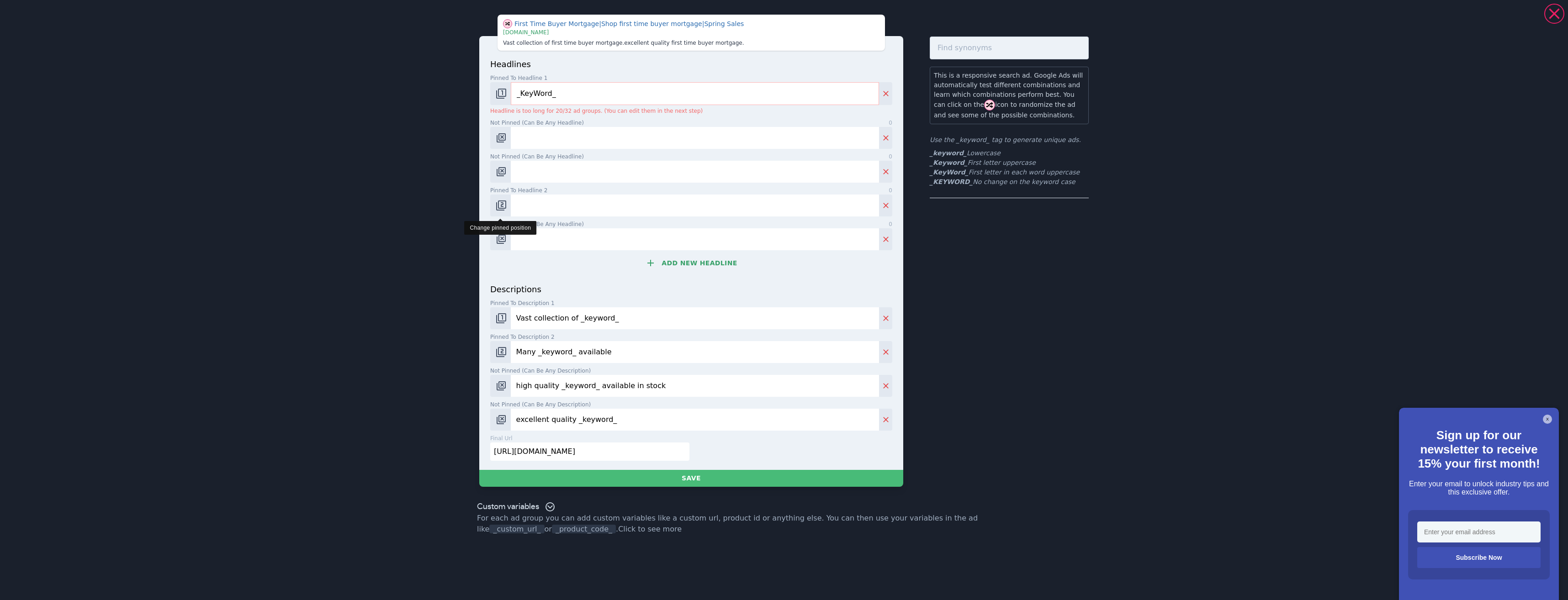
click at [502, 209] on img "Change pinned position" at bounding box center [501, 205] width 11 height 11
click at [507, 317] on button "Change pinned position" at bounding box center [501, 317] width 21 height 21
click at [501, 318] on img "Change pinned position" at bounding box center [501, 318] width 11 height 11
click at [498, 350] on img "Change pinned position" at bounding box center [501, 352] width 11 height 11
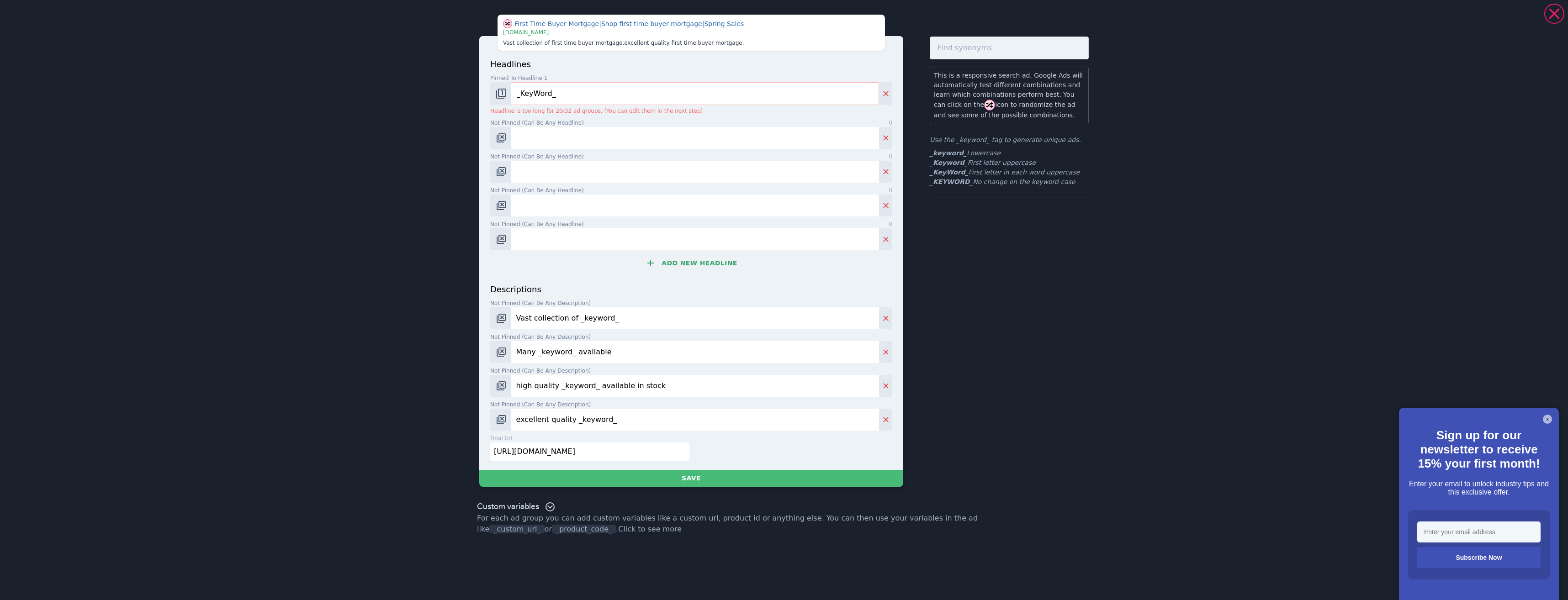
drag, startPoint x: 619, startPoint y: 322, endPoint x: 513, endPoint y: 330, distance: 106.3
click at [513, 331] on div "descriptions Not pinned (Can be any description) 28 Vast collection of _keyword…" at bounding box center [691, 357] width 402 height 148
drag, startPoint x: 620, startPoint y: 354, endPoint x: 482, endPoint y: 361, distance: 138.2
click at [481, 362] on div "headlines Pinned to headline 1 9 _KeyWord_ Headline is too long for 20/32 ad gr…" at bounding box center [691, 253] width 424 height 434
drag, startPoint x: 639, startPoint y: 394, endPoint x: 490, endPoint y: 393, distance: 149.0
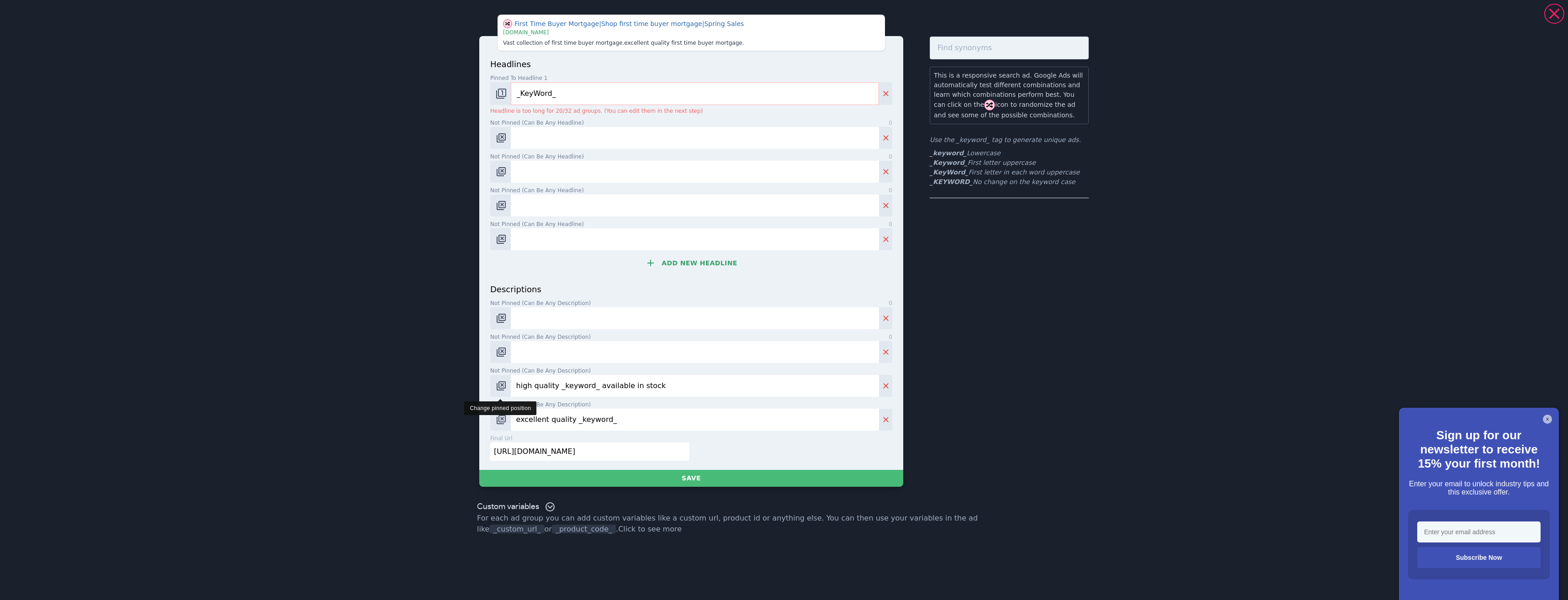
click at [490, 393] on div "high quality _keyword_ available in stock" at bounding box center [691, 385] width 402 height 21
drag, startPoint x: 608, startPoint y: 416, endPoint x: 489, endPoint y: 423, distance: 119.2
click at [482, 426] on div "headlines Pinned to headline 1 9 _KeyWord_ Headline is too long for 20/32 ad gr…" at bounding box center [691, 253] width 424 height 434
drag, startPoint x: 587, startPoint y: 458, endPoint x: 475, endPoint y: 456, distance: 112.0
click at [475, 456] on div "First Time Buyer Mortgage | Shop first time buyer mortgage | Spring Sales | [DO…" at bounding box center [784, 250] width 658 height 494
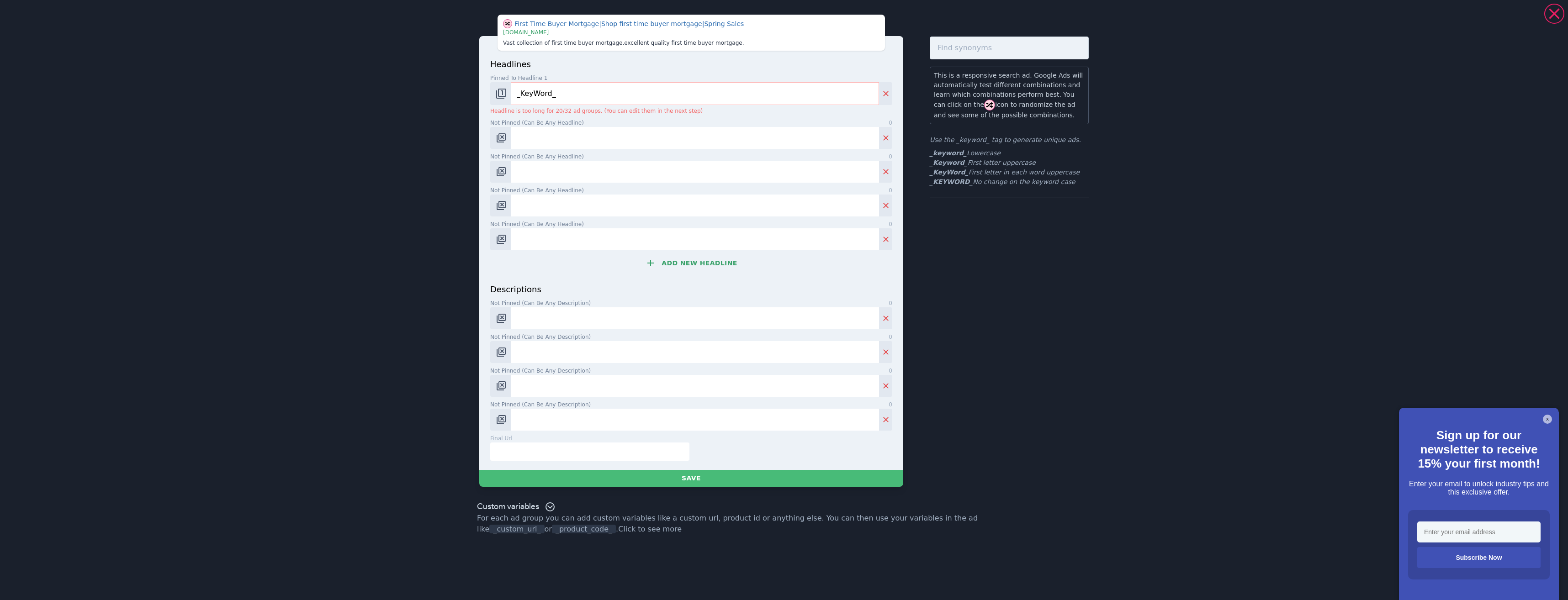
paste input ""first time buyer mortgage" "first time buyers mortgages UK" "mortgage for firs…"
type input ""first time buyer mortgage" "first time buyers mortgages UK" "mortgage for firs…"
click at [658, 454] on input "text" at bounding box center [590, 451] width 200 height 18
click at [657, 454] on input "text" at bounding box center [590, 451] width 200 height 18
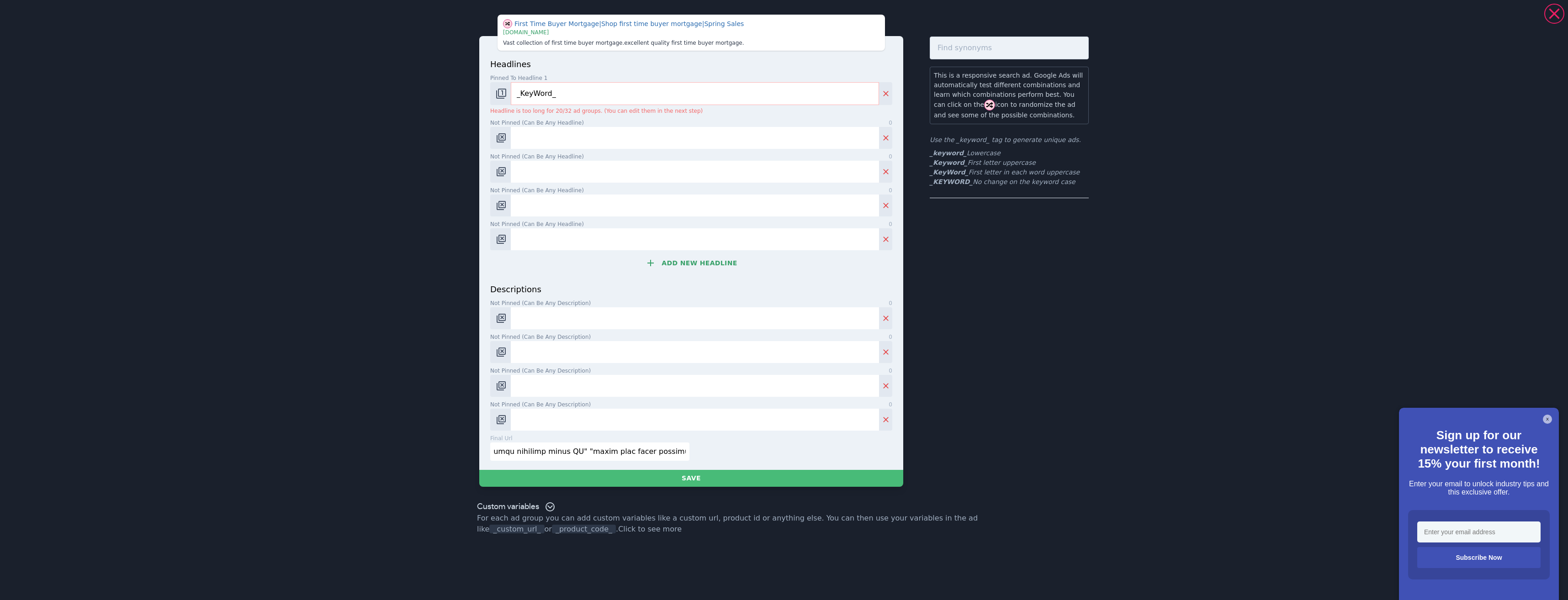
click at [657, 454] on input "text" at bounding box center [590, 451] width 200 height 18
paste input "[URL][DOMAIN_NAME]"
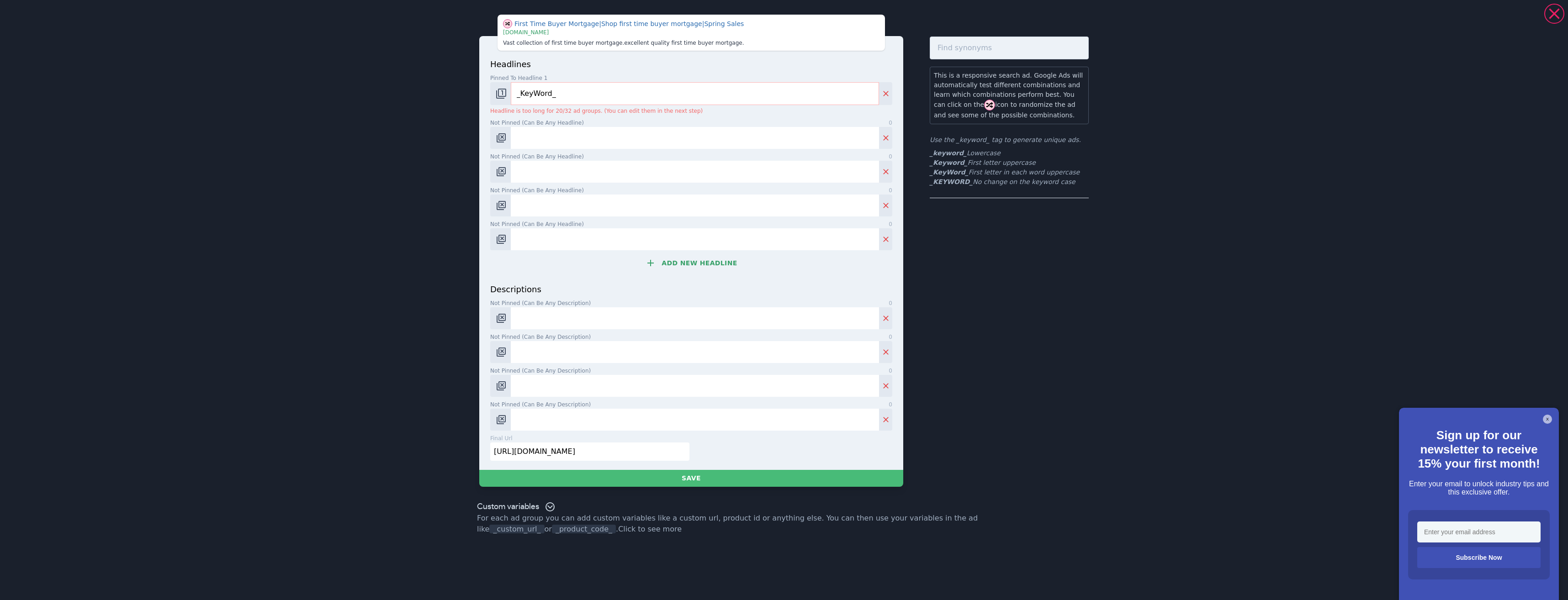
scroll to position [0, 28]
type input "[URL][DOMAIN_NAME]"
click at [546, 145] on input "Not pinned (Can be any headline) 0" at bounding box center [695, 138] width 368 height 21
paste input "First-Time Buyer Mortgages Secure Your First Home Now"
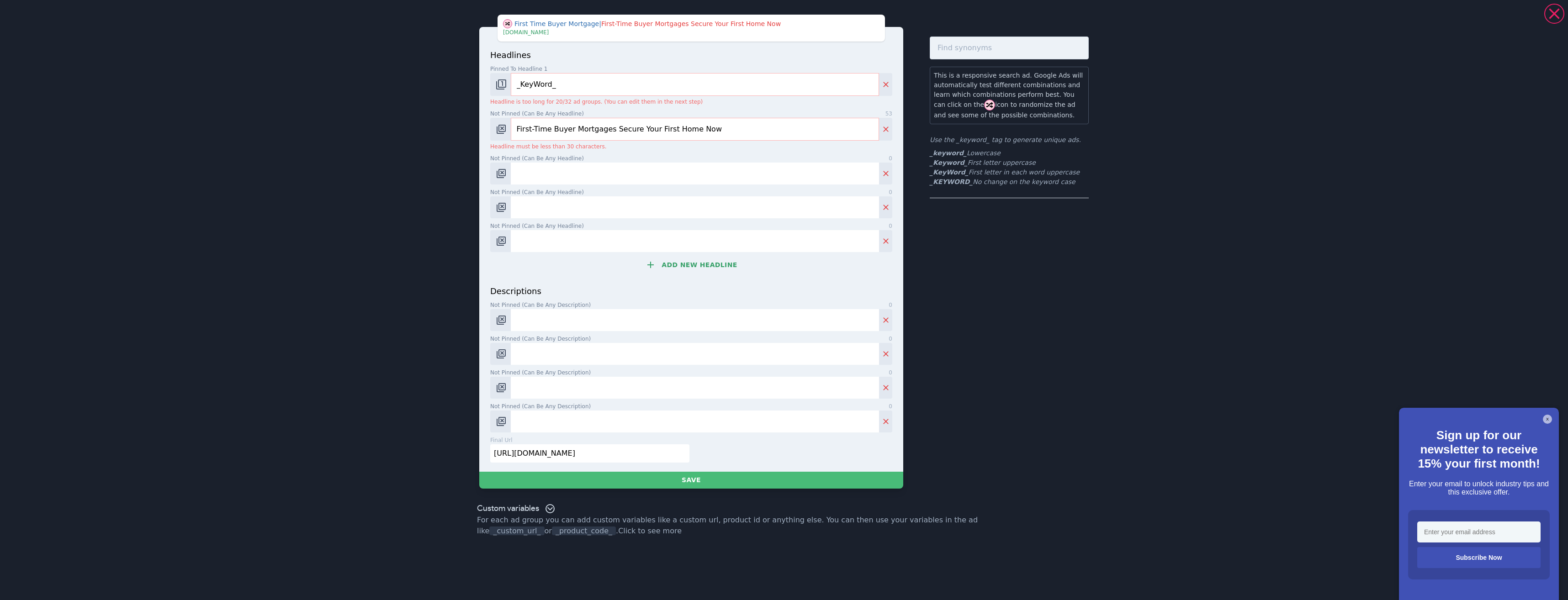
click at [528, 174] on input "Not pinned (Can be any headline) 0" at bounding box center [695, 173] width 368 height 21
drag, startPoint x: 711, startPoint y: 132, endPoint x: 554, endPoint y: 128, distance: 157.1
click at [555, 128] on input "First-Time Buyer Mortgages Secure Your First Home Now" at bounding box center [695, 129] width 368 height 23
drag, startPoint x: 544, startPoint y: 129, endPoint x: 535, endPoint y: 130, distance: 9.1
click at [534, 130] on input "First-Time Buyer Mortgages Secure Your First Home Now" at bounding box center [695, 129] width 368 height 23
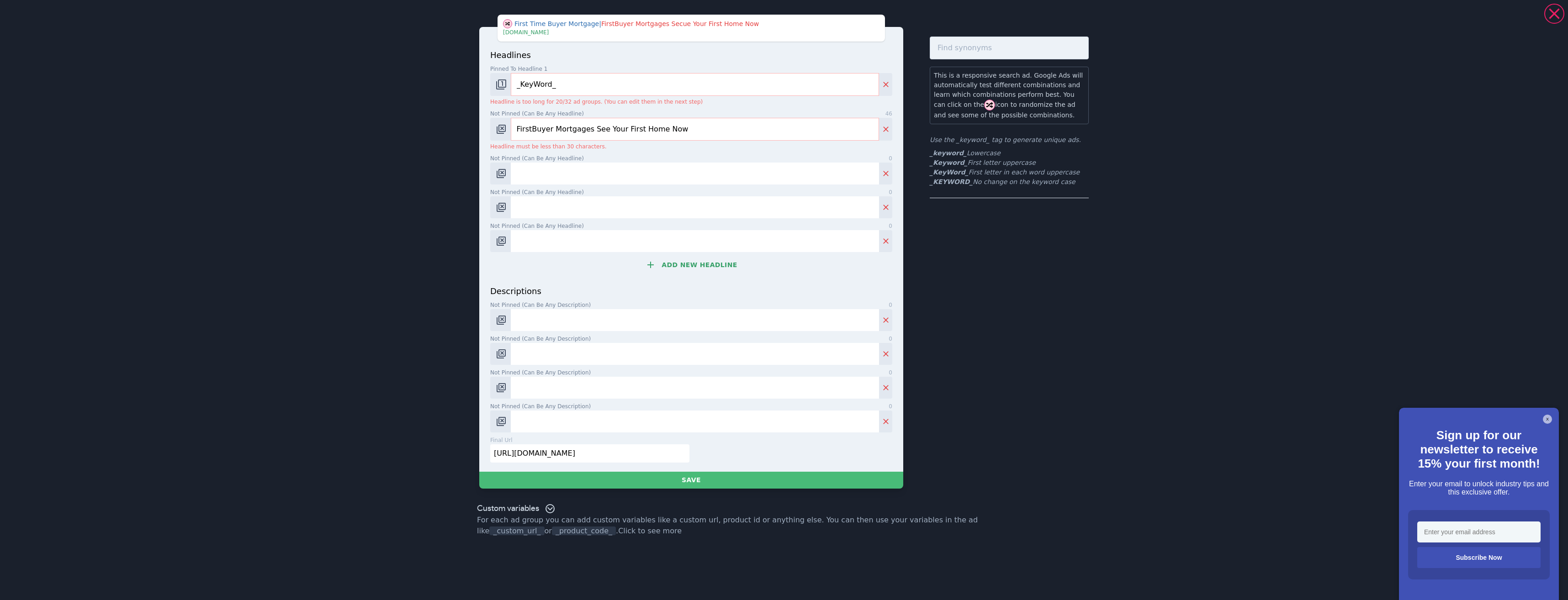
click at [604, 130] on input "FirstBuyer Mortgages See Your First Home Now" at bounding box center [695, 129] width 368 height 23
click at [601, 132] on input "FirstBuyer Mortgagese Yor First Home Now" at bounding box center [695, 129] width 368 height 23
drag, startPoint x: 601, startPoint y: 132, endPoint x: 597, endPoint y: 136, distance: 5.7
click at [597, 136] on input "FirstBuyer Mortgagese Y st Home Now" at bounding box center [695, 129] width 368 height 23
click at [595, 132] on input "FirstBuyer Mortst HomNow" at bounding box center [695, 129] width 368 height 23
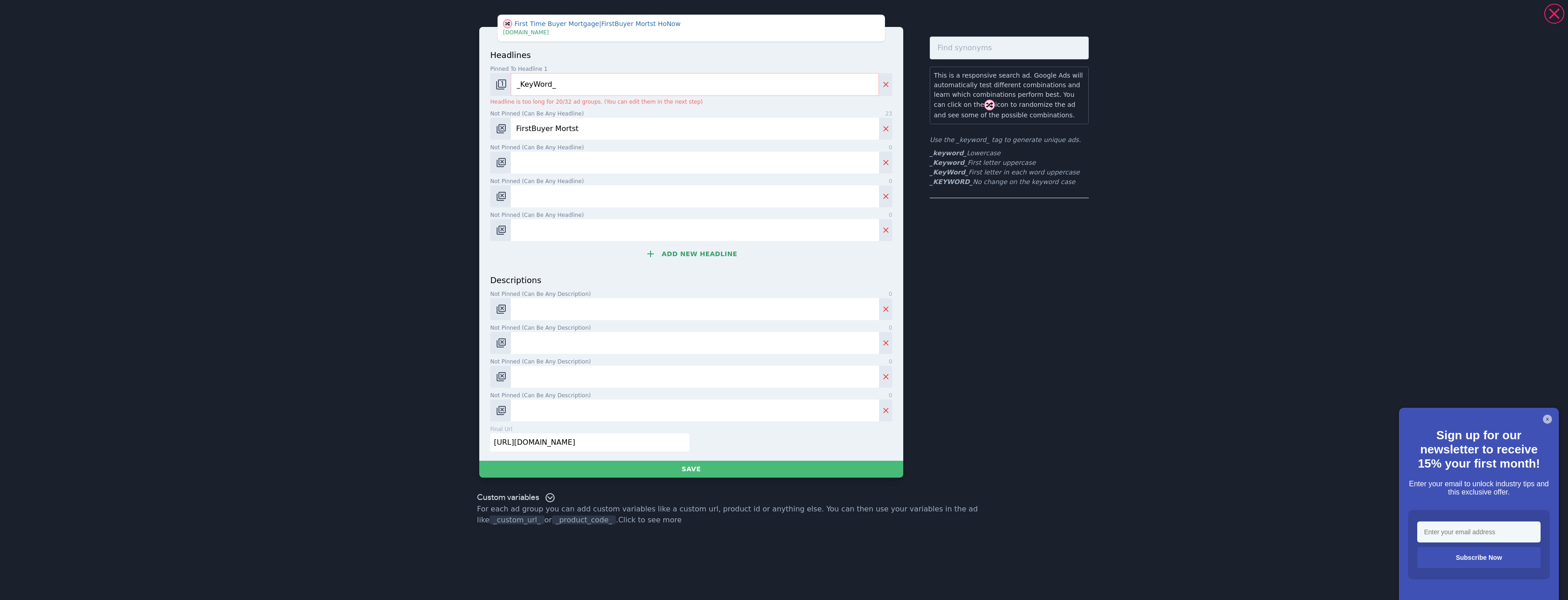
click at [595, 132] on input "FirstBuyer Mortst" at bounding box center [695, 128] width 368 height 21
type input "F"
paste input "First-Time Buyer Mortgages"
type input "First-Time Buyer Mortgages"
click at [547, 169] on input "Not pinned (Can be any headline) 0" at bounding box center [695, 162] width 368 height 21
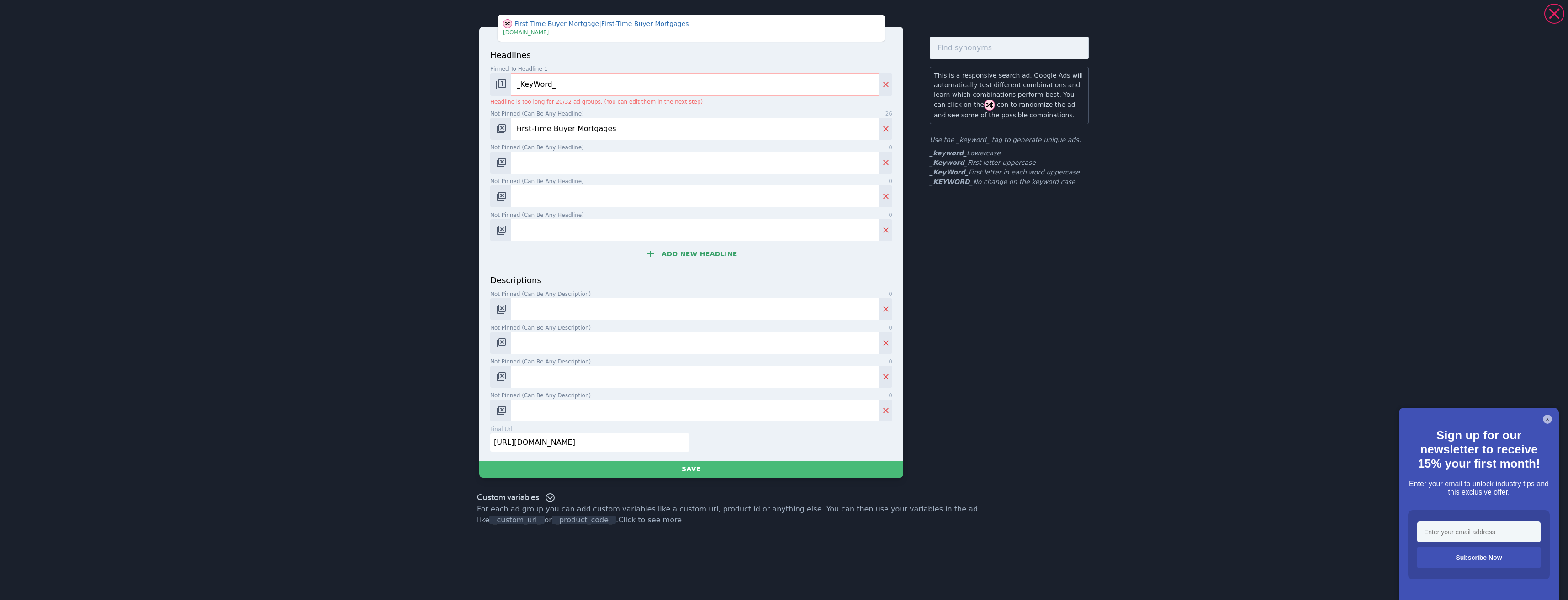
paste input "Secure Your First Home Now"
type input "Secure Your First Home Now"
click at [593, 210] on div "headlines Pinned to headline 1 9 _KeyWord_ Headline is too long for 20/32 ad gr…" at bounding box center [691, 162] width 402 height 225
click at [539, 193] on input "Not pinned (Can be any headline) 0" at bounding box center [695, 196] width 368 height 21
paste input "Need Help Buying Your First Home?"
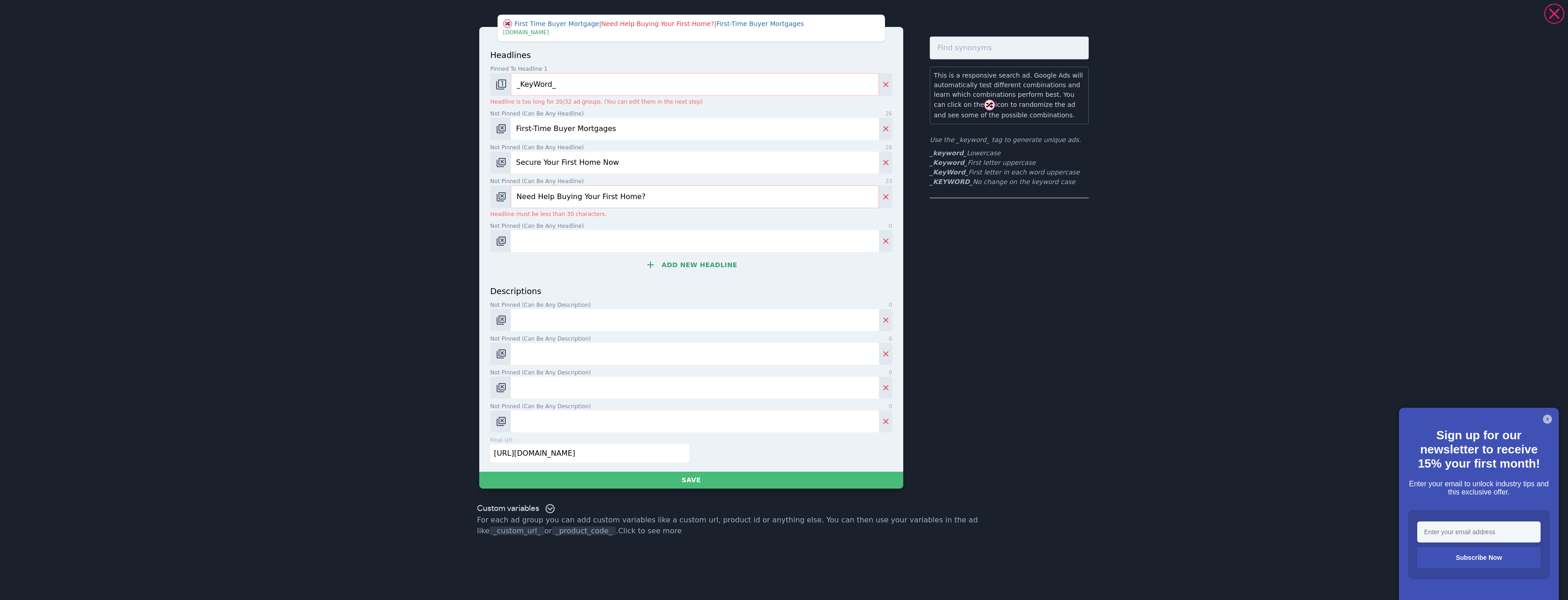
click at [590, 244] on input "Not pinned (Can be any headline) 0" at bounding box center [695, 241] width 368 height 21
click at [519, 191] on input "Need Help Buying Your First Home?" at bounding box center [695, 197] width 368 height 23
click at [634, 194] on input "Need Help Buying Your First Home?" at bounding box center [695, 197] width 368 height 23
click at [542, 196] on input "Need Help Buying Your First Home?" at bounding box center [695, 197] width 368 height 23
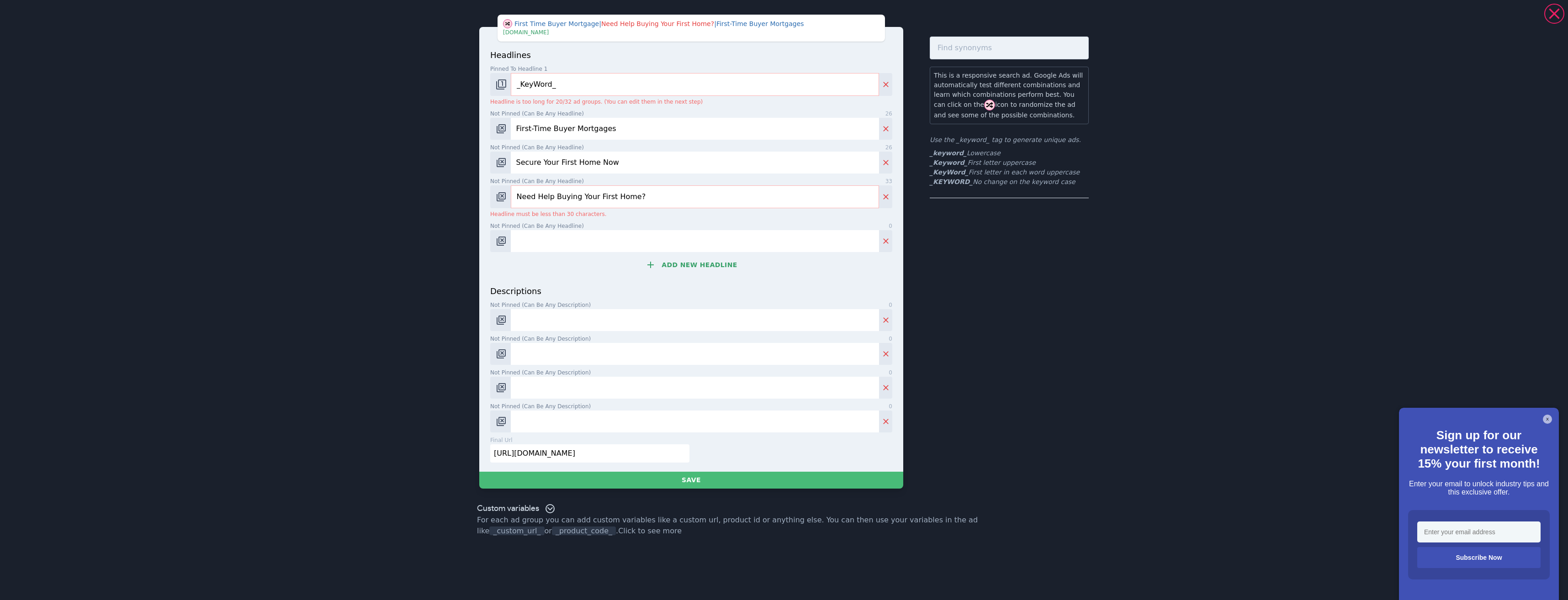
click at [542, 196] on input "Need Help Buying Your First Home?" at bounding box center [695, 197] width 368 height 23
click at [544, 199] on input "Need Help Buying Your First Home?" at bounding box center [695, 197] width 368 height 23
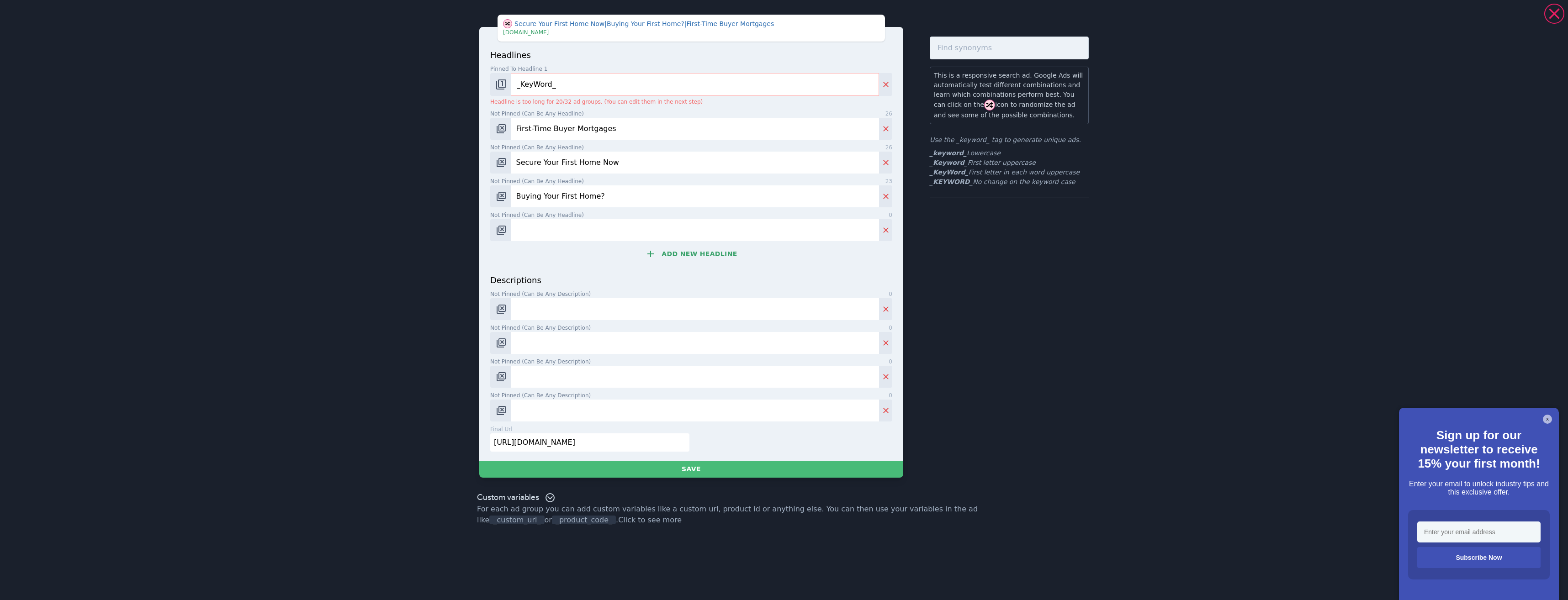
type input "Buying Your First Home?"
click at [563, 230] on input "Not pinned (Can be any headline) 0" at bounding box center [695, 230] width 368 height 21
paste input "Expert Mortgage Advice"
type input "Expert Mortgage Advice"
click at [674, 256] on button "Add new headline" at bounding box center [691, 254] width 402 height 18
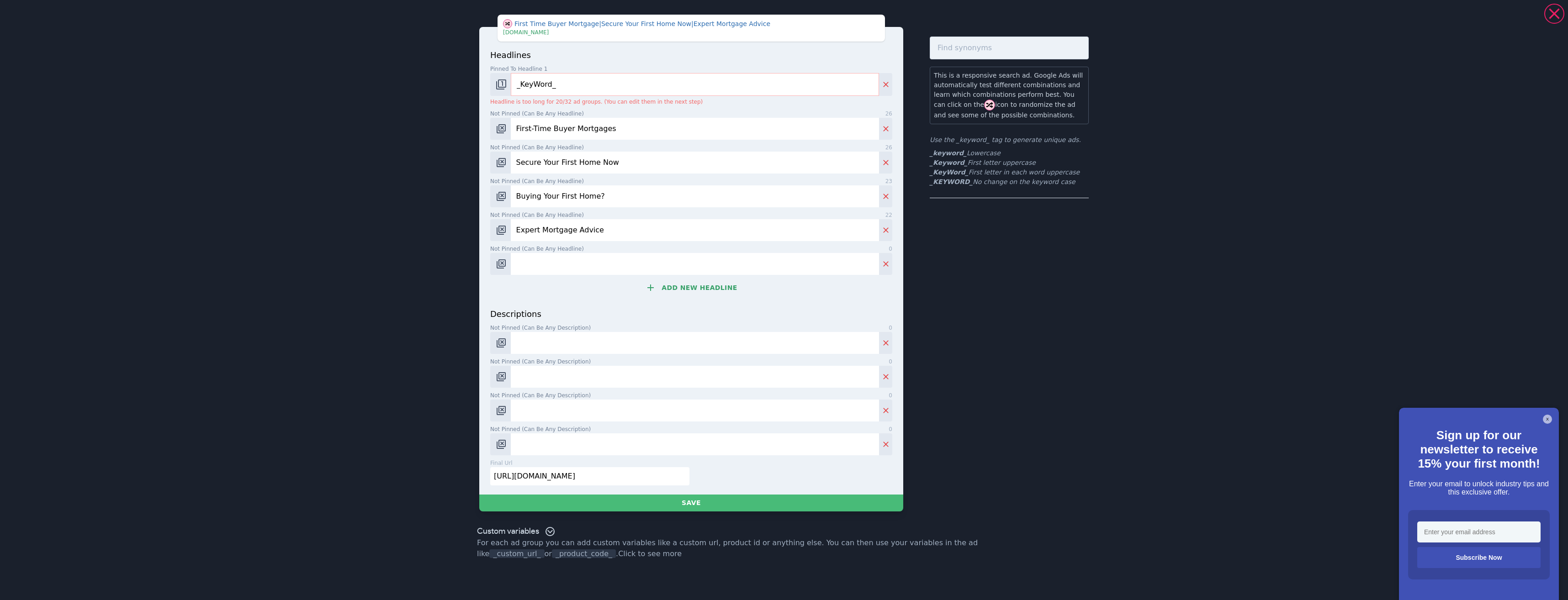
click at [606, 255] on input "Not pinned (Can be any headline) 0" at bounding box center [695, 263] width 368 height 21
paste input "Get Pre-Approved [DATE]"
type input "Get Pre-Approved [DATE]"
click at [664, 294] on button "Add new headline" at bounding box center [691, 287] width 402 height 18
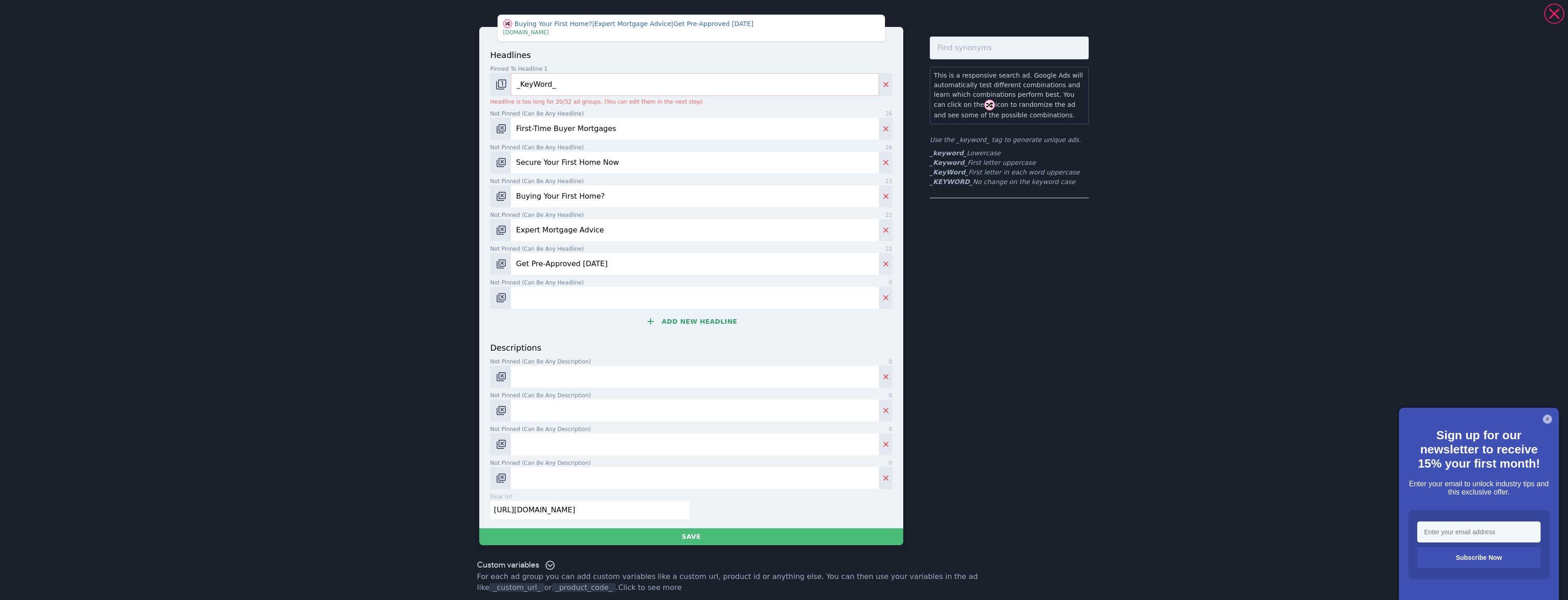
click at [612, 293] on input "Not pinned (Can be any headline) 0" at bounding box center [695, 297] width 368 height 21
paste input "First-Time Buyer? We Can Help!"
type input "First-Time Buyer? We Can Help"
click at [670, 313] on button "Add new headline" at bounding box center [691, 321] width 402 height 18
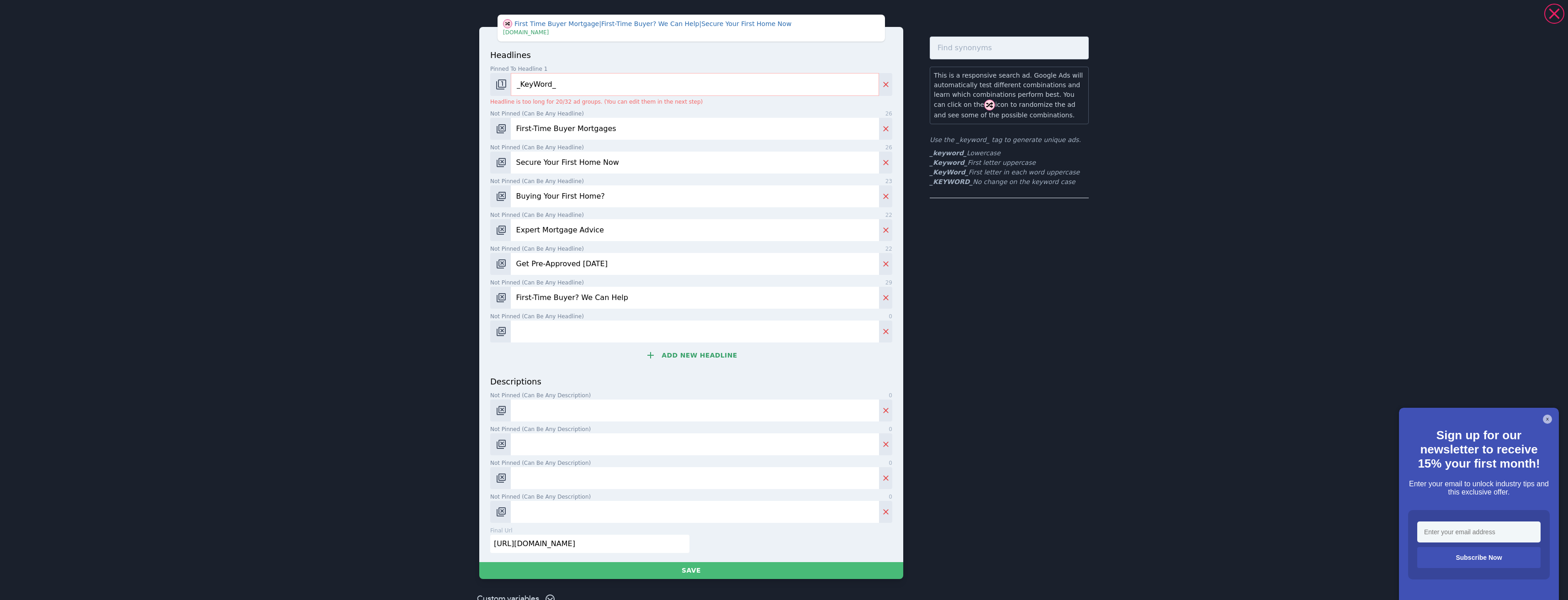
click at [611, 325] on input "Not pinned (Can be any headline) 0" at bounding box center [695, 331] width 368 height 21
paste input "Fast & Easy Mortgage Process"
type input "Fast & Easy Mortgage Process"
click at [667, 353] on button "Add new headline" at bounding box center [691, 355] width 402 height 18
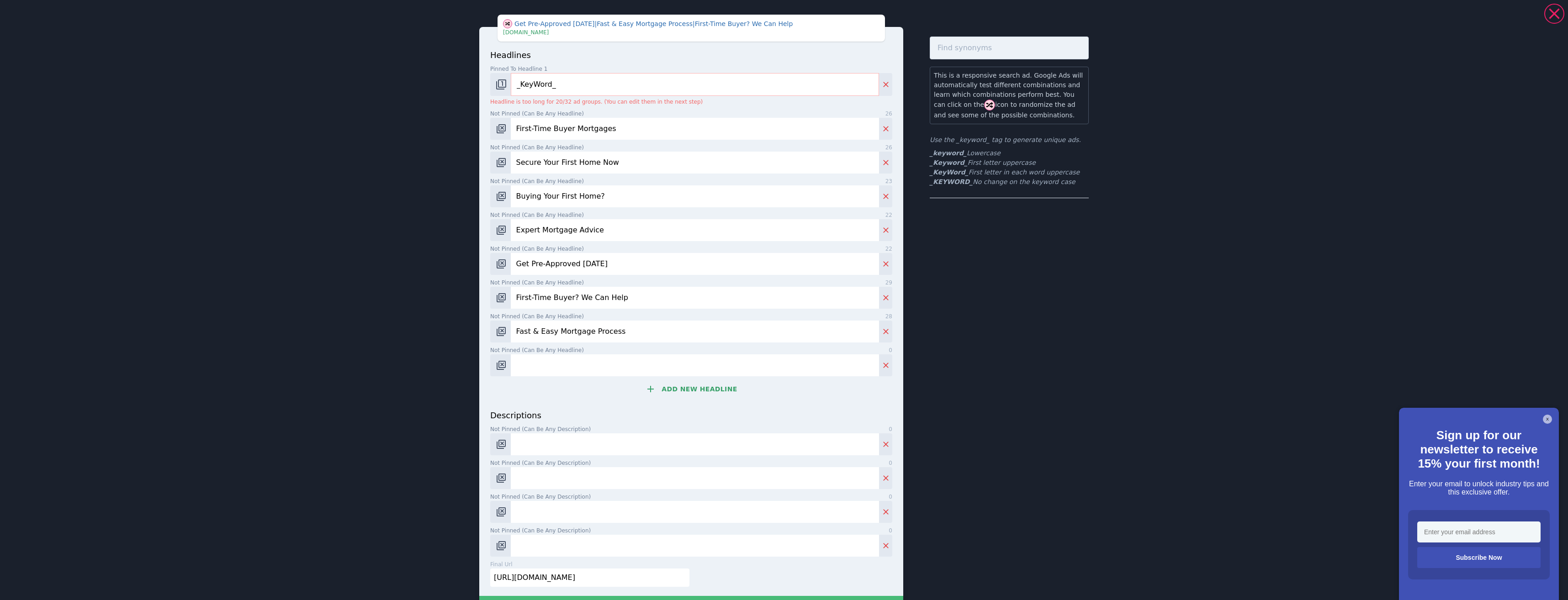
click at [674, 377] on div "headlines Pinned to headline 1 9 _KeyWord_ Headline is too long for 20/32 ad gr…" at bounding box center [691, 229] width 402 height 360
click at [680, 388] on button "Add new headline" at bounding box center [691, 389] width 402 height 18
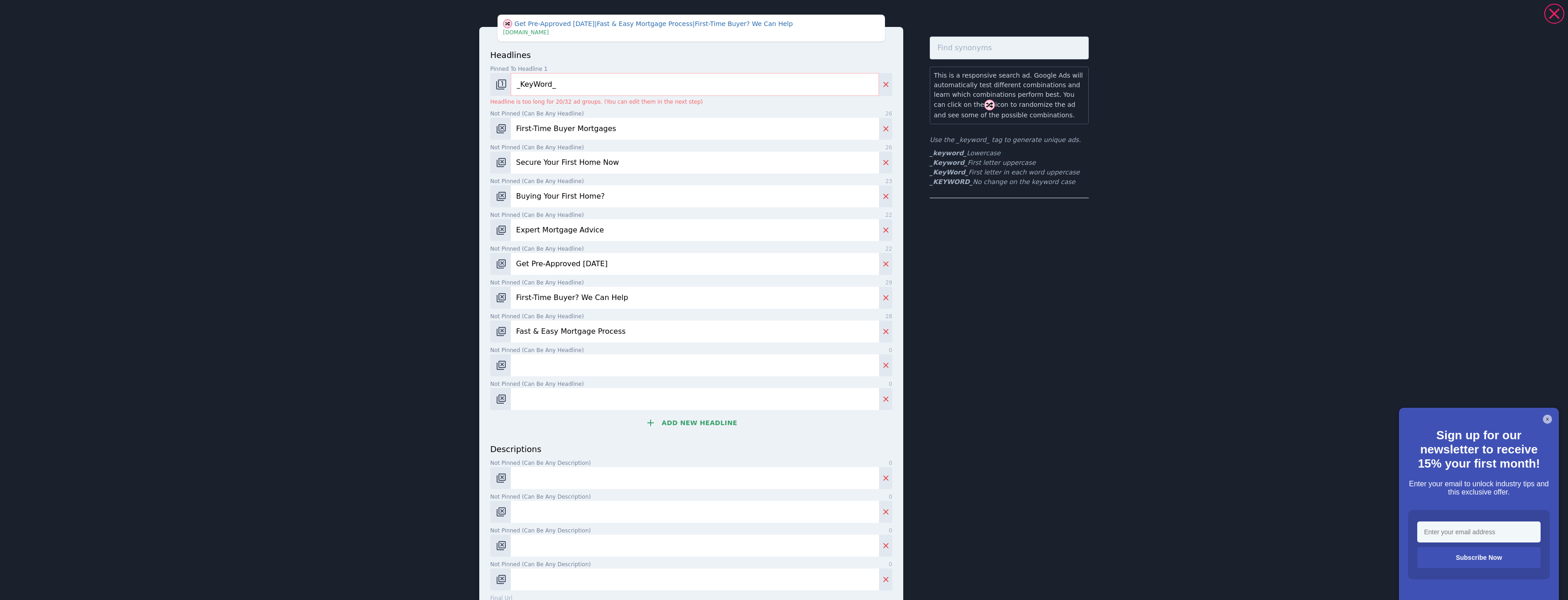
click at [694, 423] on button "Add new headline" at bounding box center [691, 422] width 402 height 18
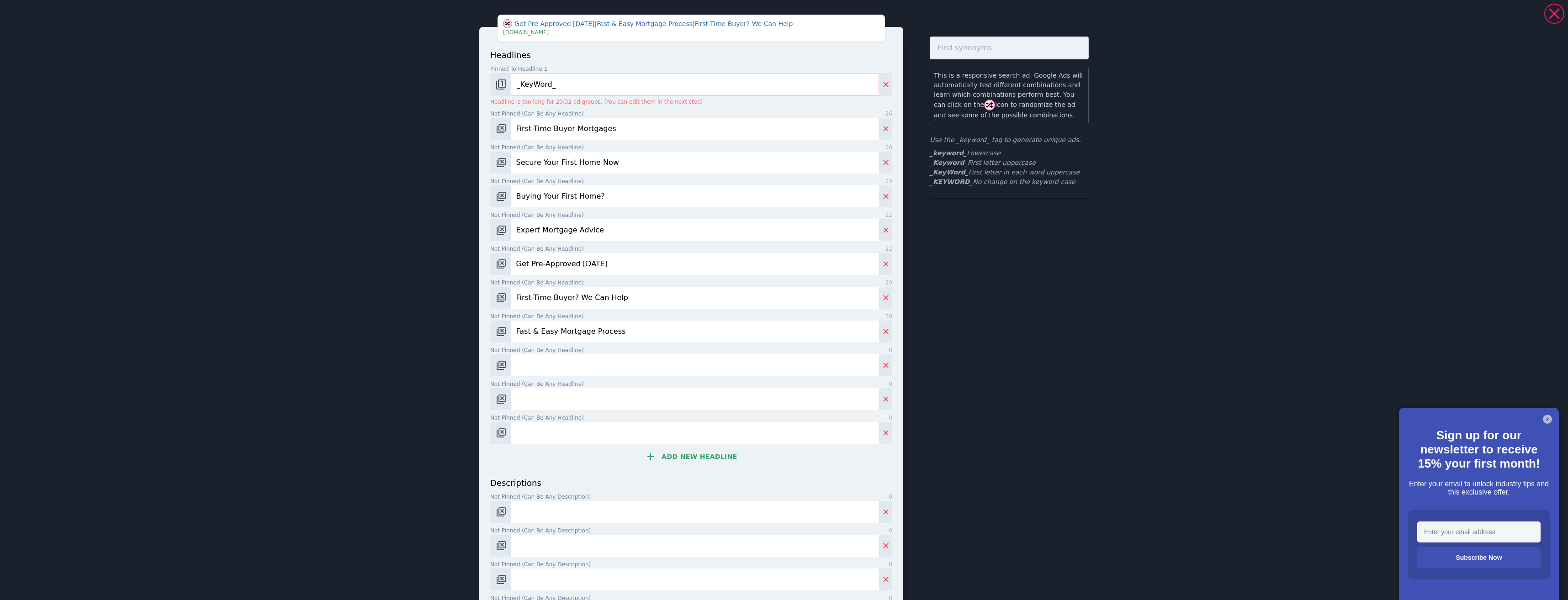
click at [551, 366] on input "Not pinned (Can be any headline) 0" at bounding box center [695, 364] width 368 height 21
paste input "Affordable First-Time Mortgages Free First-Time Buyer Guide"
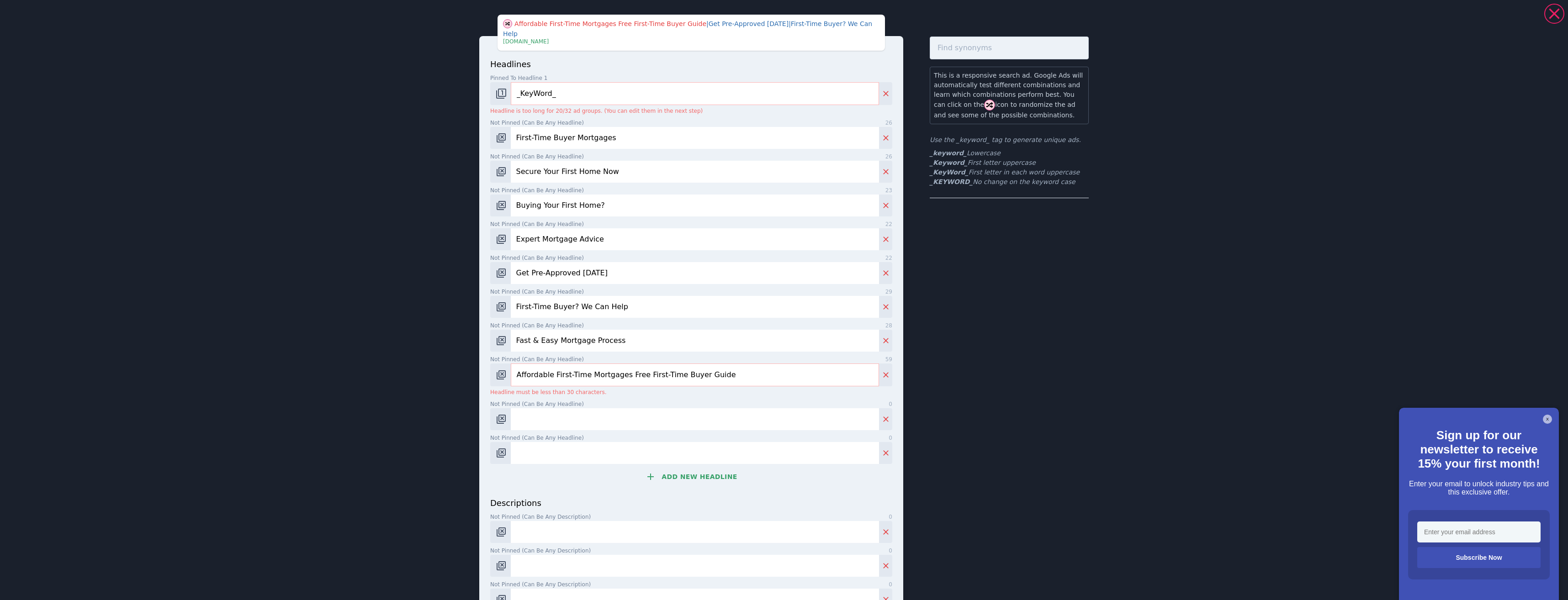
type input "Affordable First-Time Mortgages Free First-Time Buyer Guide"
click at [619, 368] on input "Affordable First-Time Mortgages Free First-Time Buyer Guide" at bounding box center [695, 375] width 368 height 23
drag, startPoint x: 619, startPoint y: 368, endPoint x: 716, endPoint y: 375, distance: 97.3
click at [716, 375] on input "Affordable First-Time Mortgages Free First-Time Buyer Guide" at bounding box center [695, 375] width 368 height 23
drag, startPoint x: 653, startPoint y: 407, endPoint x: 656, endPoint y: 413, distance: 6.7
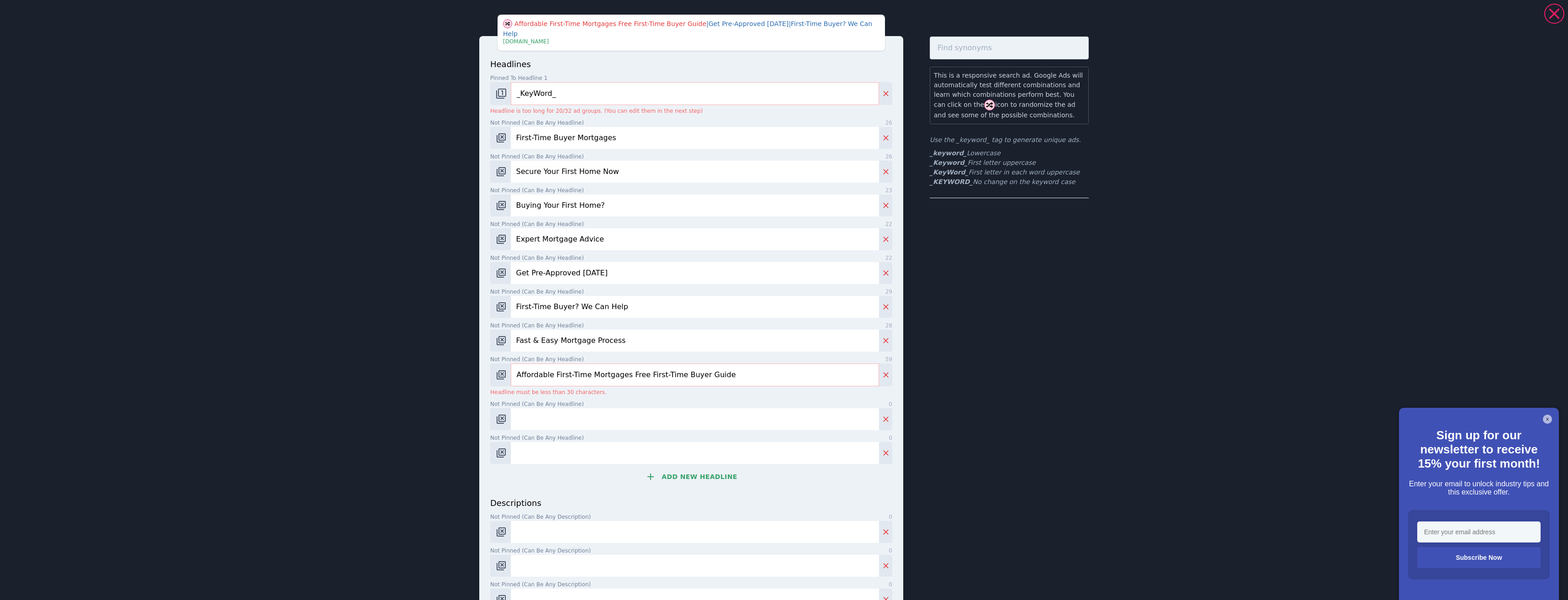
click at [655, 412] on input "Not pinned (Can be any headline) 0" at bounding box center [695, 419] width 368 height 21
paste input "Free First-Time Buyer Guide"
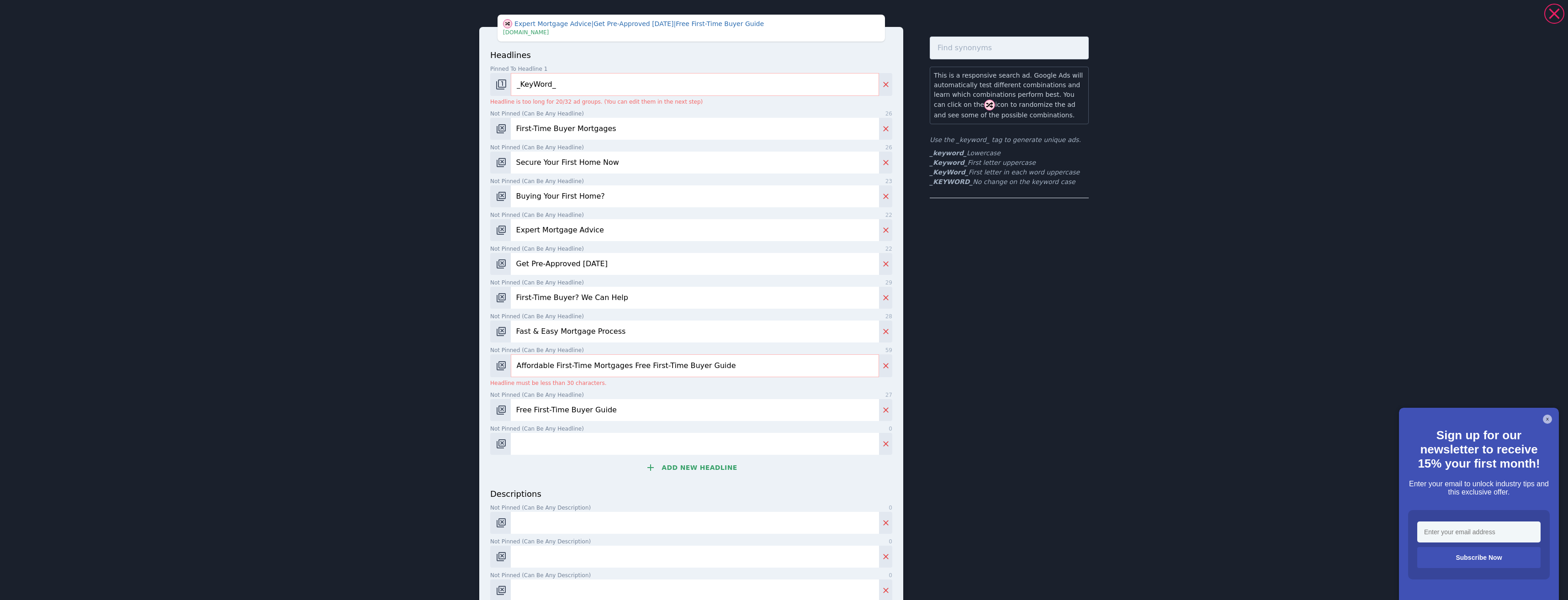
type input "Free First-Time Buyer Guide"
drag, startPoint x: 615, startPoint y: 365, endPoint x: 627, endPoint y: 365, distance: 12.0
click at [648, 368] on input "Affordable First-Time Mortgages Free First-Time Buyer Guide" at bounding box center [695, 365] width 368 height 23
drag, startPoint x: 613, startPoint y: 364, endPoint x: 619, endPoint y: 364, distance: 6.0
click at [614, 364] on input "Affordable First-Time Mortgages Free First-Time Buyer Guide" at bounding box center [695, 365] width 368 height 23
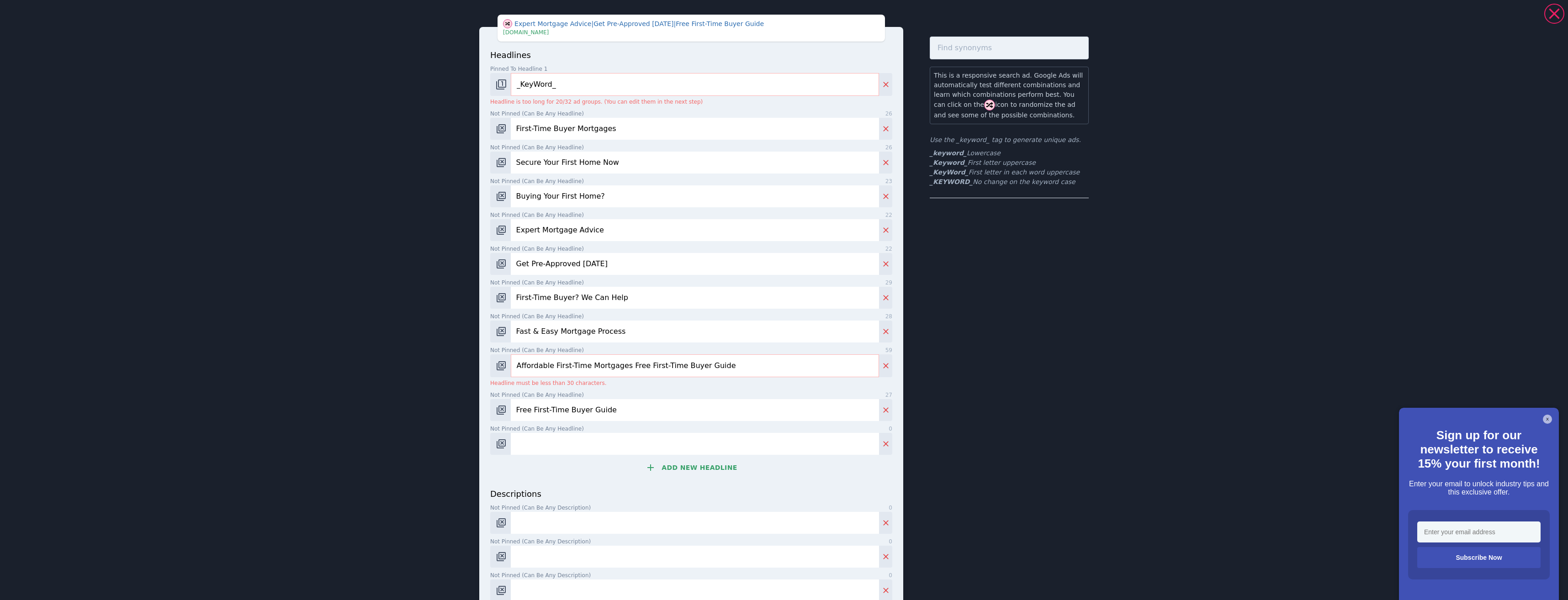
click at [620, 364] on input "Affordable First-Time Mortgages Free First-Time Buyer Guide" at bounding box center [695, 365] width 368 height 23
drag, startPoint x: 620, startPoint y: 364, endPoint x: 704, endPoint y: 376, distance: 84.9
click at [704, 375] on input "Affordable First-Time Mortgages Free First-Time Buyer Guide" at bounding box center [695, 365] width 368 height 23
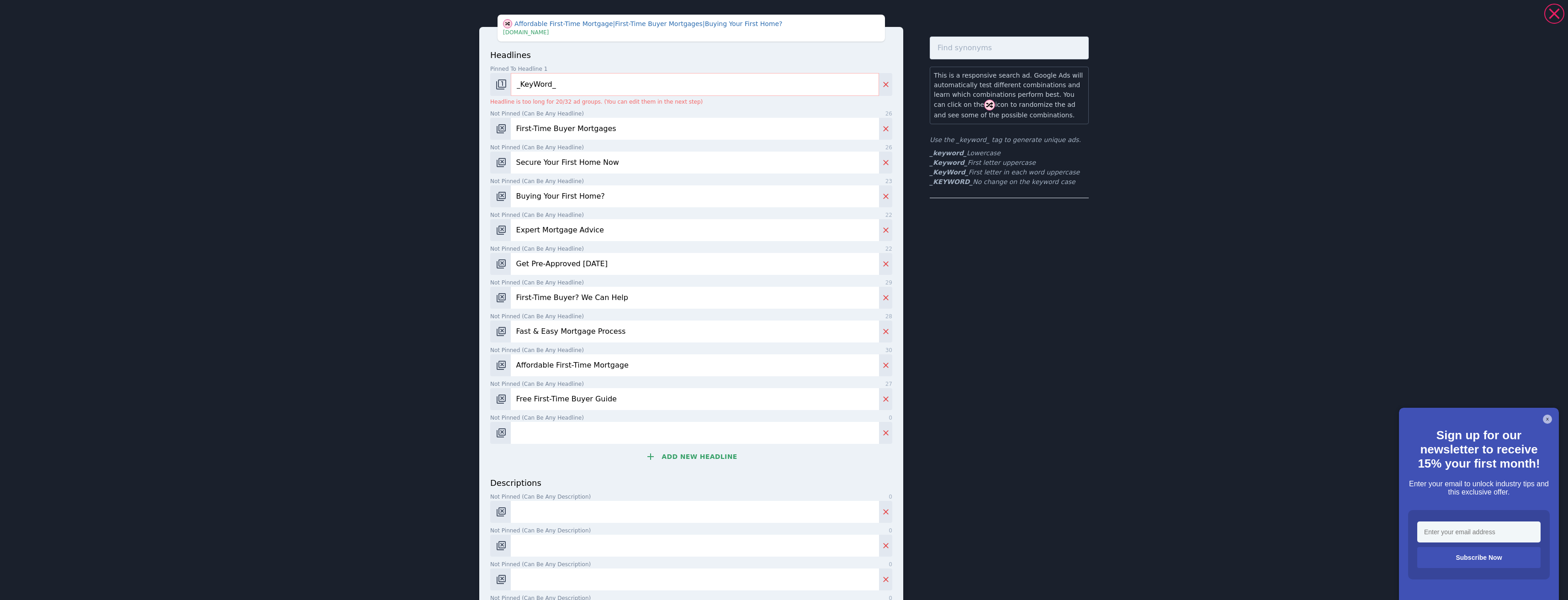
type input "Affordable First-Time Mortgage"
drag, startPoint x: 633, startPoint y: 394, endPoint x: 616, endPoint y: 419, distance: 30.2
click at [633, 394] on input "Free First-Time Buyer Guide" at bounding box center [695, 398] width 368 height 21
click at [618, 442] on input "Not pinned (Can be any headline) 0" at bounding box center [695, 432] width 368 height 21
paste input "Buy Your First Home Stress-Free"
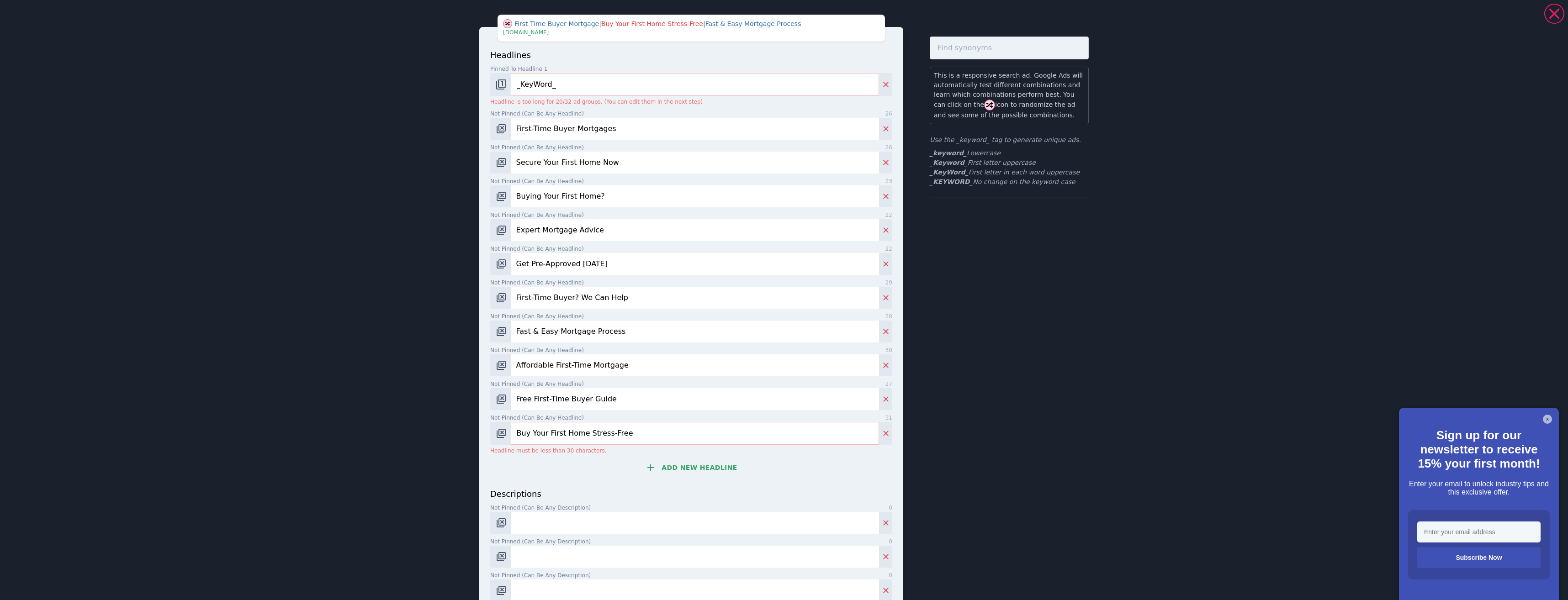
click at [600, 435] on input "Buy Your First Home Stress-Free" at bounding box center [695, 433] width 368 height 23
click at [515, 430] on input "Buy Your First Home Stress-Free" at bounding box center [695, 433] width 368 height 23
click at [538, 435] on input "Buy Your First Home Stress-Free" at bounding box center [695, 433] width 368 height 23
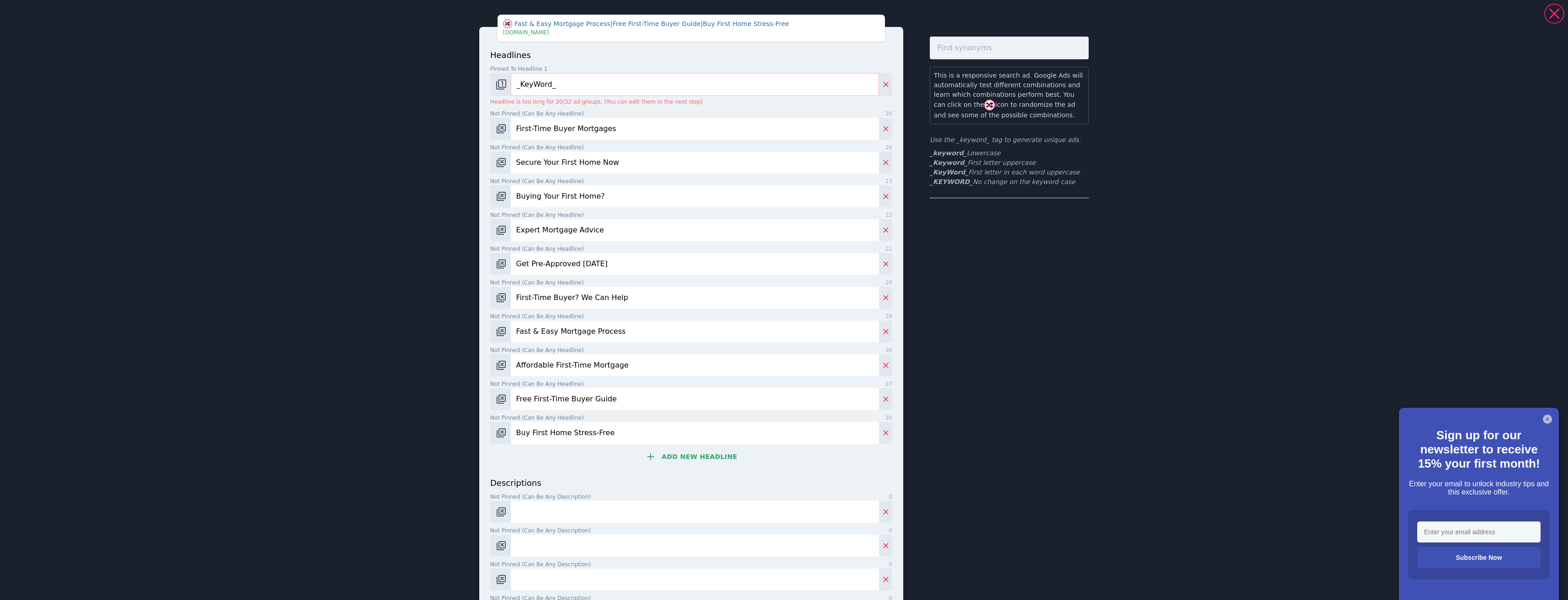
type input "Buy First Home Stress-Free"
drag, startPoint x: 625, startPoint y: 515, endPoint x: 627, endPoint y: 522, distance: 7.3
click at [625, 521] on input "Not pinned (Can be any description) 0" at bounding box center [695, 511] width 368 height 21
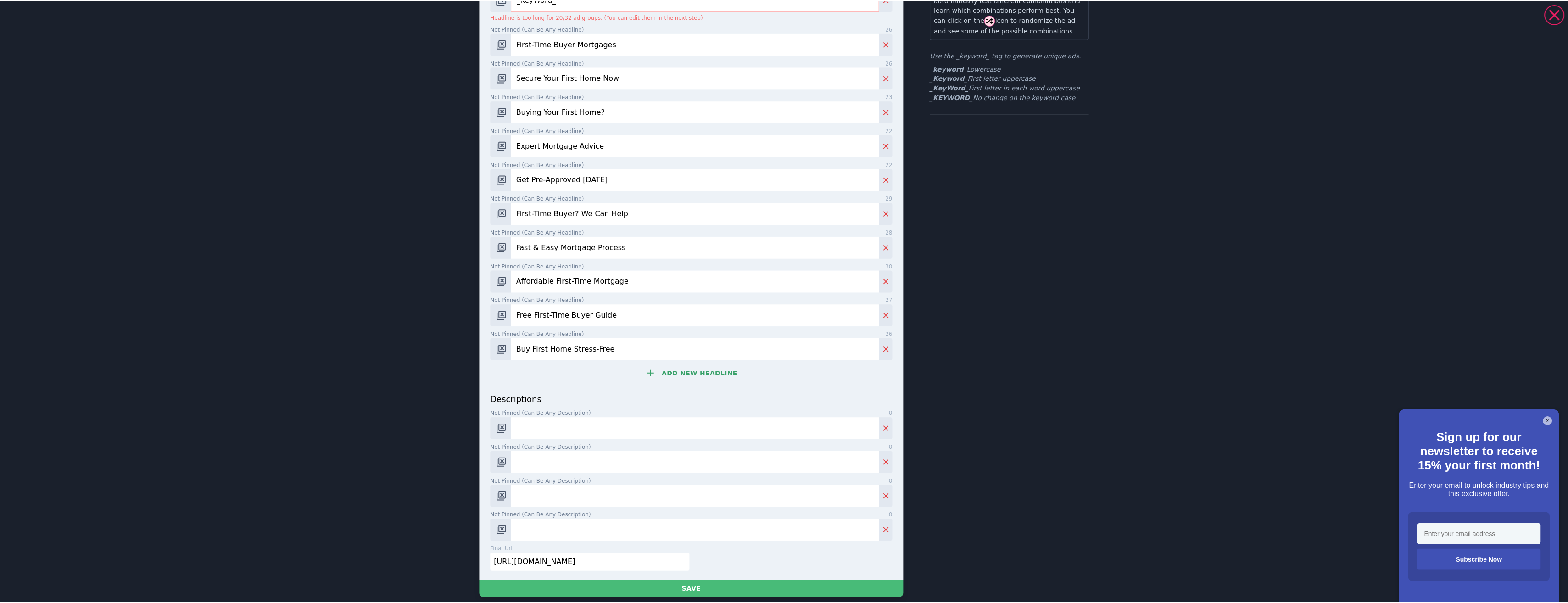
scroll to position [141, 0]
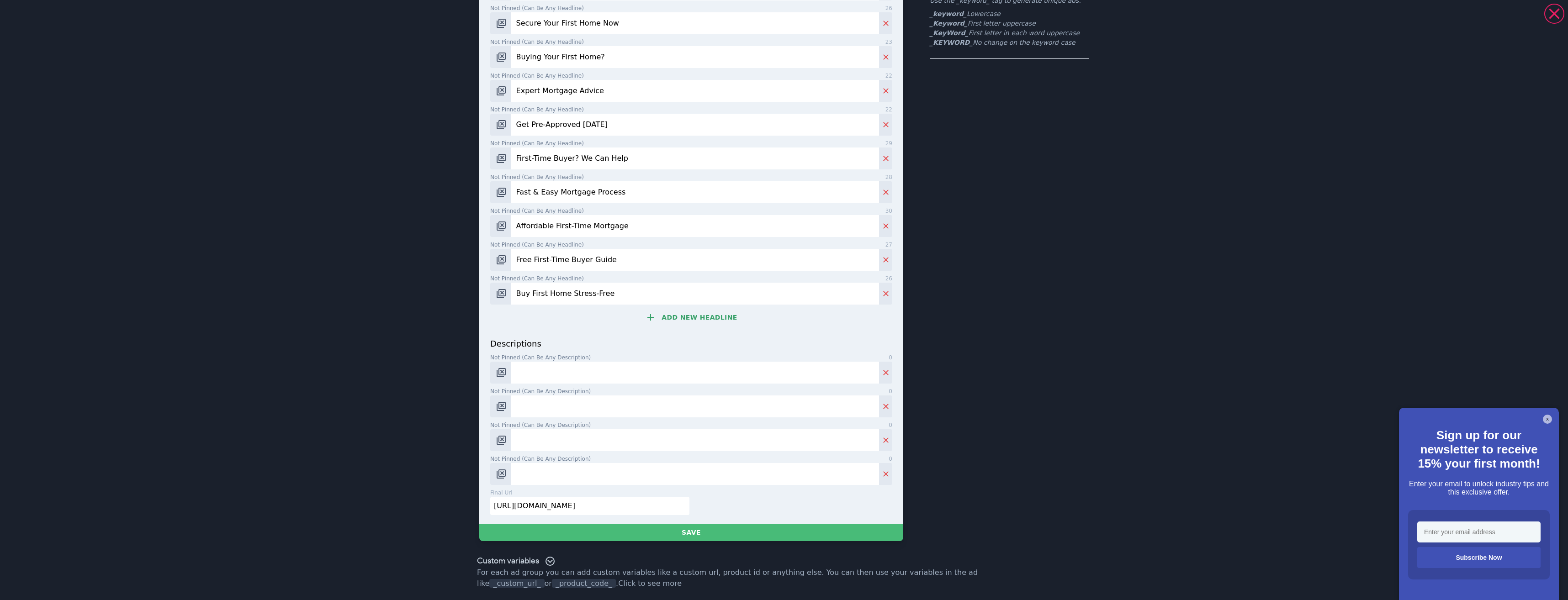
paste input "Finding The Right Mortgage Option For You"
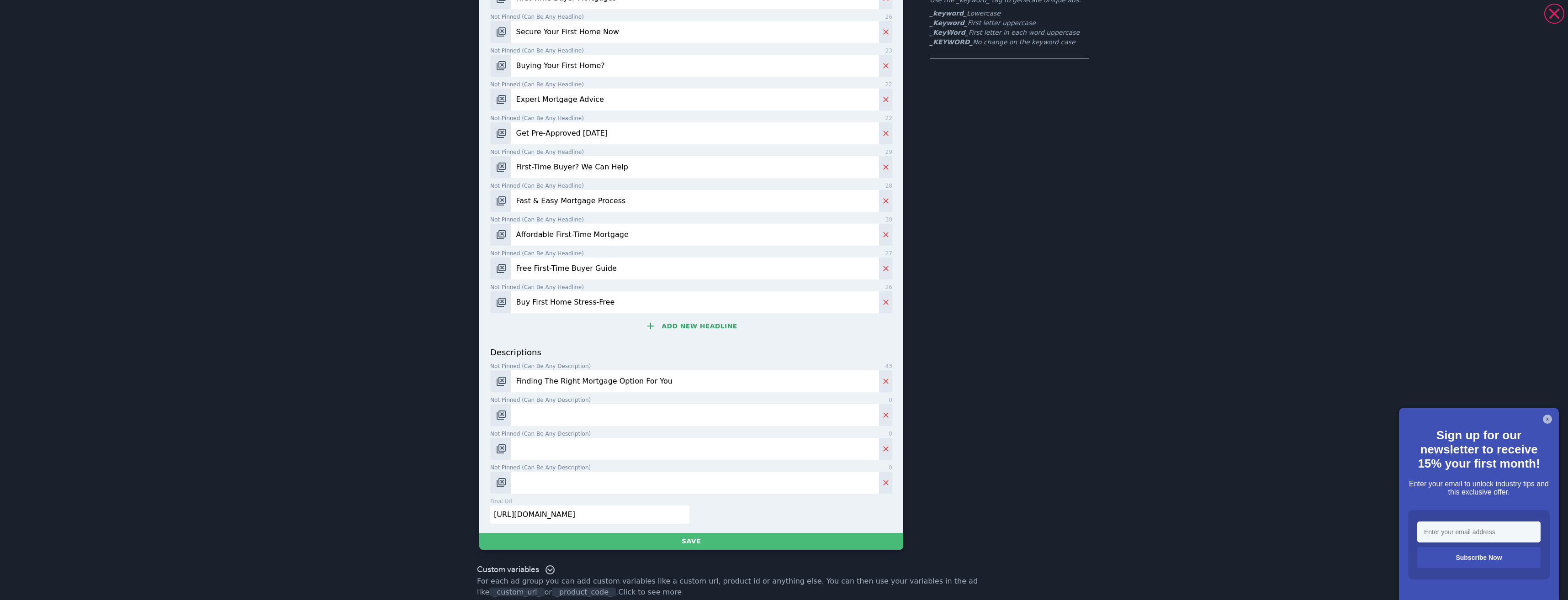
type input "Finding The Right Mortgage Option For You"
click at [585, 418] on input "Not pinned (Can be any description) 0" at bounding box center [695, 414] width 368 height 21
paste input "Get expert mortgage advice and find the best rates for your first home [DATE]."
type input "Get expert mortgage advice and find the best rates for your first home [DATE]."
click at [576, 455] on input "Not pinned (Can be any description) 0" at bounding box center [695, 448] width 368 height 21
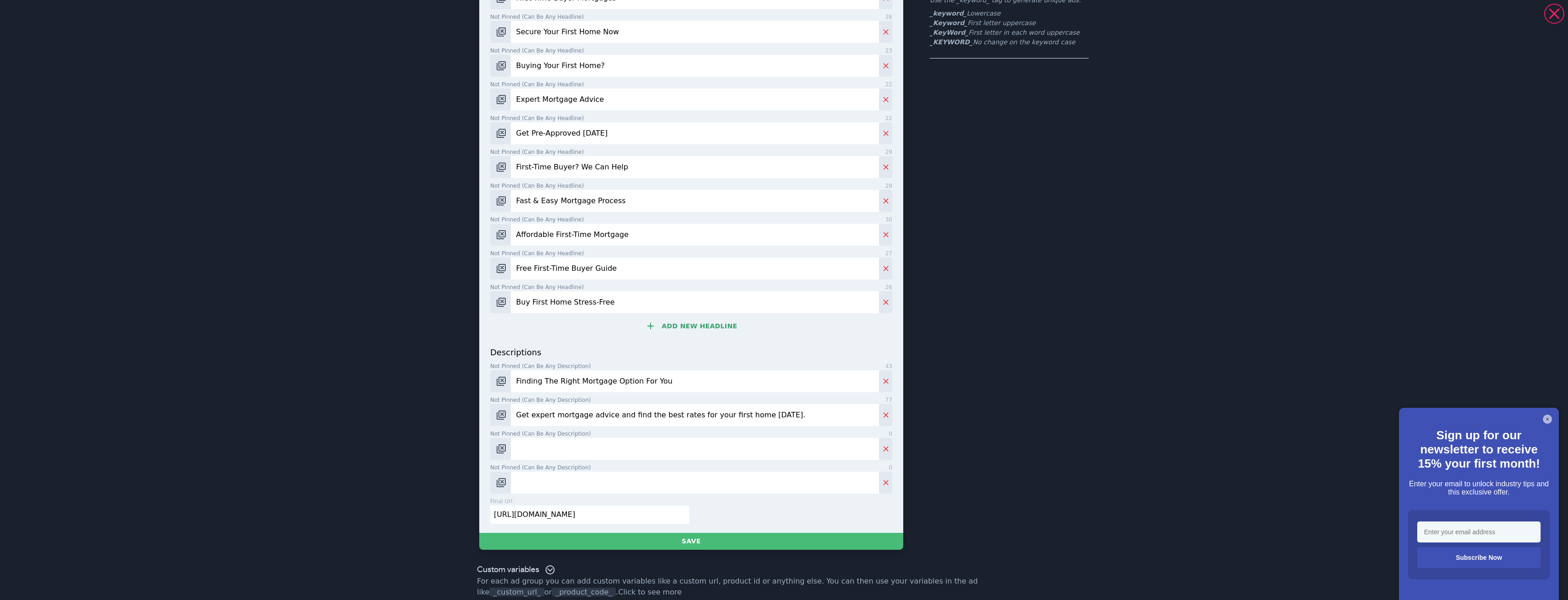
paste input "Ready to get on the property ladder? Let us help you every step of the way."
type input "Ready to get on the property ladder? Let us help you every step of the way."
click at [648, 483] on input "Not pinned (Can be any description) 0" at bounding box center [695, 482] width 368 height 21
paste input "Expert guidance for first-time buyers. Get pre-approved for your mortgage now!"
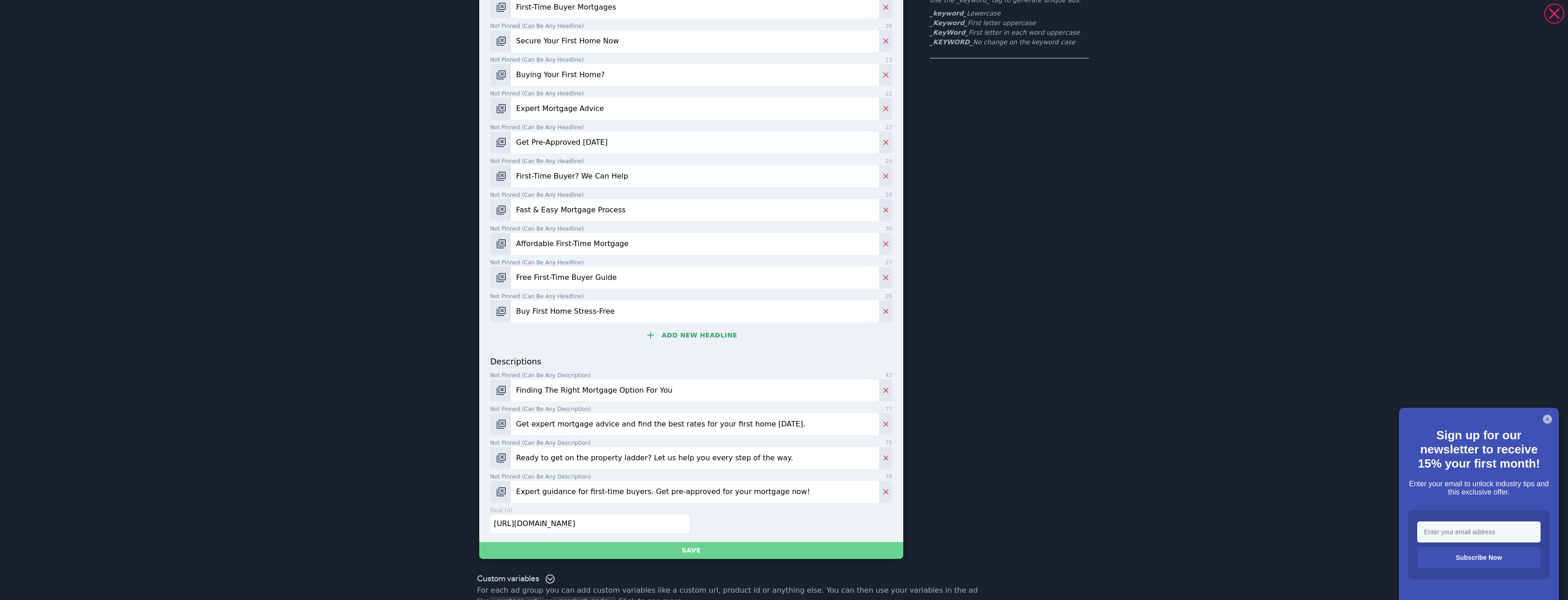
type input "Expert guidance for first-time buyers. Get pre-approved for your mortgage now!"
click at [692, 552] on button "Save" at bounding box center [691, 550] width 424 height 17
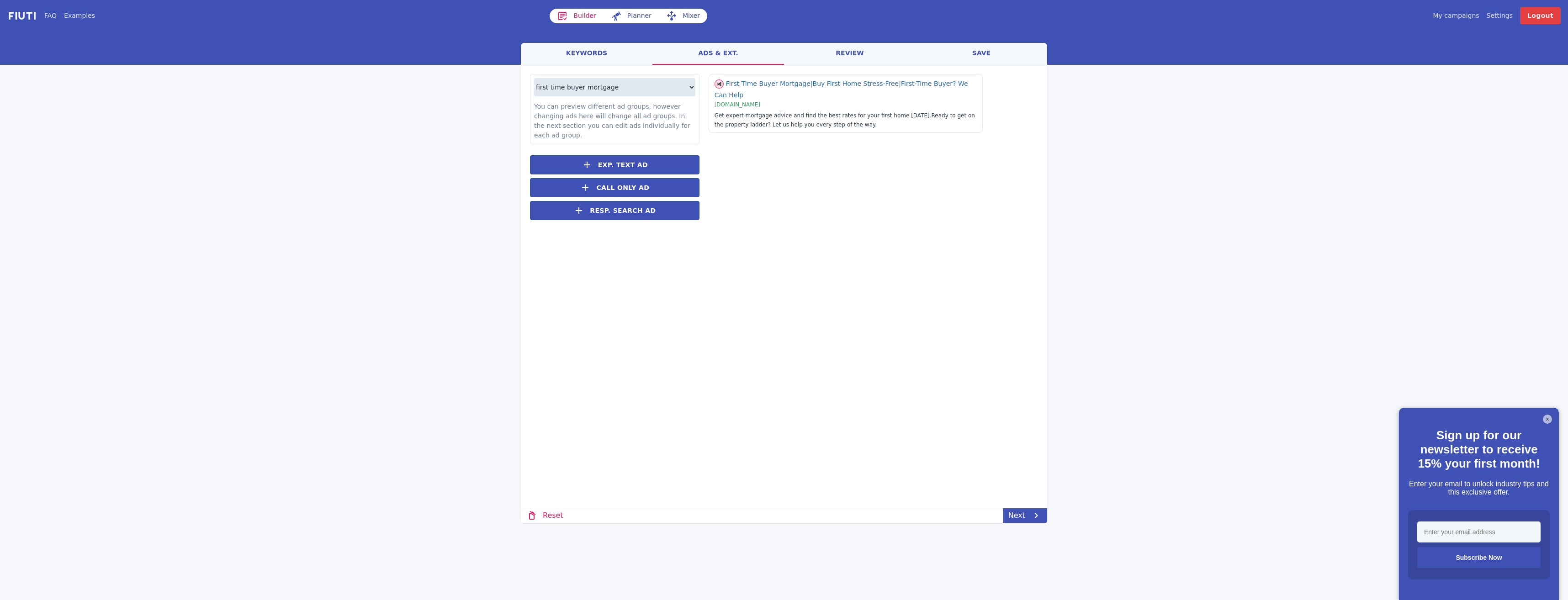
click at [815, 59] on link "review" at bounding box center [849, 53] width 132 height 21
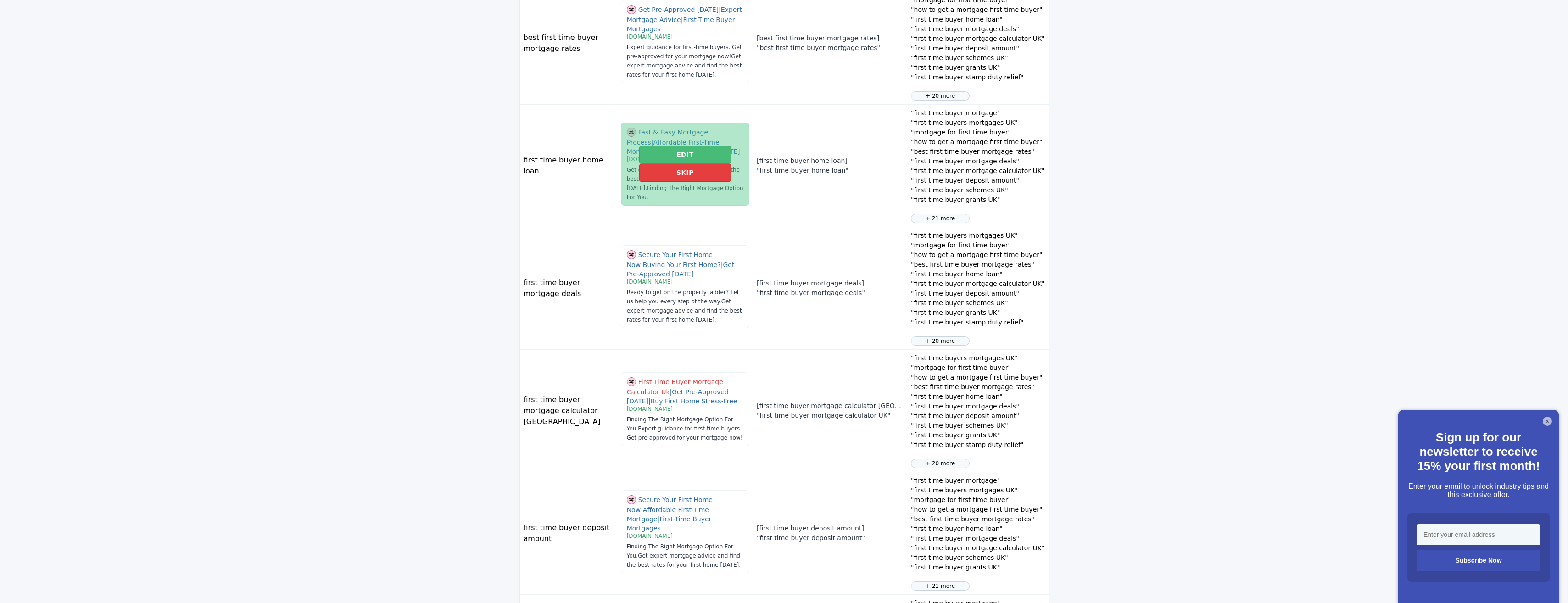
scroll to position [826, 0]
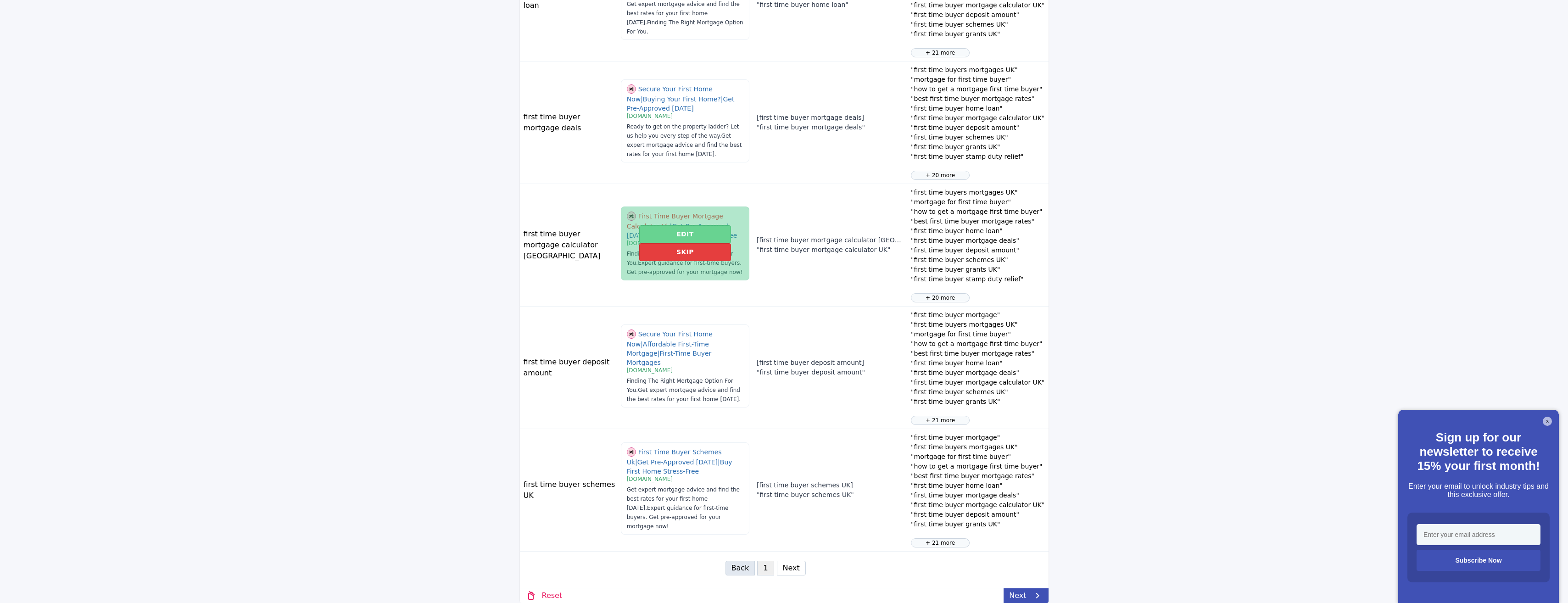
click at [664, 243] on button "Edit" at bounding box center [685, 234] width 92 height 18
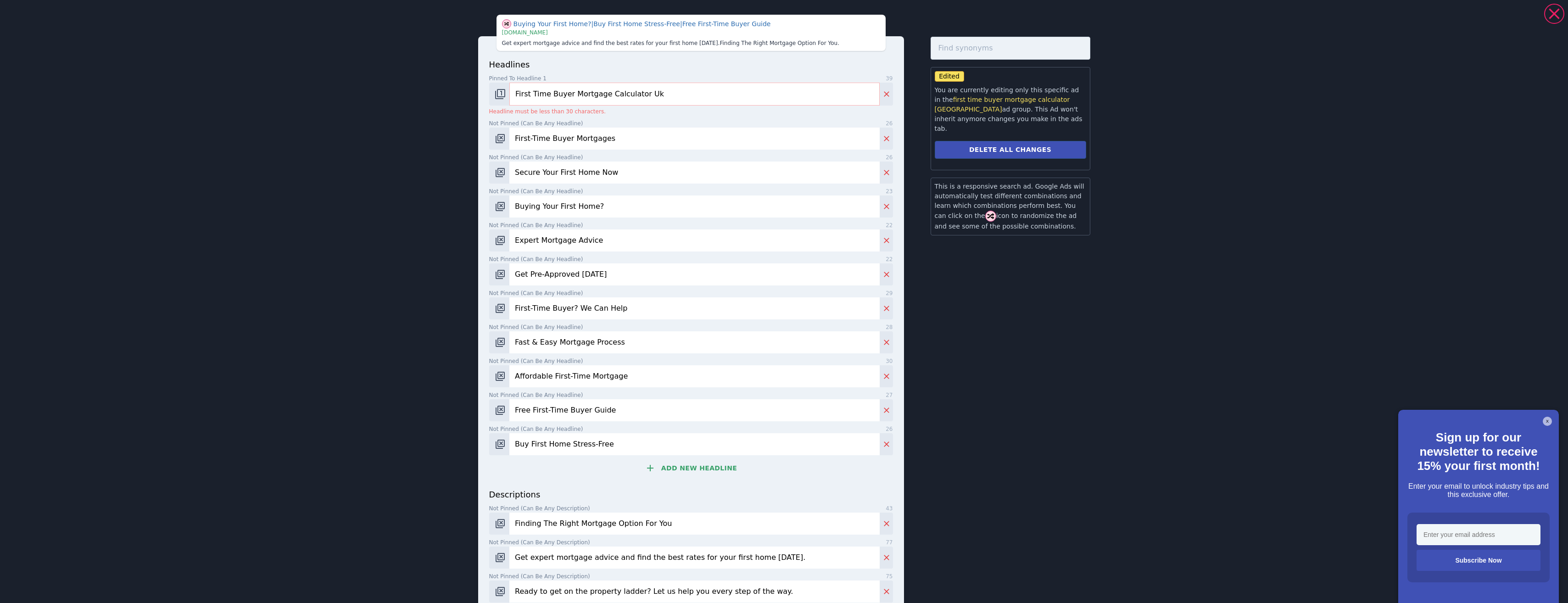
click at [664, 91] on input "First Time Buyer Mortgage Calculator Uk" at bounding box center [695, 94] width 370 height 23
click at [587, 97] on input "First Time Buyer Mortgage Calculator" at bounding box center [695, 94] width 370 height 23
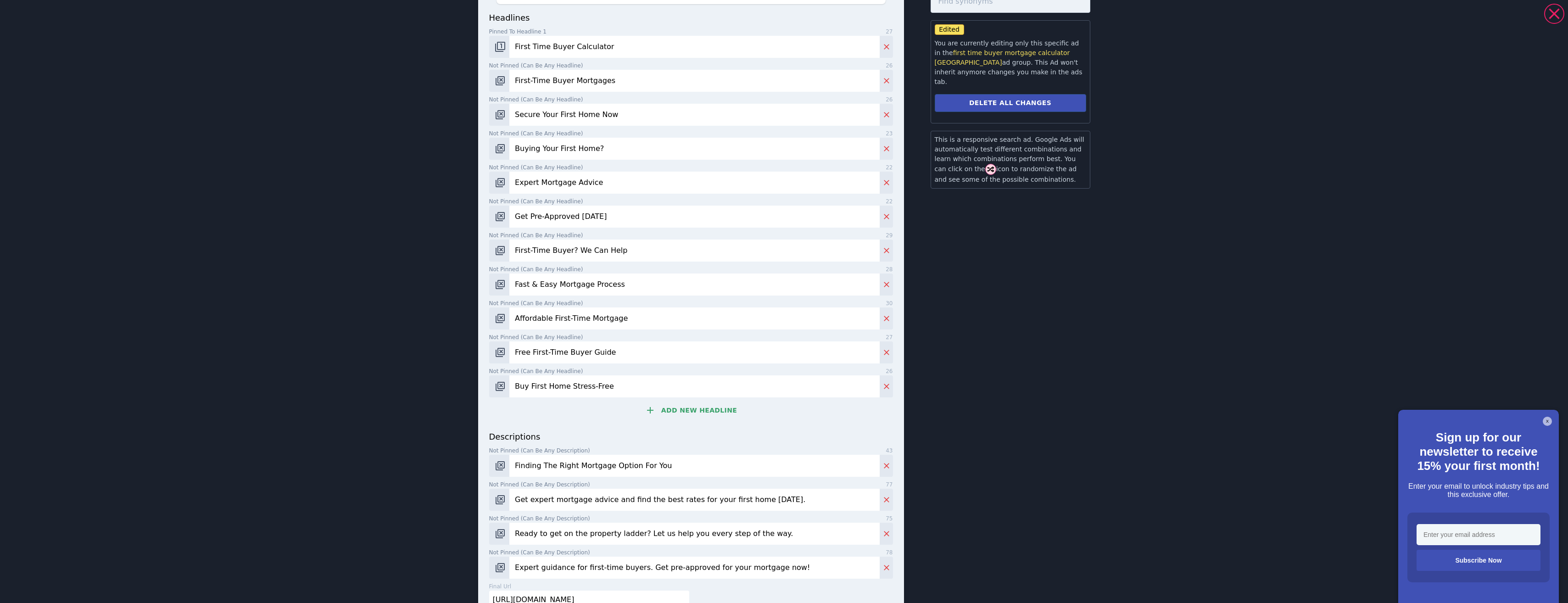
scroll to position [93, 0]
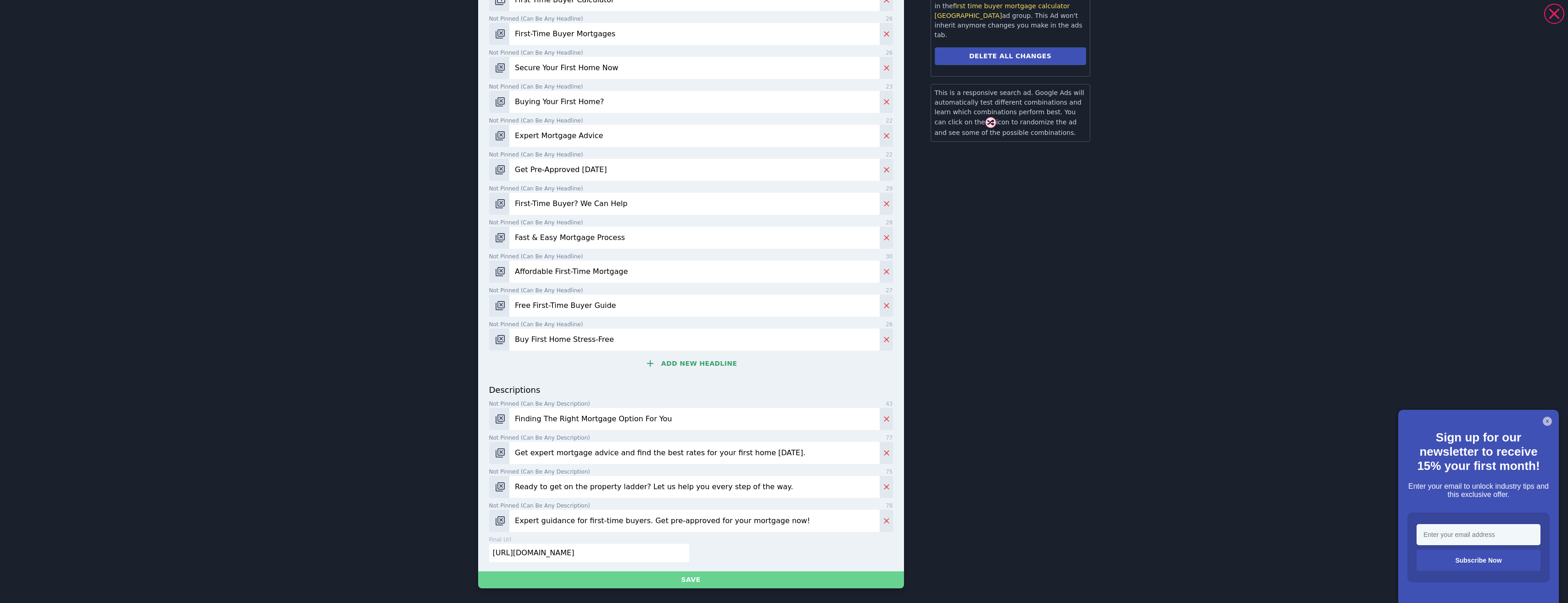
type input "First Time Buyer Calculator"
click at [732, 574] on button "Save" at bounding box center [690, 580] width 426 height 17
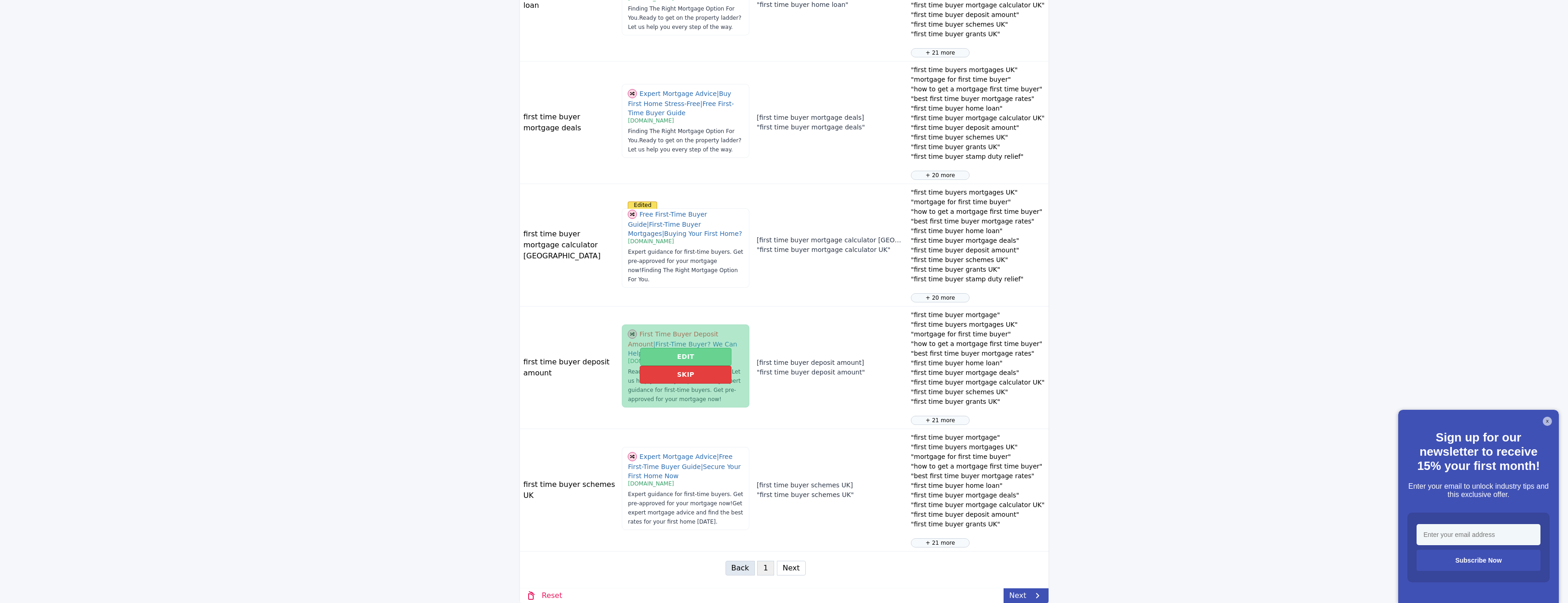
click at [675, 365] on button "Edit" at bounding box center [686, 357] width 92 height 18
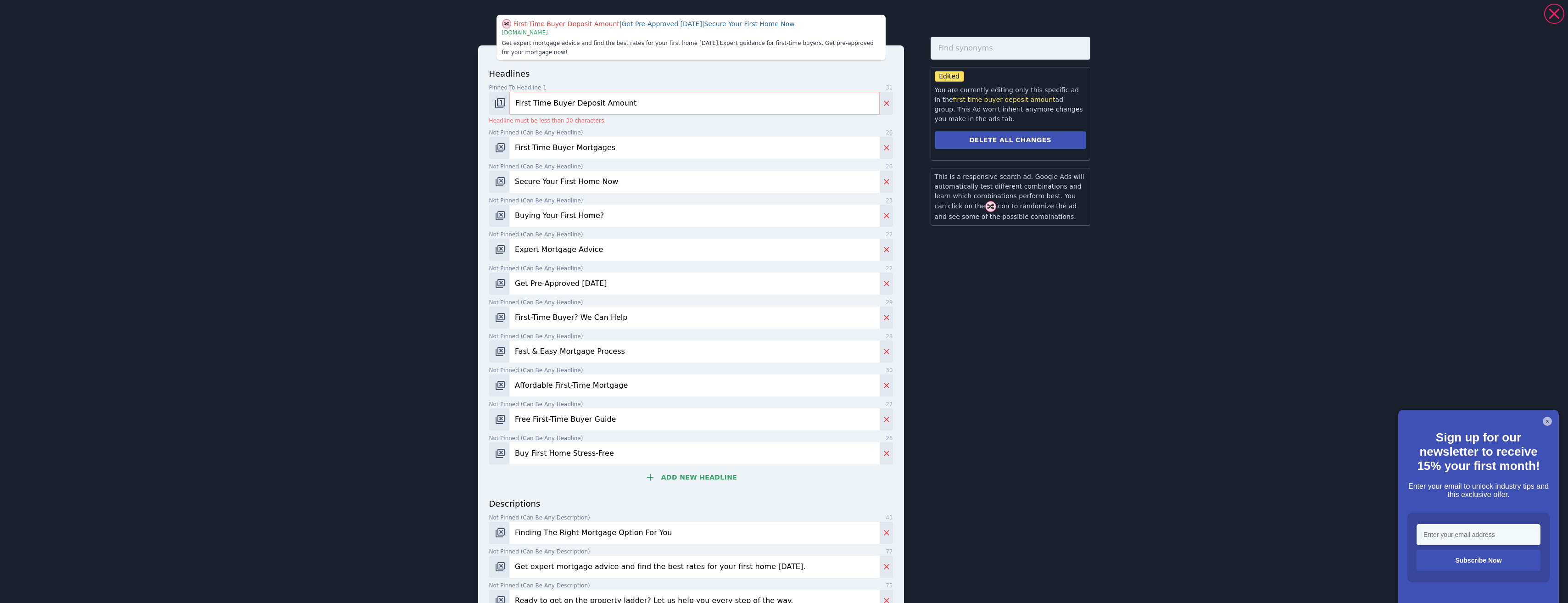
click at [513, 104] on input "First Time Buyer Deposit Amount" at bounding box center [695, 103] width 370 height 23
click at [525, 103] on input "First Time Buyer Deposit Amount" at bounding box center [695, 103] width 370 height 23
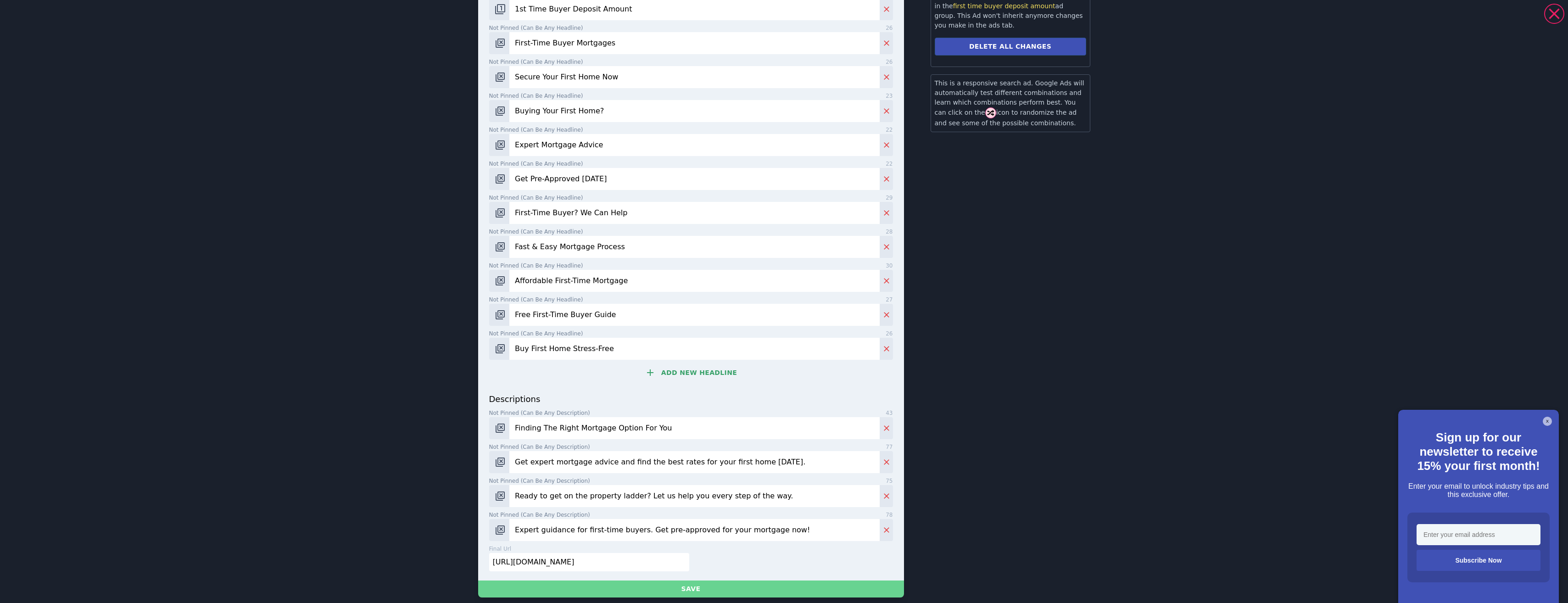
type input "1st Time Buyer Deposit Amount"
click at [685, 581] on button "Save" at bounding box center [690, 589] width 426 height 17
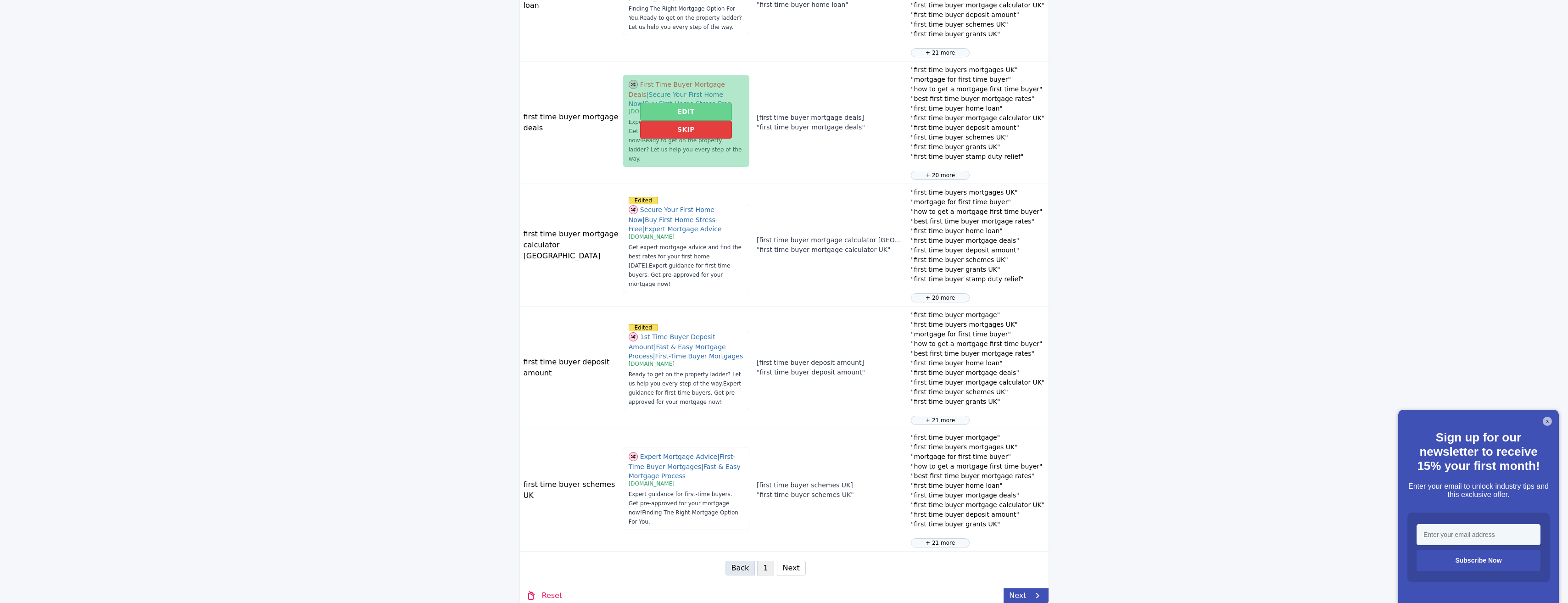
click at [660, 121] on button "Edit" at bounding box center [686, 111] width 92 height 18
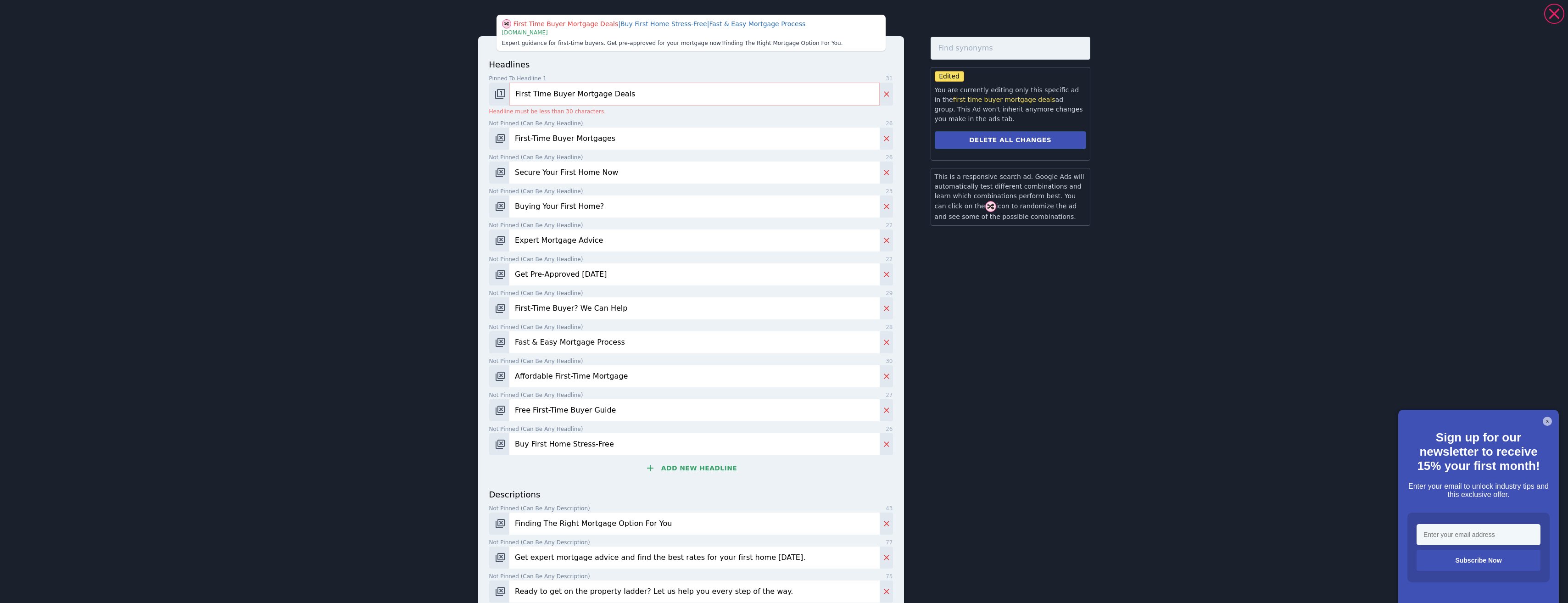
click at [621, 93] on input "First Time Buyer Mortgage Deals" at bounding box center [695, 94] width 370 height 23
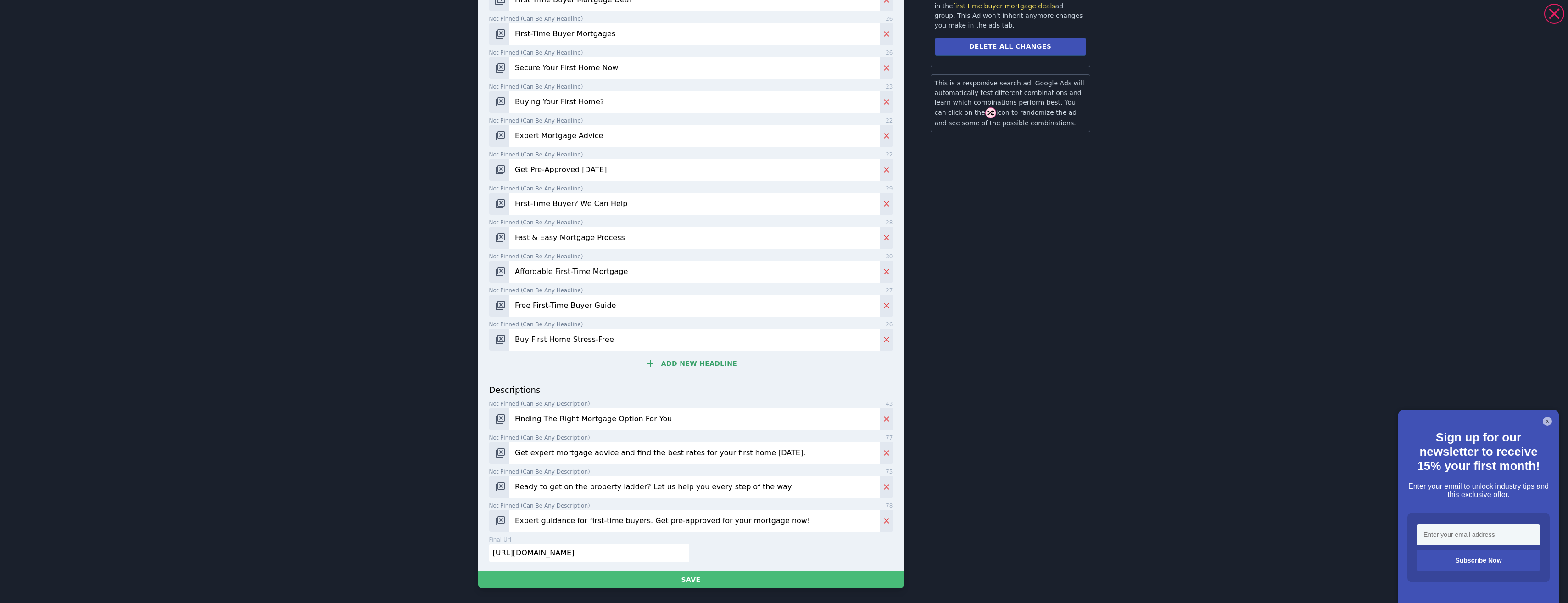
scroll to position [833, 0]
type input "First Time Buyer Mortgage Deal"
click at [716, 580] on button "Save" at bounding box center [690, 580] width 426 height 17
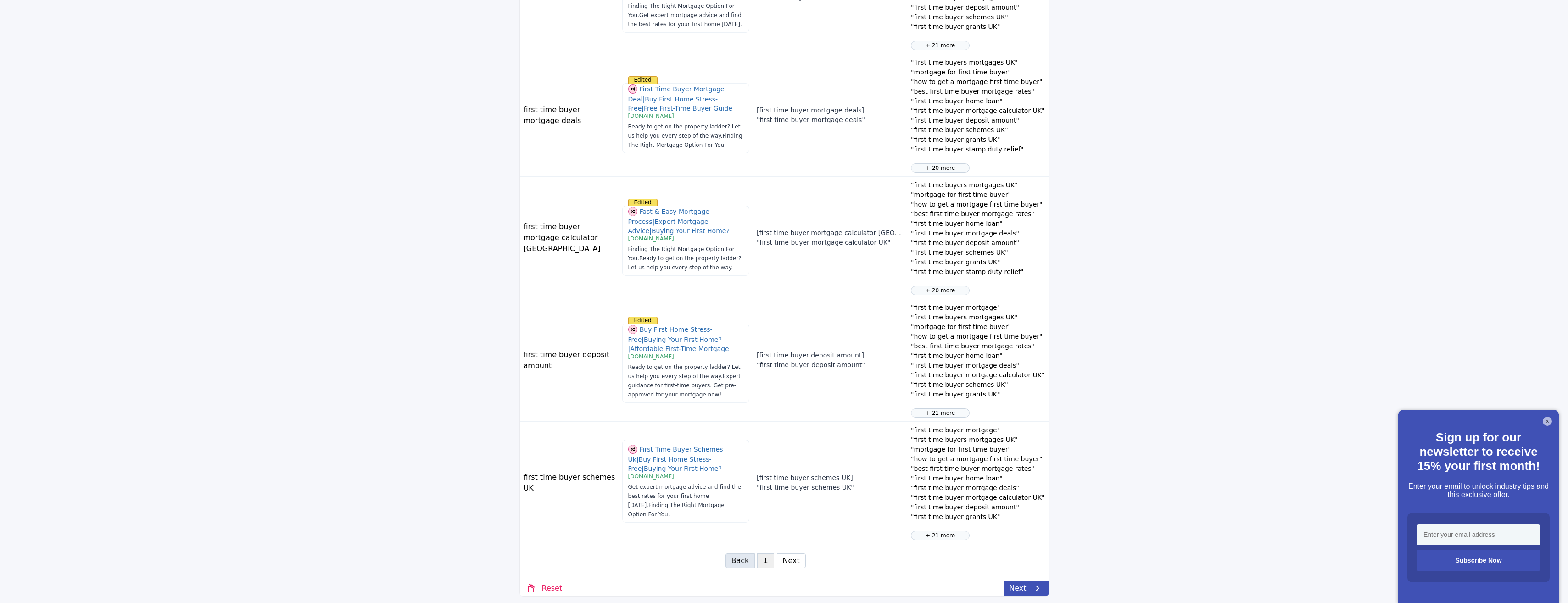
click at [784, 563] on button "Next" at bounding box center [790, 561] width 29 height 15
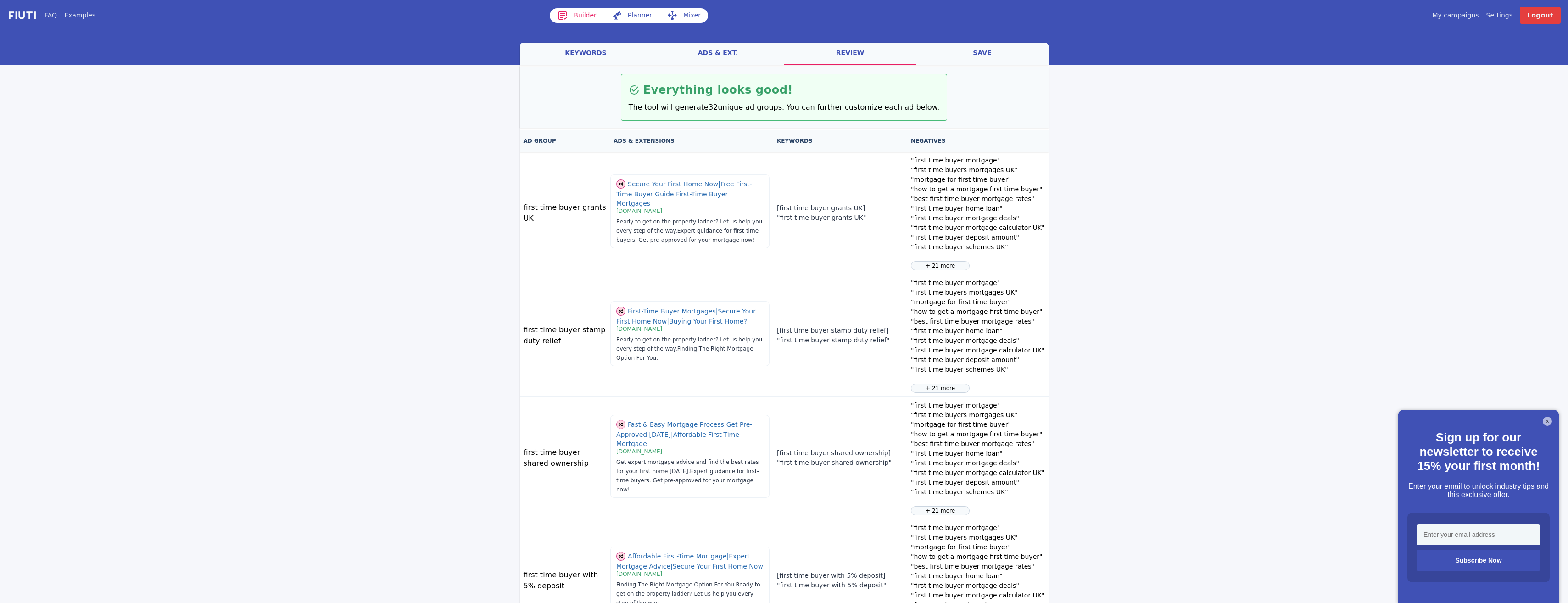
scroll to position [0, 0]
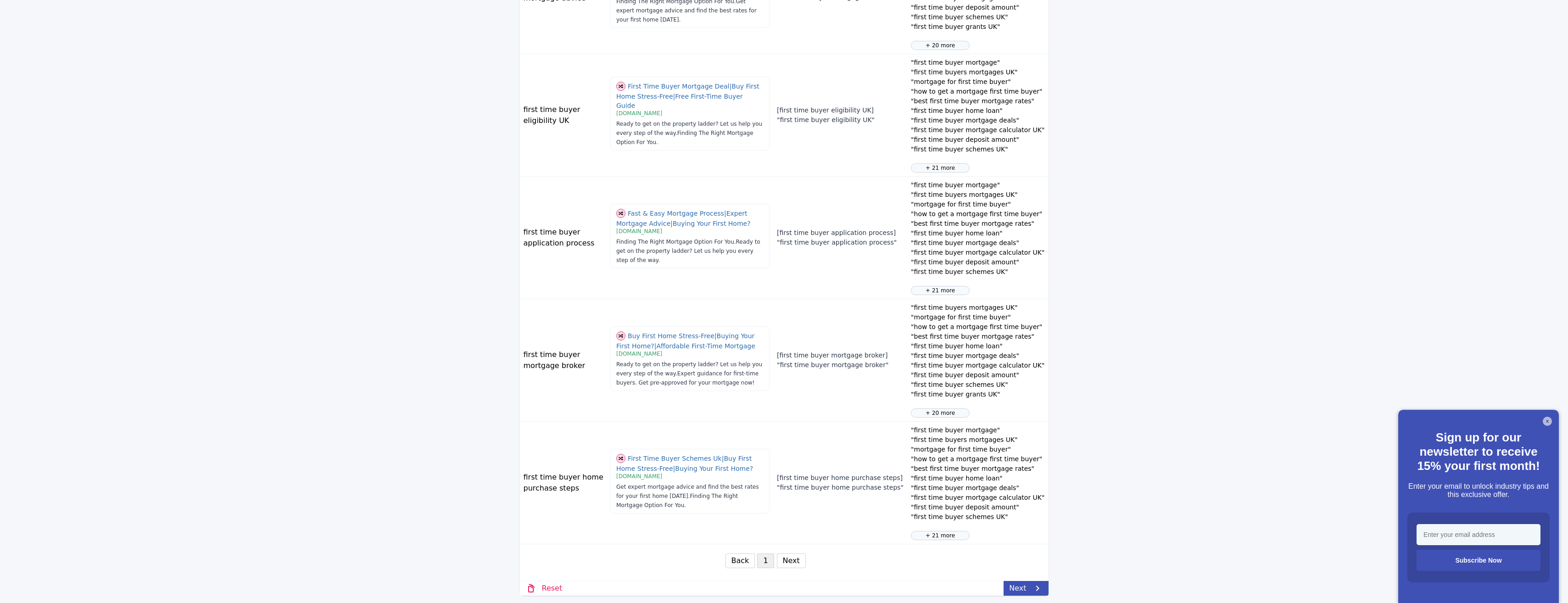
click at [786, 558] on button "Next" at bounding box center [790, 561] width 29 height 15
select select "3"
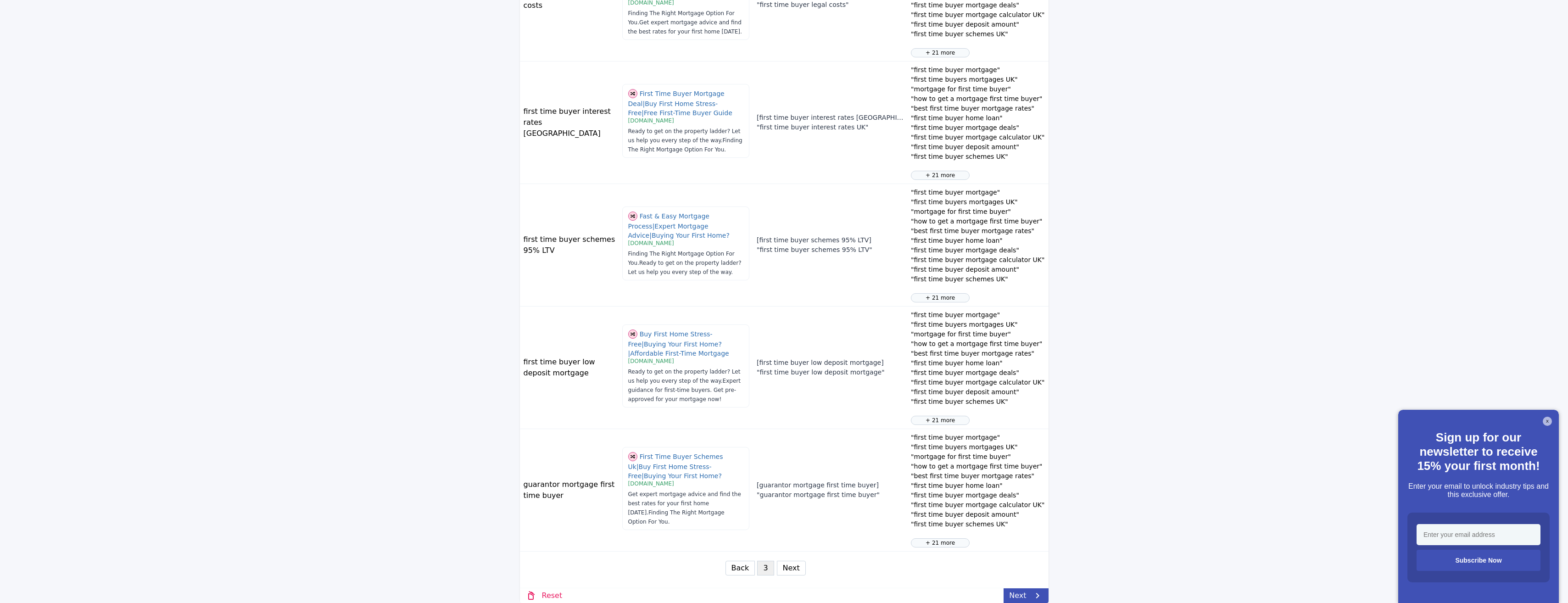
scroll to position [833, 0]
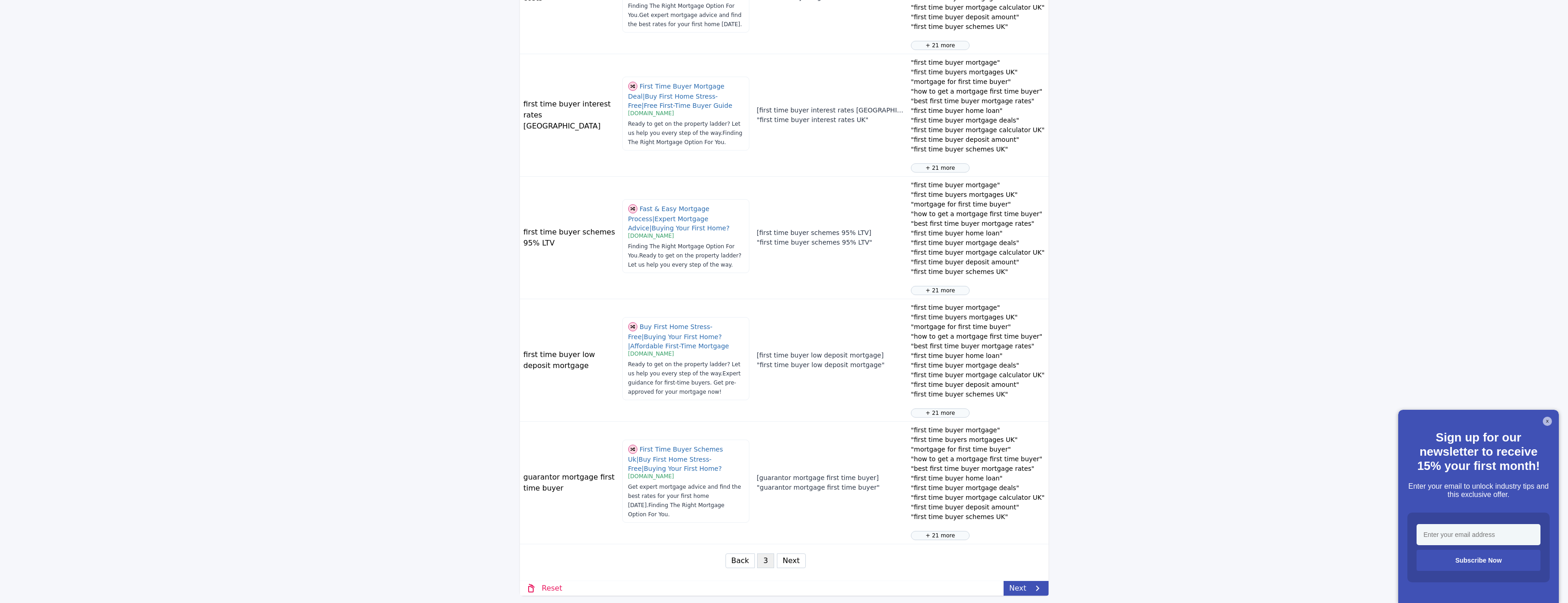
click at [787, 560] on button "Next" at bounding box center [790, 561] width 29 height 15
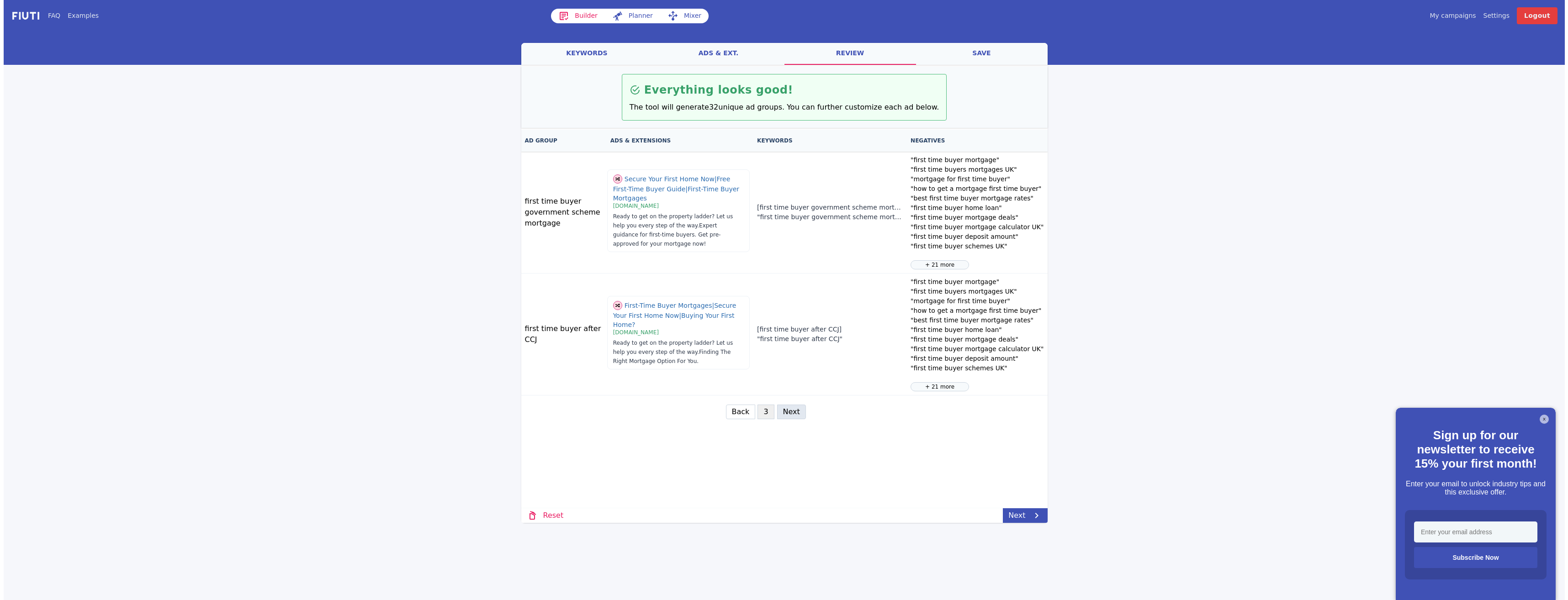
scroll to position [0, 0]
click at [1007, 511] on link "Next" at bounding box center [1025, 515] width 45 height 15
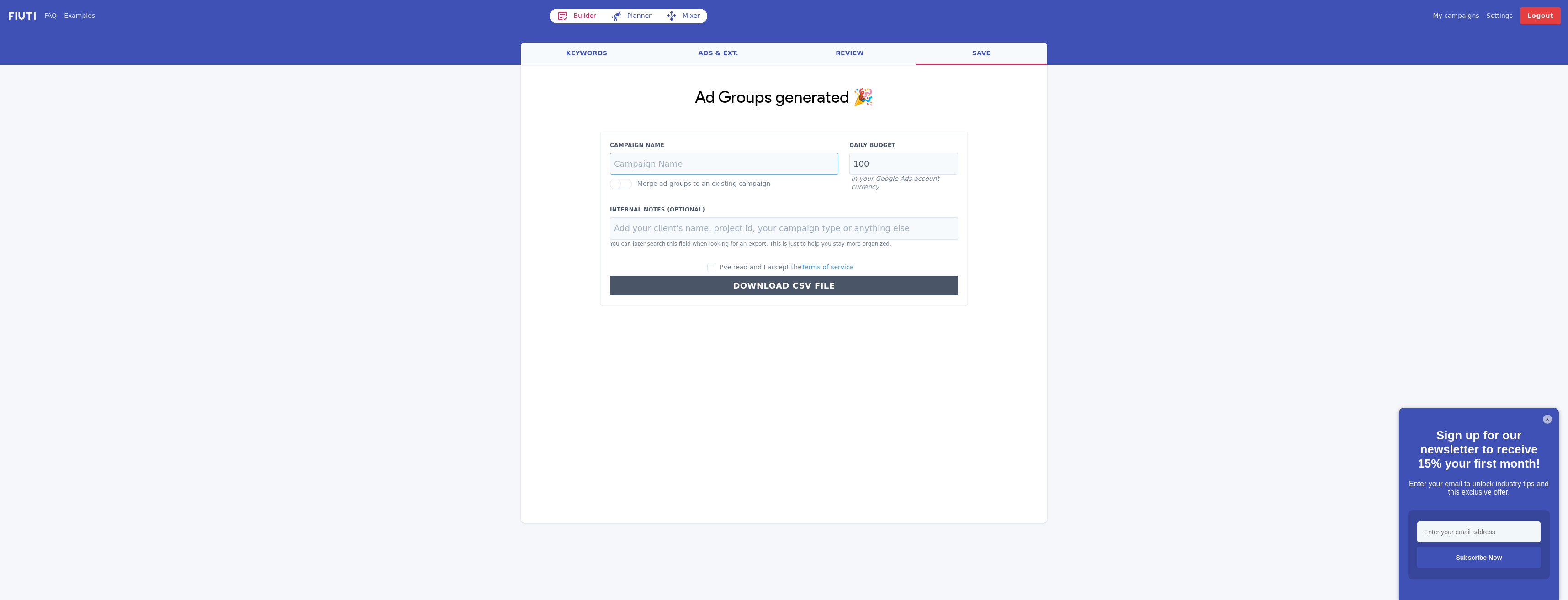
click at [665, 162] on input "Campaign Name" at bounding box center [724, 164] width 229 height 22
click at [759, 167] on input "Where Can I Find A Mortgage -- Remortgage" at bounding box center [724, 164] width 229 height 22
type input "Where Can I Find A Mortgage -- First Time Buyer"
click at [885, 167] on input "100" at bounding box center [903, 164] width 108 height 22
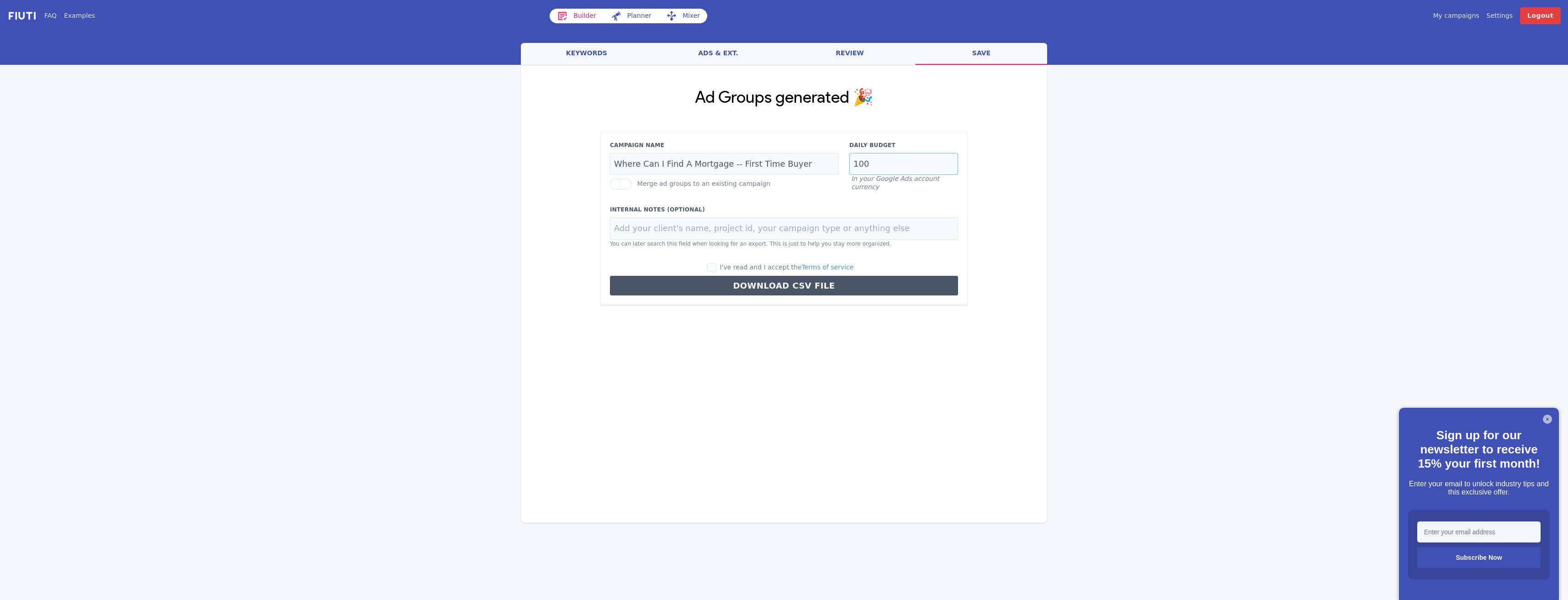
click at [885, 167] on input "100" at bounding box center [903, 164] width 108 height 22
drag, startPoint x: 876, startPoint y: 164, endPoint x: 833, endPoint y: 169, distance: 43.3
click at [833, 169] on div "Campaign Name Where Can I Find A Mortgage -- First Time Buyer Merge ad groups t…" at bounding box center [784, 166] width 359 height 50
type input "25"
click at [716, 268] on input "I've read and I accept the Terms of service" at bounding box center [711, 267] width 9 height 9
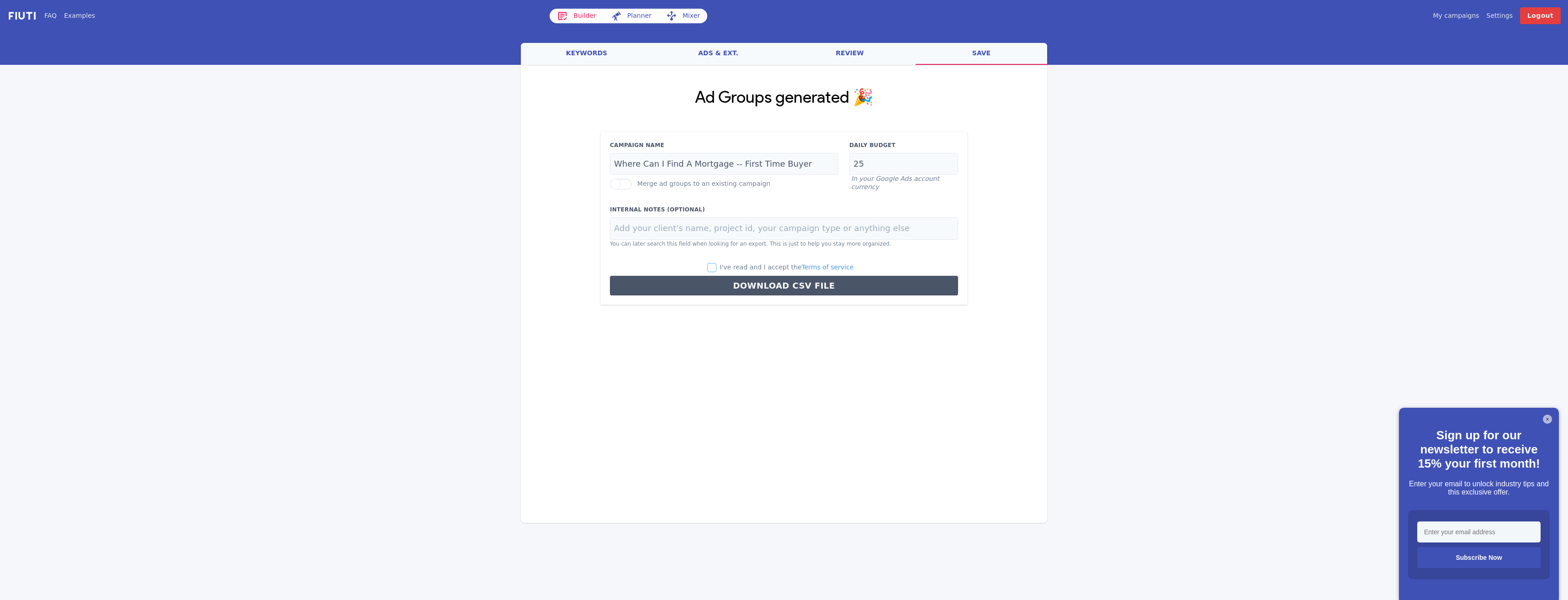
checkbox input "true"
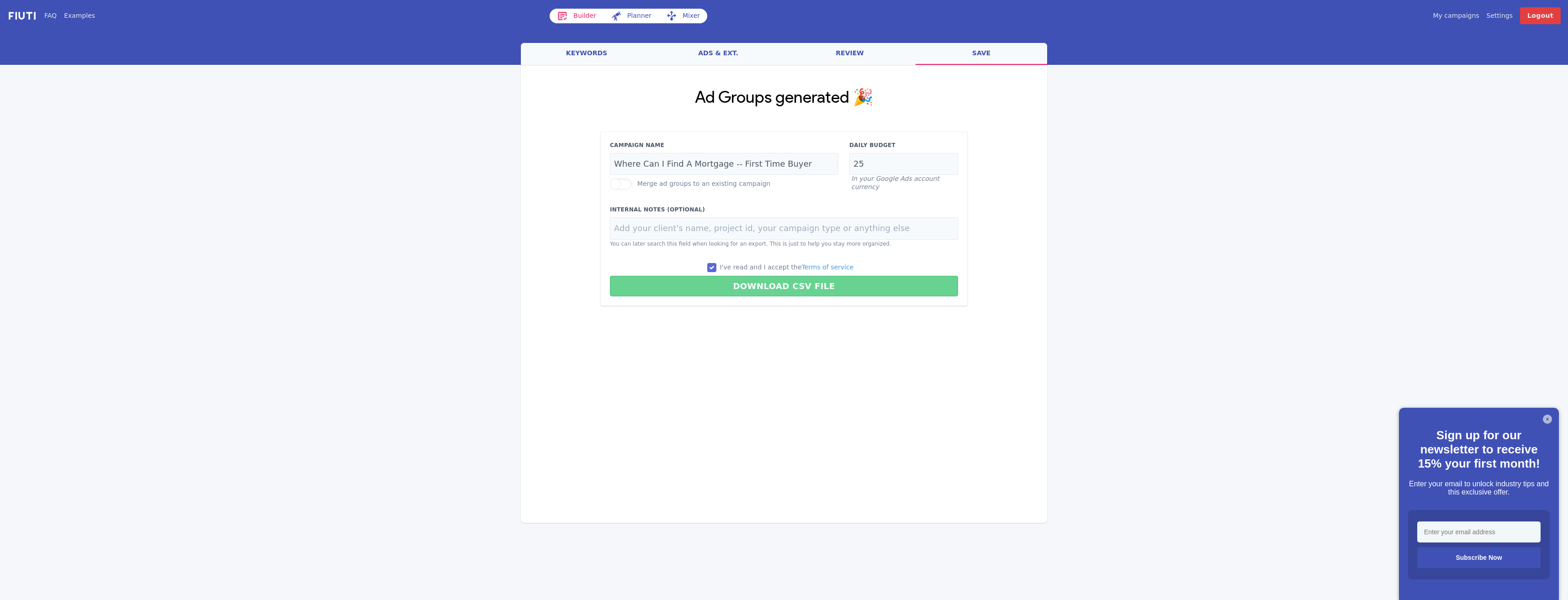
click at [757, 285] on button "Download CSV File" at bounding box center [784, 286] width 348 height 21
